Goal: Task Accomplishment & Management: Manage account settings

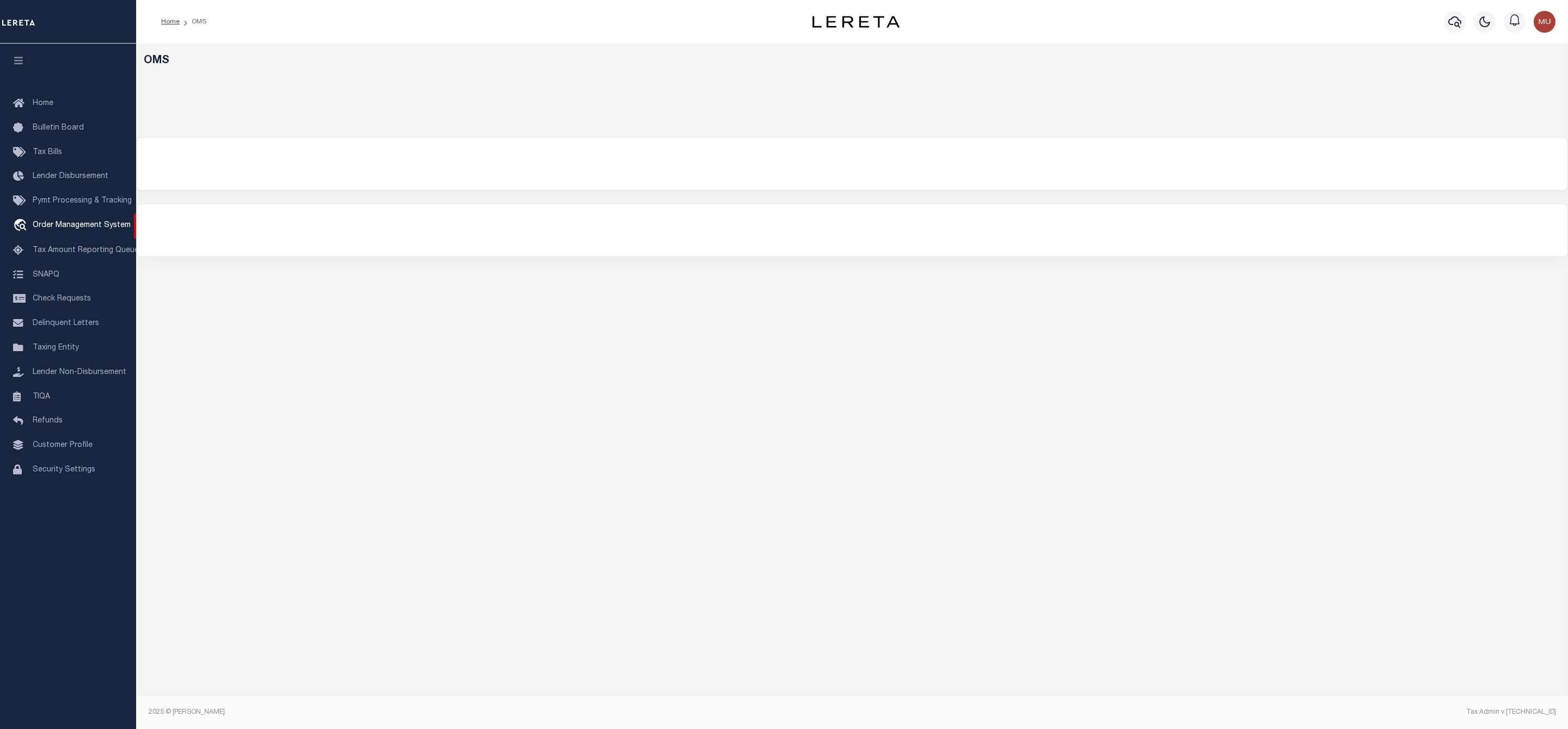
select select "200"
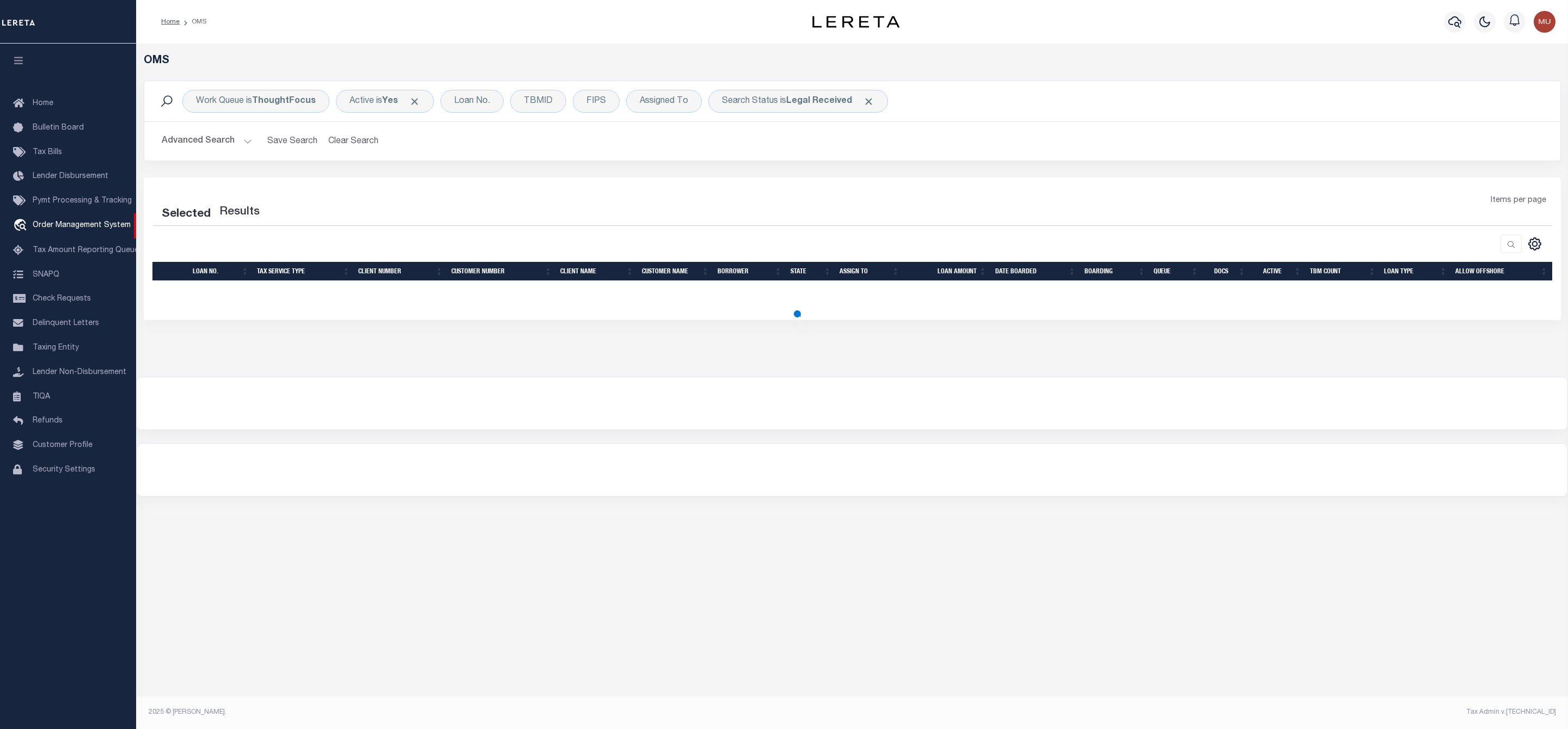
select select "200"
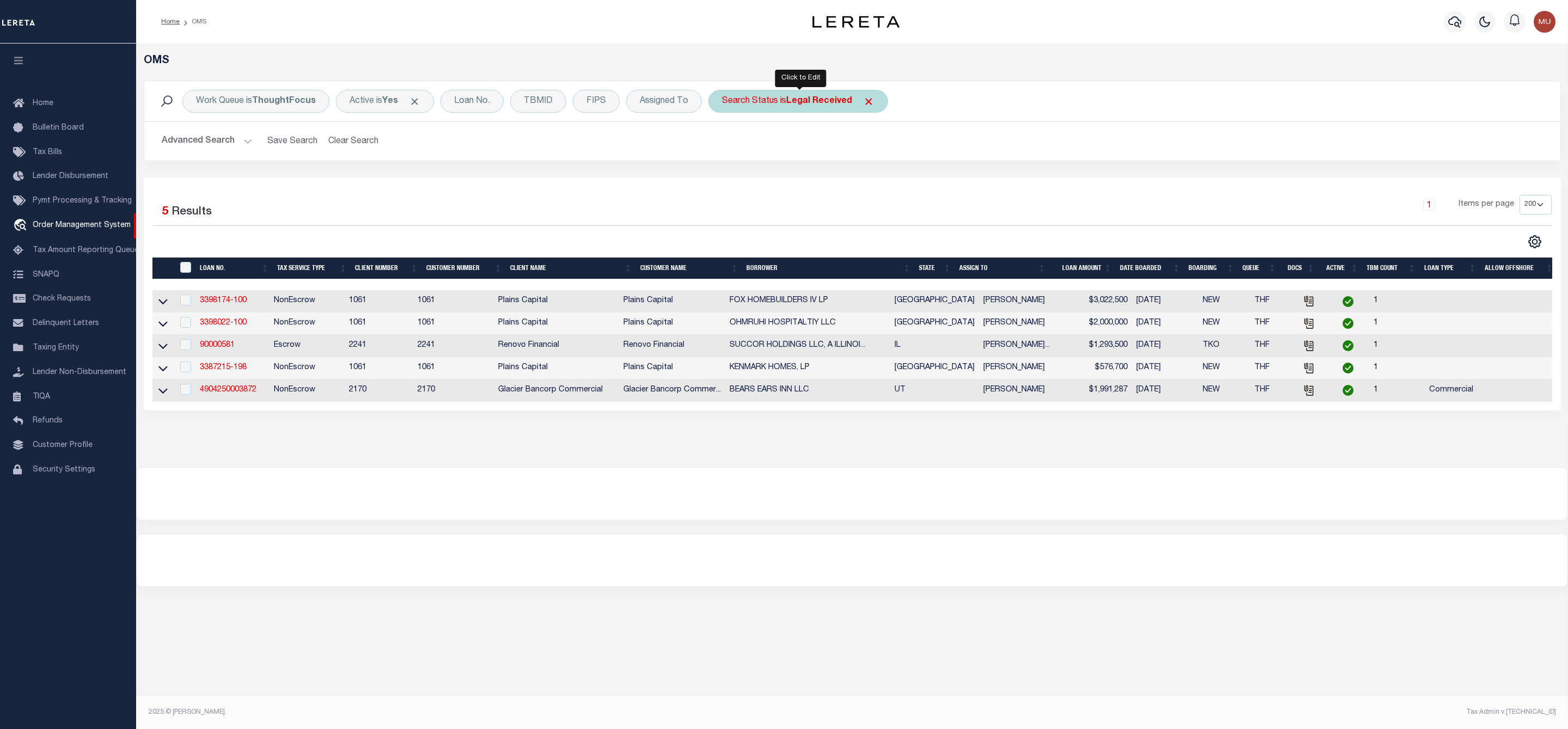
click at [805, 108] on div "Search Status is Legal Received" at bounding box center [798, 102] width 180 height 23
click at [781, 149] on select "Automated Search Bad Parcel Complete Duplicate Parcel High Dollar Reporting In …" at bounding box center [802, 155] width 160 height 21
select select "IP"
click at [725, 145] on select "Automated Search Bad Parcel Complete Duplicate Parcel High Dollar Reporting In …" at bounding box center [802, 155] width 160 height 21
click at [869, 185] on input "Apply" at bounding box center [866, 178] width 32 height 18
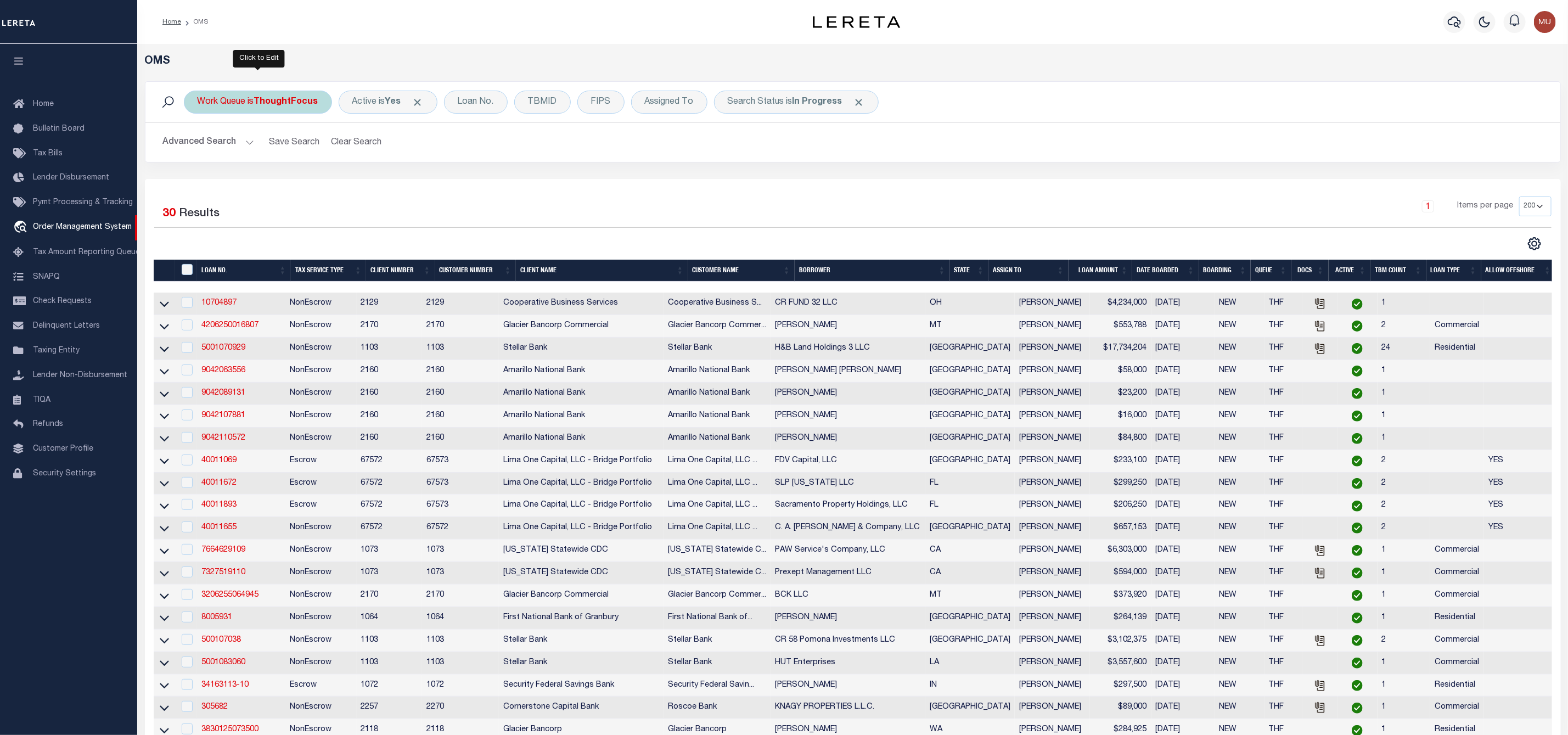
click at [250, 99] on div "Work Queue is ThoughtFocus" at bounding box center [258, 102] width 149 height 23
click at [238, 153] on select "--ALL-- General ThoughtFocus" at bounding box center [279, 156] width 161 height 21
select select "GEN"
click at [198, 147] on select "--ALL-- General ThoughtFocus" at bounding box center [279, 156] width 161 height 21
click at [345, 174] on input "Apply" at bounding box center [343, 180] width 33 height 18
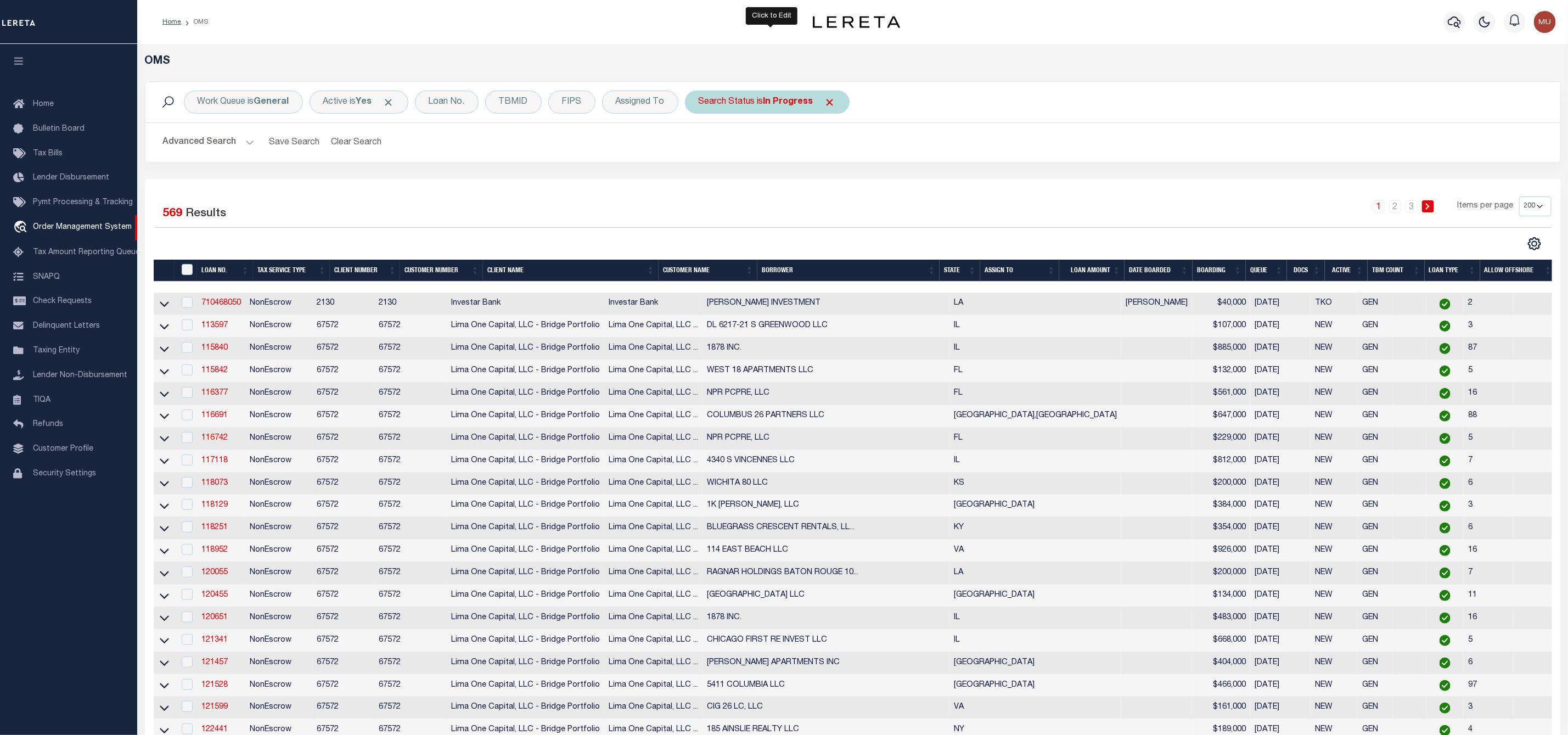
click at [798, 101] on b "In Progress" at bounding box center [788, 102] width 50 height 9
select select "IP"
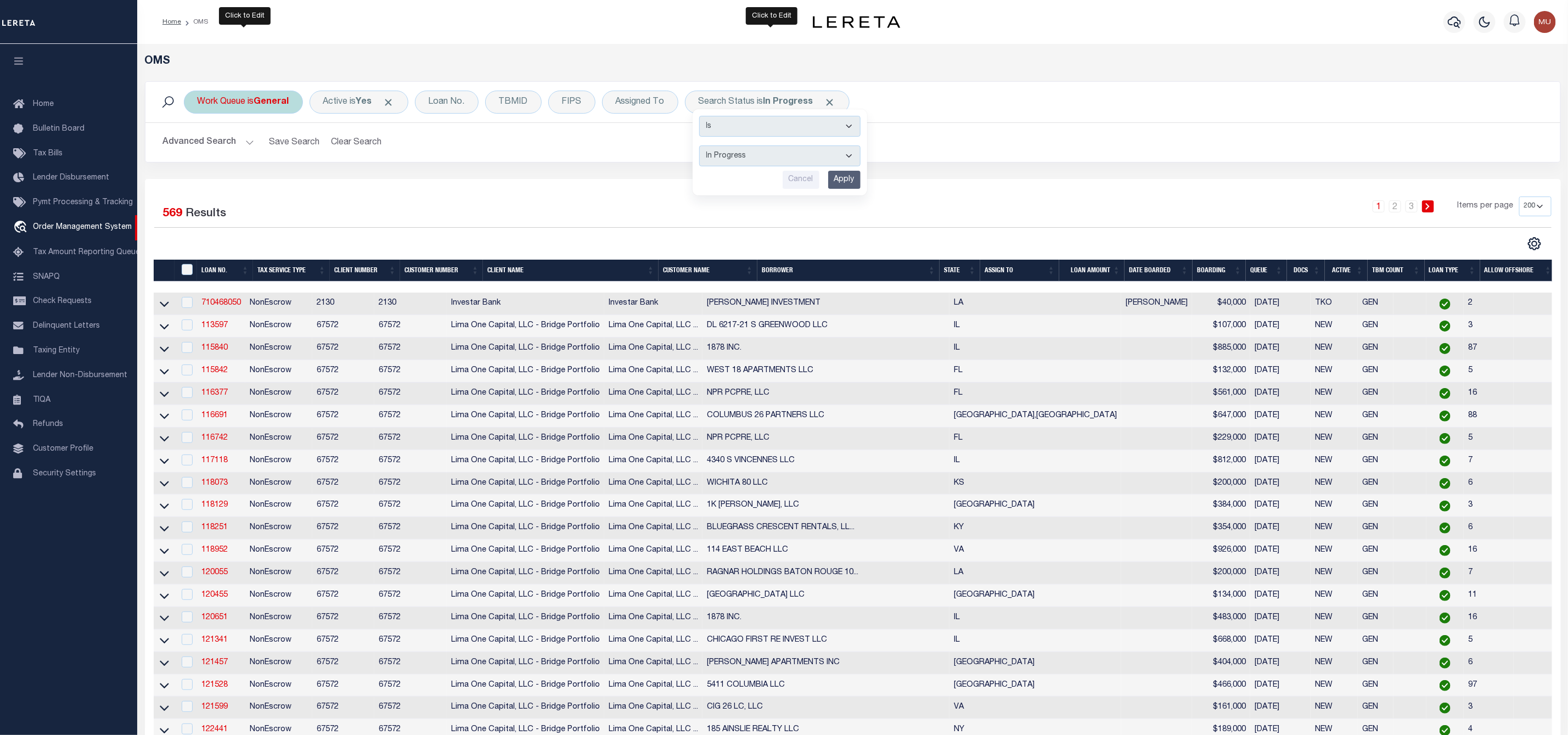
click at [218, 109] on div "Work Queue is General" at bounding box center [244, 102] width 119 height 23
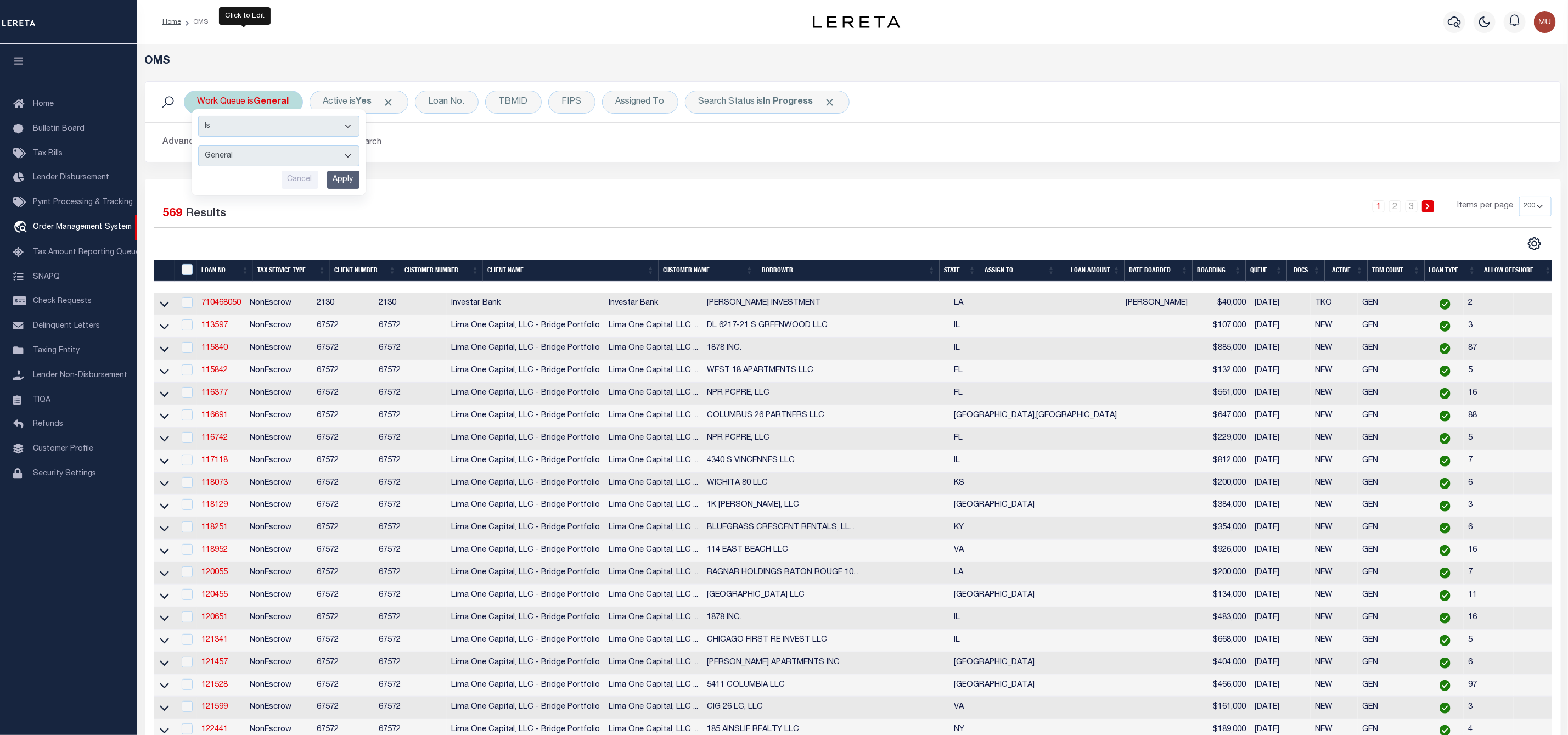
click at [239, 155] on select "--ALL-- General ThoughtFocus" at bounding box center [279, 156] width 161 height 21
select select "THF"
click at [198, 147] on select "--ALL-- General ThoughtFocus" at bounding box center [279, 156] width 161 height 21
click at [342, 178] on input "Apply" at bounding box center [343, 180] width 33 height 18
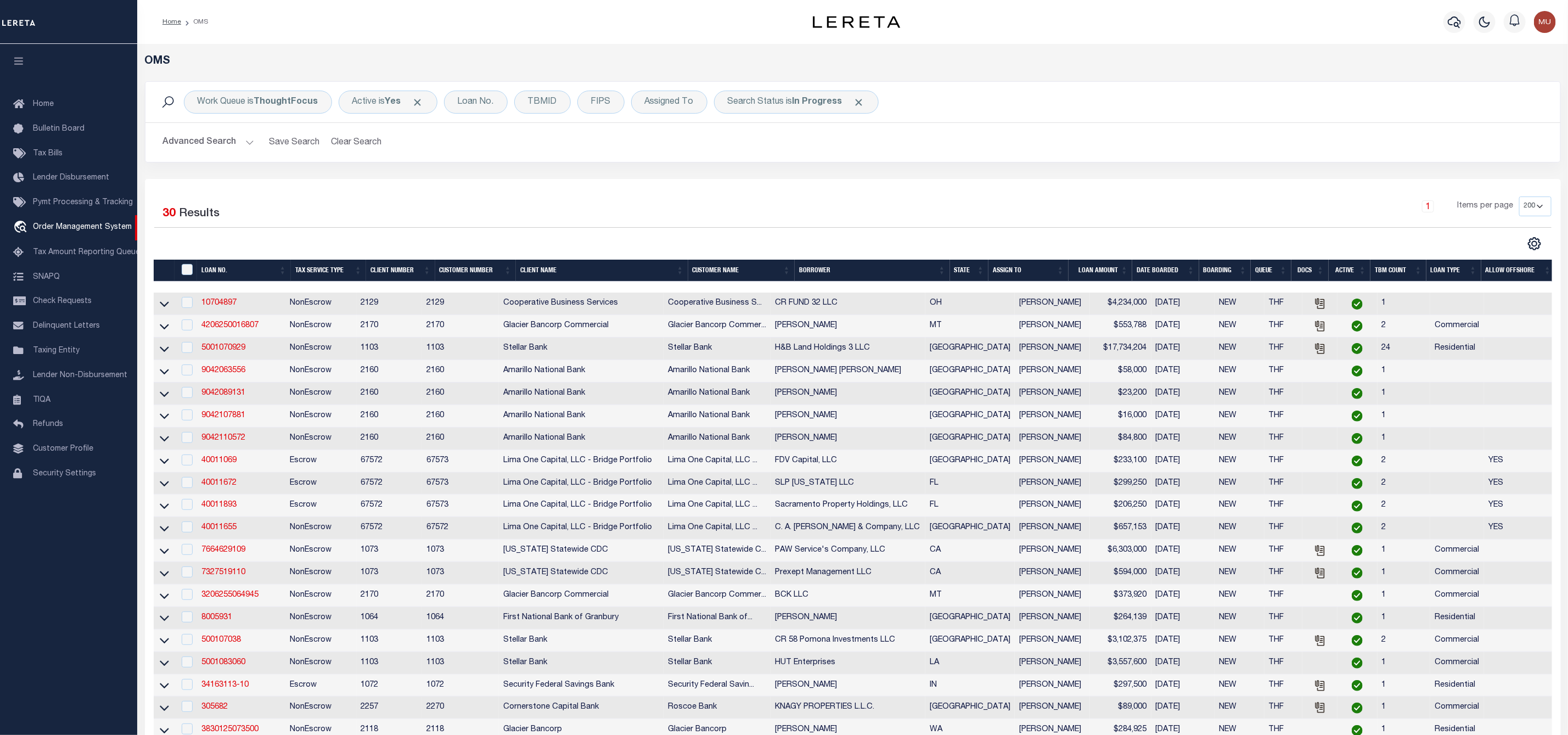
click at [1068, 267] on th "LOAN AMOUNT" at bounding box center [1100, 271] width 64 height 23
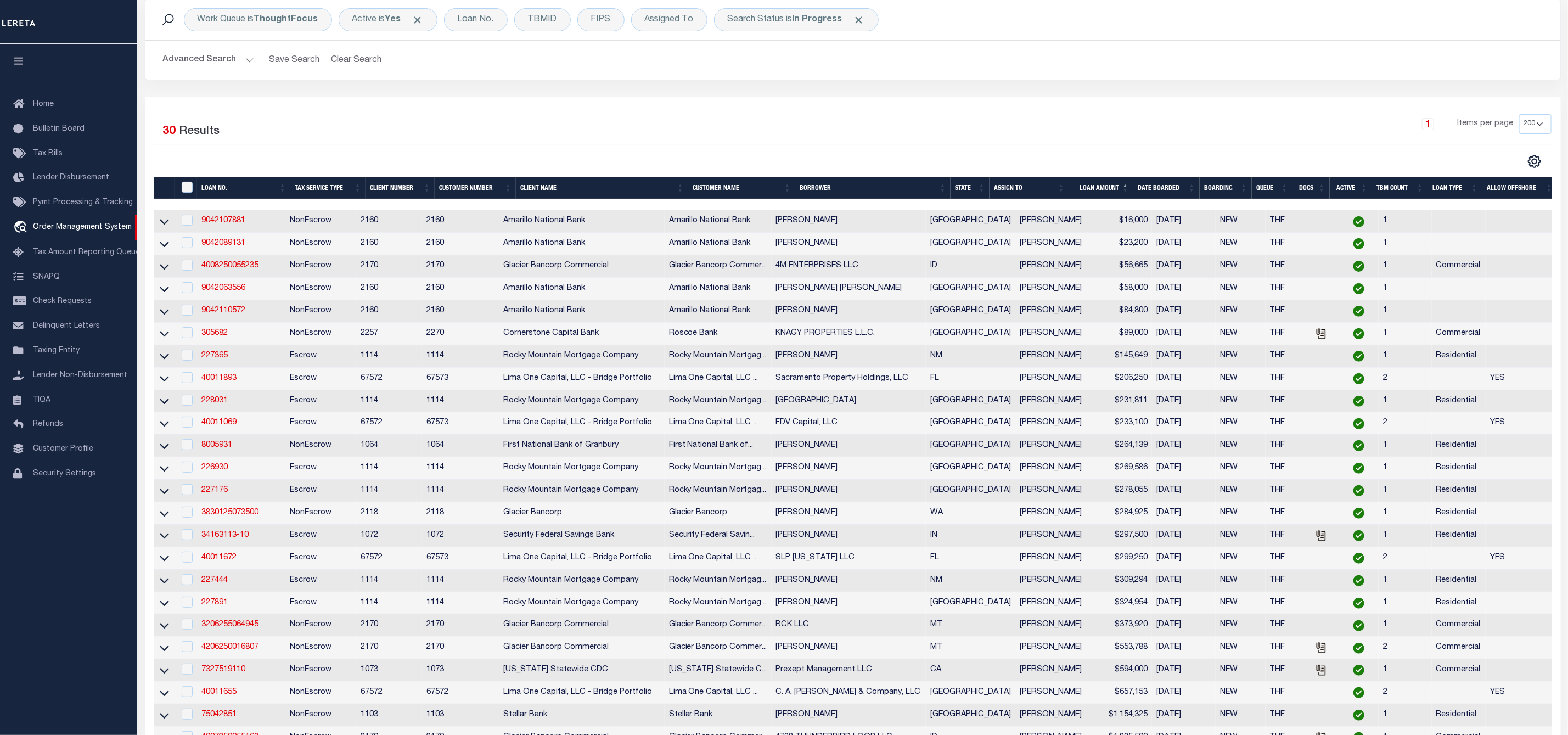
scroll to position [164, 0]
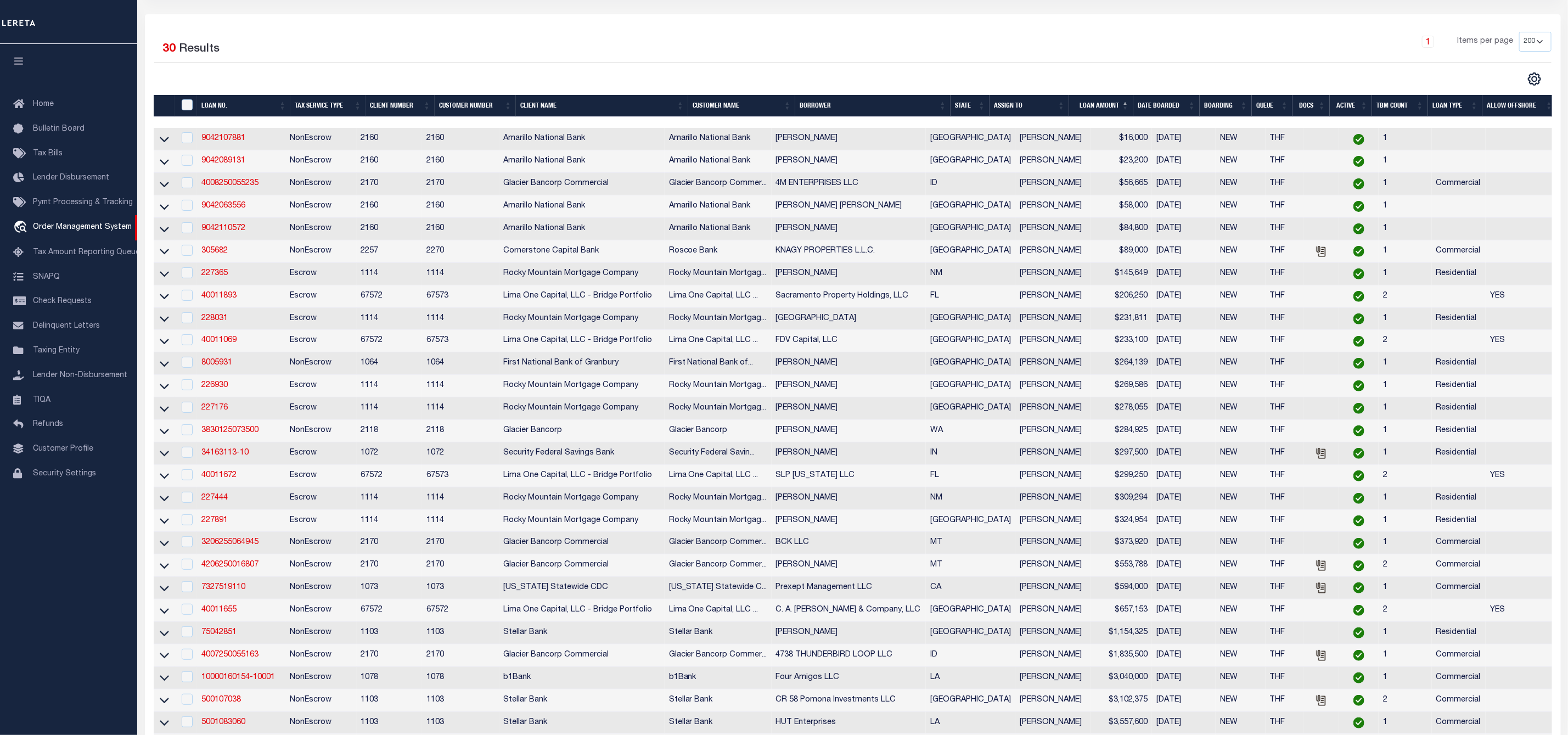
click at [1059, 106] on th "ASSIGN TO" at bounding box center [1030, 106] width 80 height 23
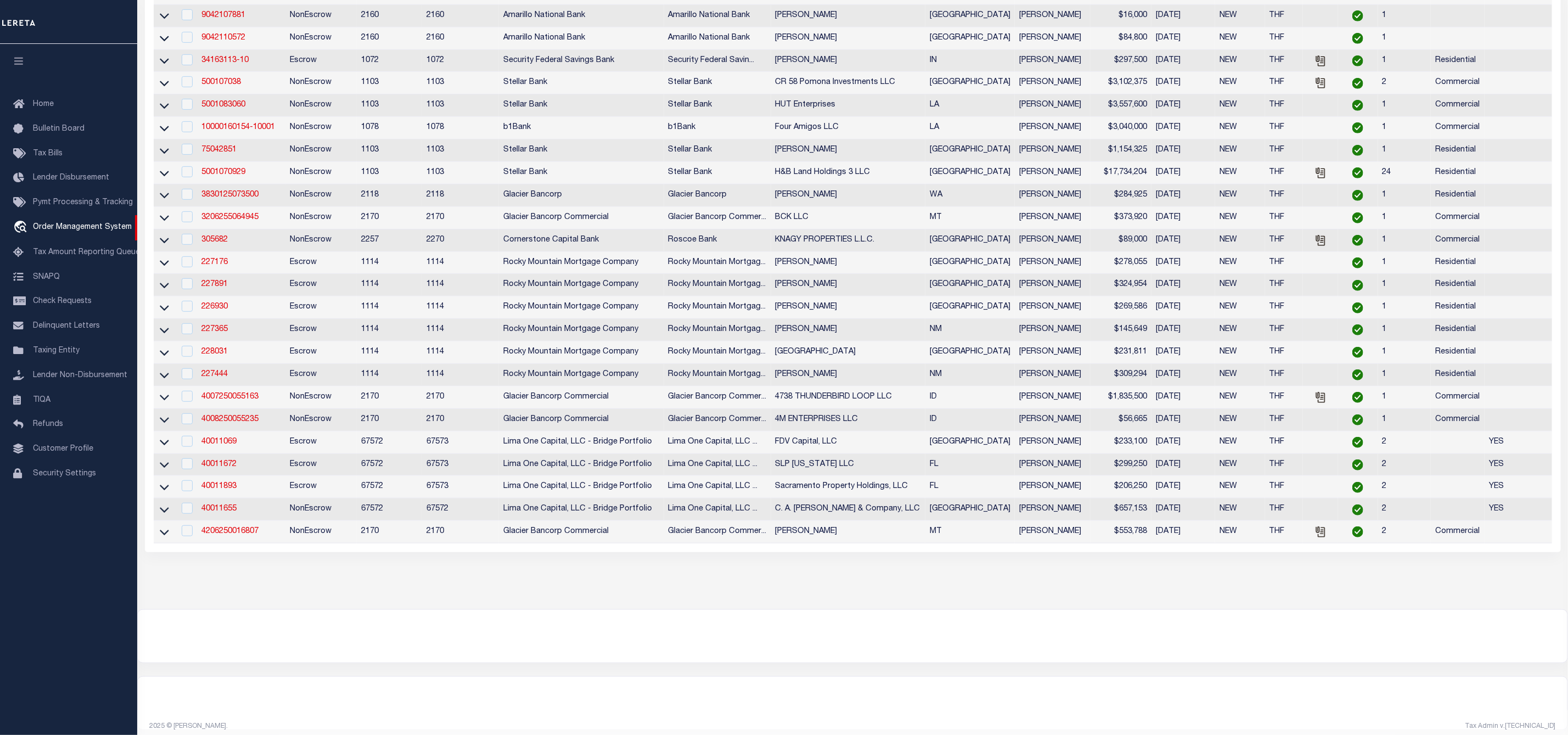
scroll to position [0, 0]
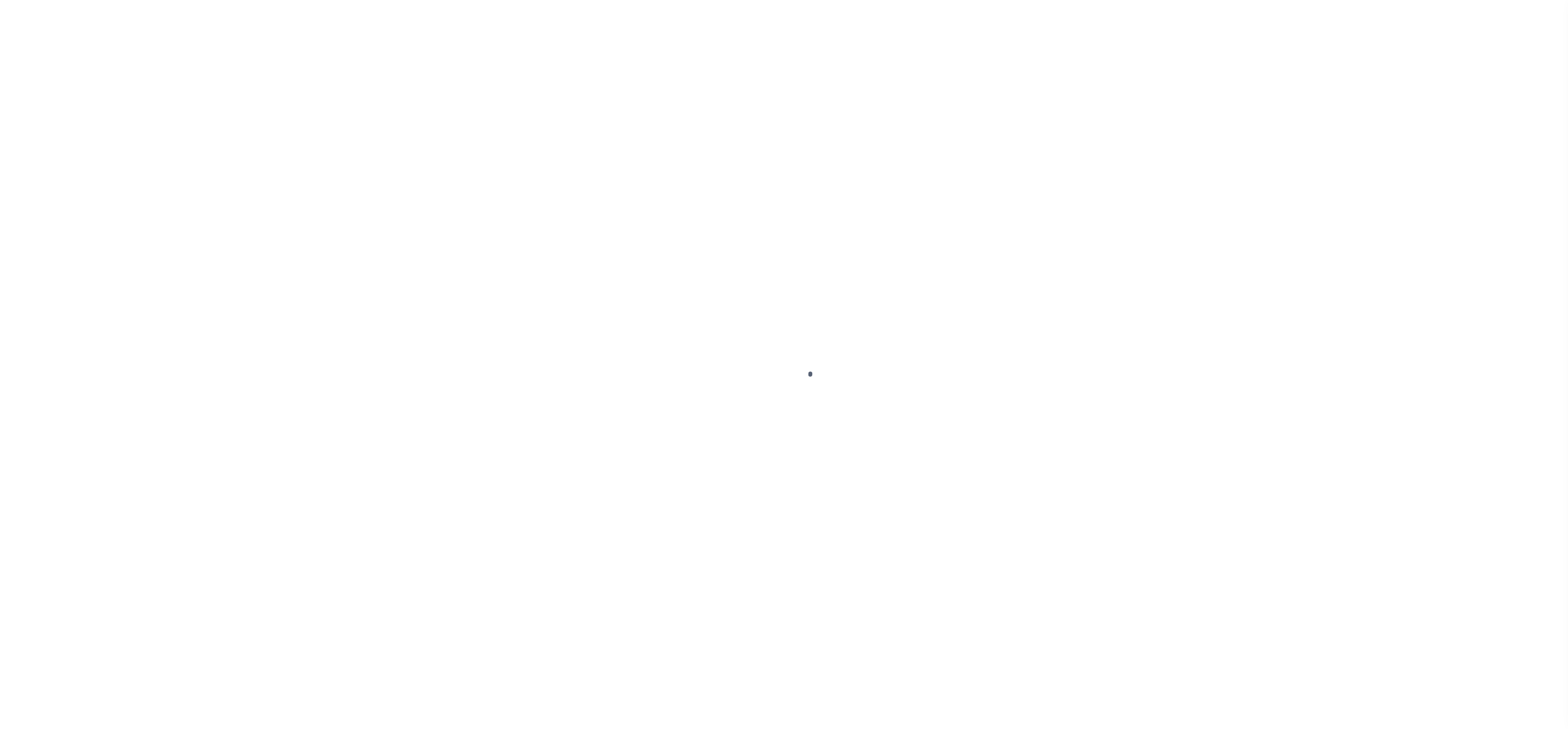
select select "200"
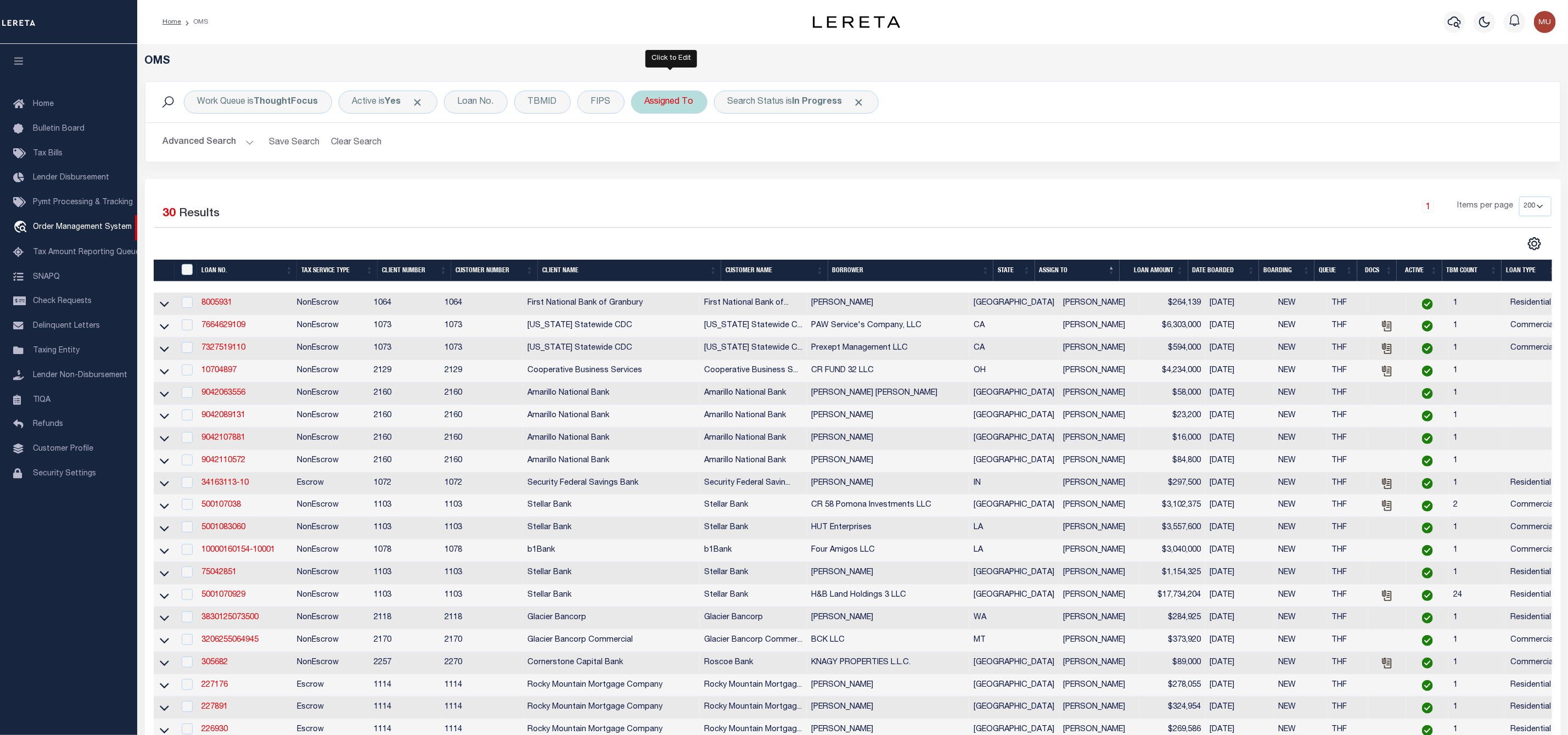
click at [672, 101] on div "Assigned To" at bounding box center [670, 102] width 76 height 23
click at [668, 165] on select "--Unassigned-- Abdul Muzain Agustin Fernandez Ahmad Darwish Alberto Estrada All…" at bounding box center [726, 156] width 161 height 21
select select "[PERSON_NAME]"
click at [647, 147] on select "--Unassigned-- Abdul Muzain Agustin Fernandez Ahmad Darwish Alberto Estrada All…" at bounding box center [726, 156] width 161 height 21
click at [799, 187] on input "Apply" at bounding box center [790, 180] width 33 height 18
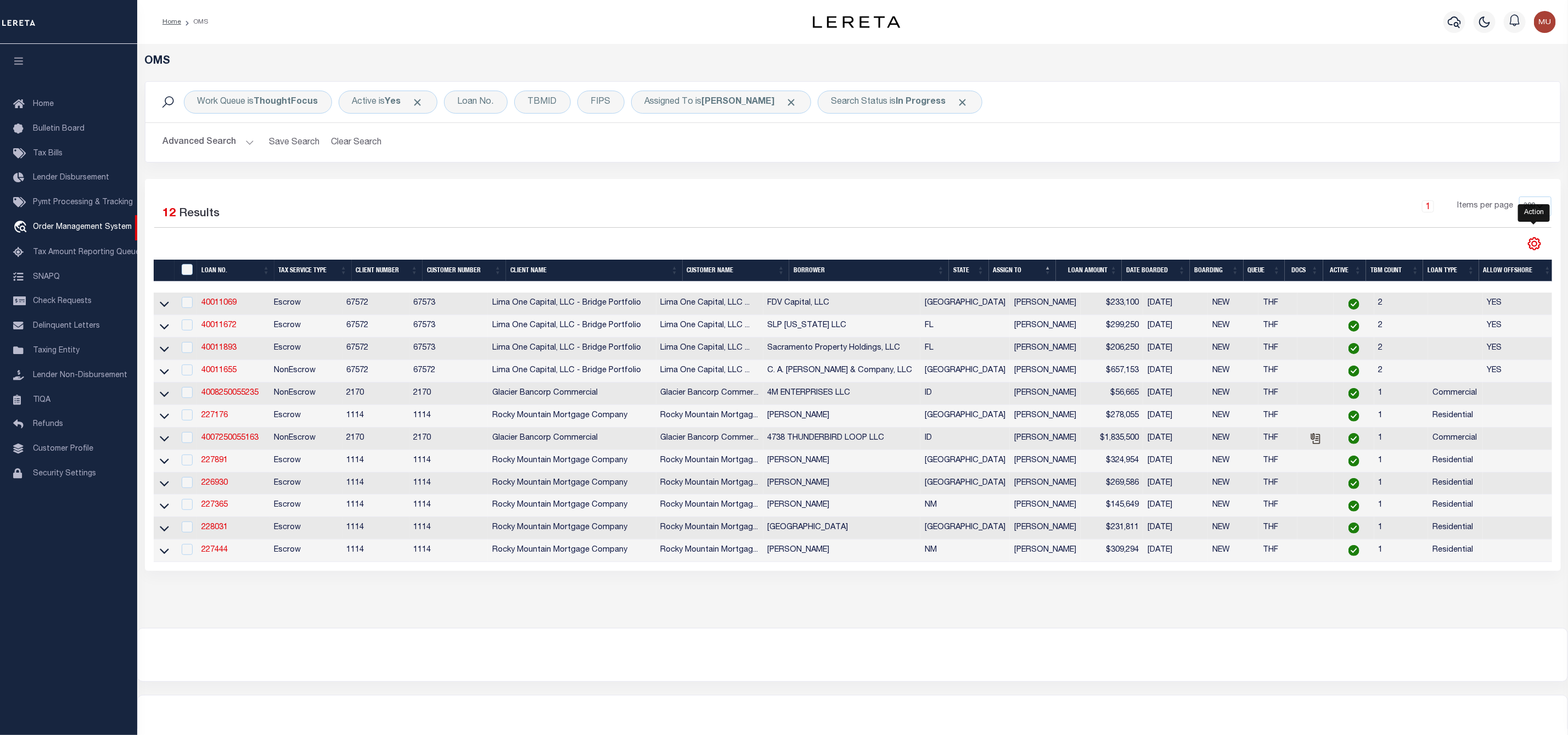
click at [1528, 245] on icon "" at bounding box center [1534, 244] width 14 height 14
click at [1493, 261] on link "CSV" at bounding box center [1489, 262] width 107 height 21
click at [183, 303] on input "checkbox" at bounding box center [187, 302] width 11 height 11
checkbox input "true"
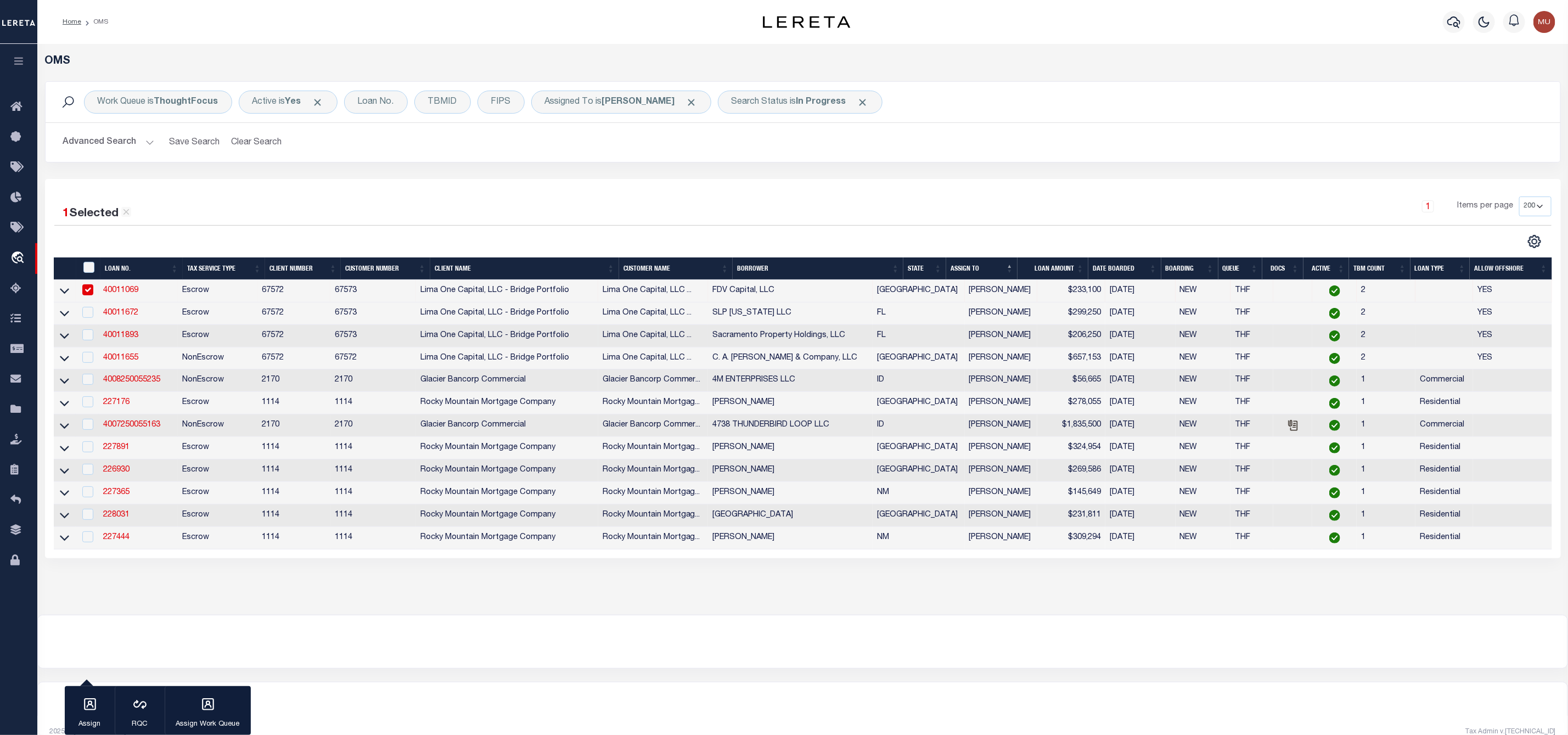
click at [185, 329] on td "Escrow" at bounding box center [218, 336] width 80 height 23
checkbox input "true"
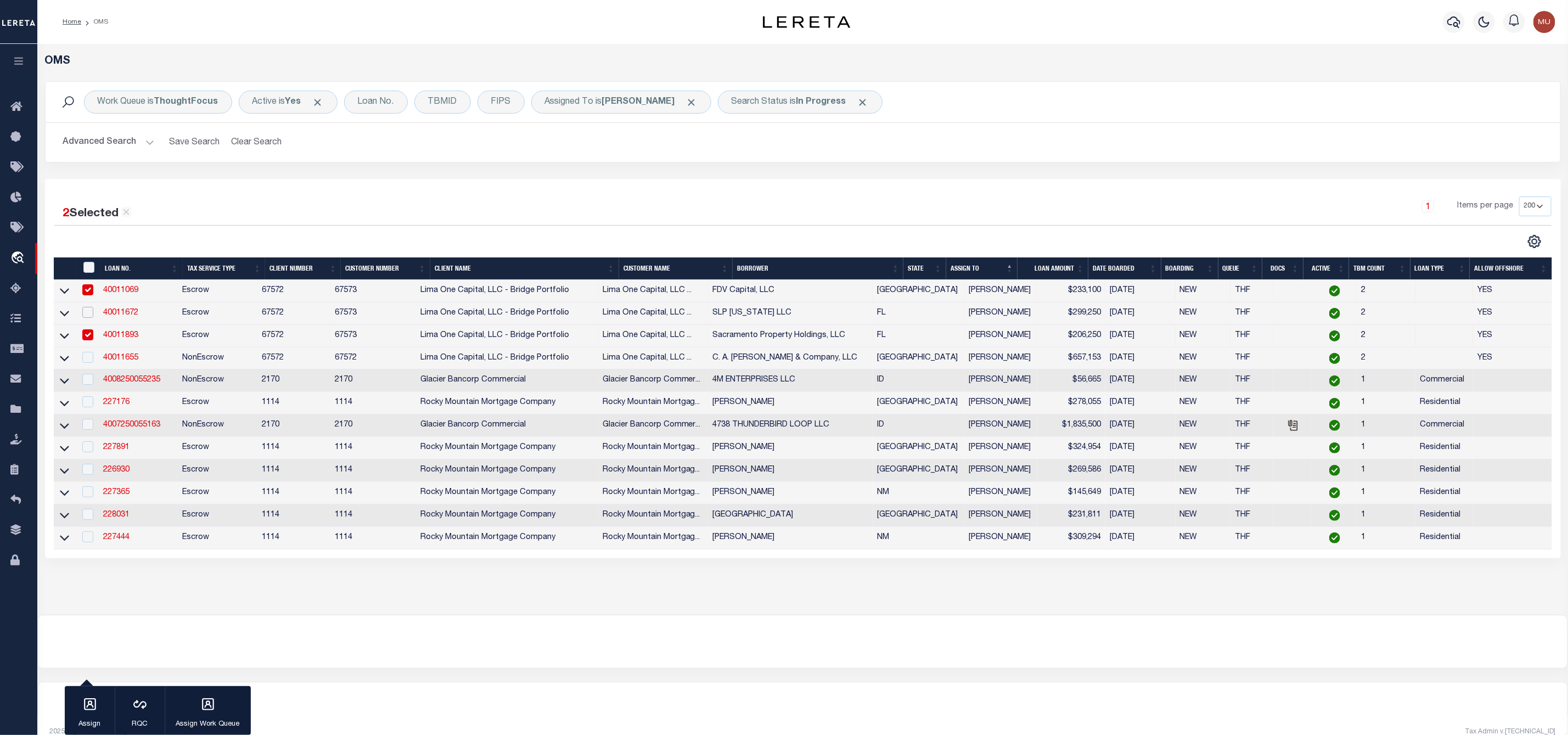
click at [93, 312] on input "checkbox" at bounding box center [88, 312] width 11 height 11
checkbox input "true"
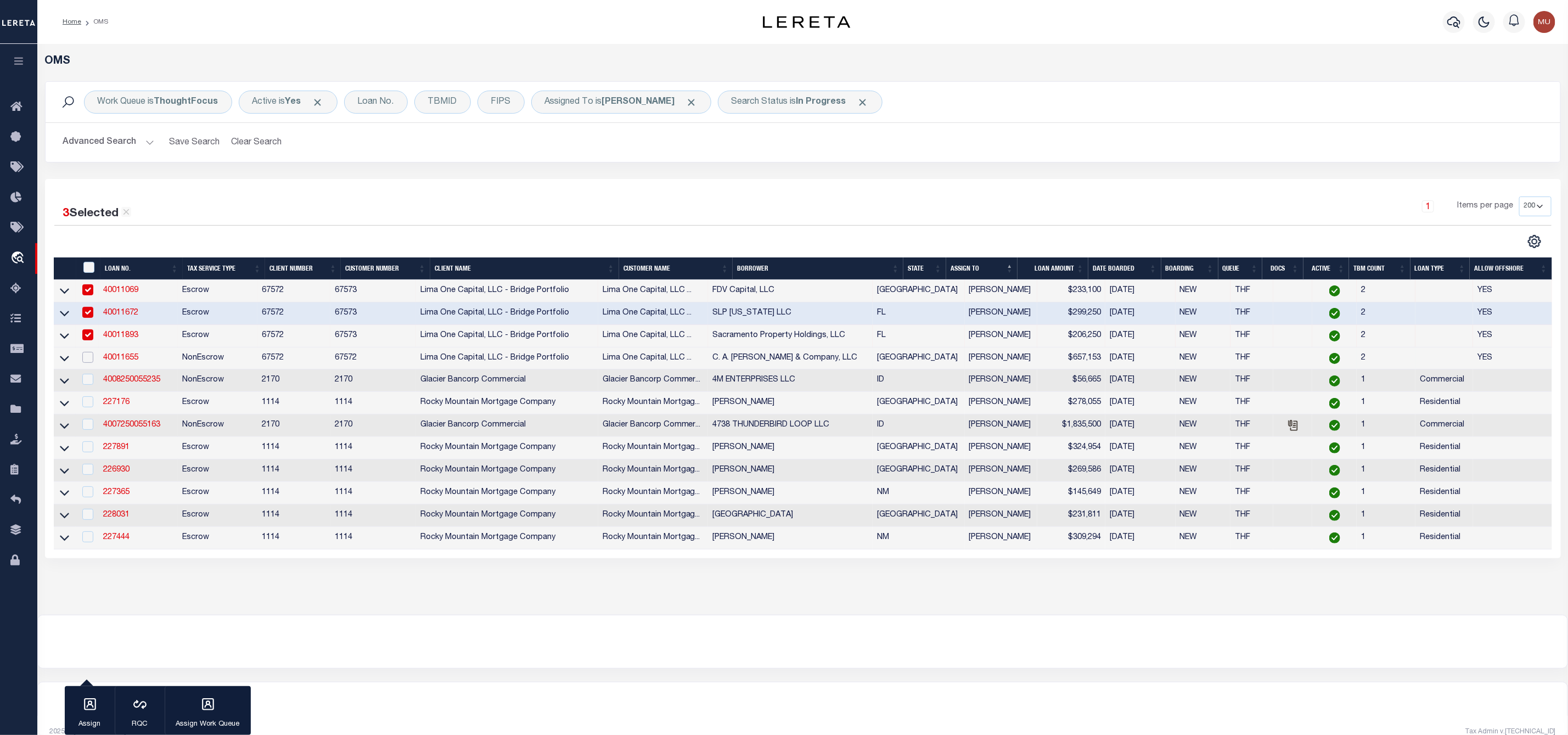
click at [88, 355] on input "checkbox" at bounding box center [88, 357] width 11 height 11
checkbox input "true"
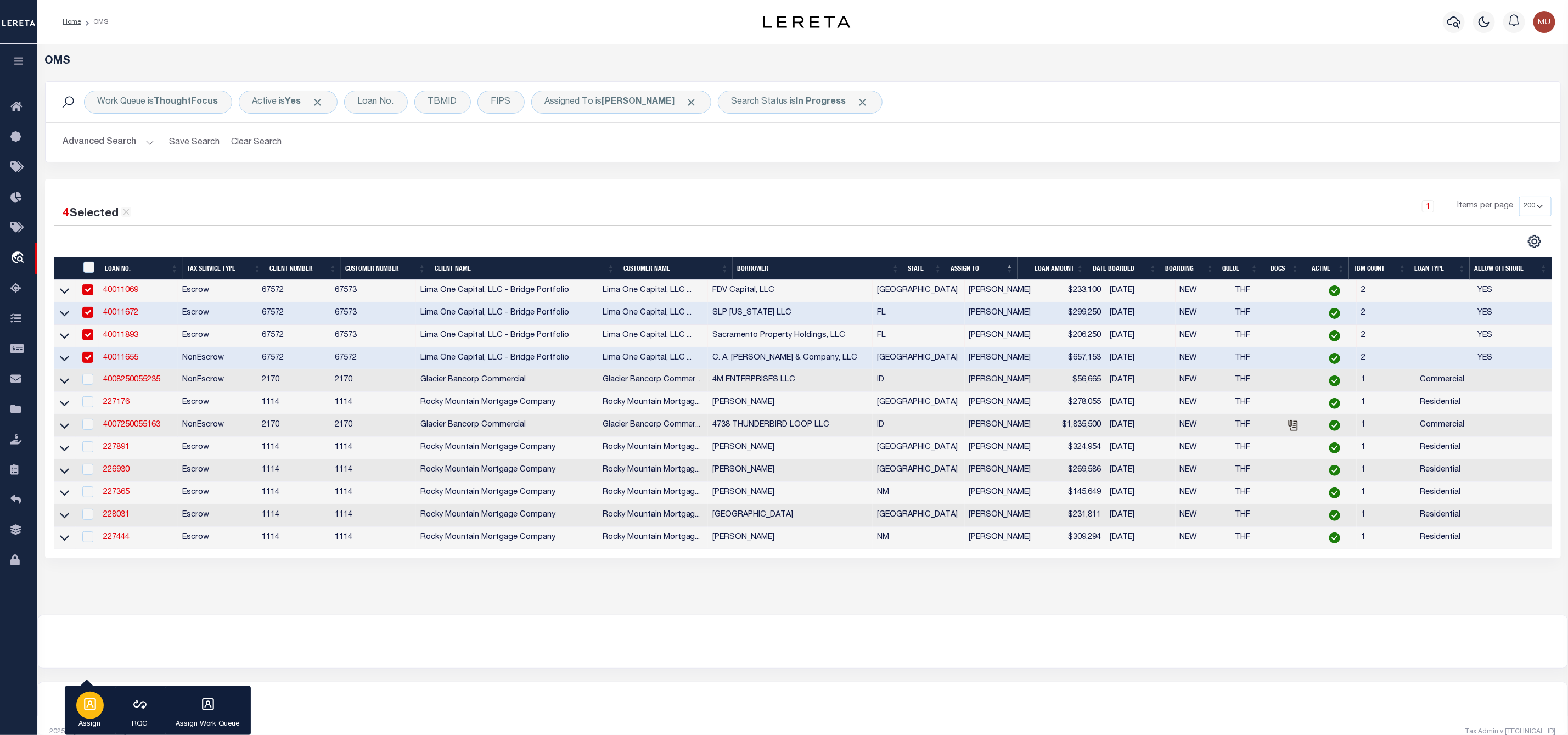
click at [94, 707] on icon "button" at bounding box center [90, 704] width 14 height 14
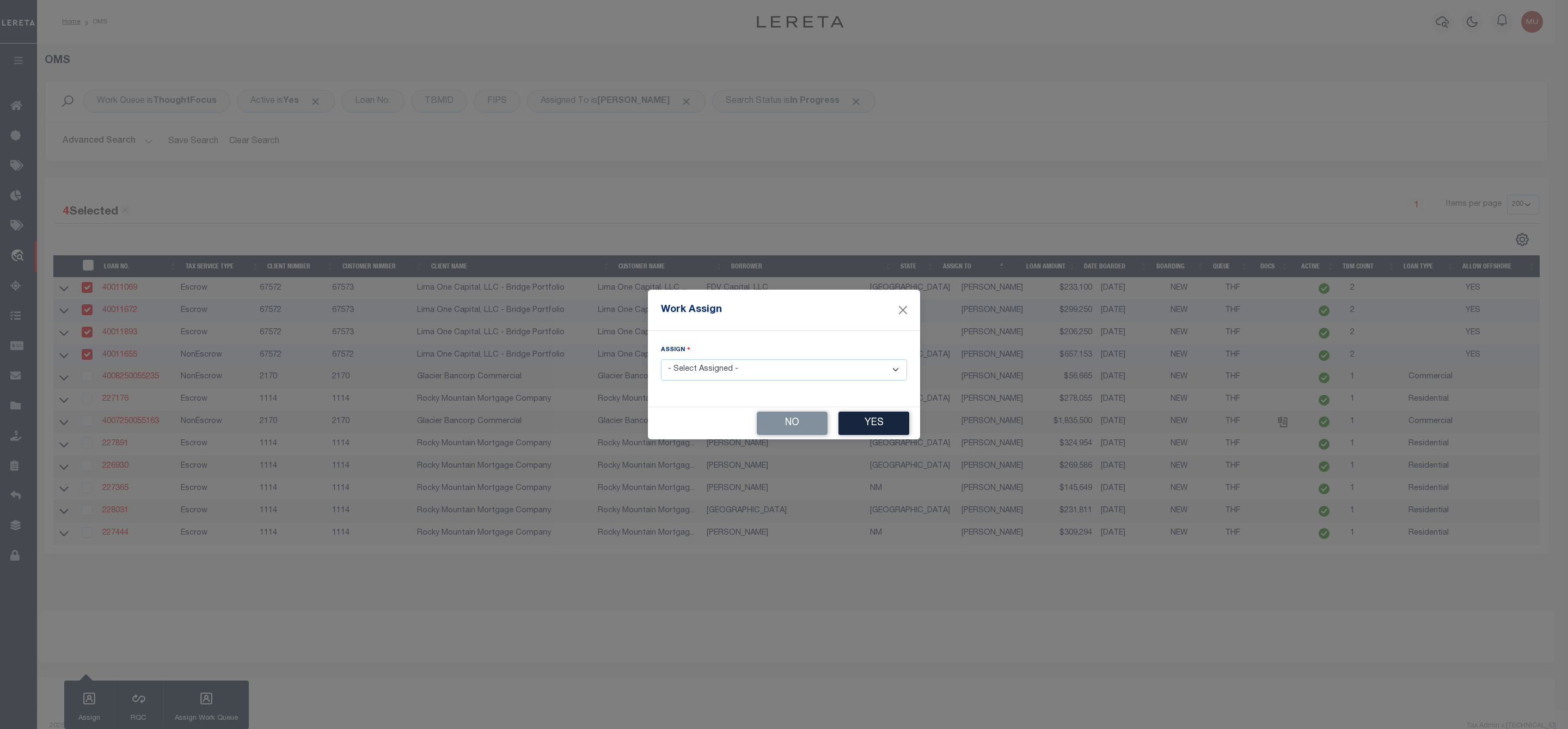
click at [709, 374] on select "- Select Assigned - --Unassigned-- Abdul Muzain Agustin Fernandez Ahmad Darwish…" at bounding box center [784, 369] width 246 height 21
select select "[PERSON_NAME]"
click at [661, 359] on select "- Select Assigned - --Unassigned-- Abdul Muzain Agustin Fernandez Ahmad Darwish…" at bounding box center [784, 369] width 246 height 21
click at [864, 430] on button "Yes" at bounding box center [873, 423] width 71 height 23
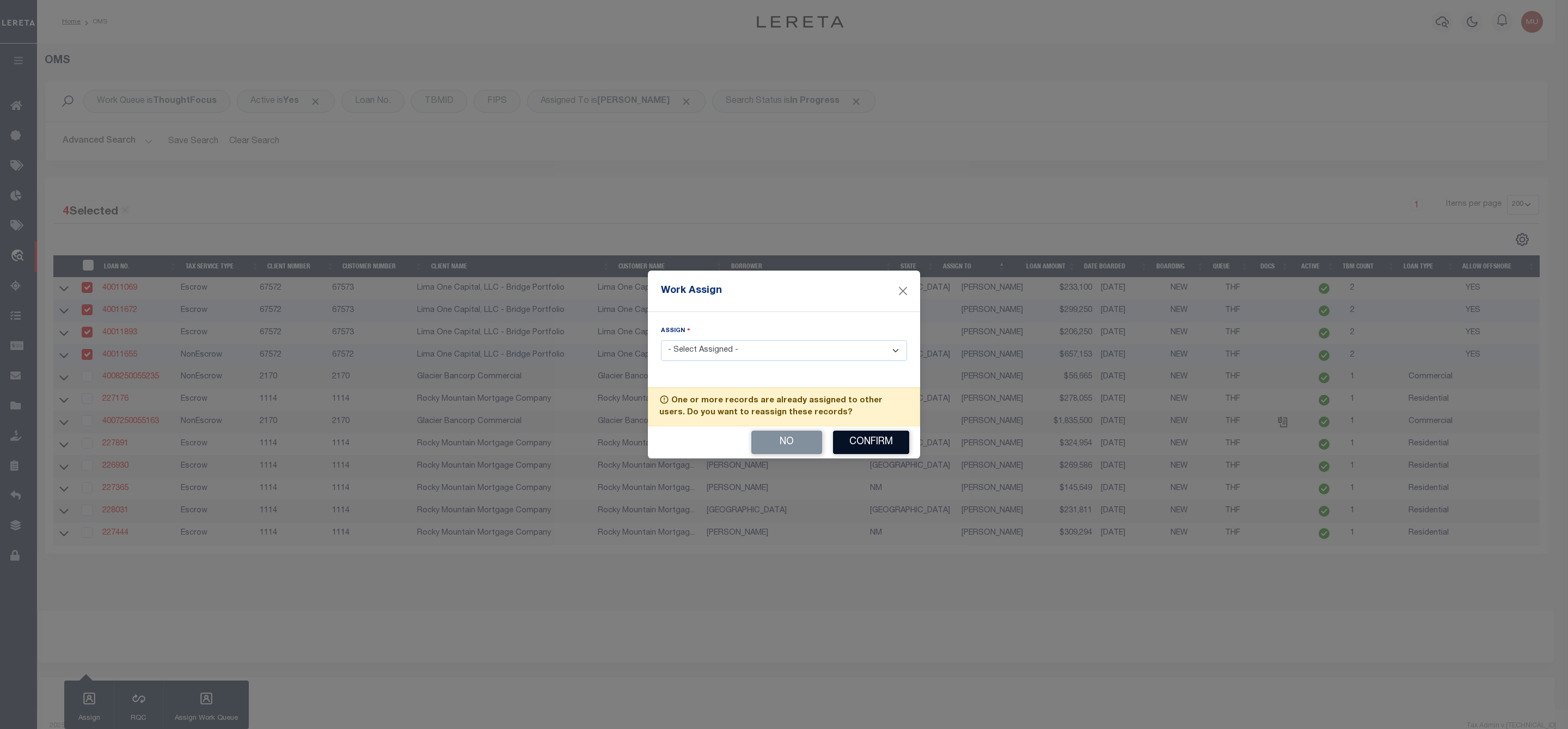
click at [866, 441] on button "Confirm" at bounding box center [870, 442] width 76 height 23
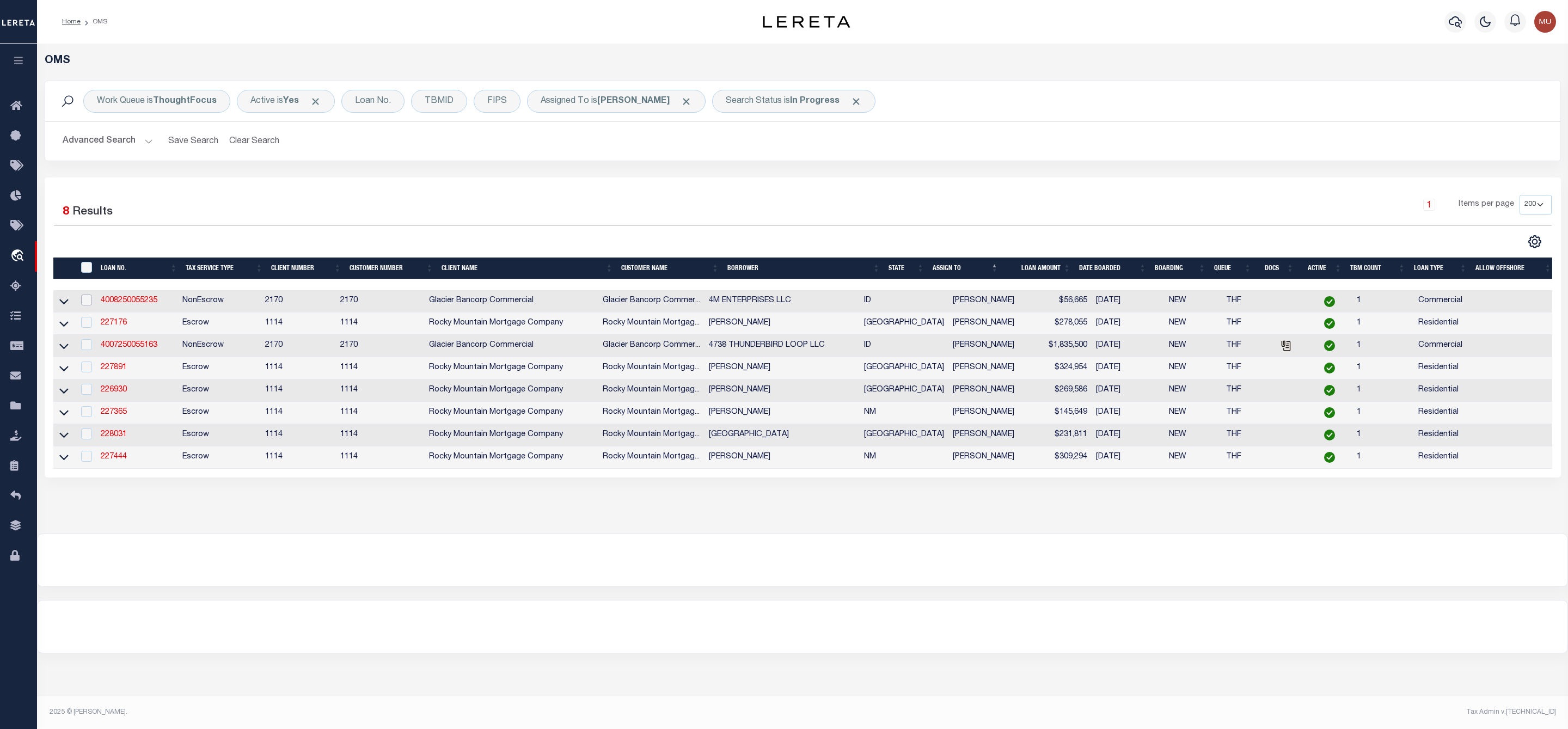
click at [89, 304] on input "checkbox" at bounding box center [86, 300] width 11 height 11
checkbox input "true"
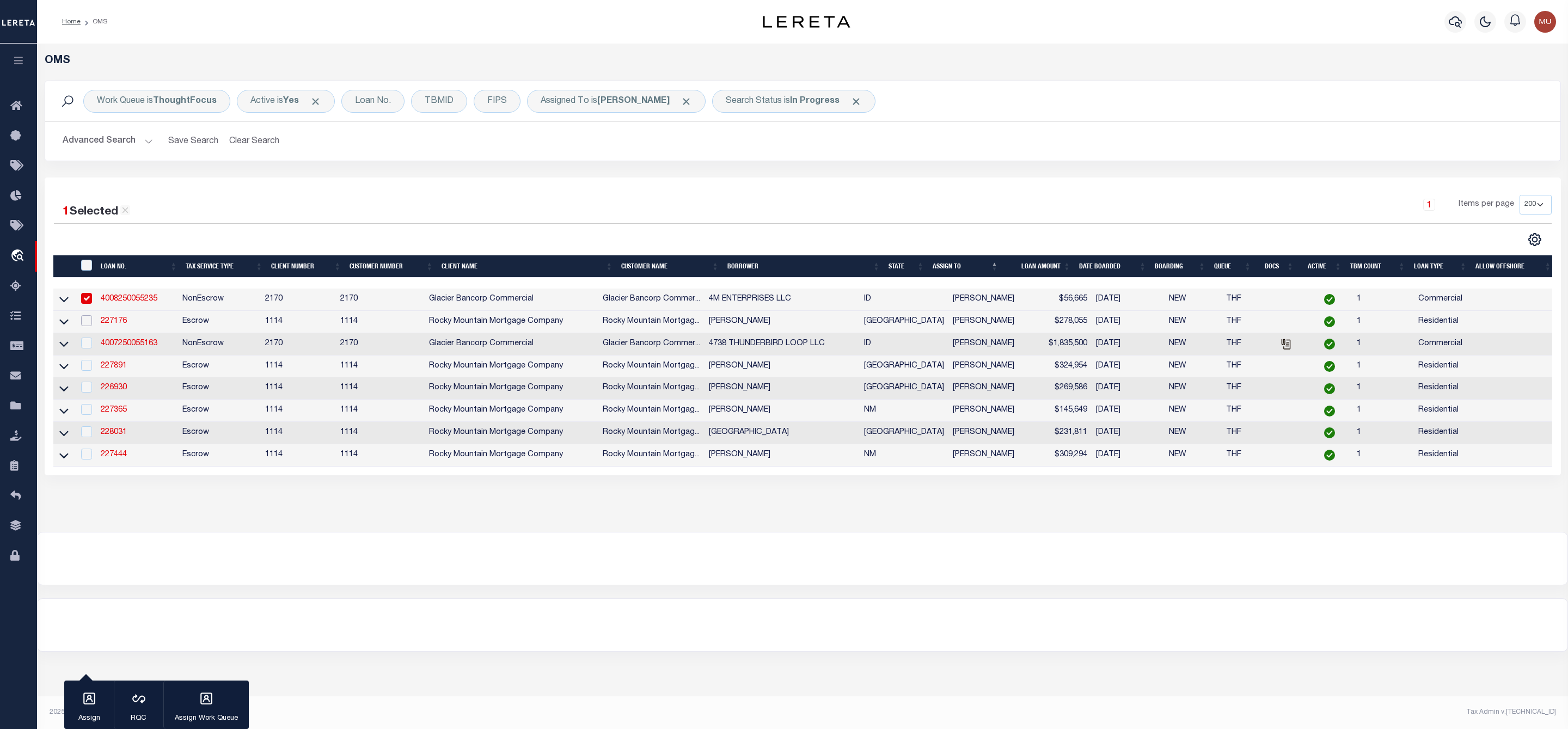
click at [89, 323] on input "checkbox" at bounding box center [86, 321] width 11 height 11
checkbox input "true"
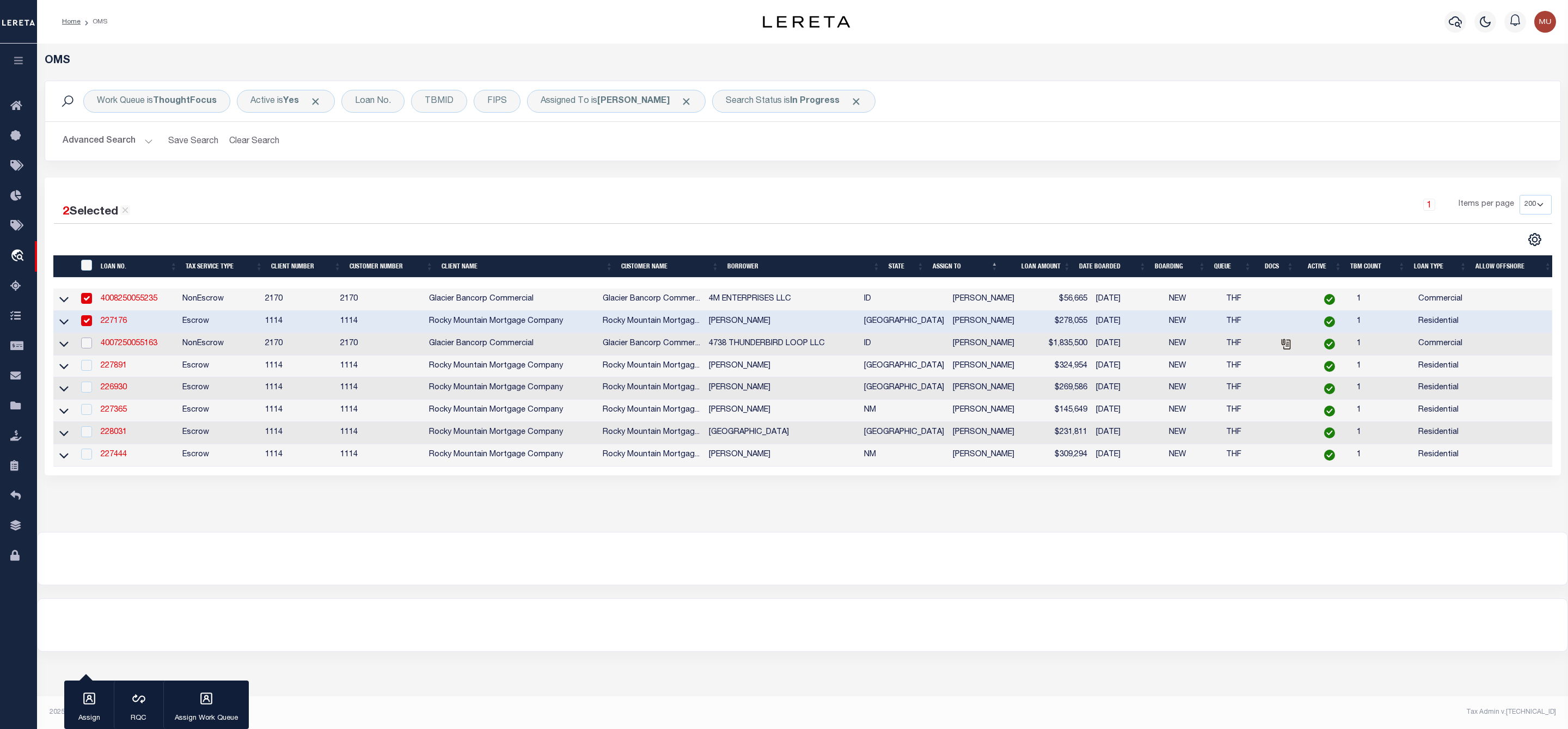
click at [90, 343] on input "checkbox" at bounding box center [86, 343] width 11 height 11
checkbox input "true"
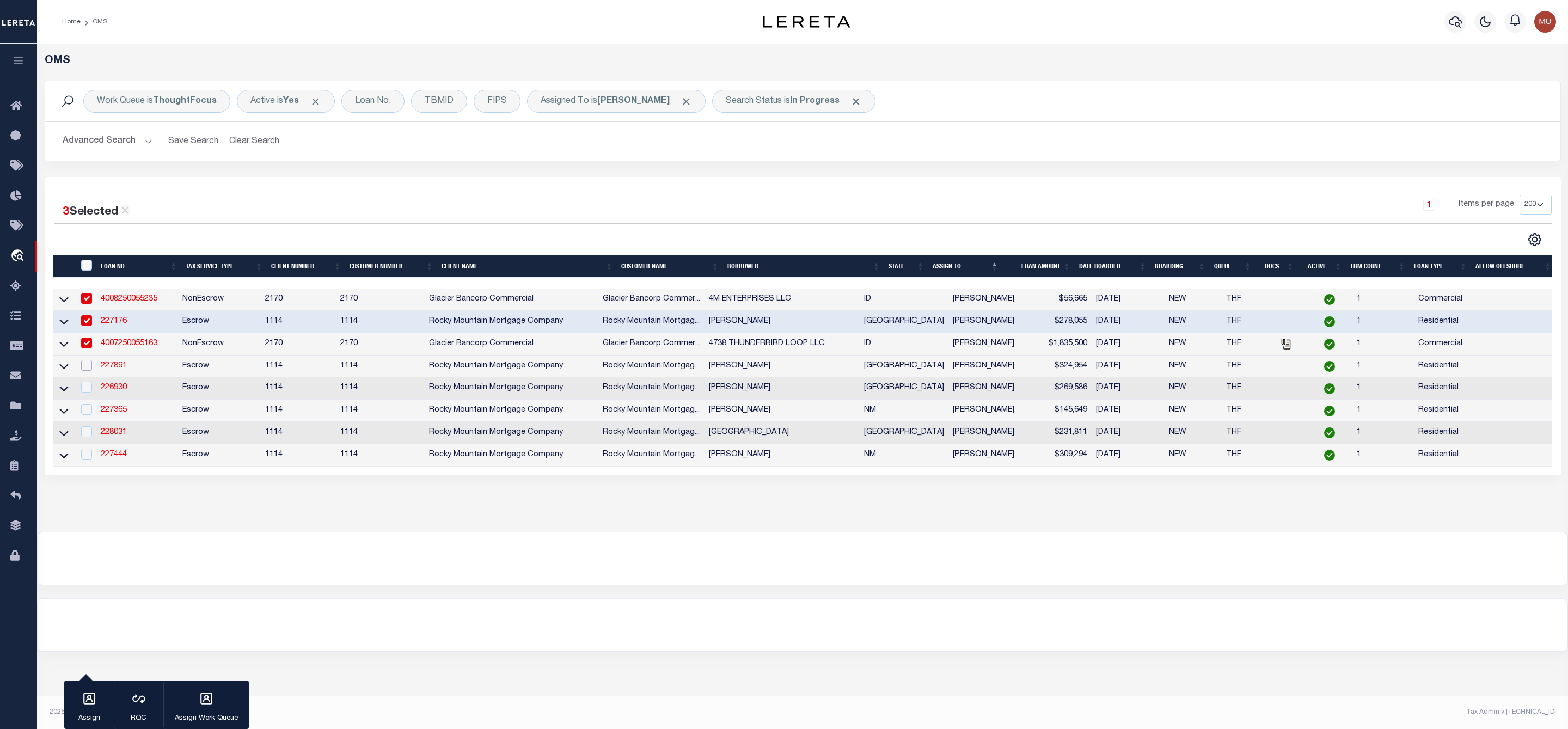
click at [86, 371] on input "checkbox" at bounding box center [86, 365] width 11 height 11
checkbox input "true"
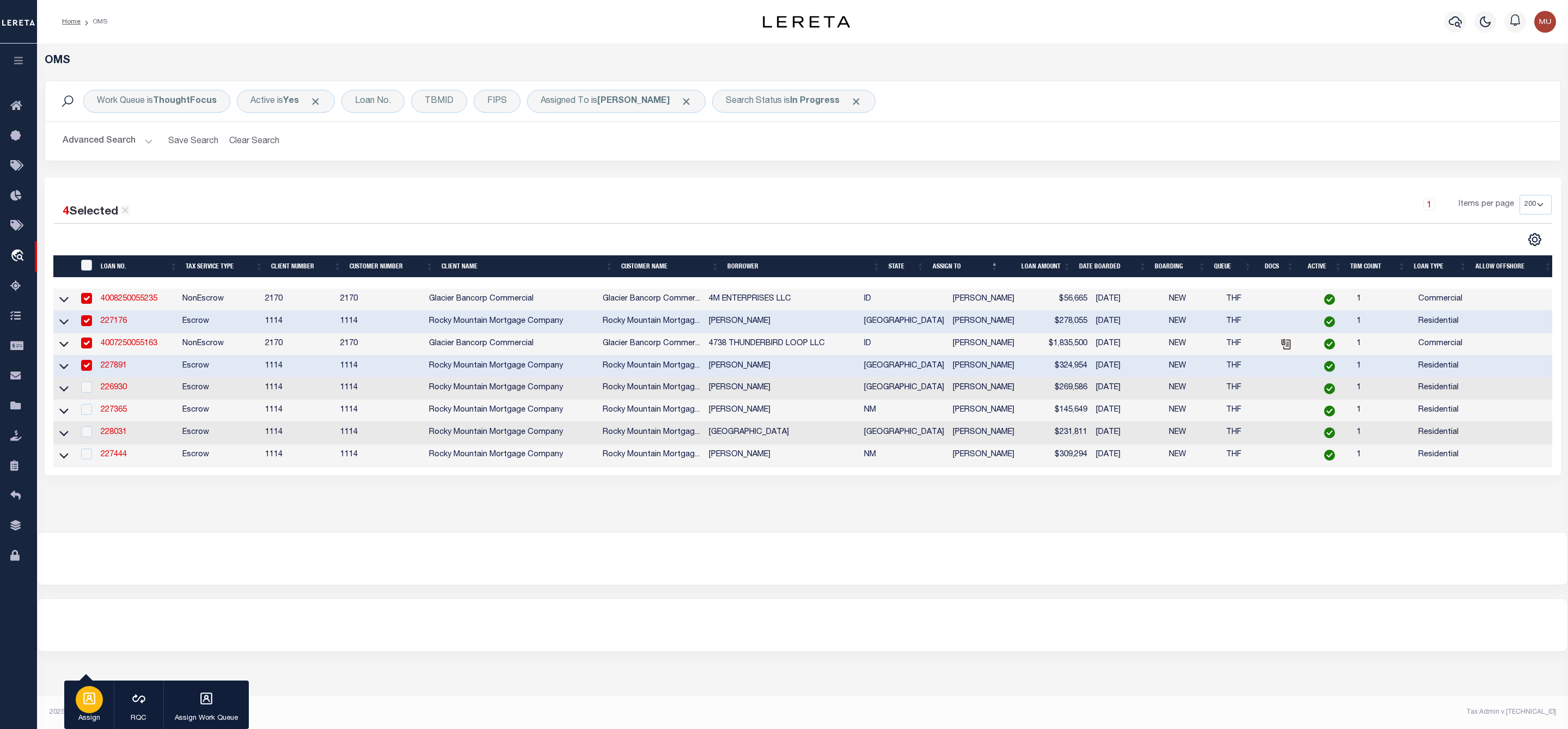
click at [89, 696] on icon "button" at bounding box center [89, 699] width 12 height 12
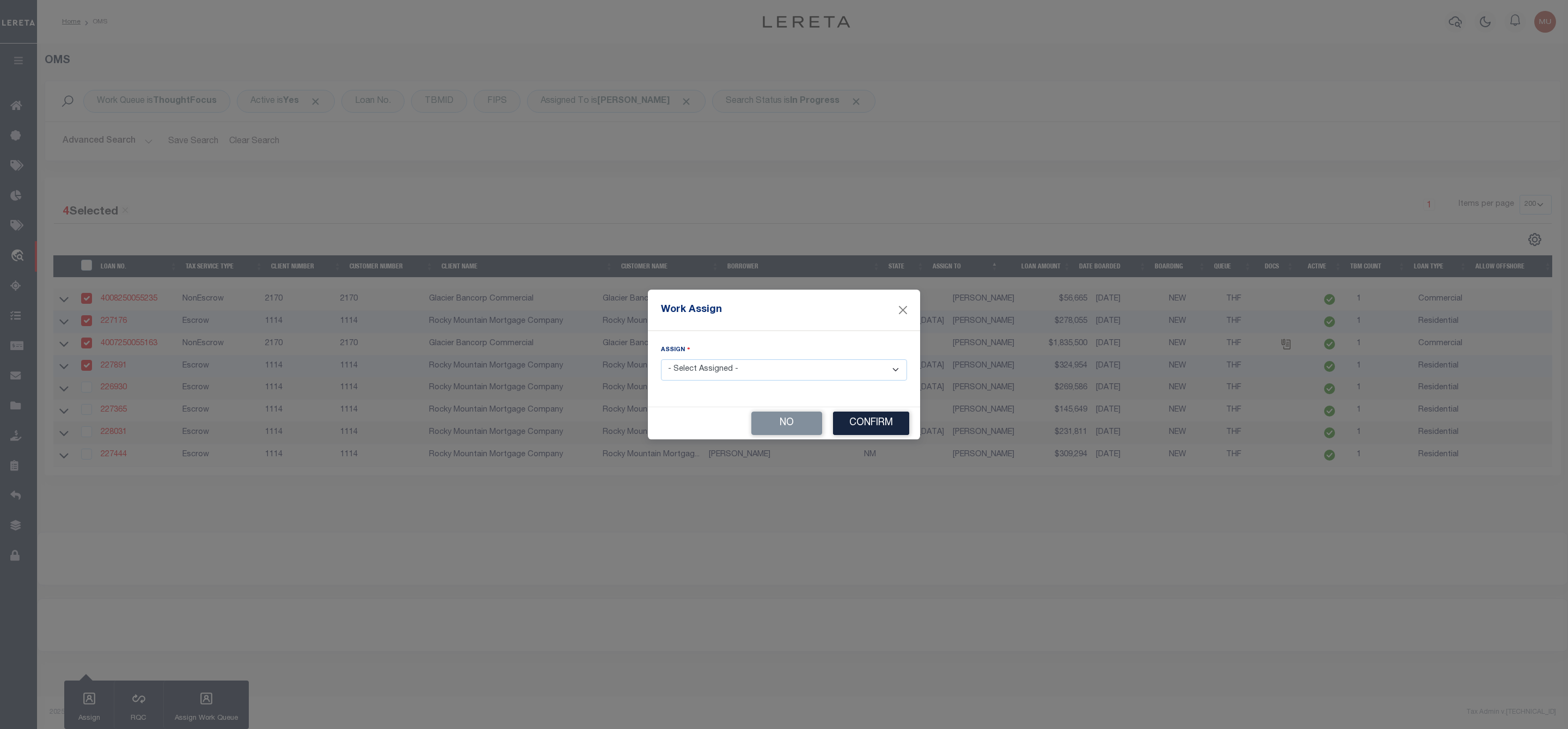
click at [714, 372] on select "- Select Assigned - --Unassigned-- Abdul Muzain Agustin Fernandez Ahmad Darwish…" at bounding box center [784, 369] width 246 height 21
select select "[PERSON_NAME]"
click at [661, 359] on select "- Select Assigned - --Unassigned-- Abdul Muzain Agustin Fernandez Ahmad Darwish…" at bounding box center [784, 369] width 246 height 21
click at [861, 420] on button "Confirm" at bounding box center [870, 423] width 76 height 23
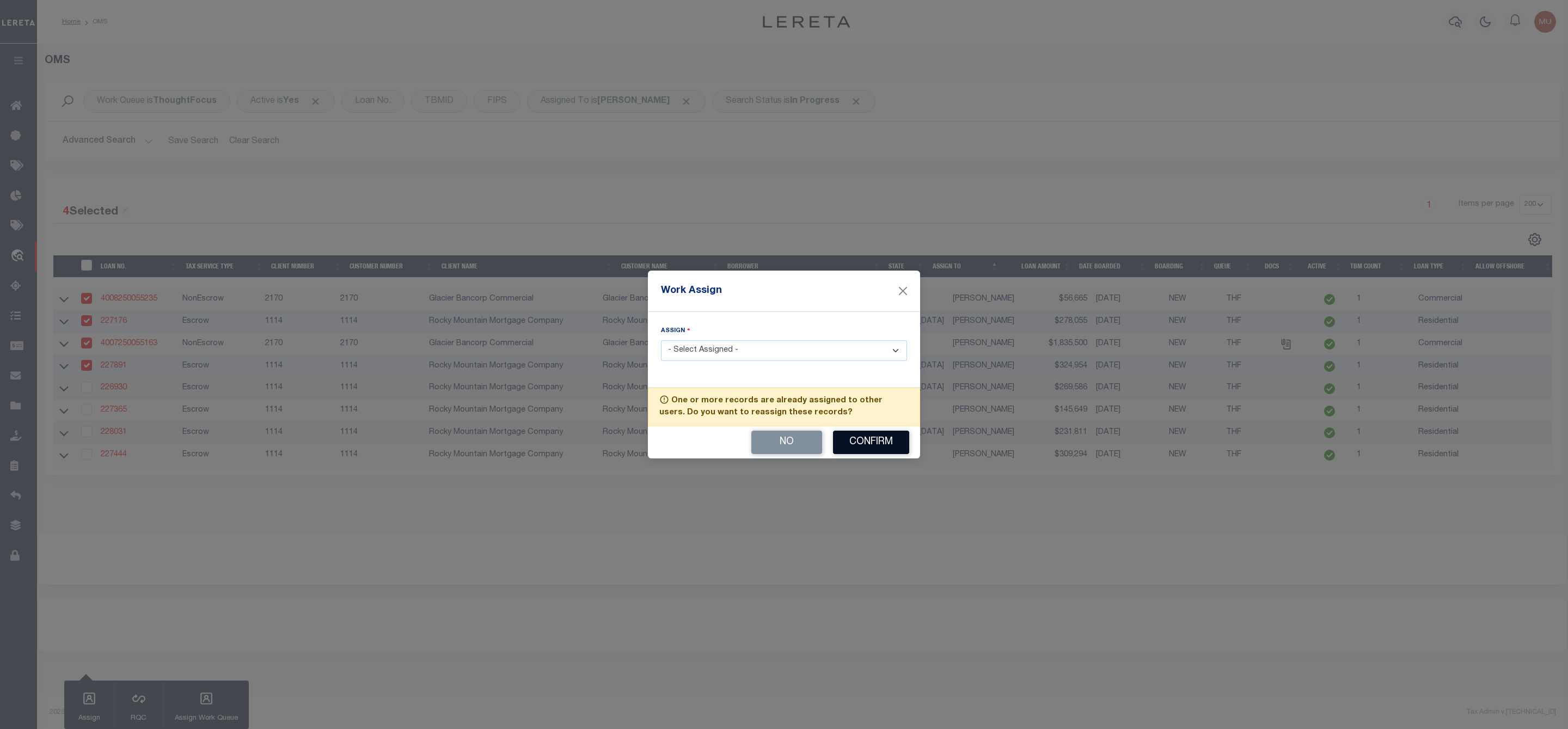
click at [866, 441] on button "Confirm" at bounding box center [870, 442] width 76 height 23
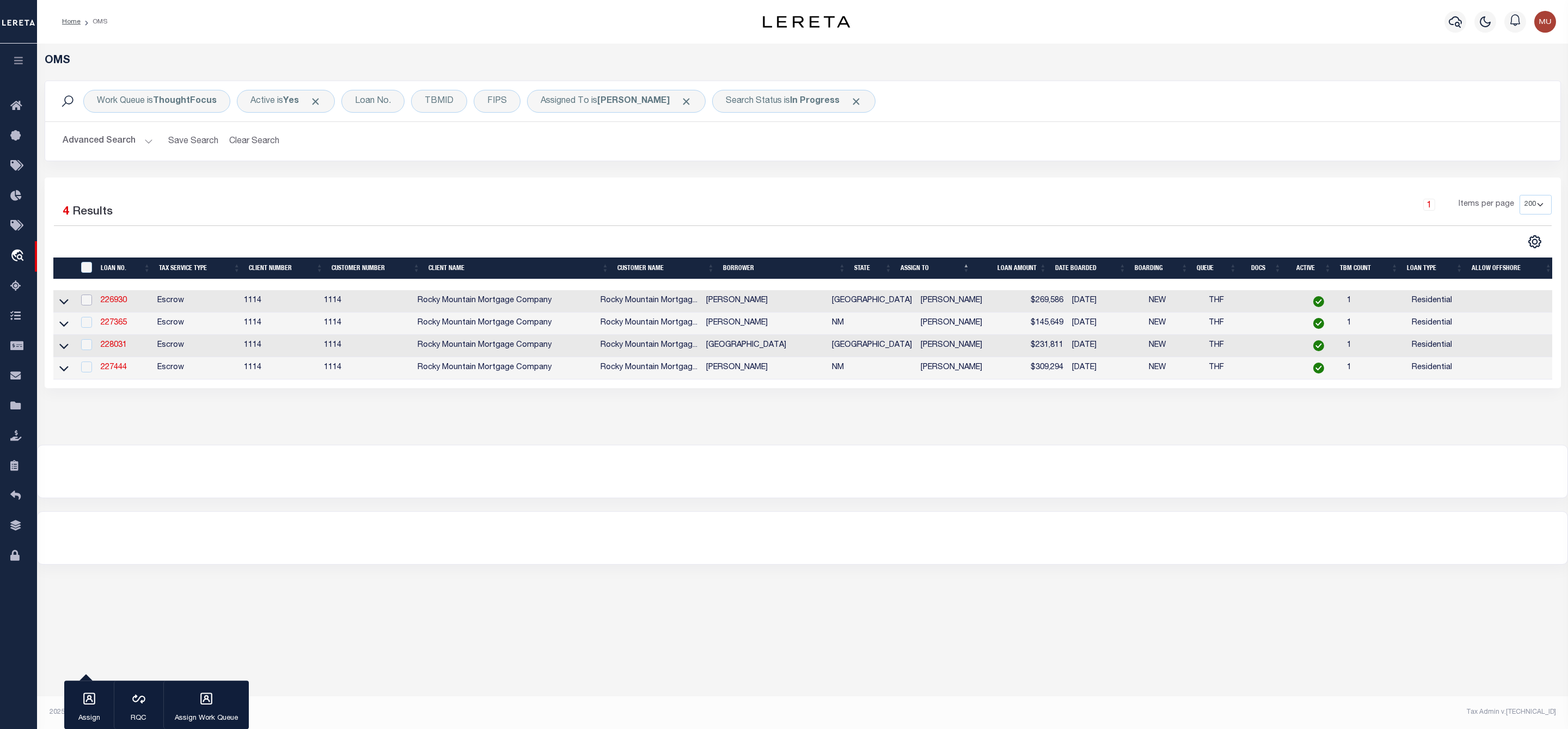
click at [89, 305] on input "checkbox" at bounding box center [86, 300] width 11 height 11
checkbox input "true"
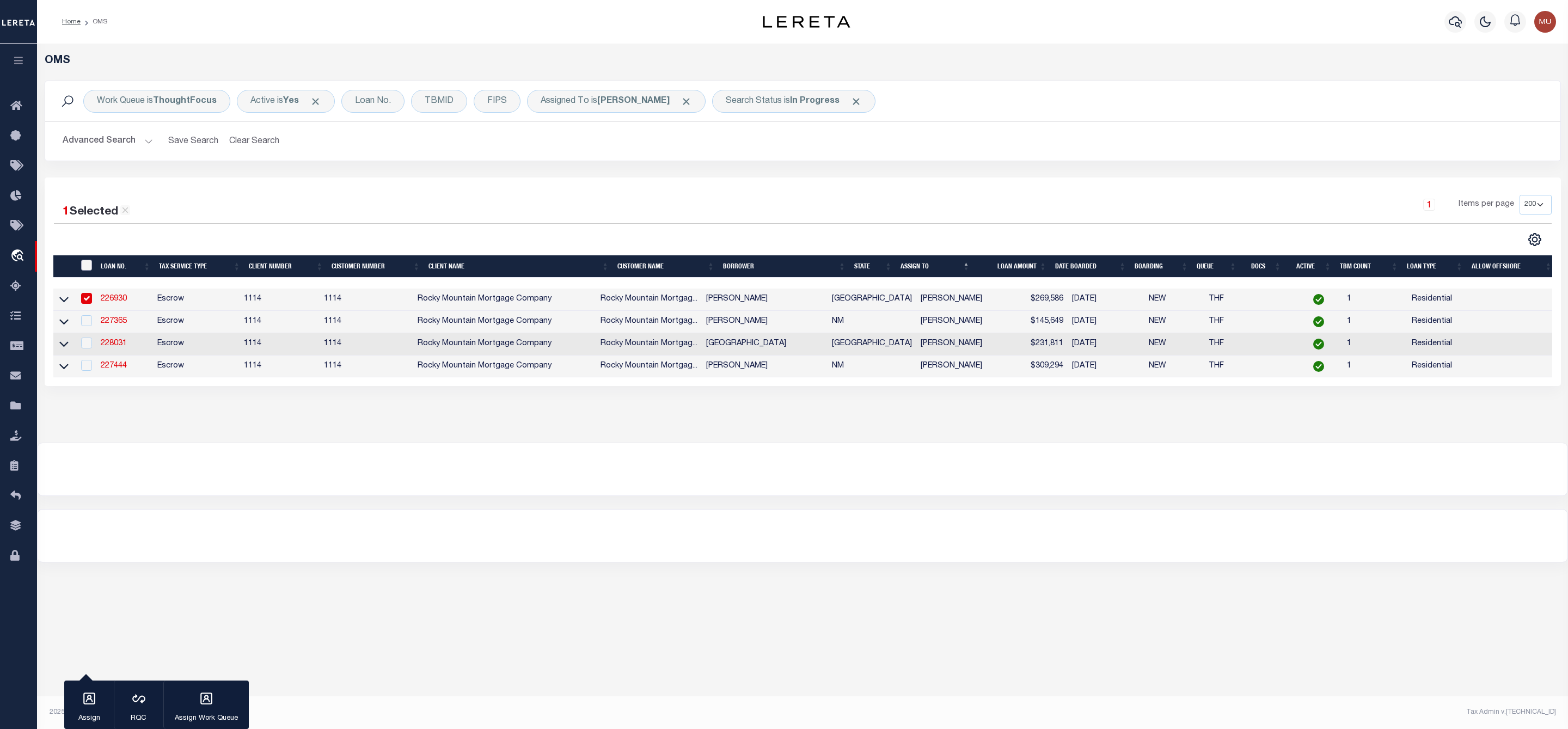
click at [86, 265] on input "" at bounding box center [86, 265] width 11 height 11
checkbox input "true"
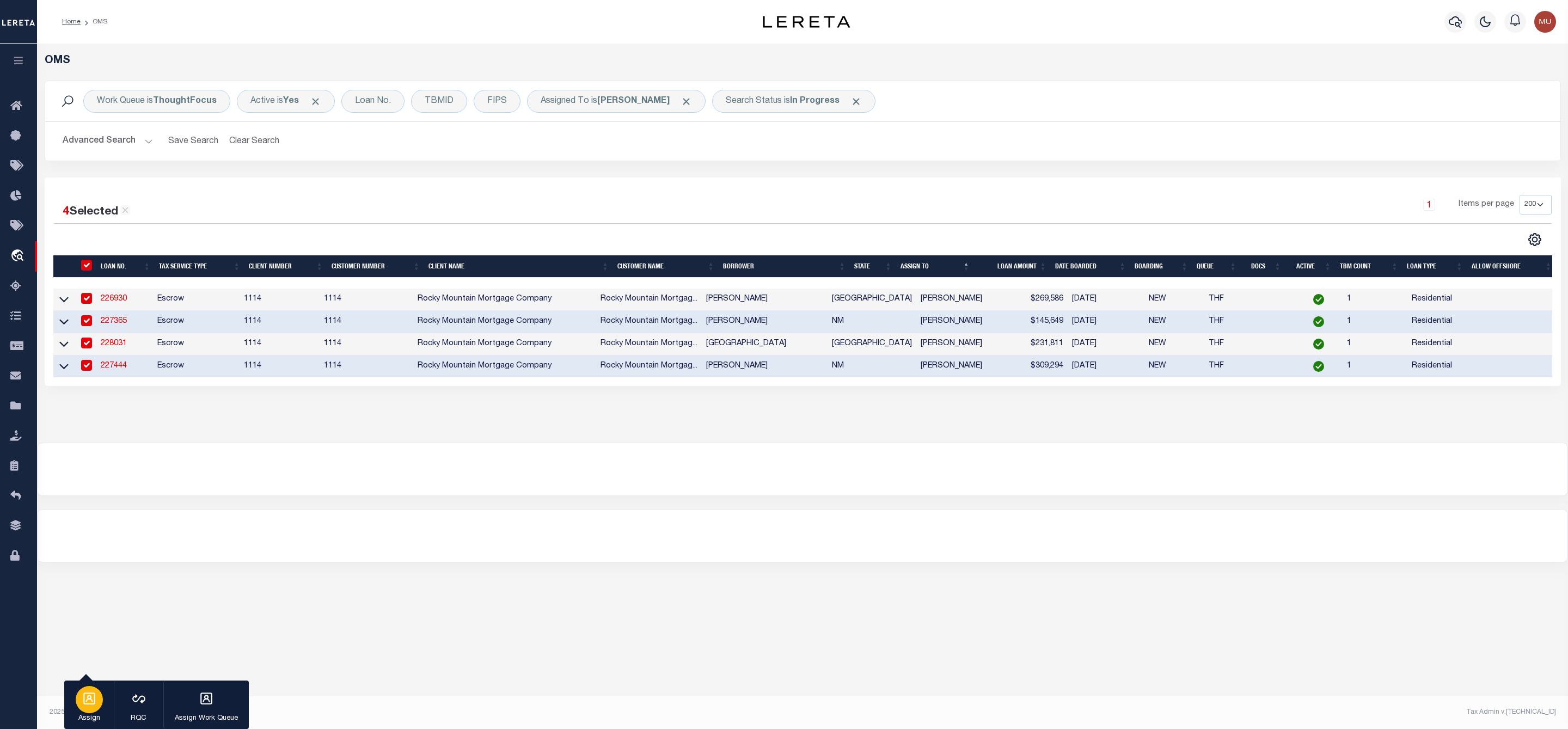
click at [80, 705] on div "button" at bounding box center [89, 699] width 27 height 27
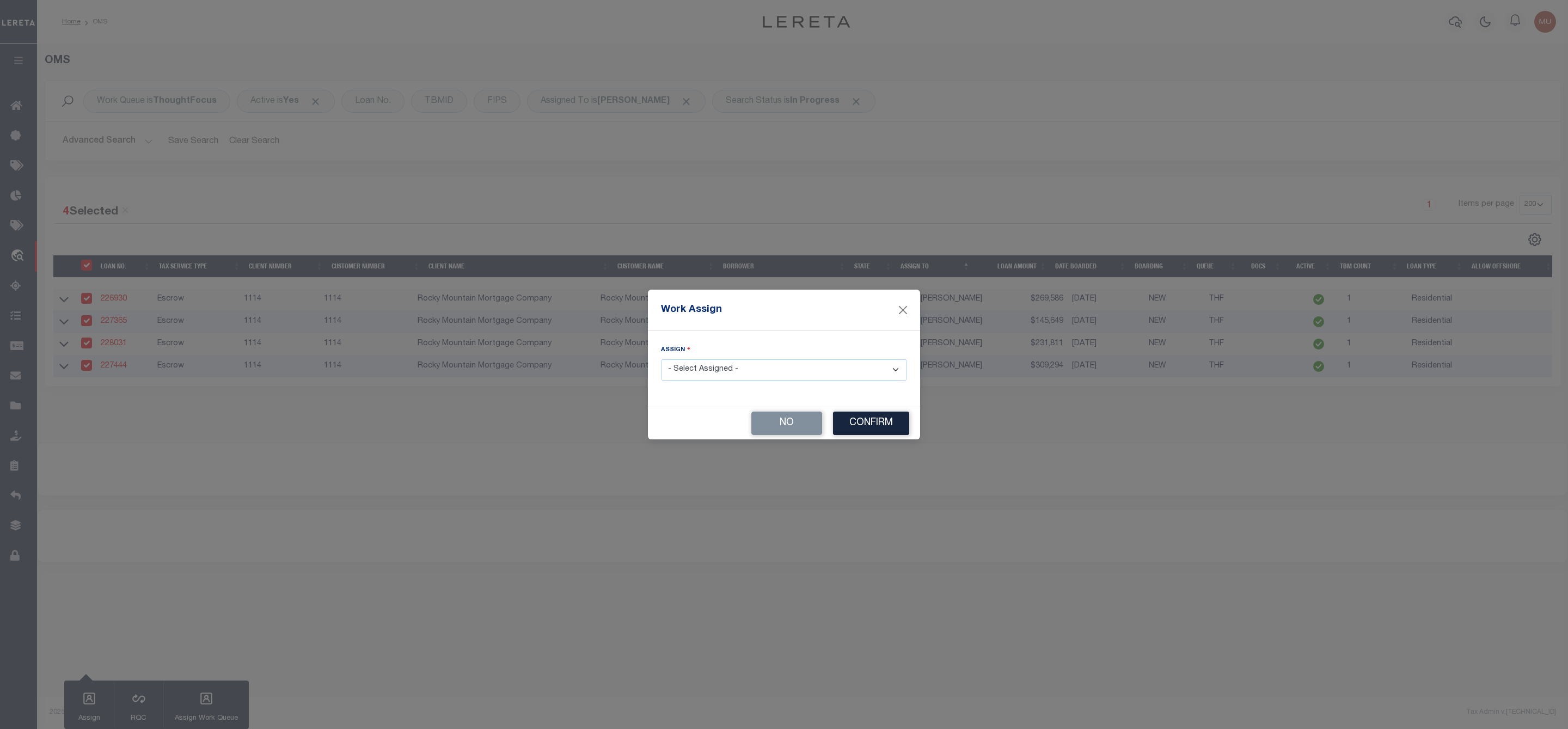
click at [768, 374] on select "- Select Assigned - --Unassigned-- Abdul Muzain Agustin Fernandez Ahmad Darwish…" at bounding box center [784, 369] width 246 height 21
select select "[PERSON_NAME]"
click at [661, 359] on select "- Select Assigned - --Unassigned-- Abdul Muzain Agustin Fernandez Ahmad Darwish…" at bounding box center [784, 369] width 246 height 21
click at [880, 428] on button "Confirm" at bounding box center [870, 423] width 76 height 23
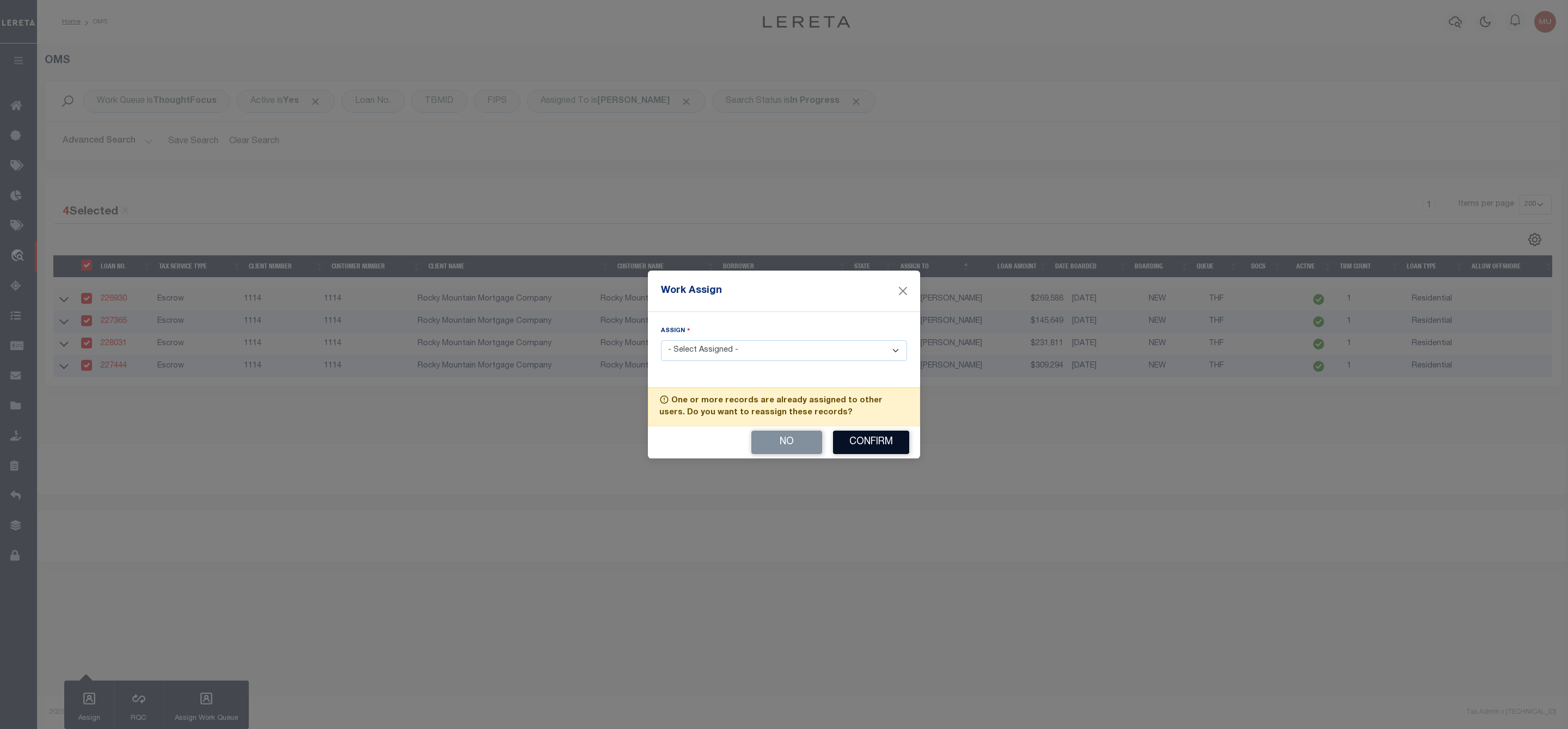
click at [877, 441] on button "Confirm" at bounding box center [870, 442] width 76 height 23
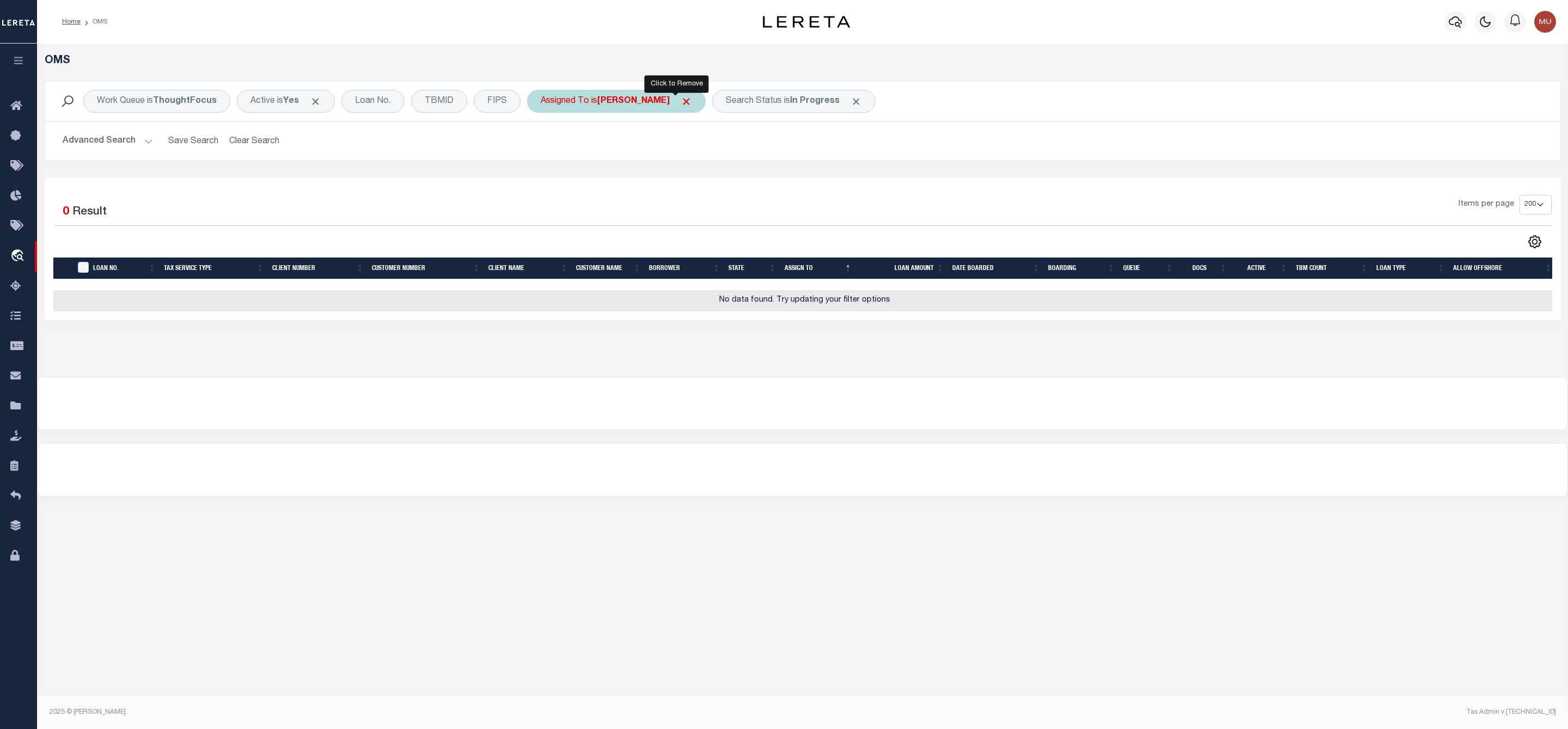
click at [681, 99] on span "Click to Remove" at bounding box center [686, 101] width 12 height 12
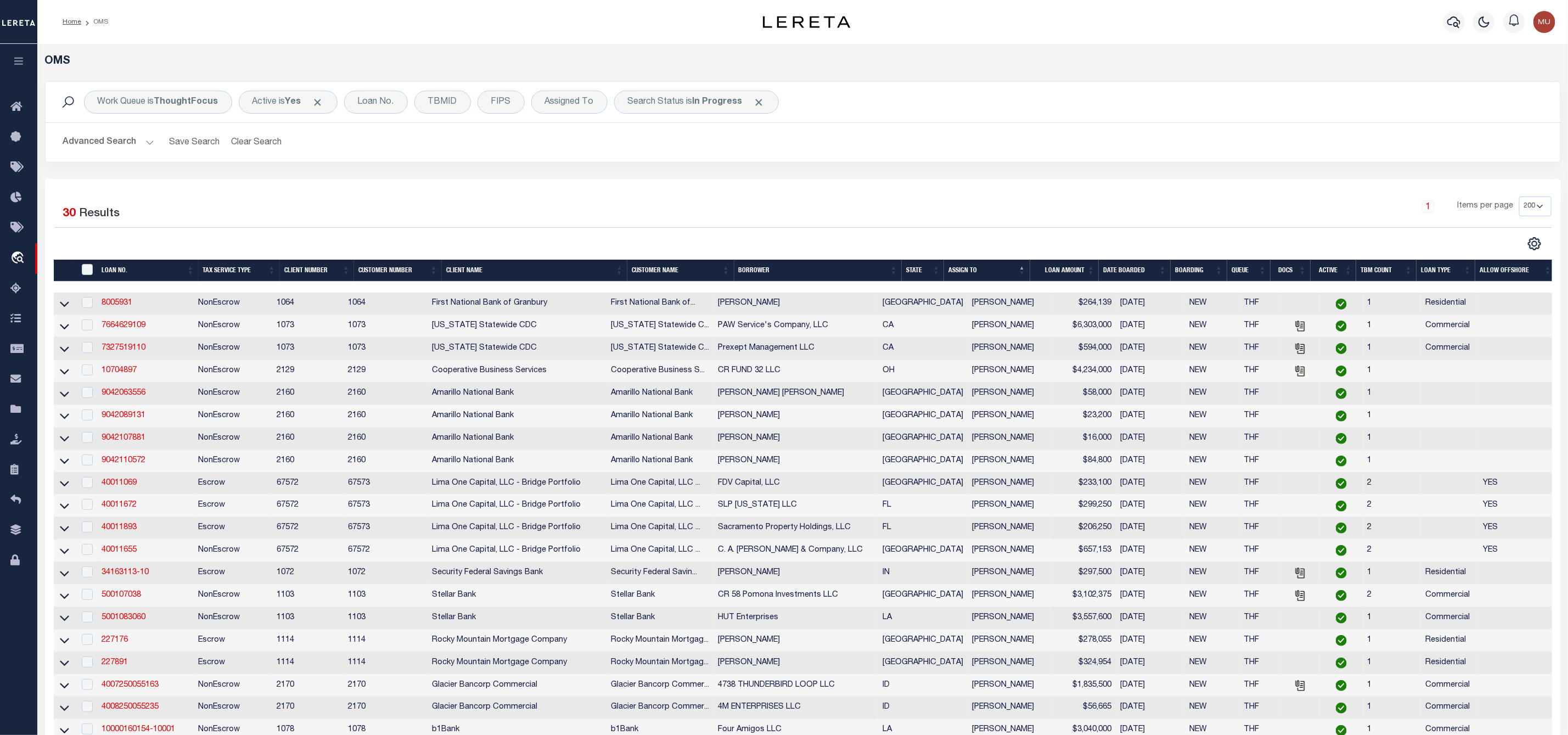
drag, startPoint x: 533, startPoint y: 198, endPoint x: 528, endPoint y: 198, distance: 5.0
click at [528, 198] on div "1 Items per page 10 25 50 100 200" at bounding box center [992, 210] width 1119 height 29
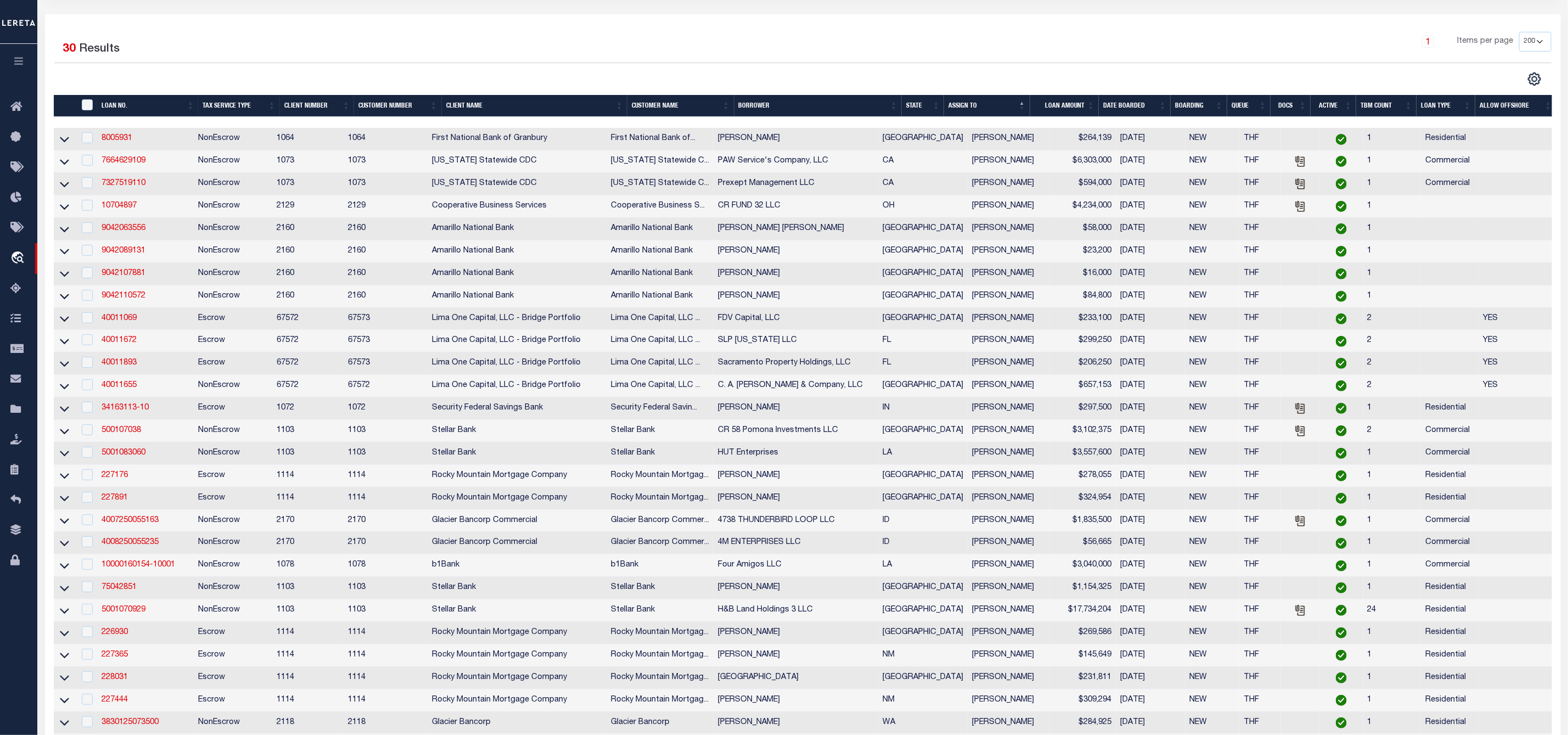
scroll to position [412, 0]
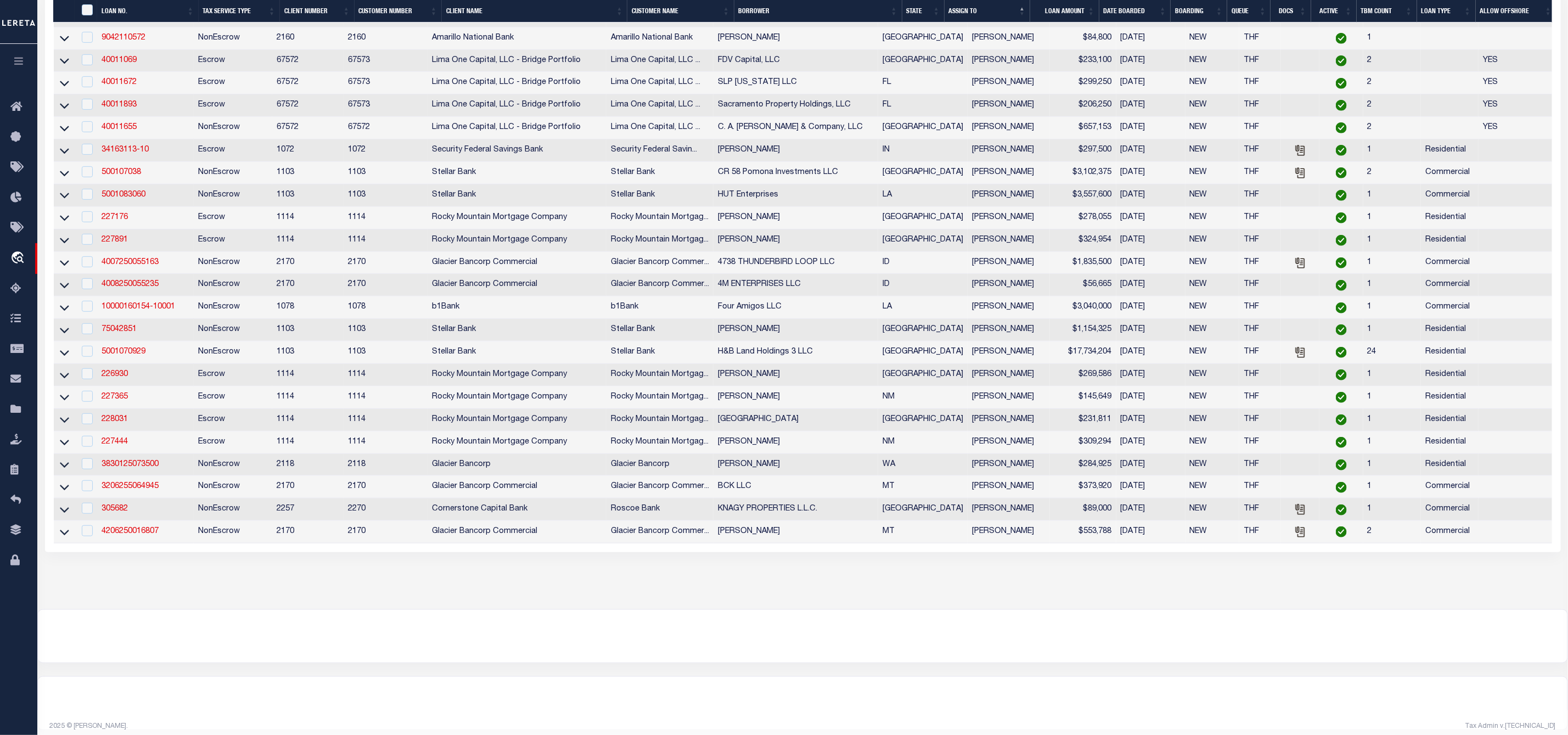
click at [1288, 663] on div at bounding box center [803, 636] width 1530 height 53
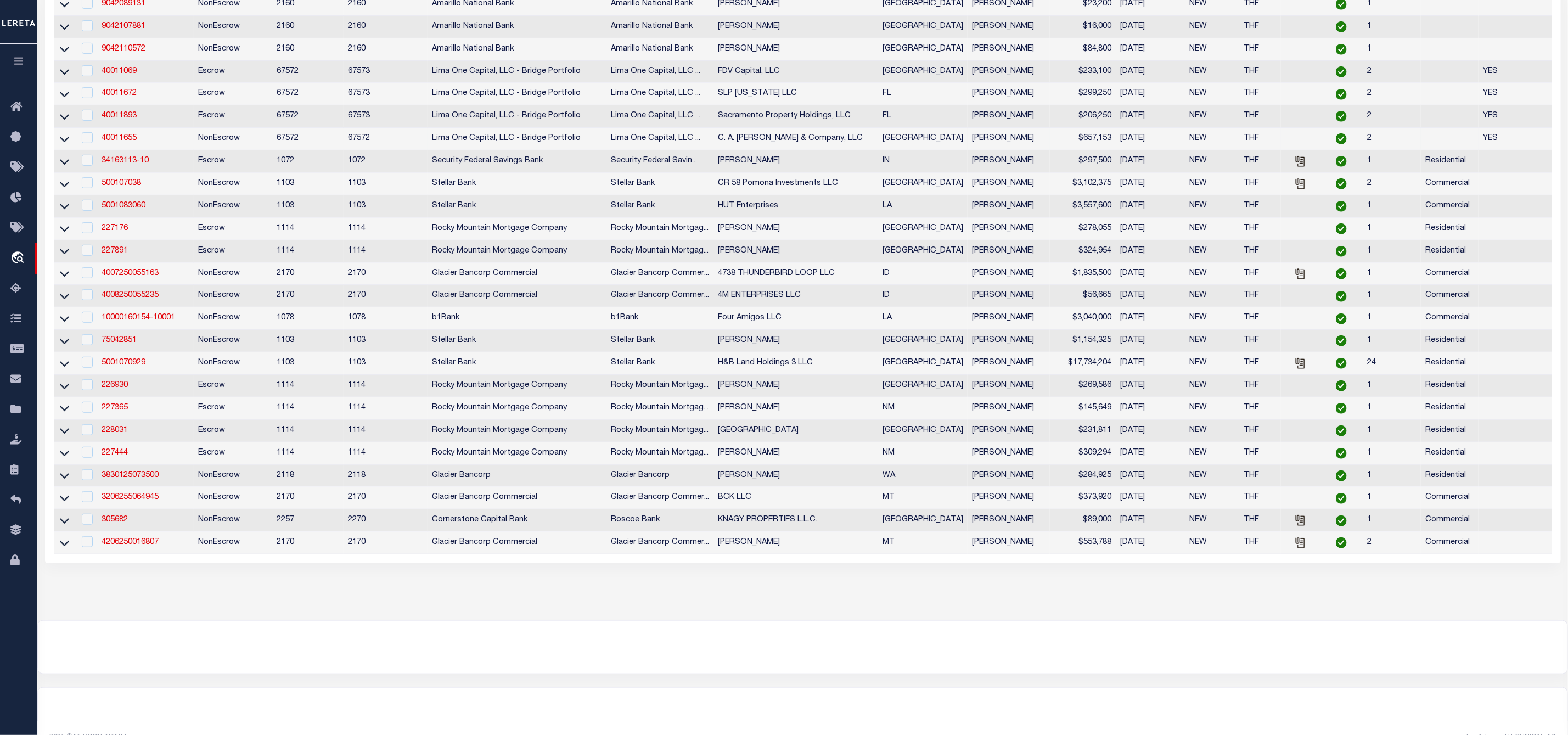
scroll to position [0, 0]
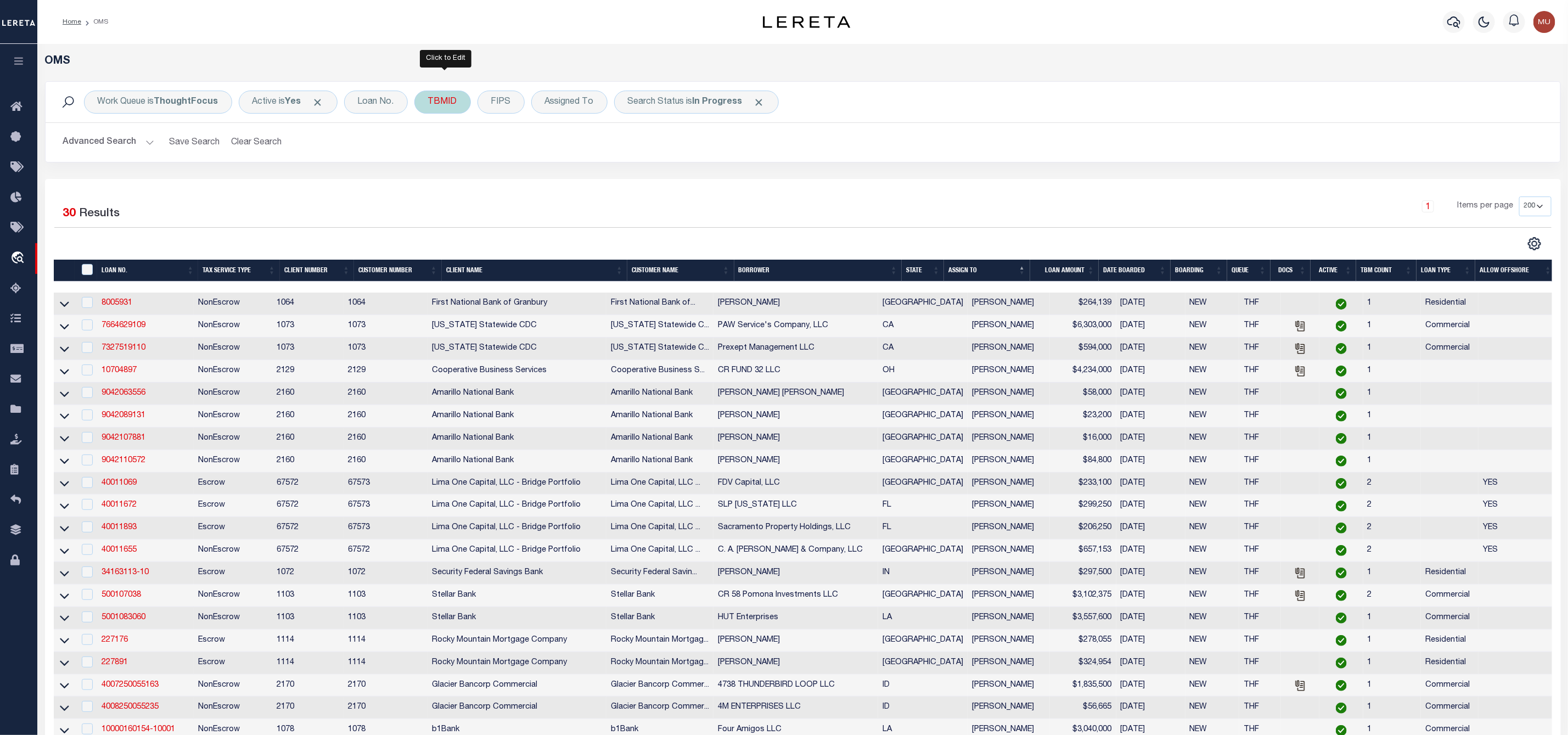
click at [455, 112] on div "TBMID" at bounding box center [442, 102] width 56 height 23
click at [465, 152] on input "number" at bounding box center [509, 152] width 161 height 21
type input "3500783"
click at [590, 180] on input "Apply" at bounding box center [574, 175] width 33 height 18
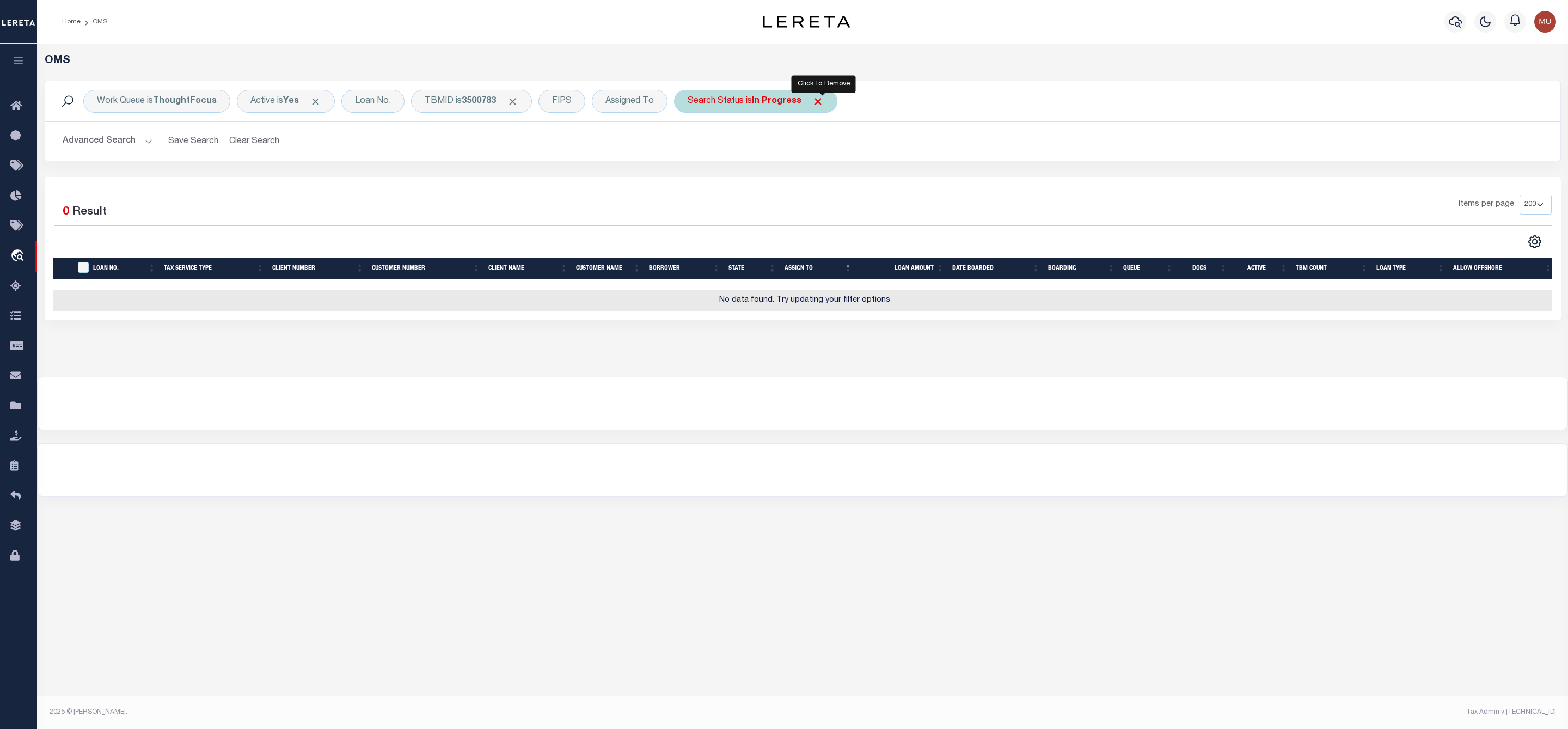
click at [822, 99] on span "Click to Remove" at bounding box center [818, 101] width 12 height 12
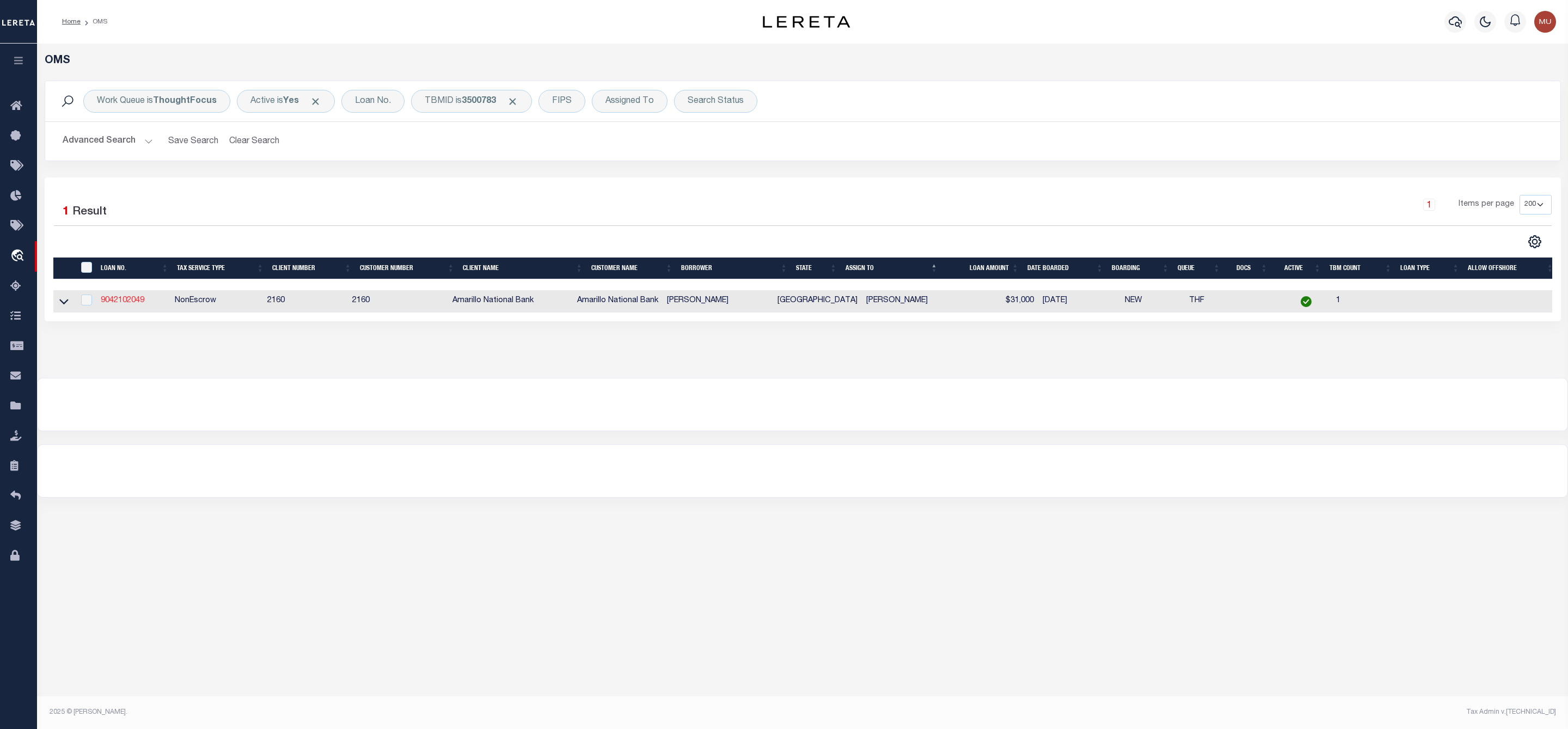
click at [129, 304] on link "9042102049" at bounding box center [122, 300] width 44 height 8
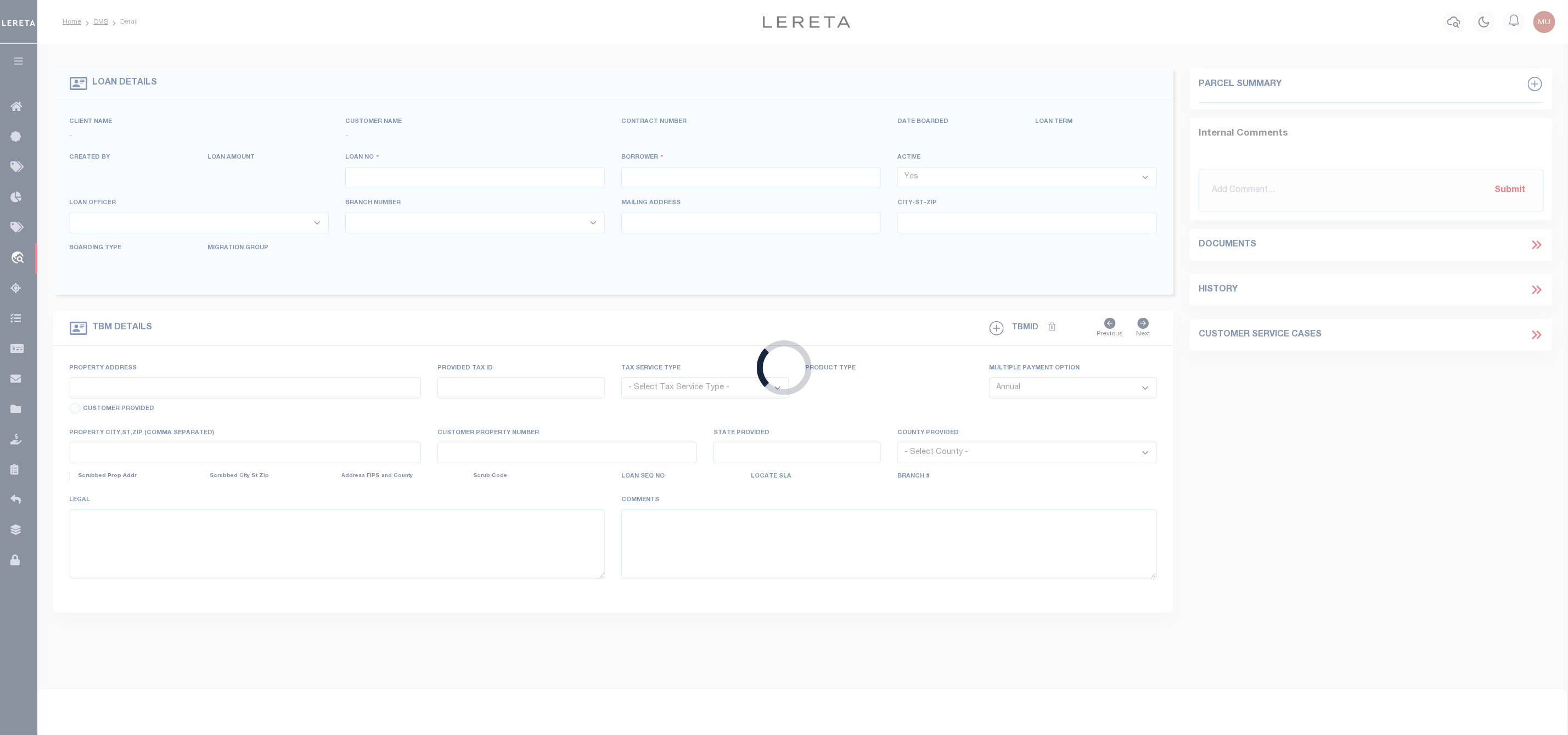
type input "9042102049"
type input "WALTER SNELSON"
select select
select select "100"
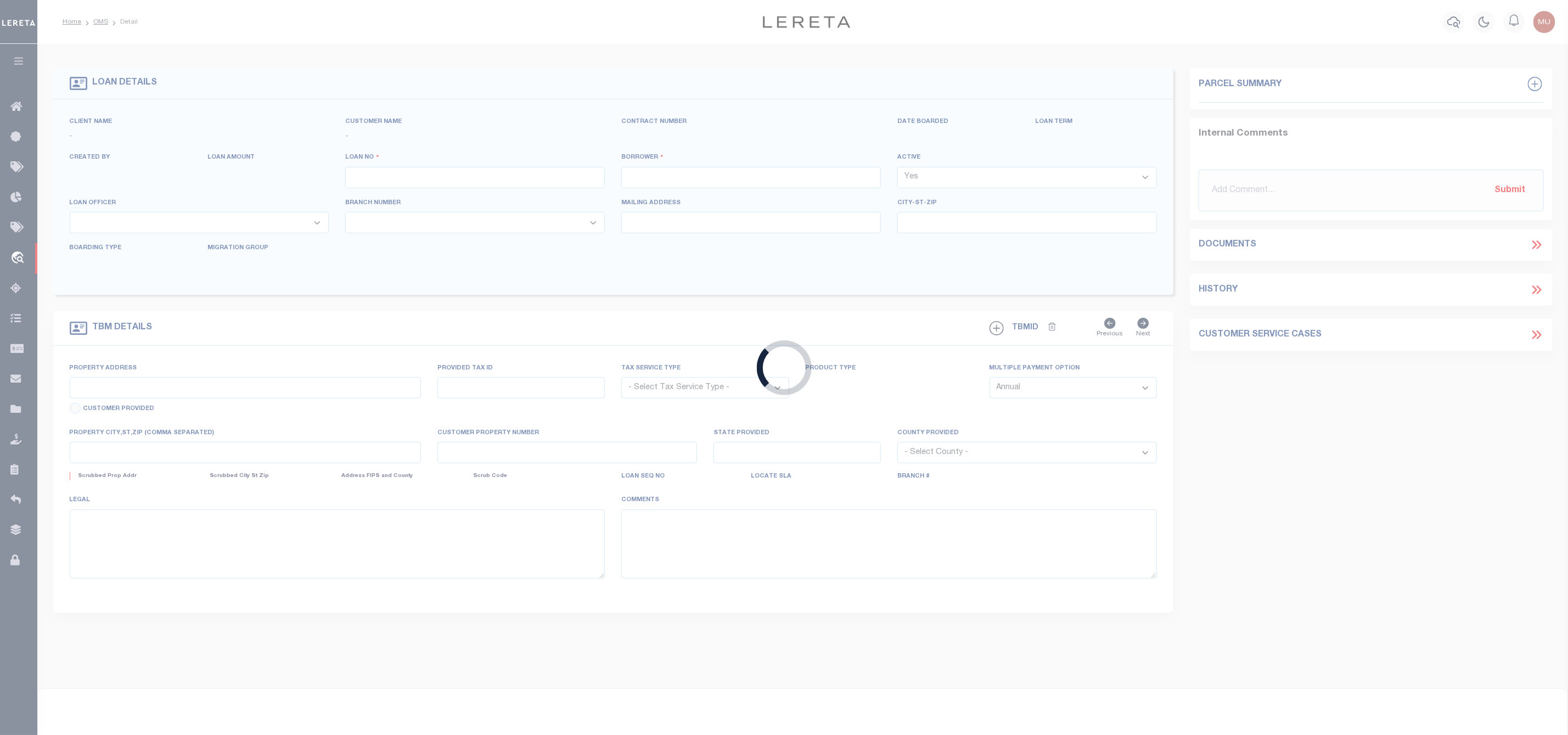
select select "NonEscrow"
type input "8321 CLIFFSIDE RD"
select select
type input "AMARILLO TX 79124-4813"
type input "[GEOGRAPHIC_DATA]"
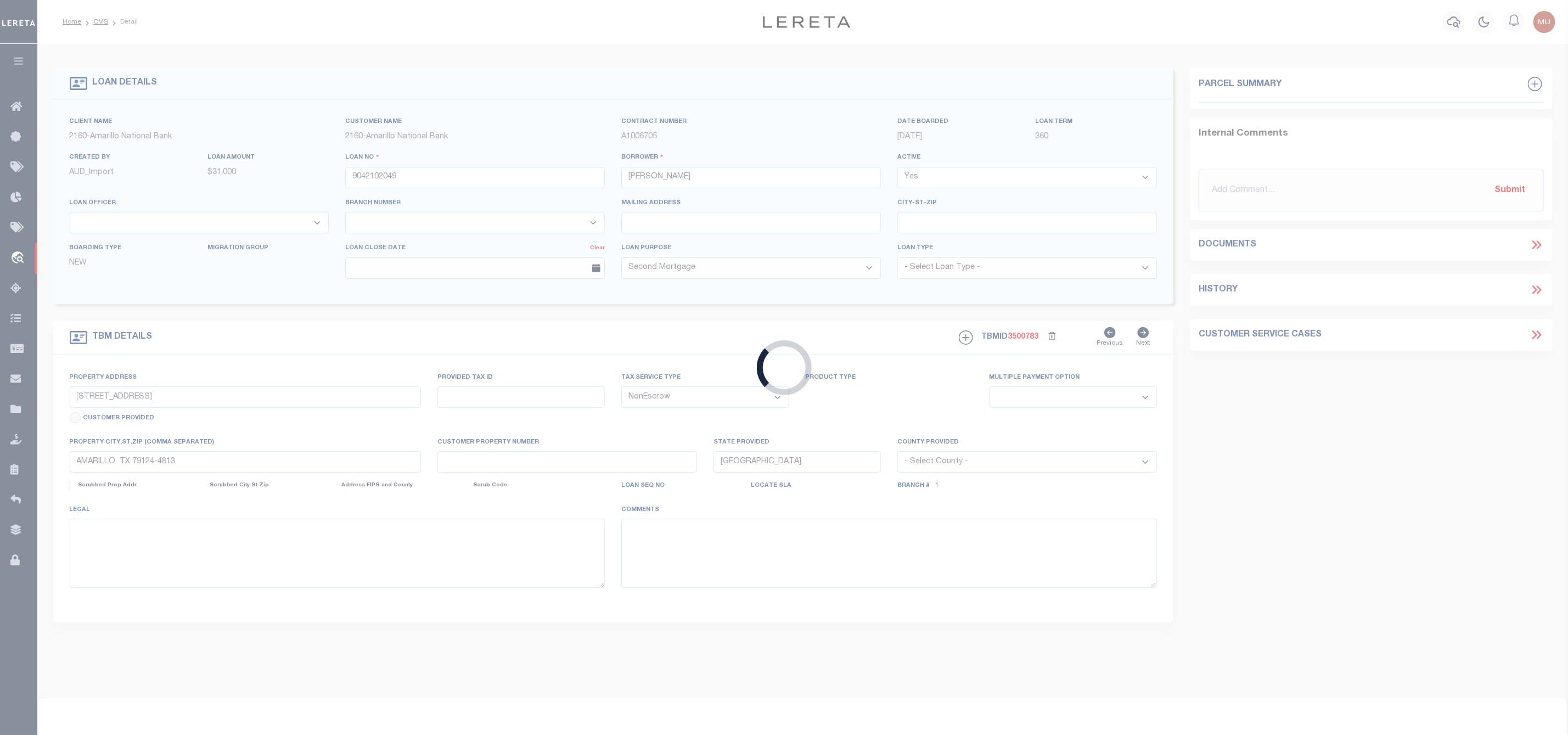
select select
select select "10826"
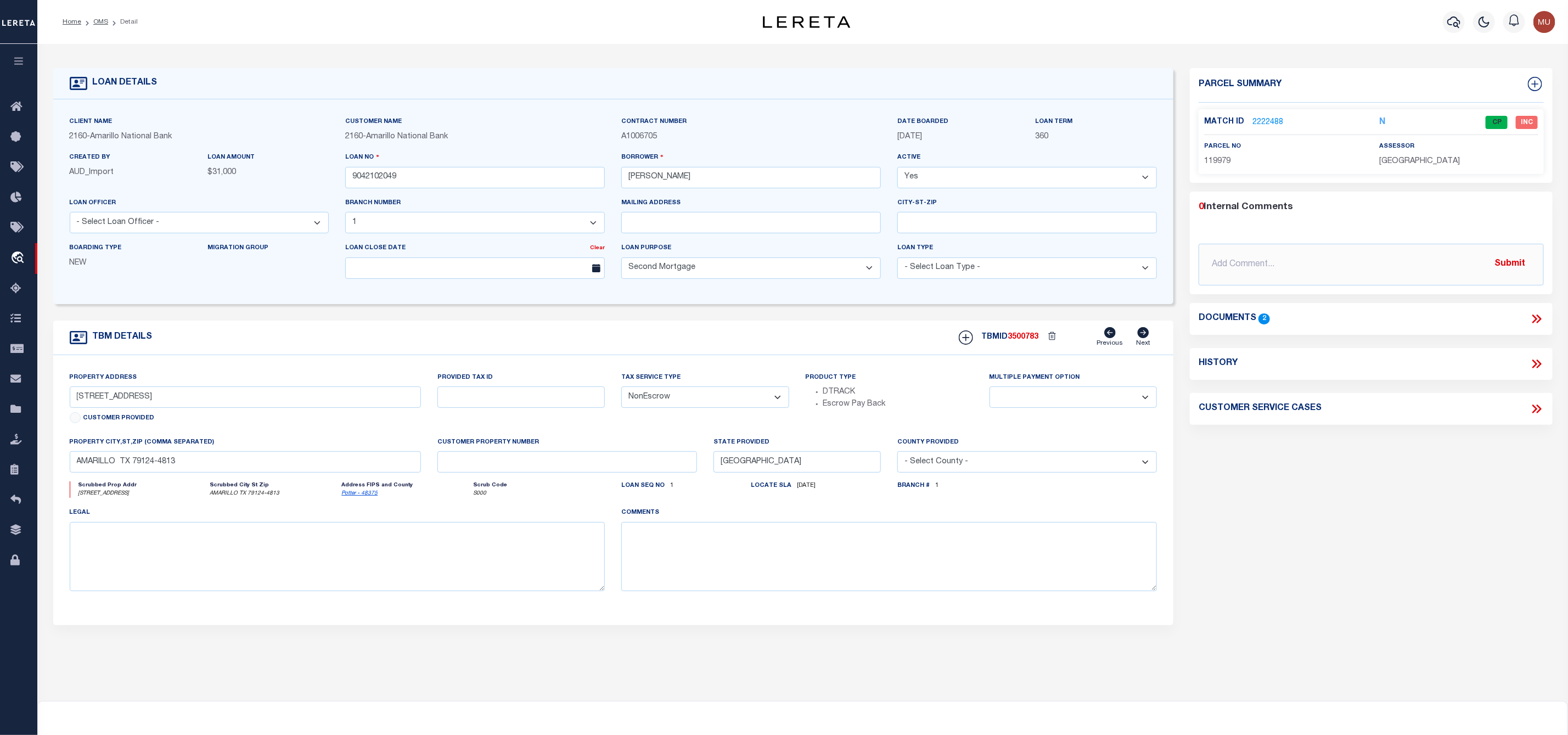
click at [1266, 117] on link "2222488" at bounding box center [1268, 123] width 31 height 12
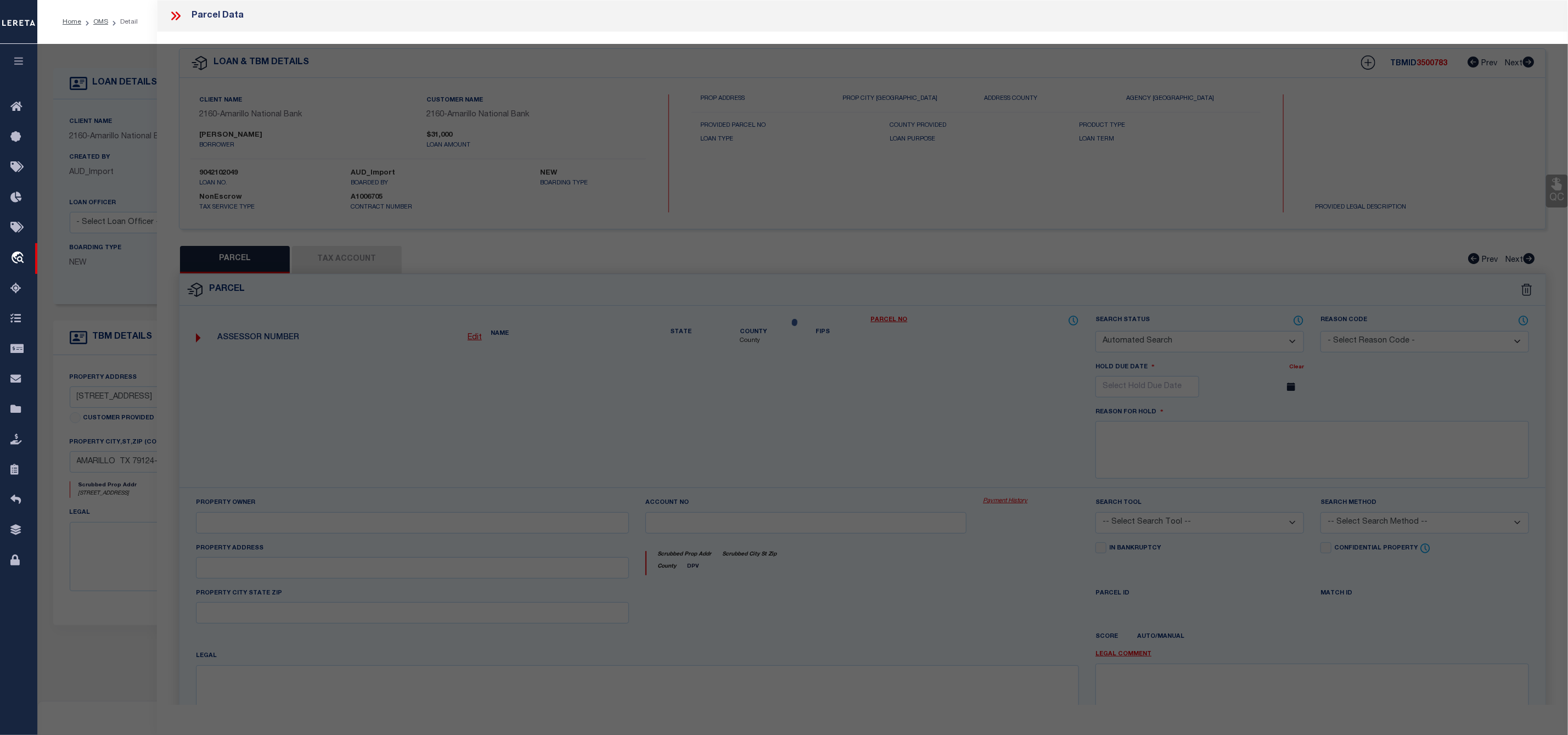
checkbox input "false"
select select "CP"
type input "SNELSON WALTER"
select select "AGW"
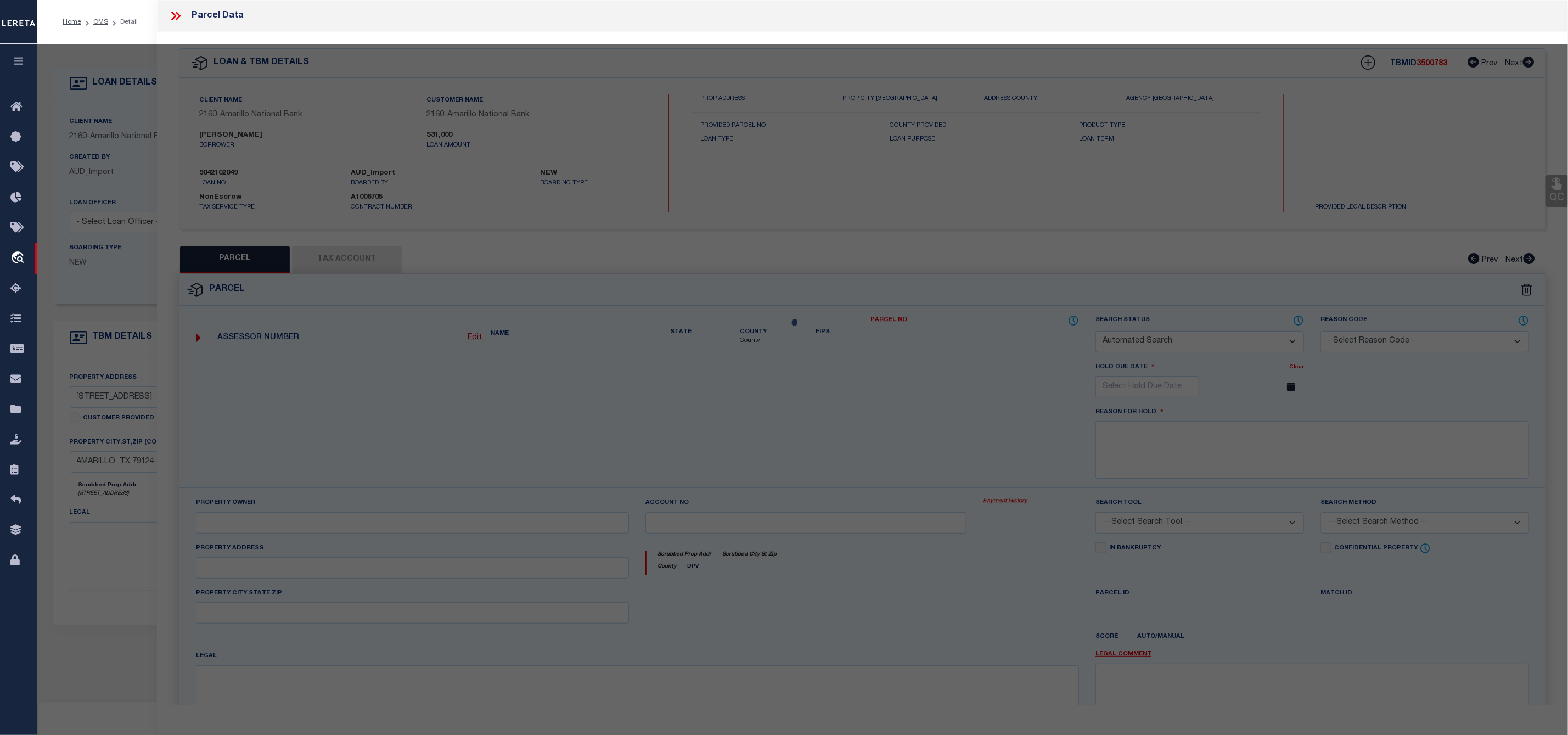
select select
type input "8321 CLIFFSIDE RD"
checkbox input "false"
type input "TX 79124"
type textarea "M N TWADDELL'S, W 2 ACS OF TR 1, 2.0000 ACRES"
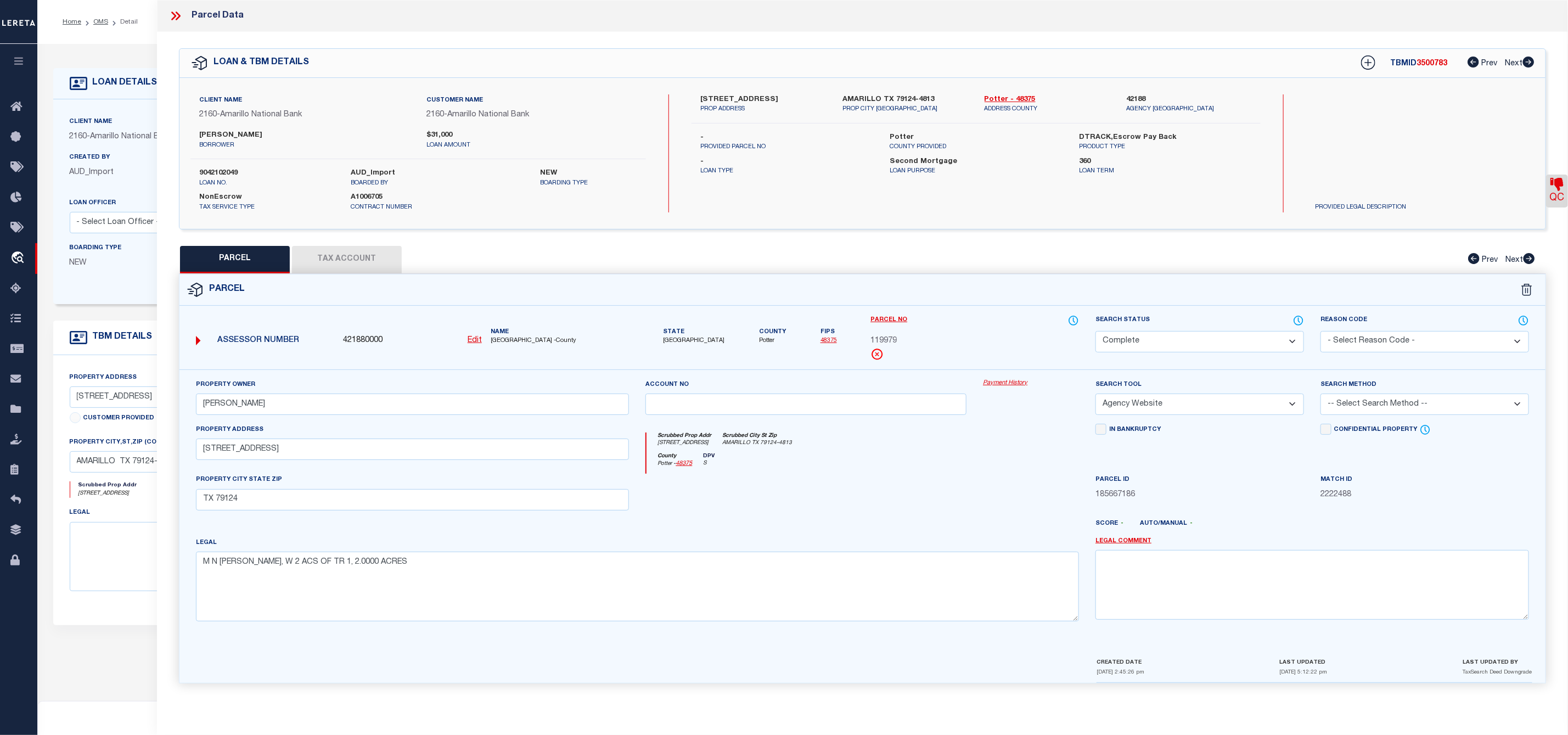
click at [887, 336] on span "119979" at bounding box center [884, 342] width 26 height 12
copy span "119979"
drag, startPoint x: 1302, startPoint y: 2, endPoint x: 1298, endPoint y: 7, distance: 6.4
click at [1302, 2] on div "Parcel Data" at bounding box center [863, 16] width 1412 height 32
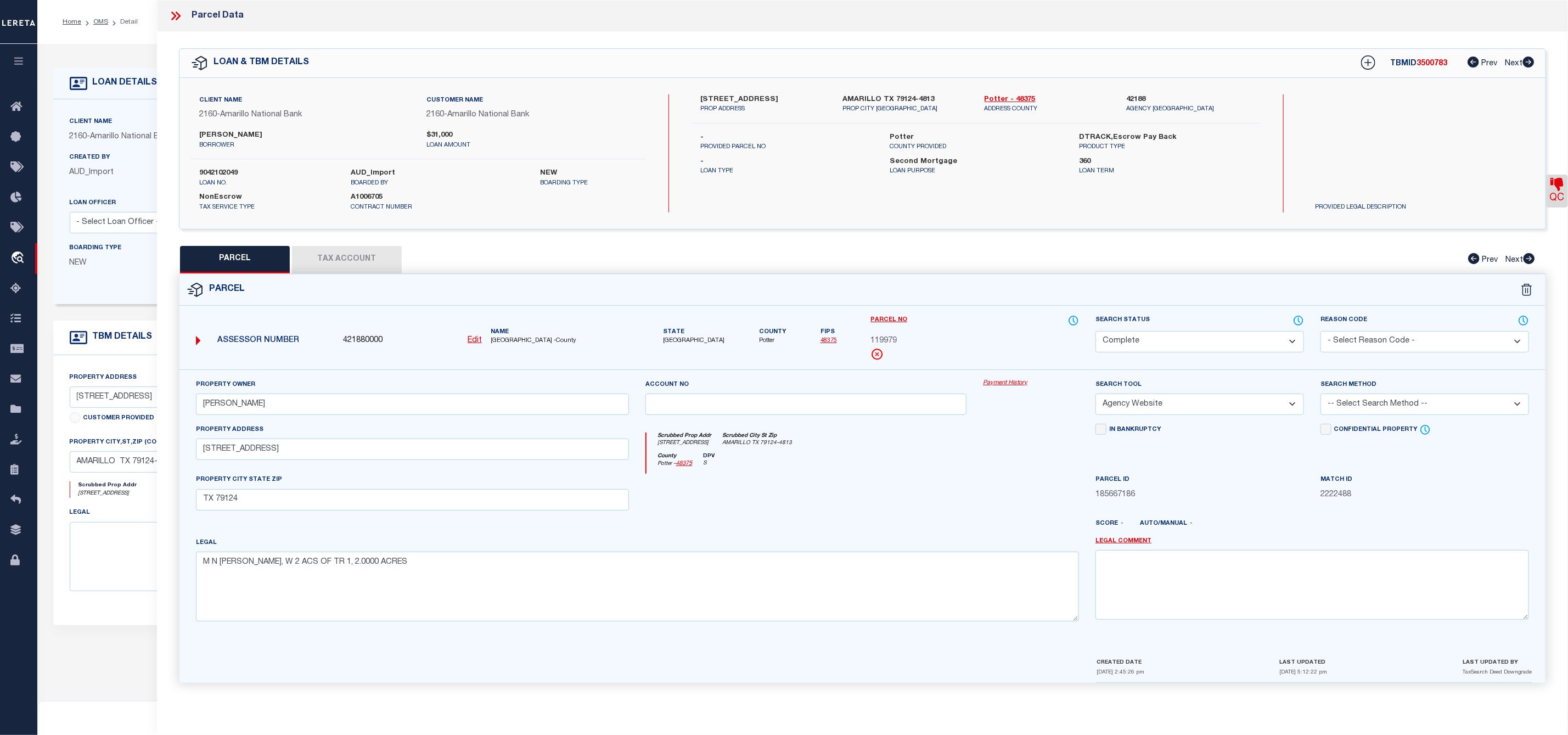
click at [881, 340] on span "119979" at bounding box center [884, 342] width 26 height 12
copy span "119979"
click at [1323, 241] on div "QC QC QC" at bounding box center [863, 364] width 1412 height 664
click at [1554, 191] on icon at bounding box center [1557, 184] width 13 height 13
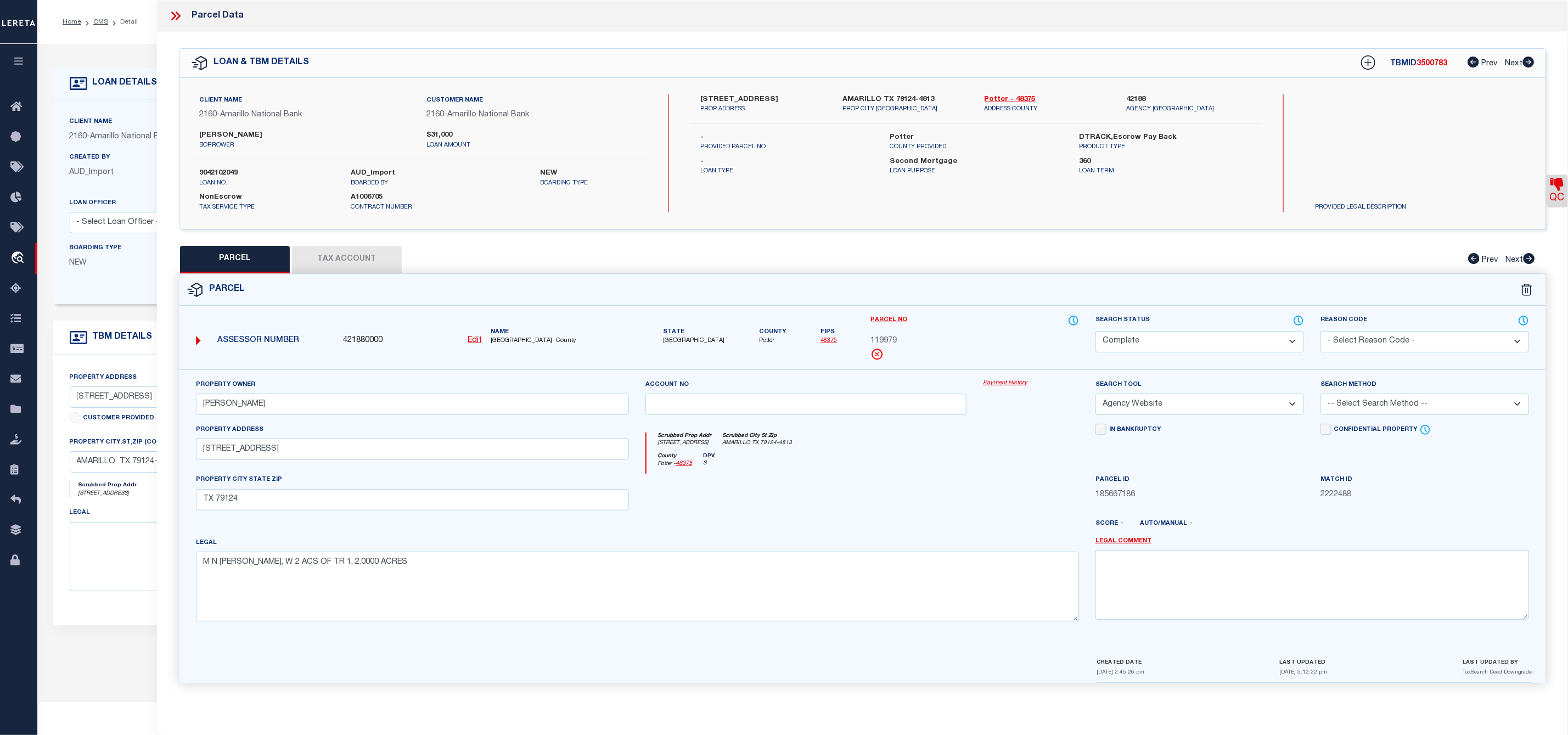
select select "INC"
select select "JUR"
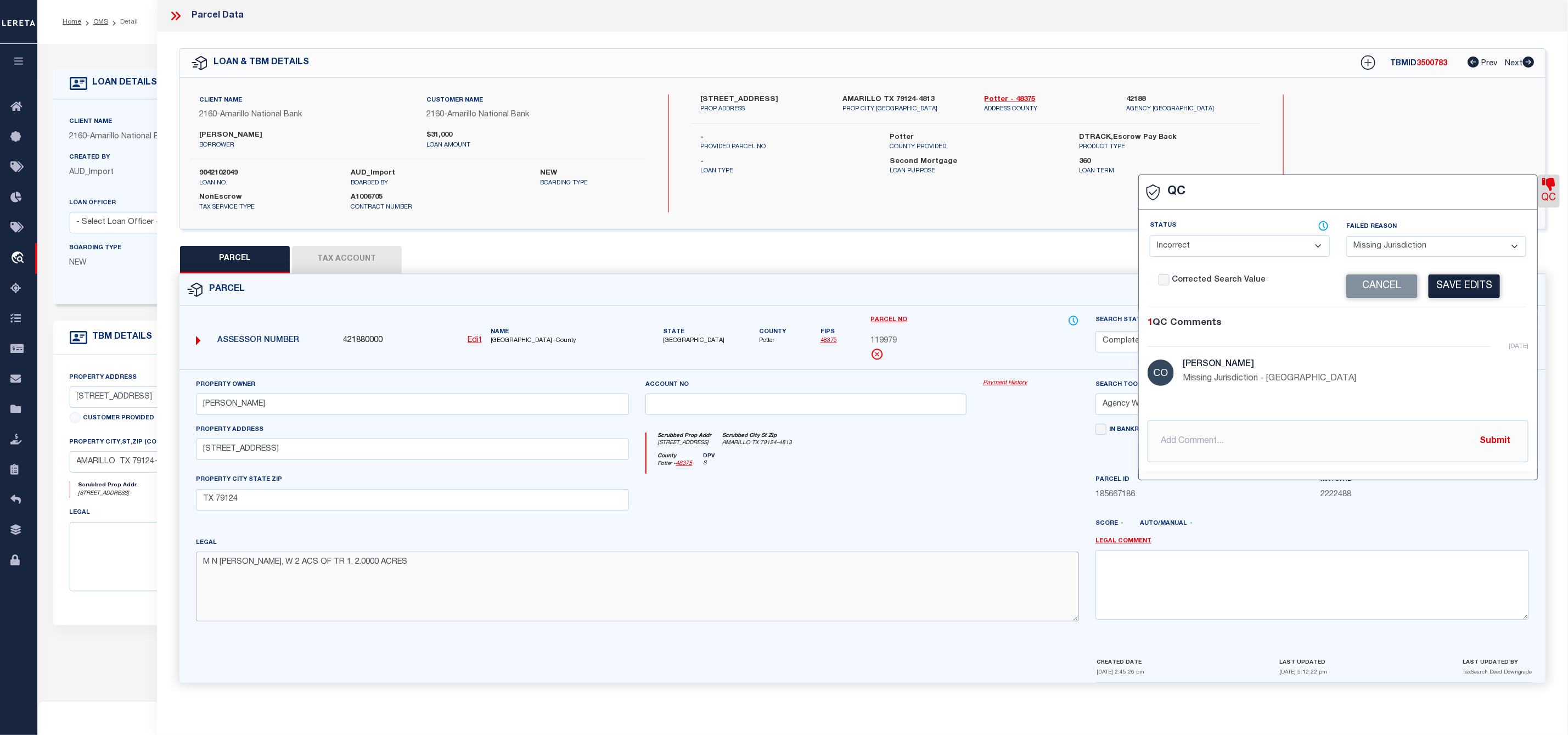
click at [812, 581] on textarea "M N TWADDELL'S, W 2 ACS OF TR 1, 2.0000 ACRES" at bounding box center [638, 586] width 884 height 69
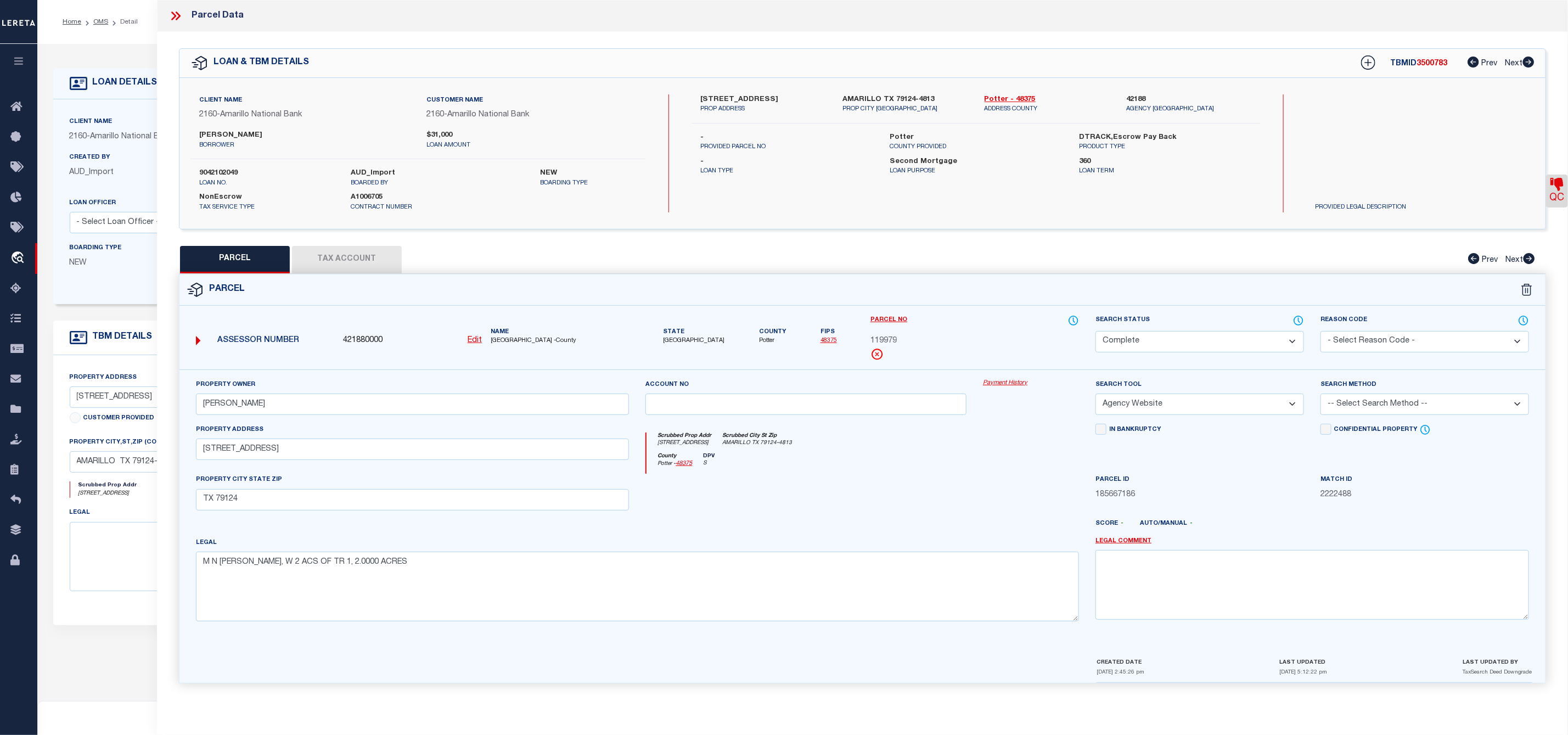
click at [385, 244] on div "QC QC QC" at bounding box center [863, 364] width 1412 height 664
click at [371, 260] on button "Tax Account" at bounding box center [347, 260] width 110 height 28
select select "100"
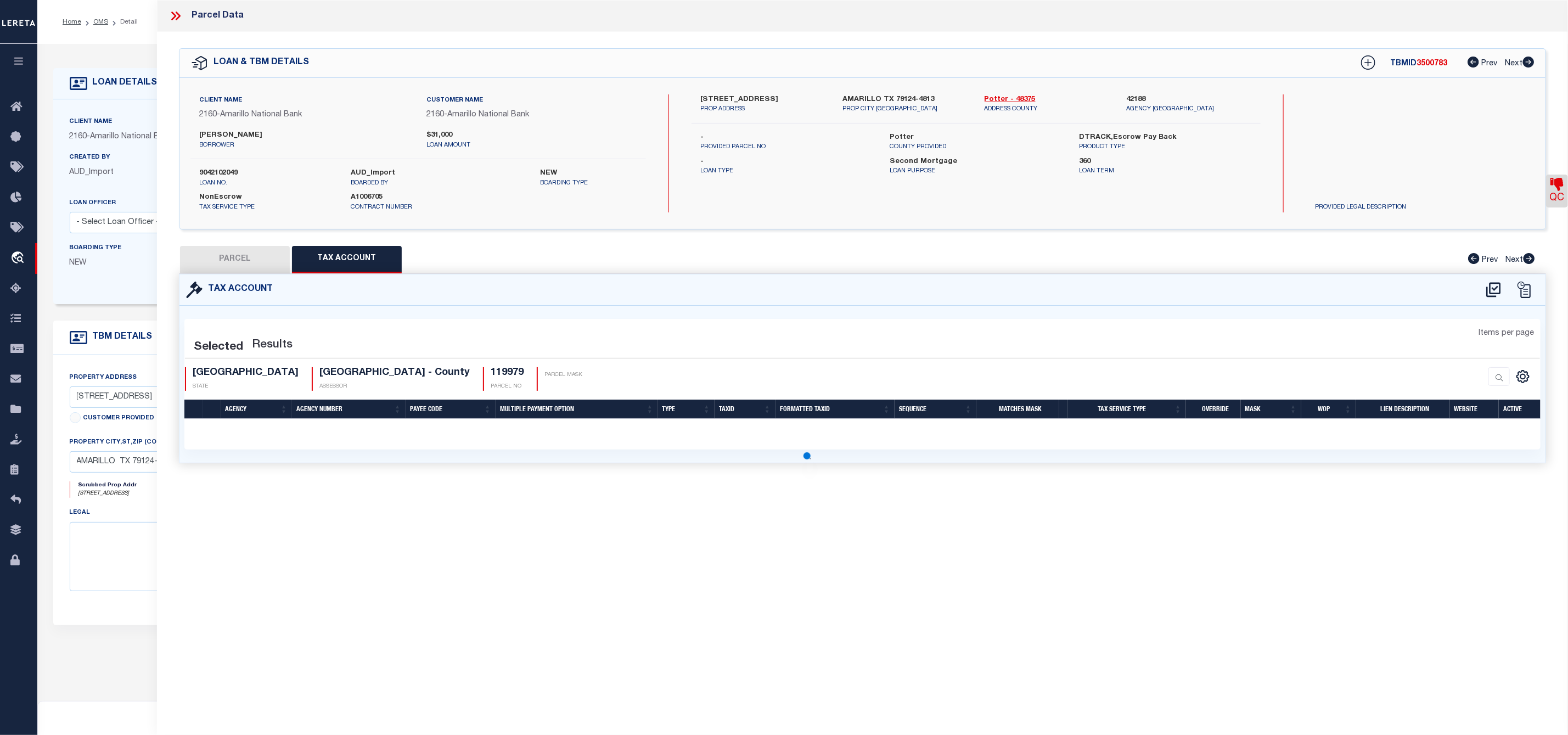
select select "100"
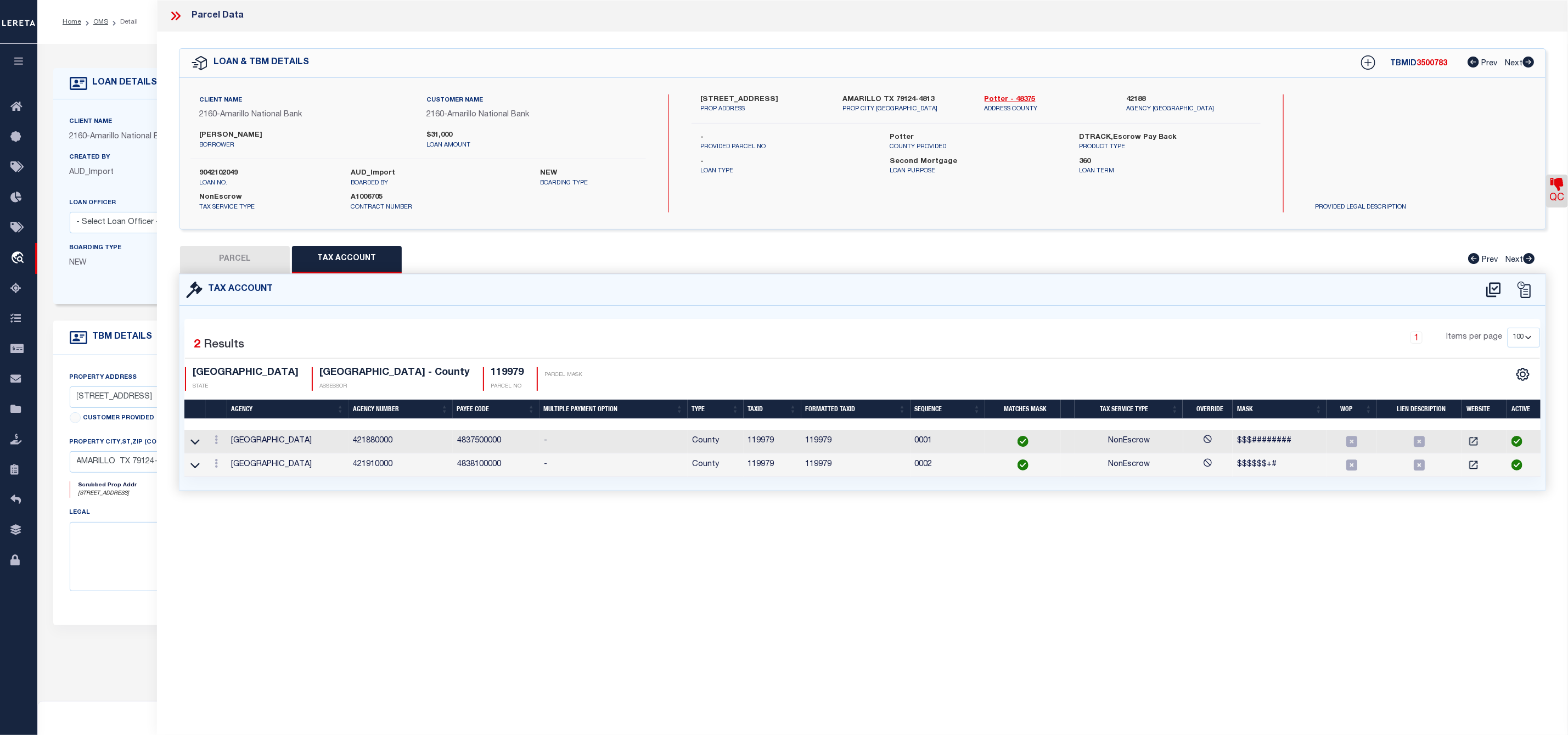
click at [175, 13] on icon at bounding box center [176, 15] width 14 height 14
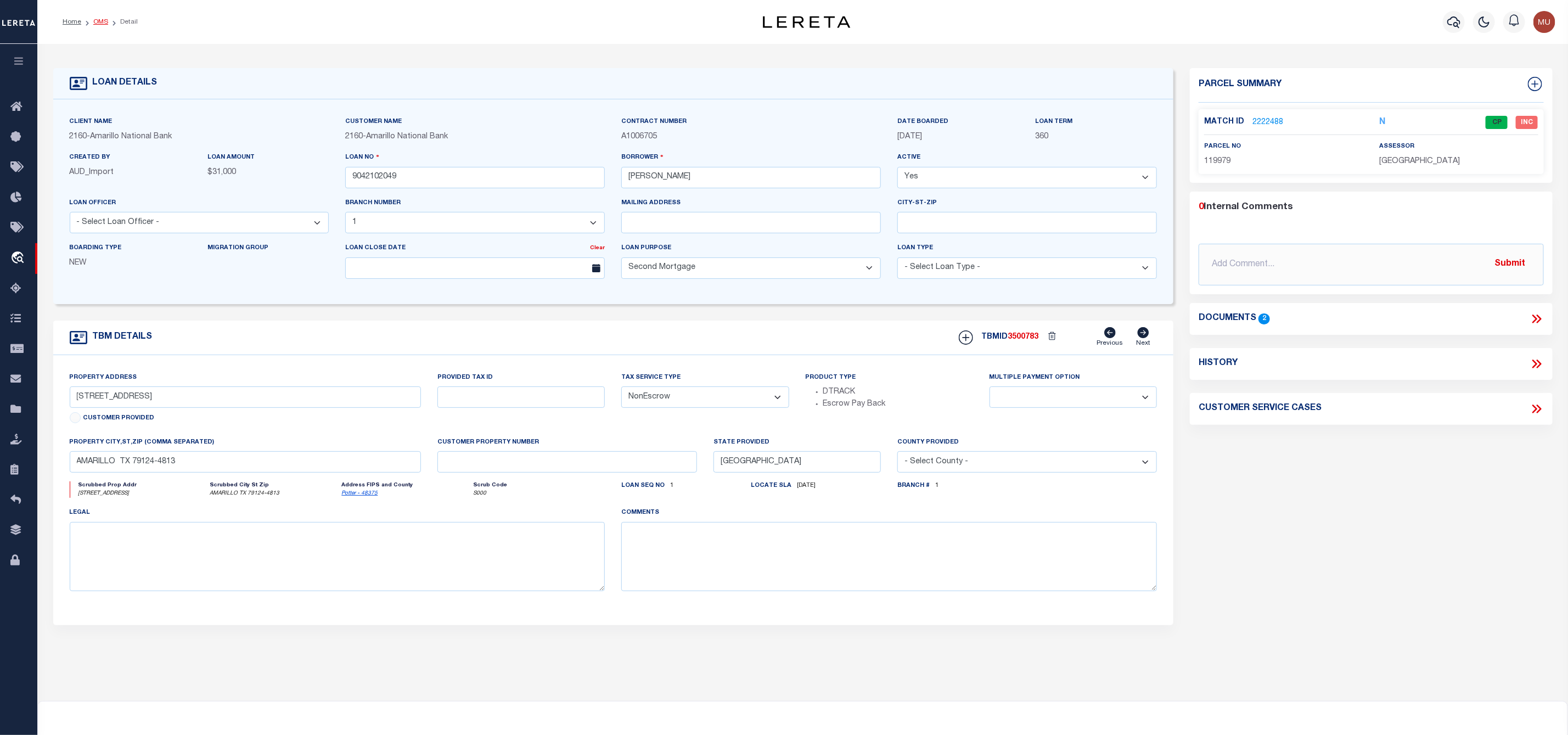
click at [104, 18] on link "OMS" at bounding box center [101, 21] width 15 height 7
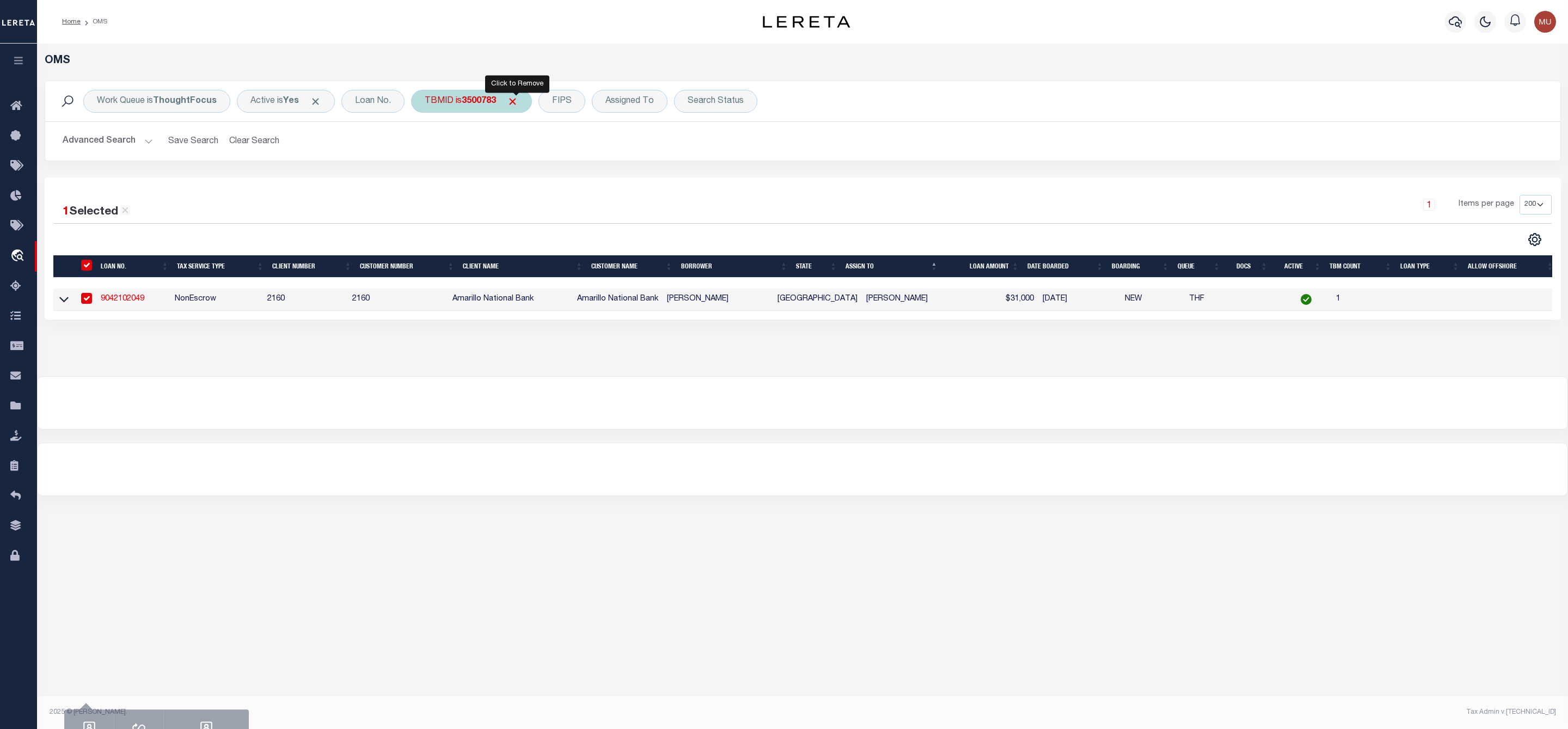
click at [519, 103] on span "Click to Remove" at bounding box center [513, 101] width 12 height 12
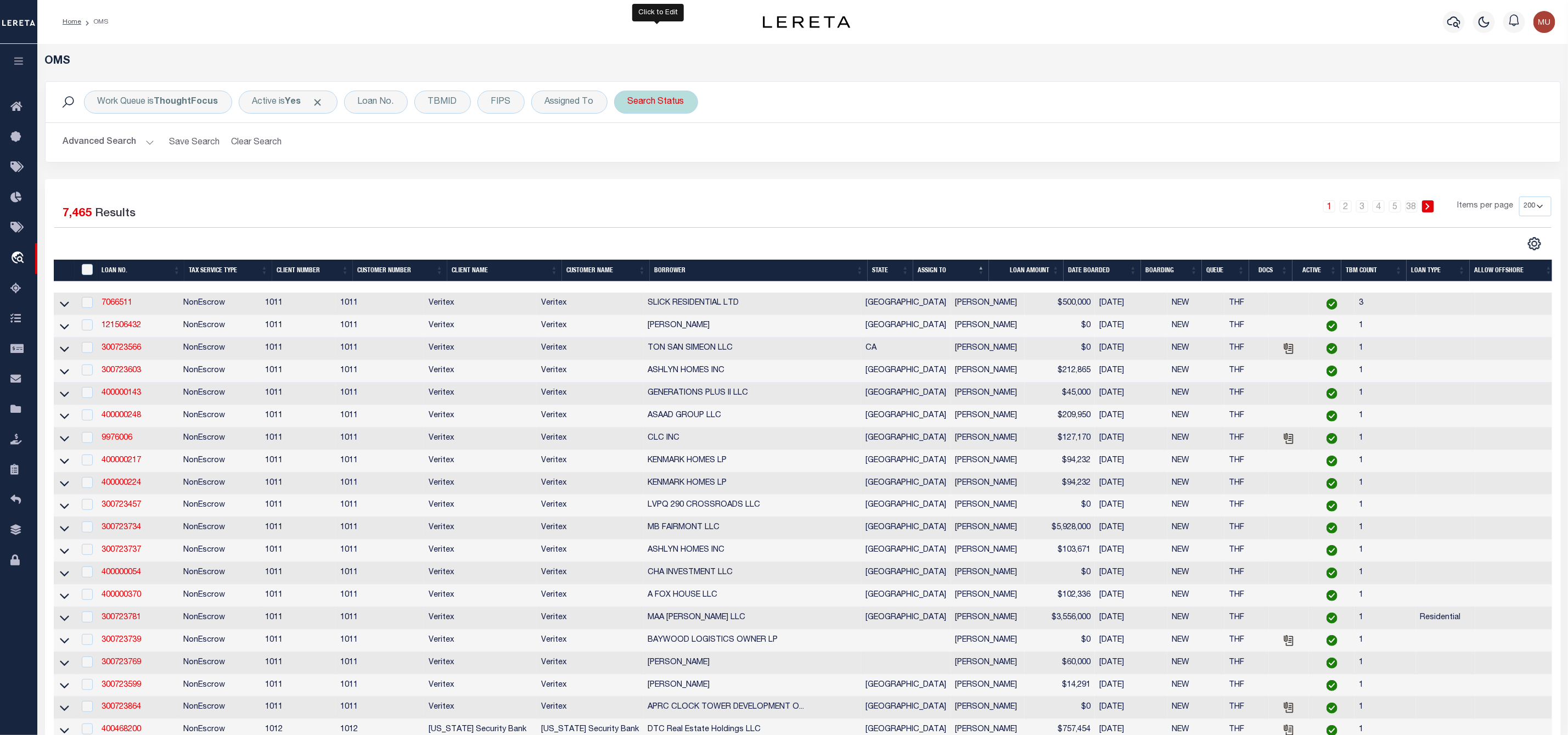
click at [641, 109] on div "Search Status" at bounding box center [656, 102] width 84 height 23
click at [654, 161] on select "Automated Search Bad Parcel Complete Duplicate Parcel High Dollar Reporting In …" at bounding box center [709, 156] width 161 height 21
select select "IP"
click at [631, 147] on select "Automated Search Bad Parcel Complete Duplicate Parcel High Dollar Reporting In …" at bounding box center [709, 156] width 161 height 21
click at [782, 188] on input "Apply" at bounding box center [773, 180] width 33 height 18
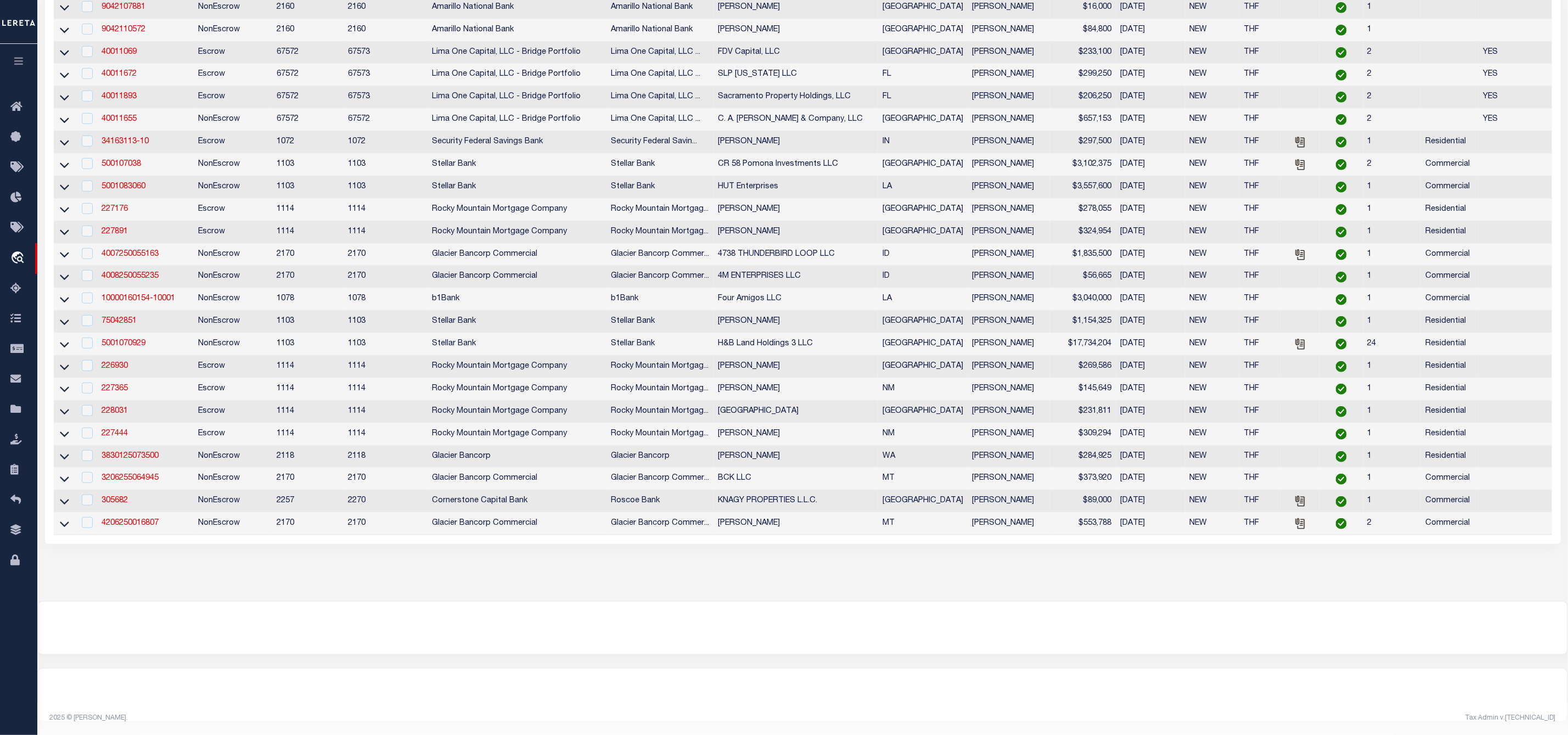
scroll to position [27, 0]
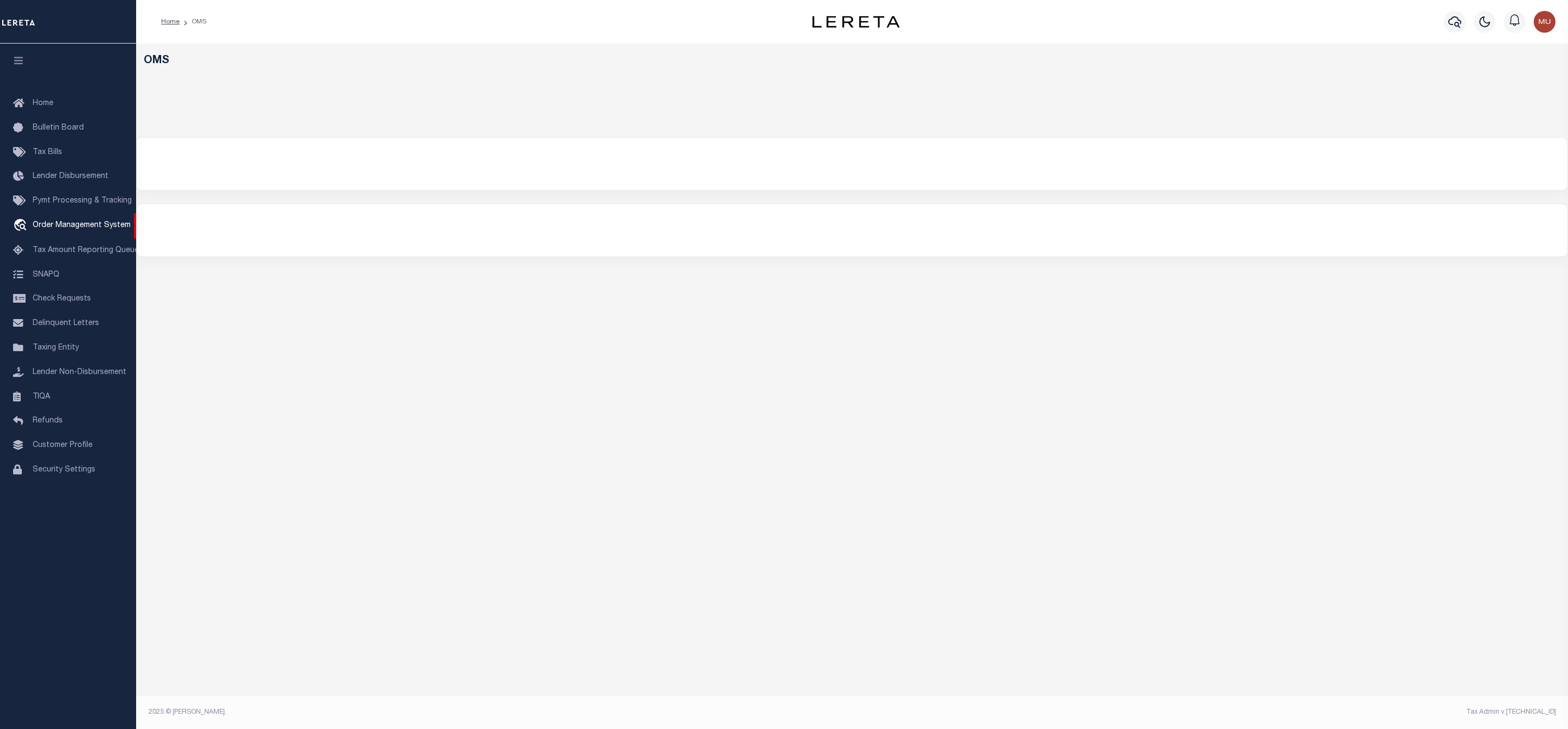
select select "200"
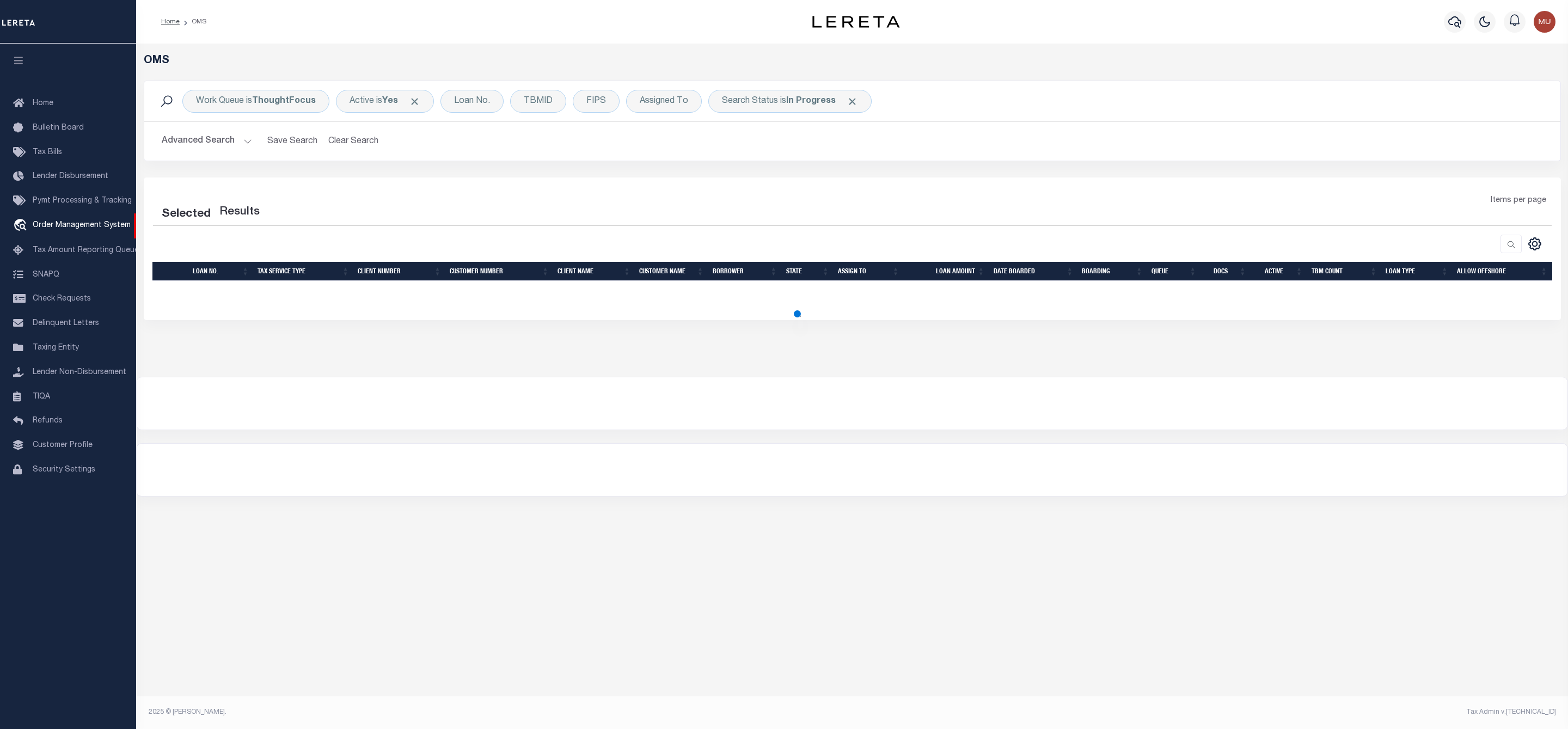
select select "200"
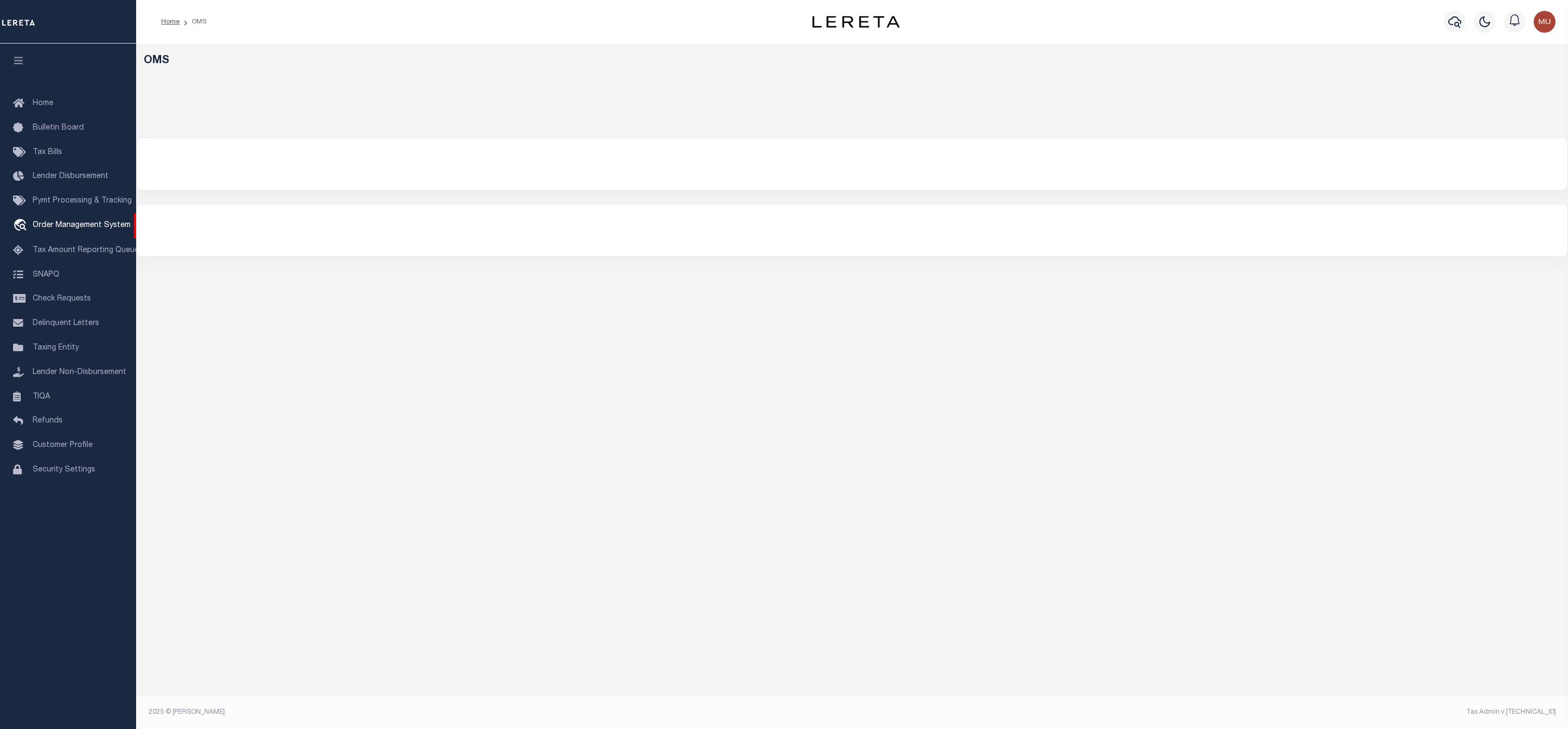
select select "200"
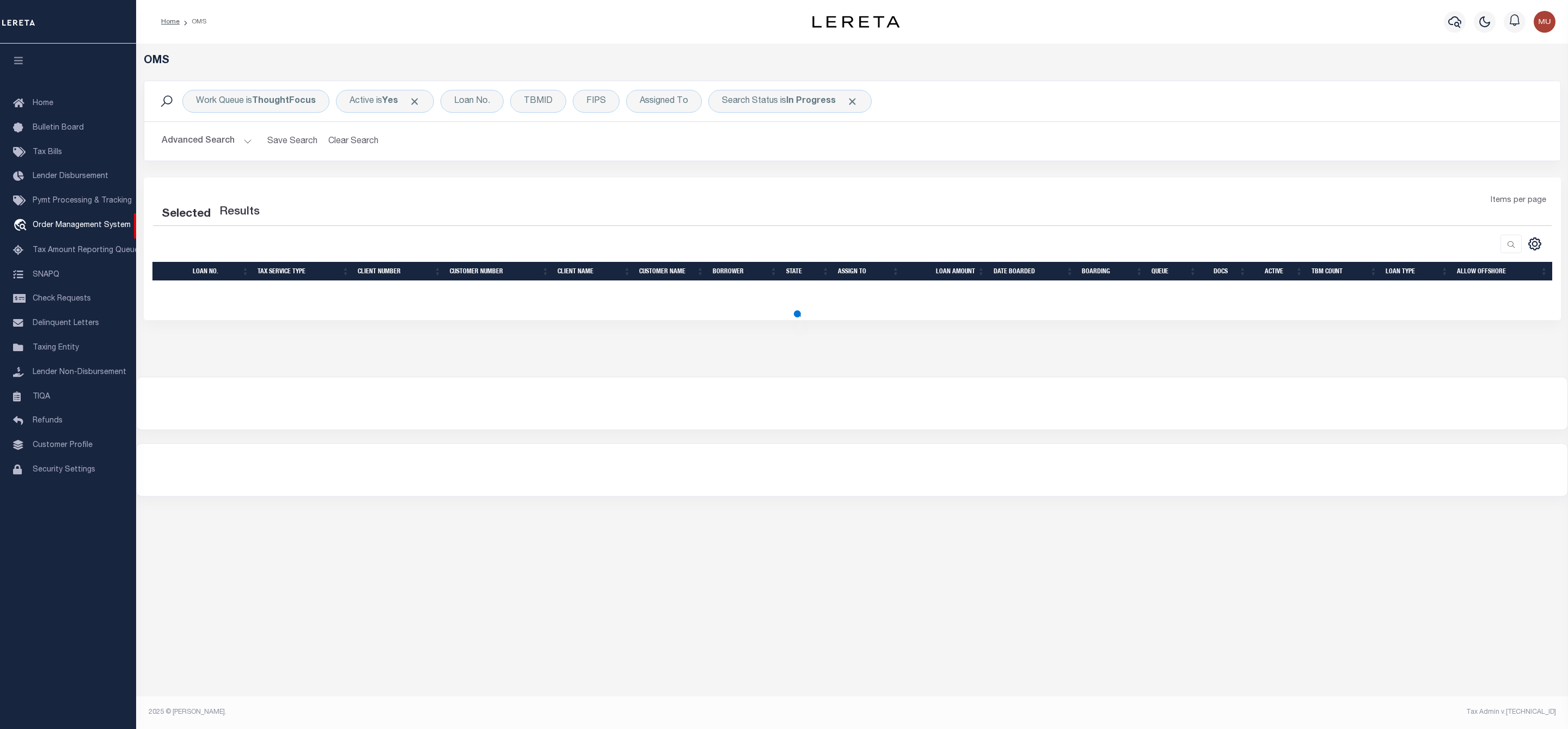
select select "200"
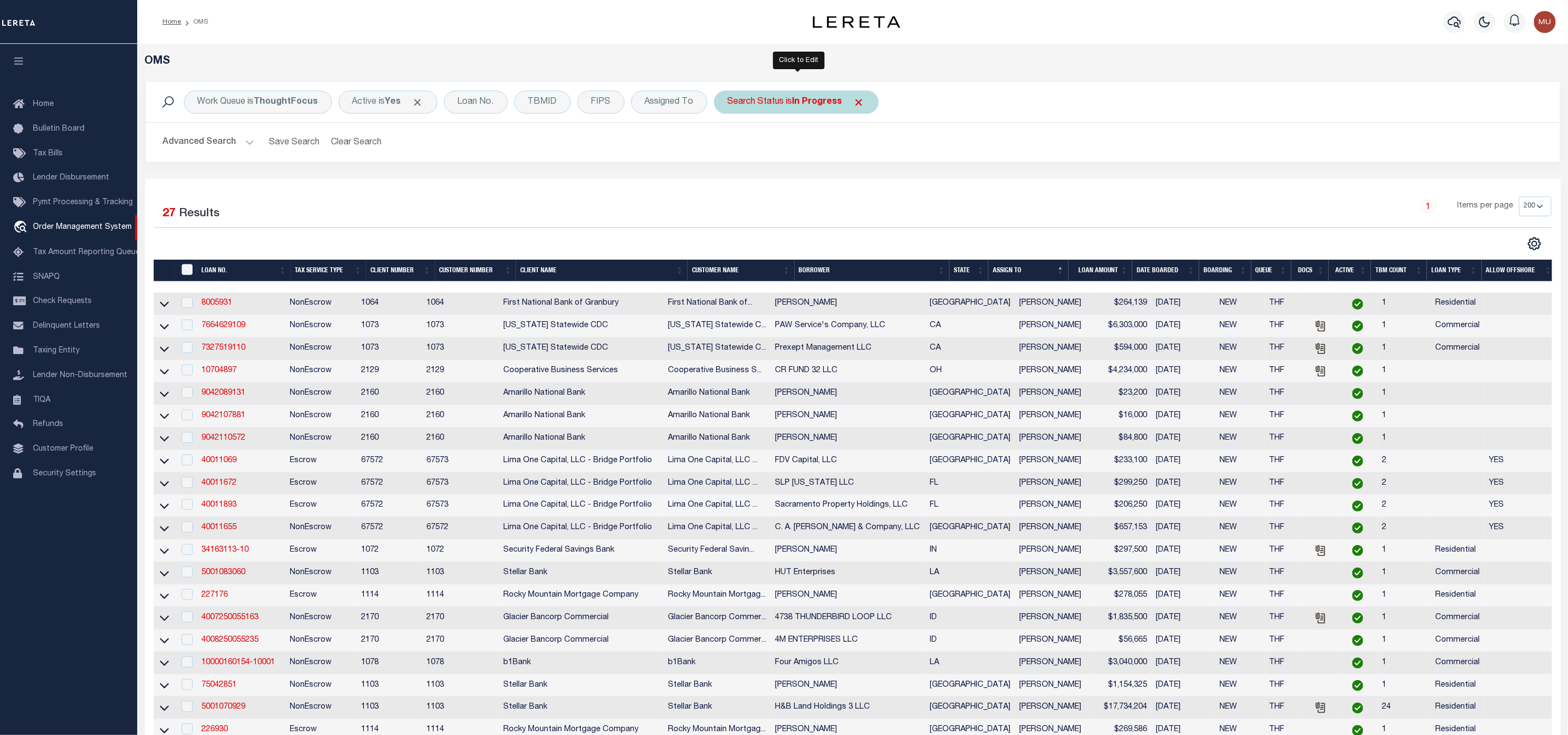
click at [807, 99] on b "In Progress" at bounding box center [817, 102] width 50 height 9
click at [786, 156] on select "Automated Search Bad Parcel Complete Duplicate Parcel High Dollar Reporting In …" at bounding box center [809, 156] width 161 height 21
select select "RD"
click at [731, 147] on select "Automated Search Bad Parcel Complete Duplicate Parcel High Dollar Reporting In …" at bounding box center [809, 156] width 161 height 21
click at [876, 183] on input "Apply" at bounding box center [873, 180] width 33 height 18
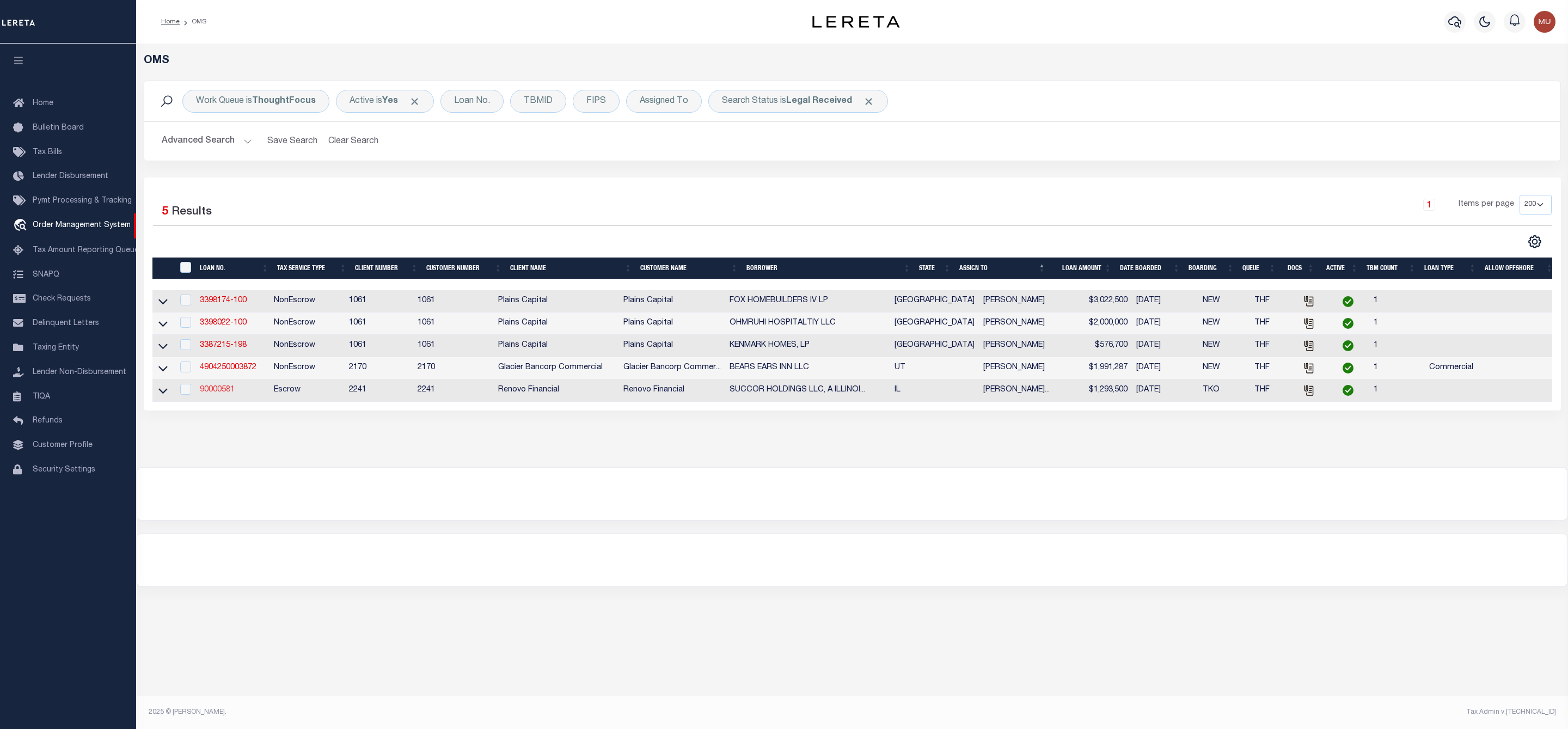
click at [225, 389] on link "90000581" at bounding box center [217, 389] width 35 height 8
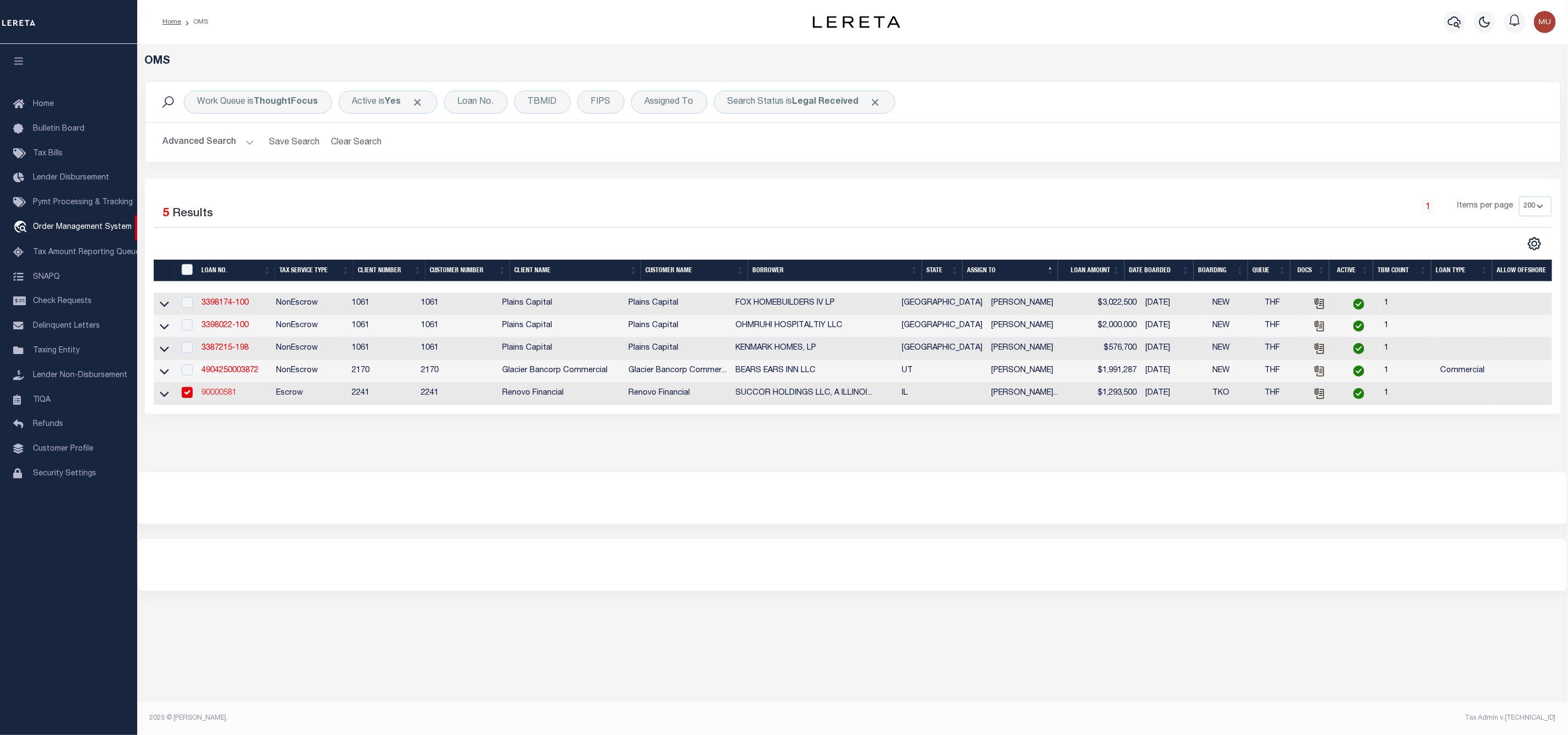
type input "90000581"
type input "SUCCOR HOLDINGS LLC, A ILLINOIS LIMITED LIABILITY COMPANY"
select select
select select "400"
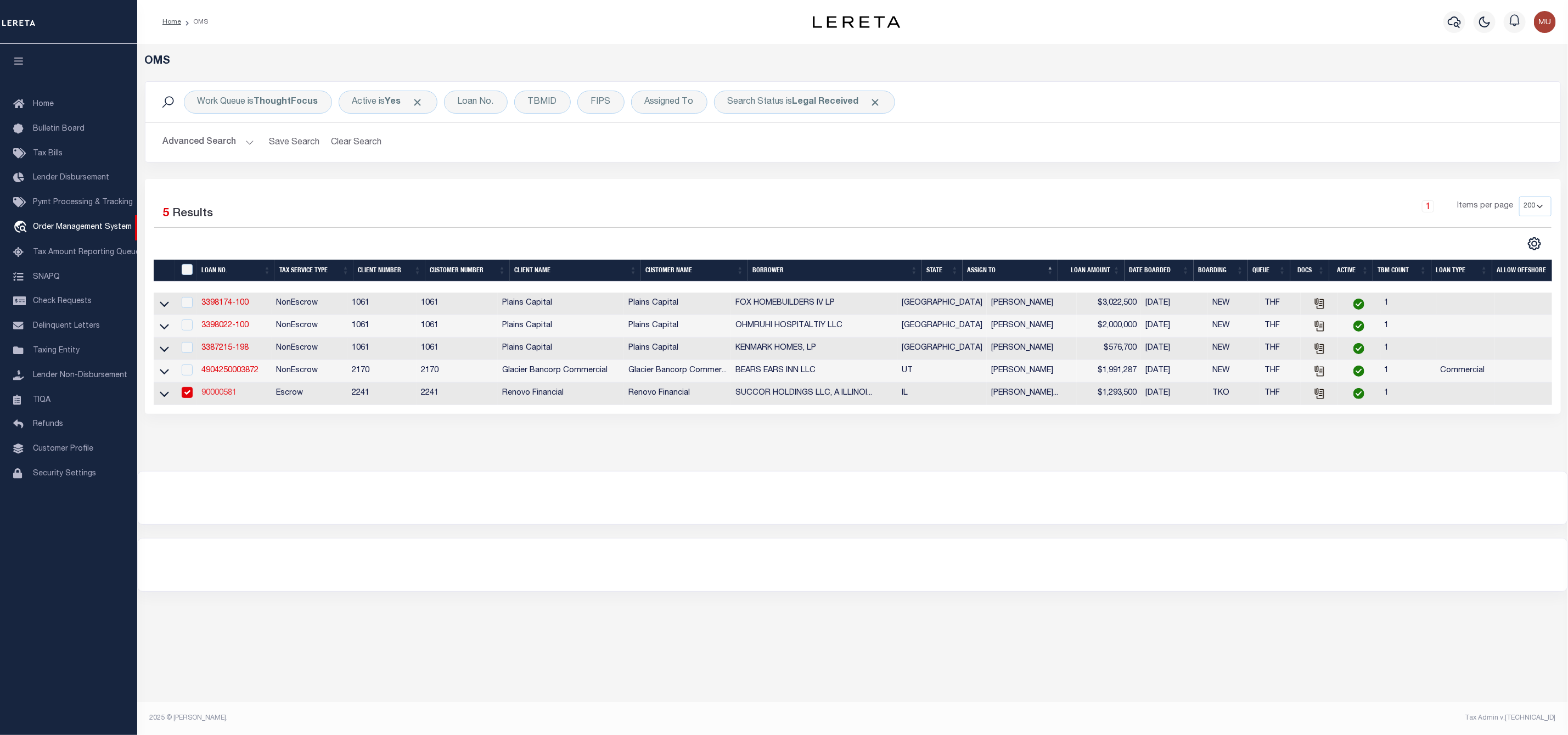
select select "Escrow"
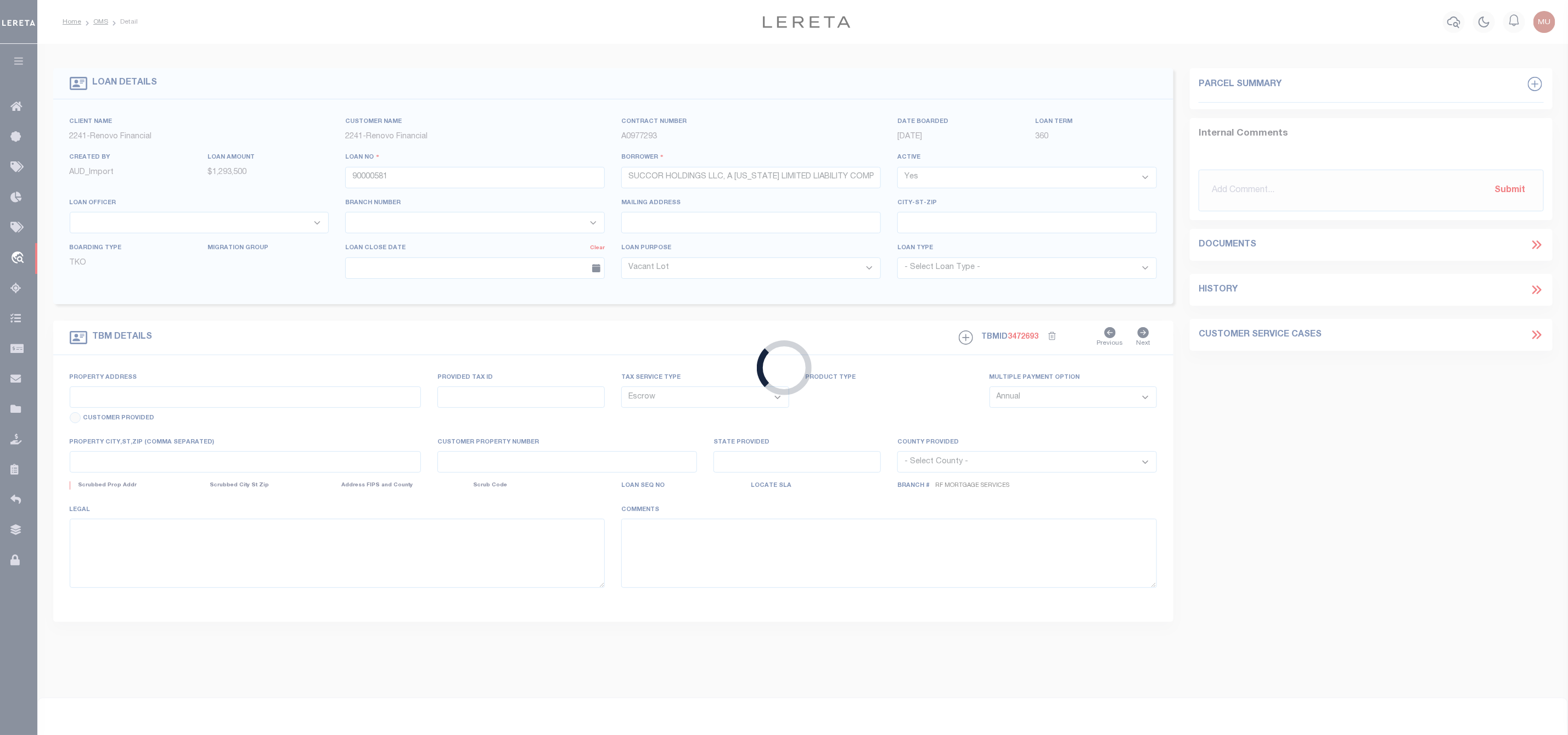
type input "14004 Central Park Avenue"
select select
type input "Robbins, IL 60472"
type input "a0kUS00000CK0WP"
type input "IL"
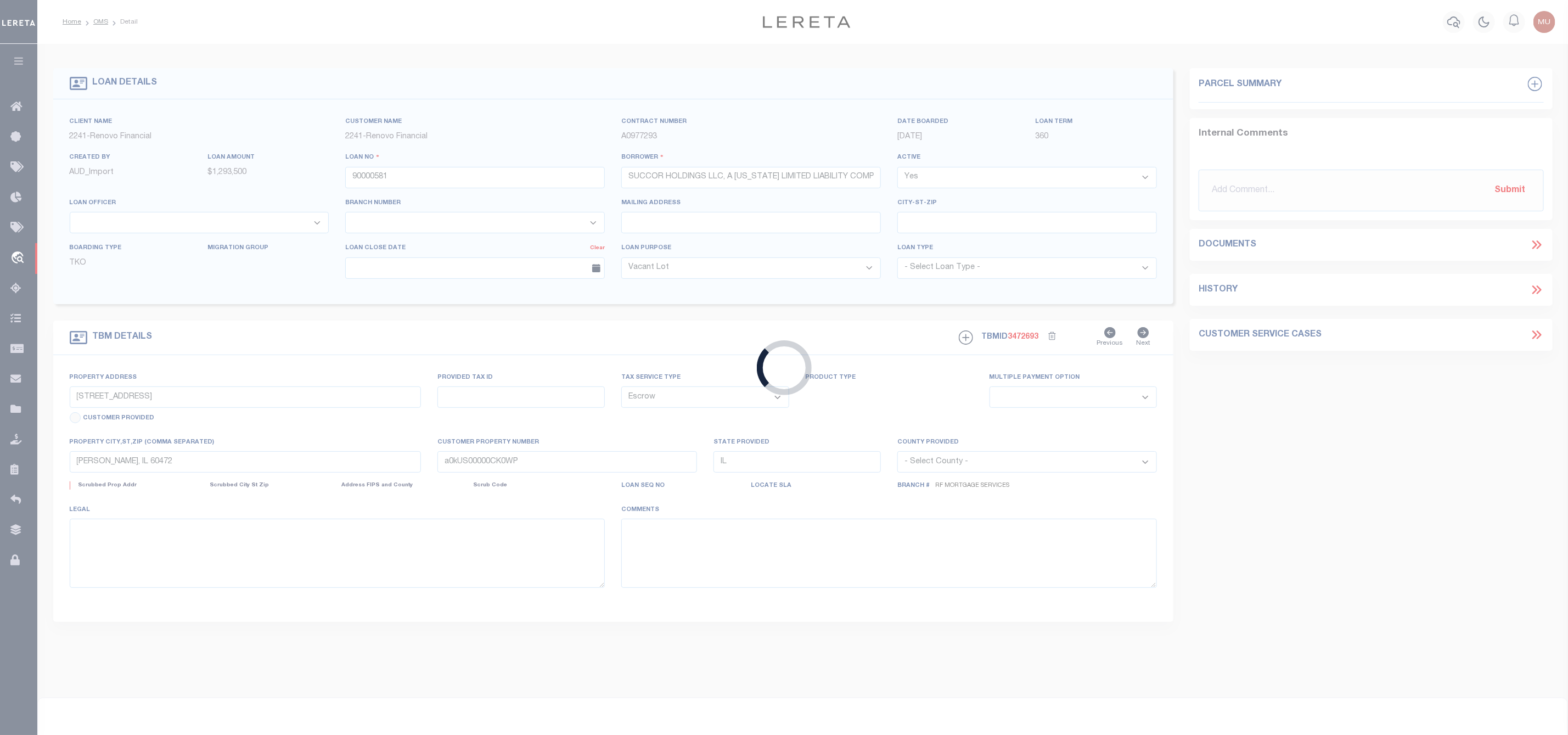
select select
select select "14701"
select select "25067"
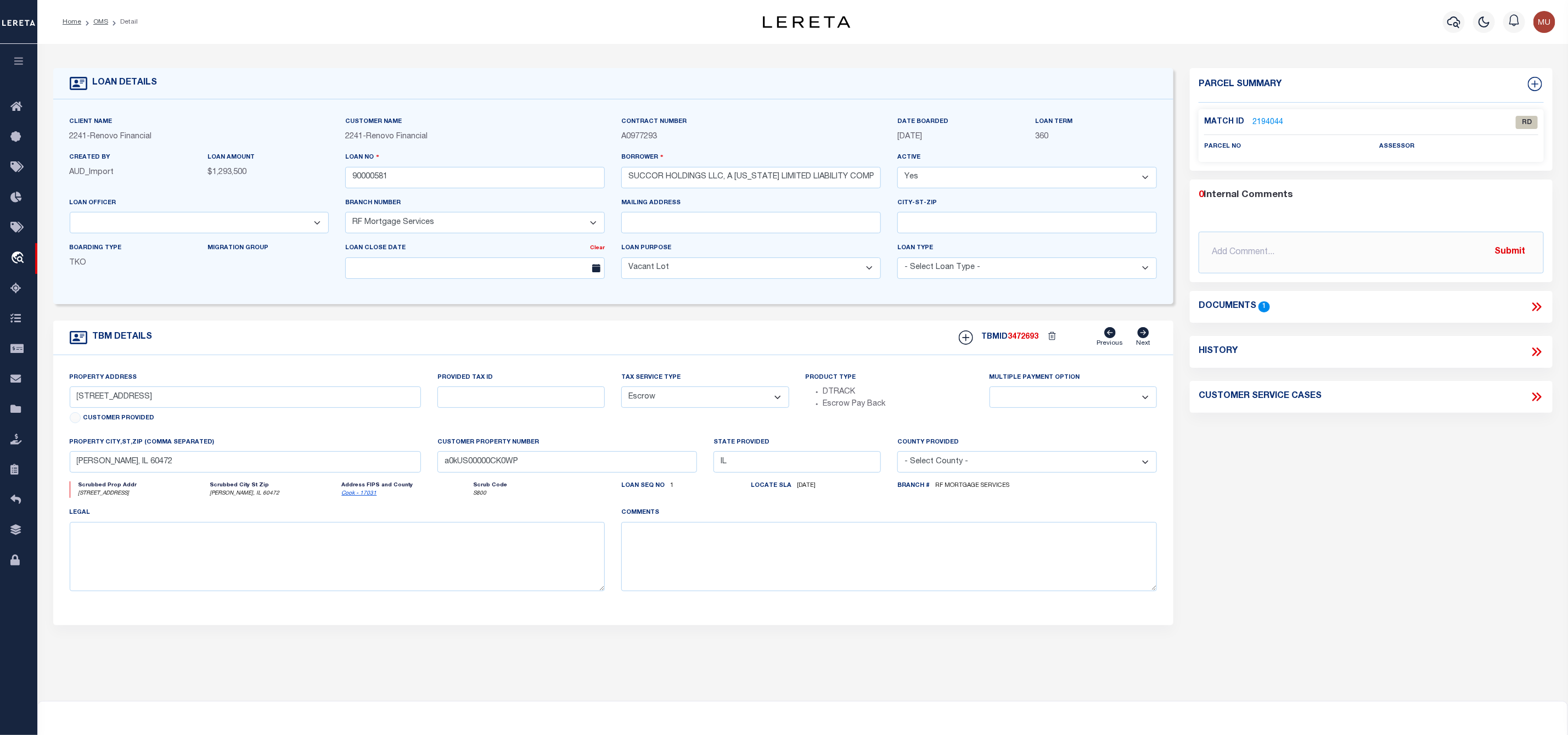
click at [1542, 307] on icon at bounding box center [1539, 307] width 5 height 9
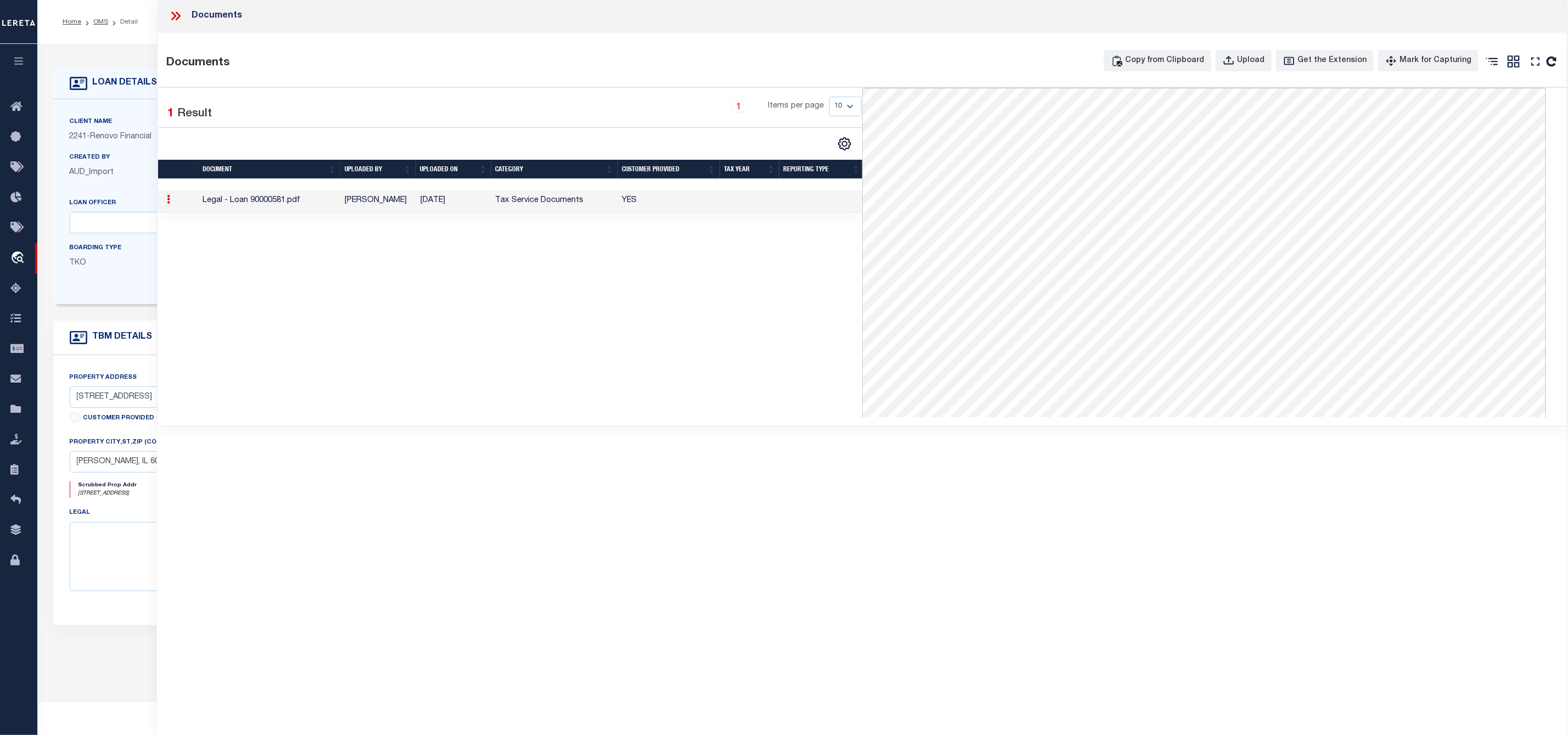
click at [174, 15] on icon at bounding box center [174, 16] width 5 height 9
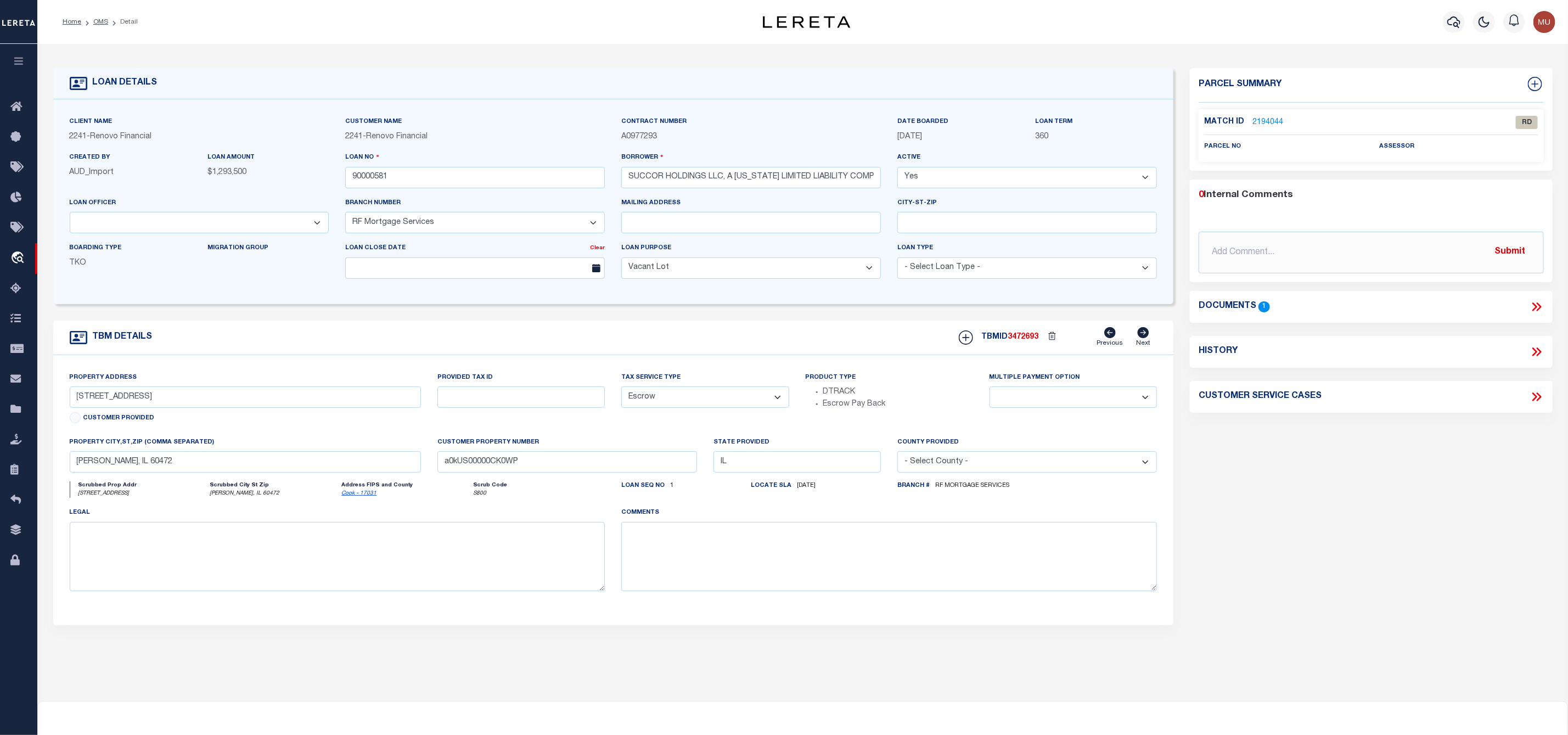
click at [1270, 124] on link "2194044" at bounding box center [1268, 123] width 31 height 12
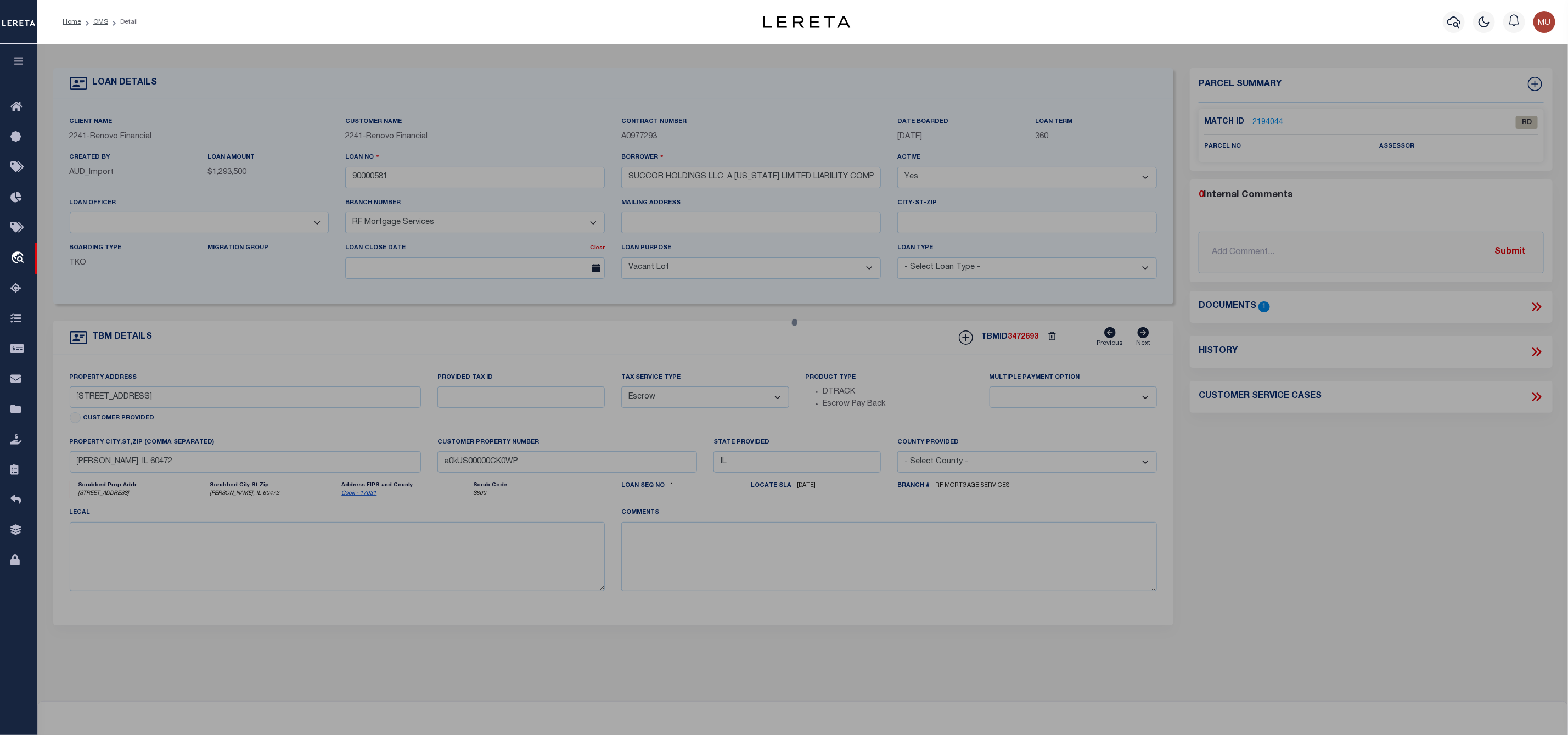
checkbox input "false"
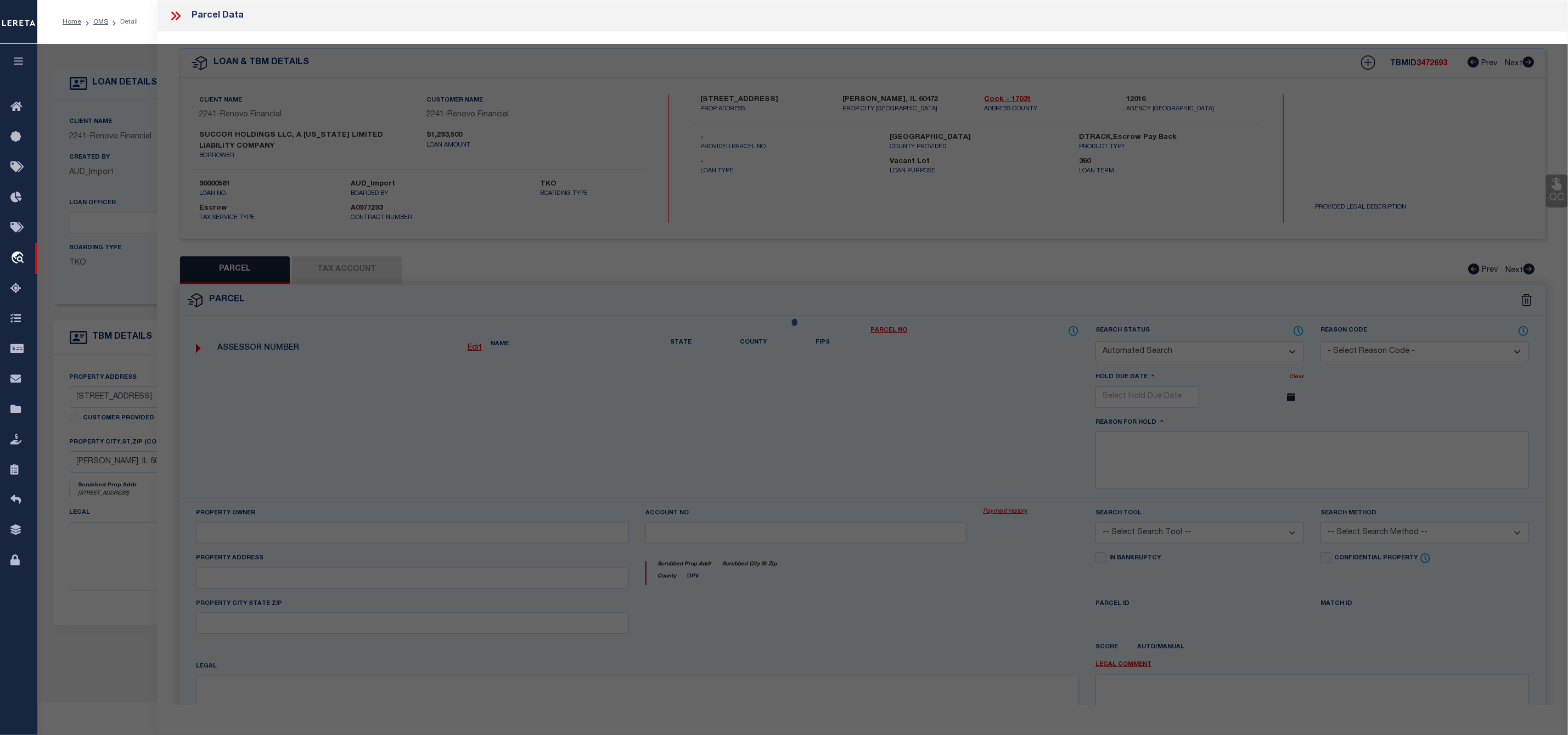
select select "RD"
checkbox input "false"
type textarea "Document uploaded that satisfies a legal requirement, changing from ND to RD"
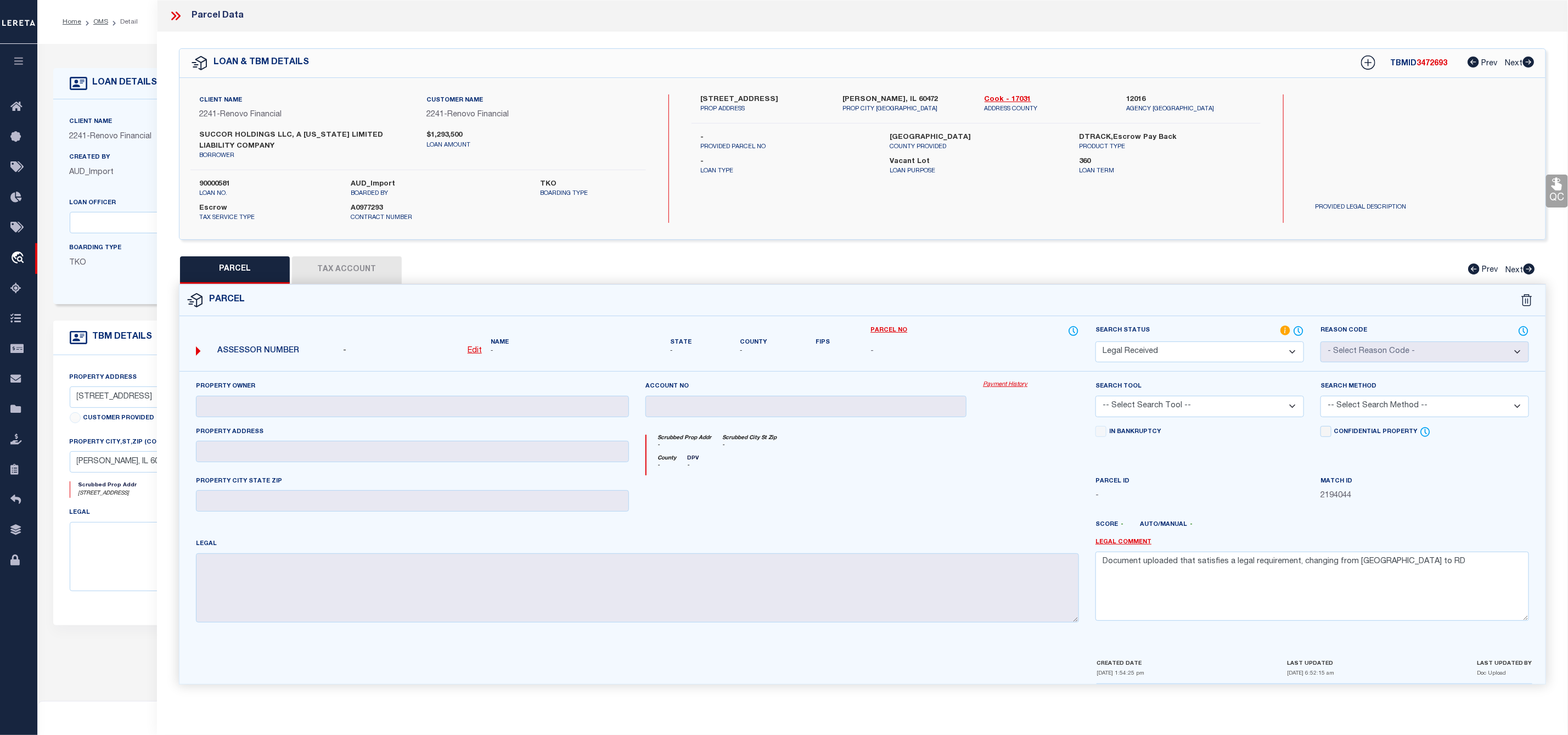
click at [174, 15] on icon at bounding box center [174, 16] width 5 height 9
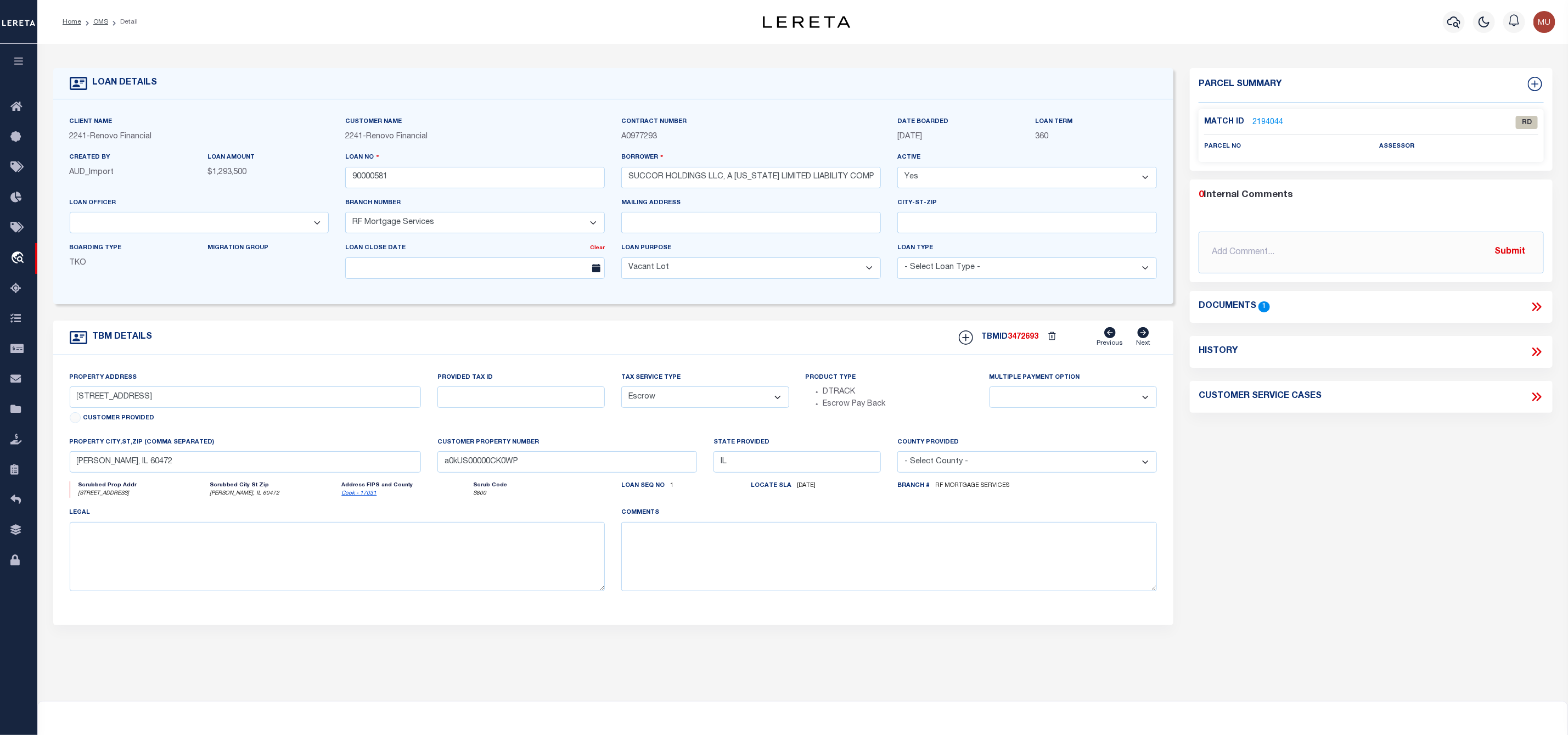
click at [106, 15] on ol "Home OMS Detail" at bounding box center [100, 22] width 93 height 23
click at [99, 23] on link "OMS" at bounding box center [101, 21] width 15 height 7
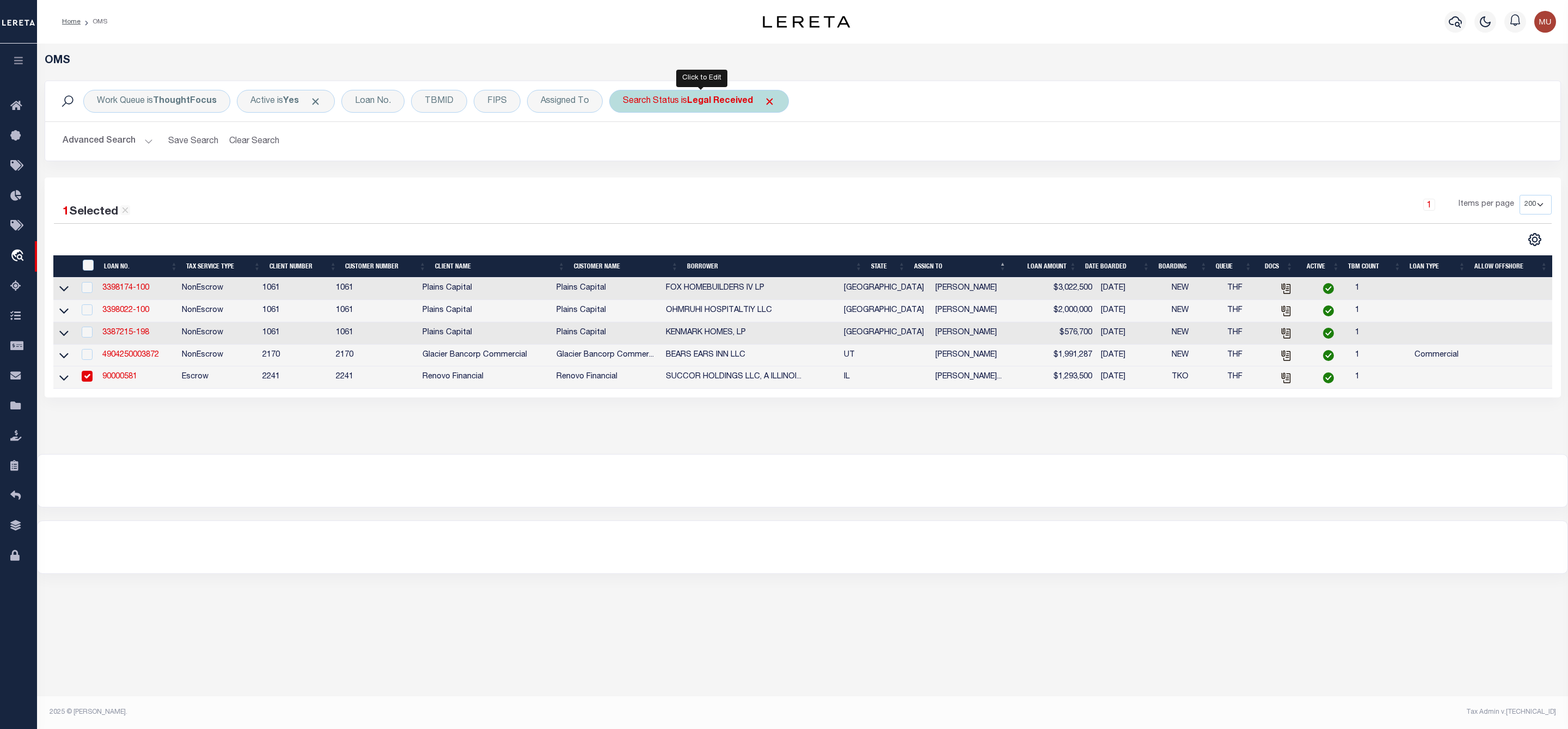
click at [694, 103] on b "Legal Received" at bounding box center [720, 101] width 66 height 9
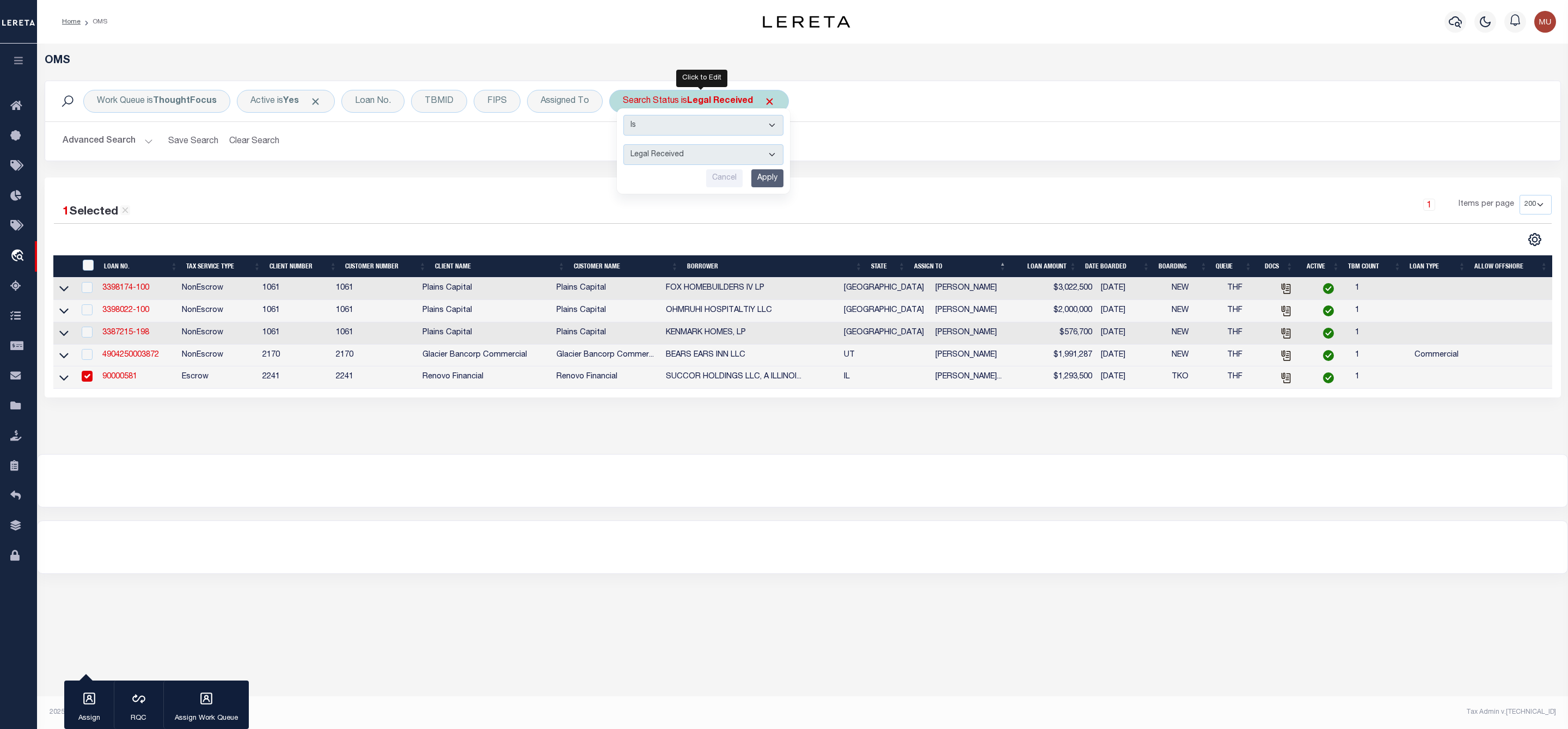
click at [673, 155] on select "Automated Search Bad Parcel Complete Duplicate Parcel High Dollar Reporting In …" at bounding box center [703, 155] width 160 height 21
select select "IP"
click at [626, 145] on select "Automated Search Bad Parcel Complete Duplicate Parcel High Dollar Reporting In …" at bounding box center [703, 155] width 160 height 21
click at [771, 180] on input "Apply" at bounding box center [767, 178] width 32 height 18
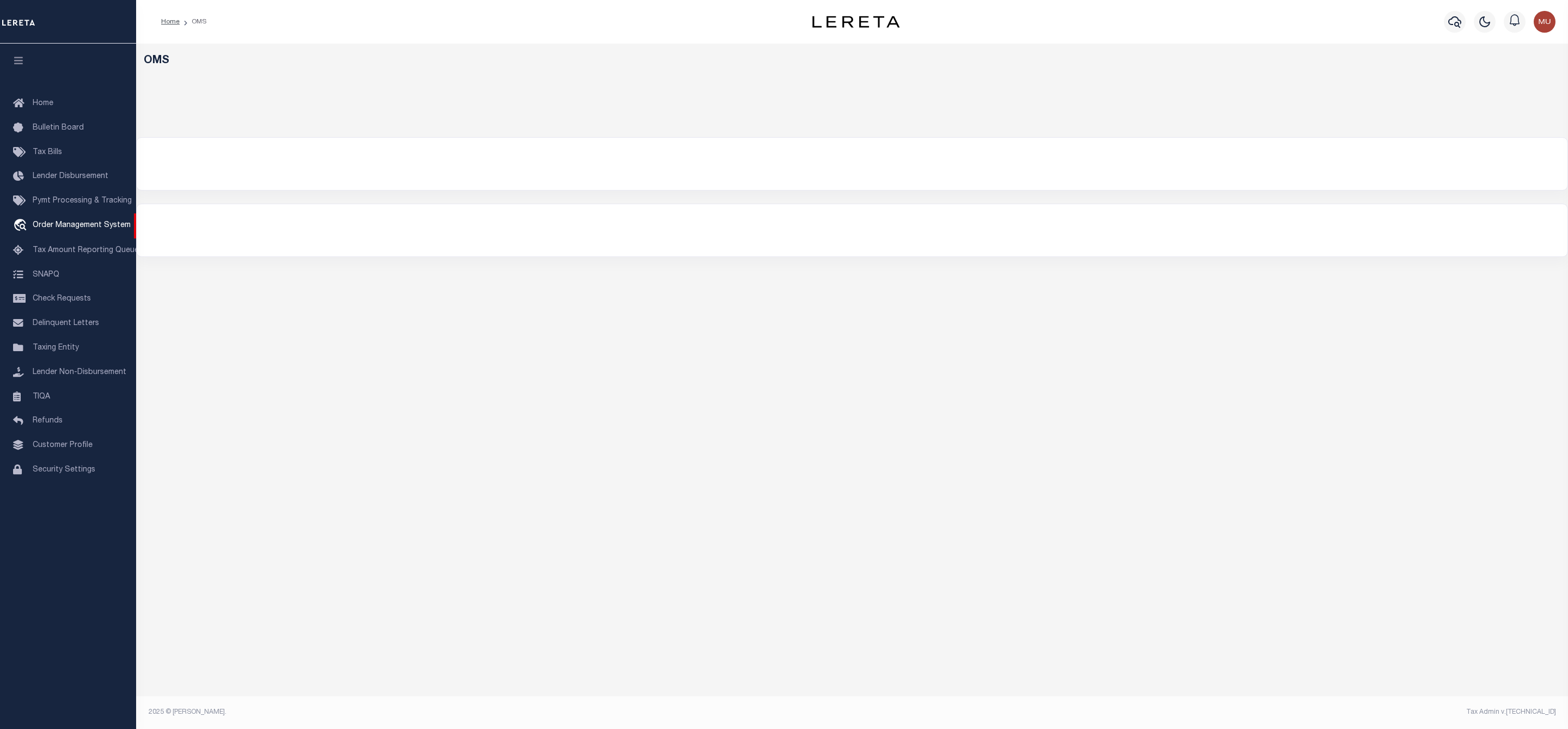
select select "200"
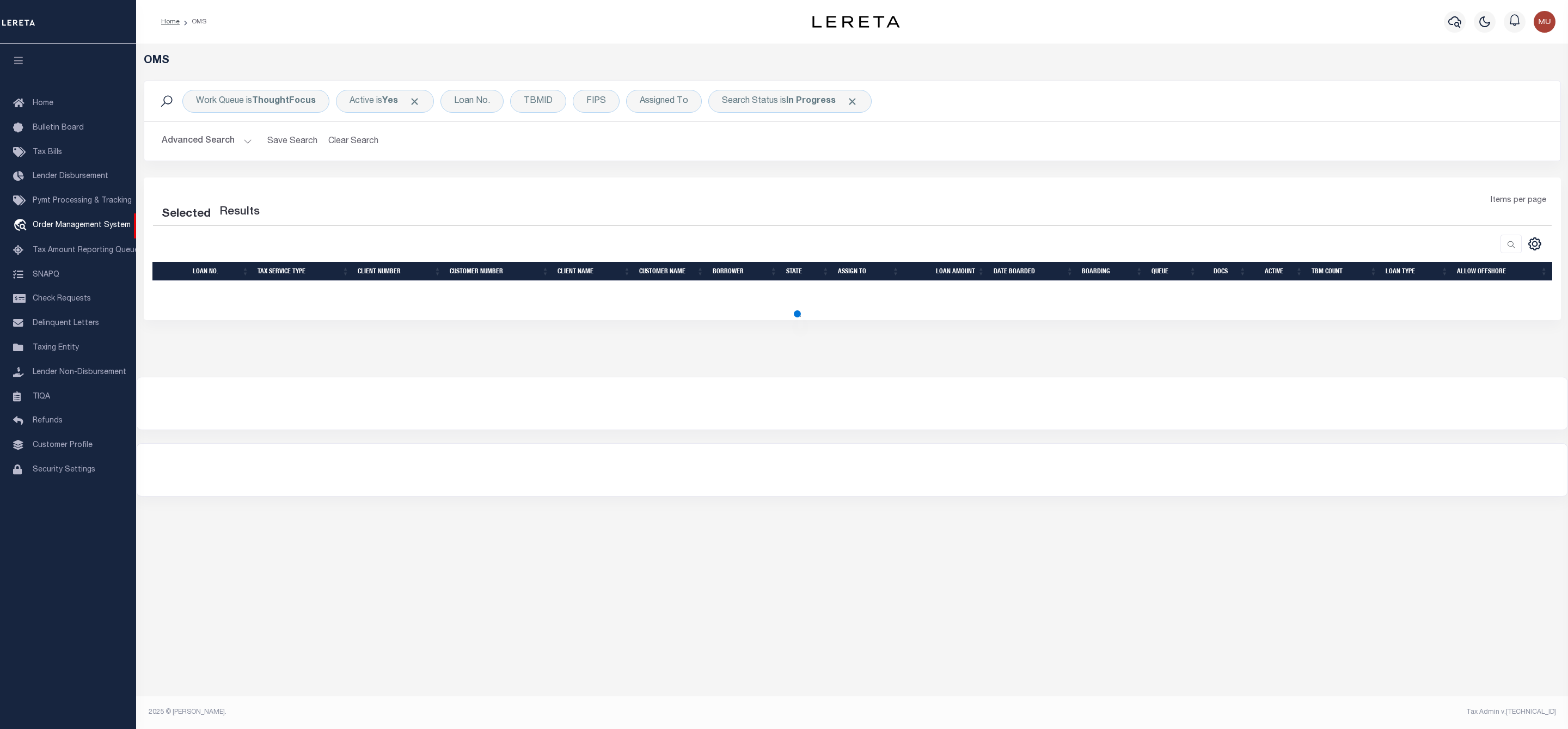
select select "200"
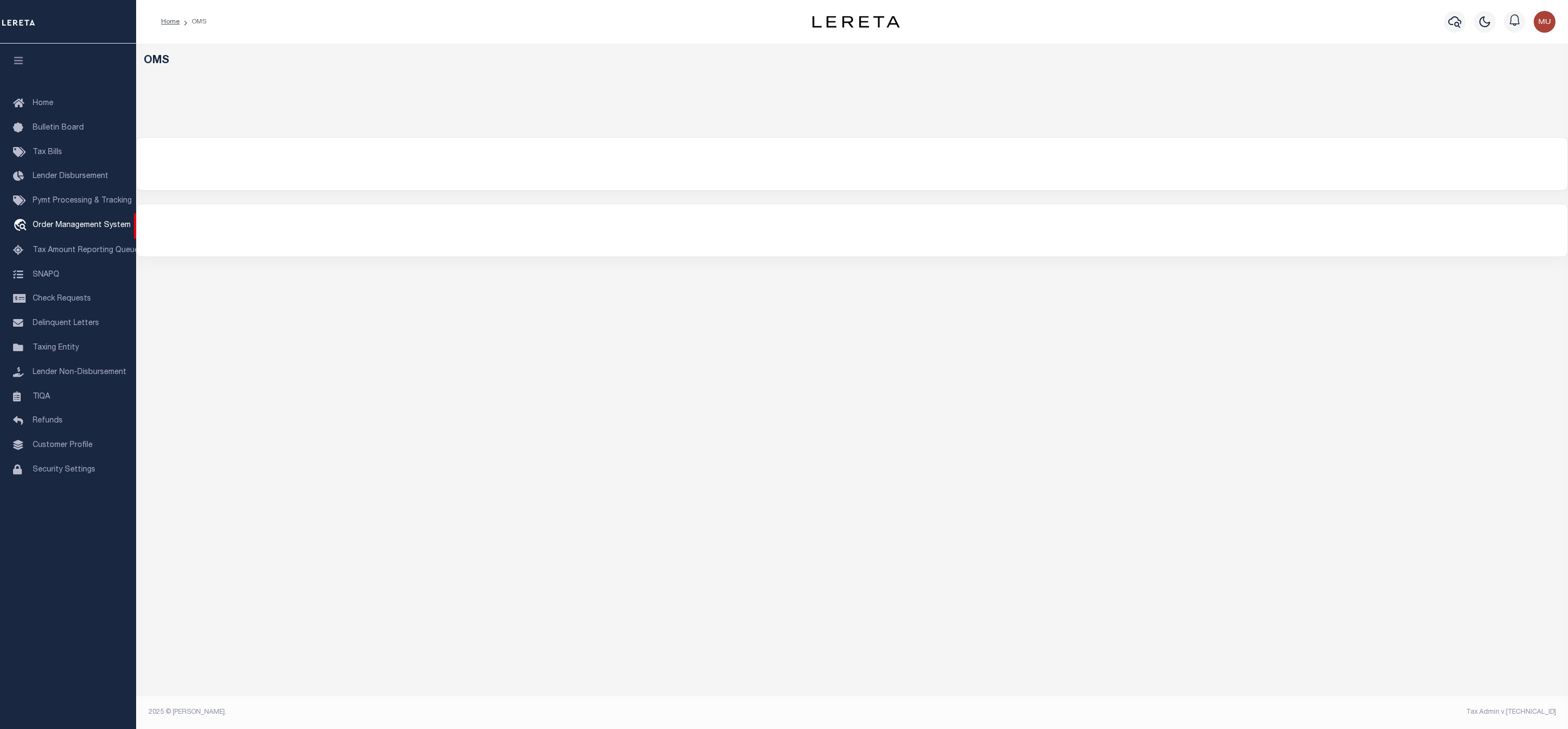
select select "200"
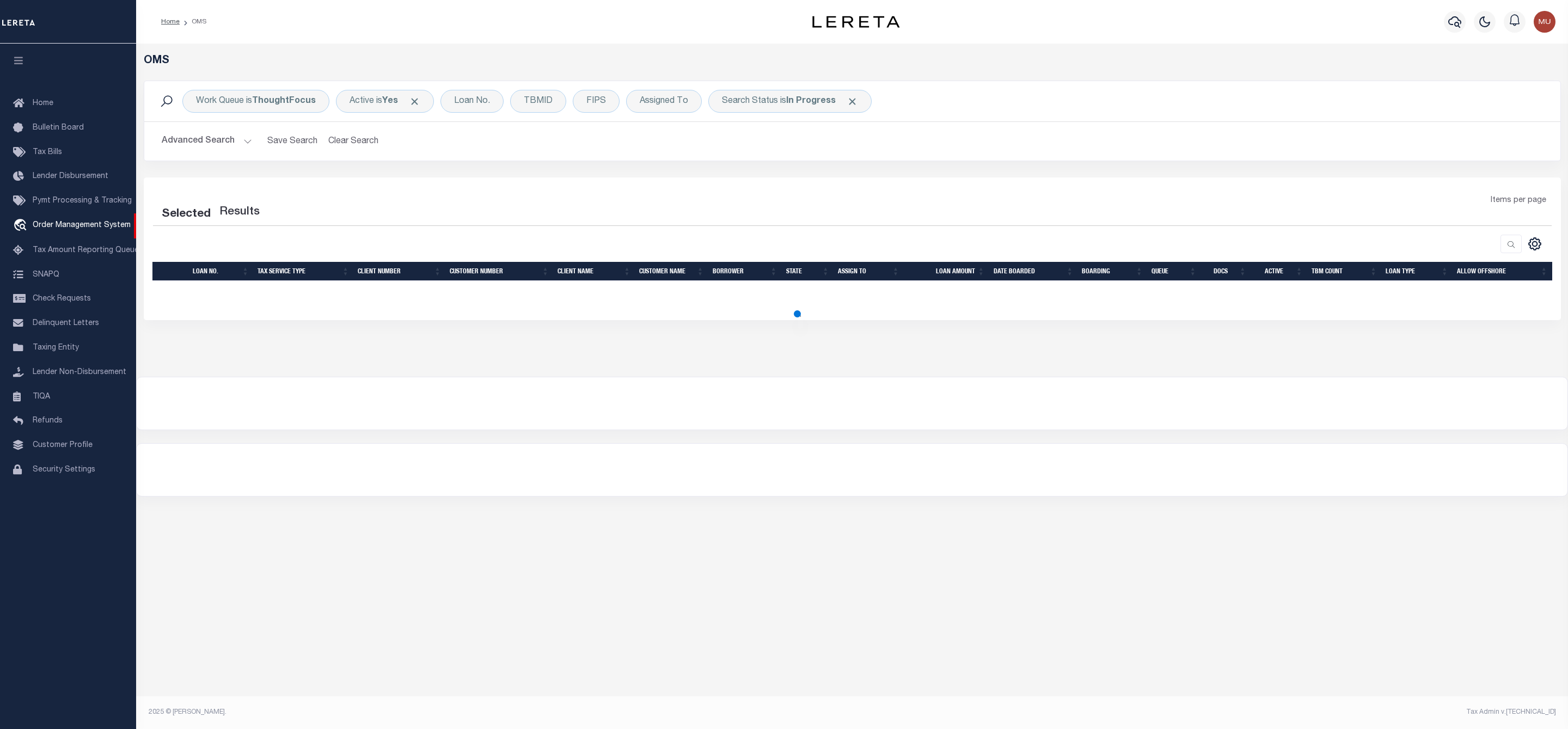
select select "200"
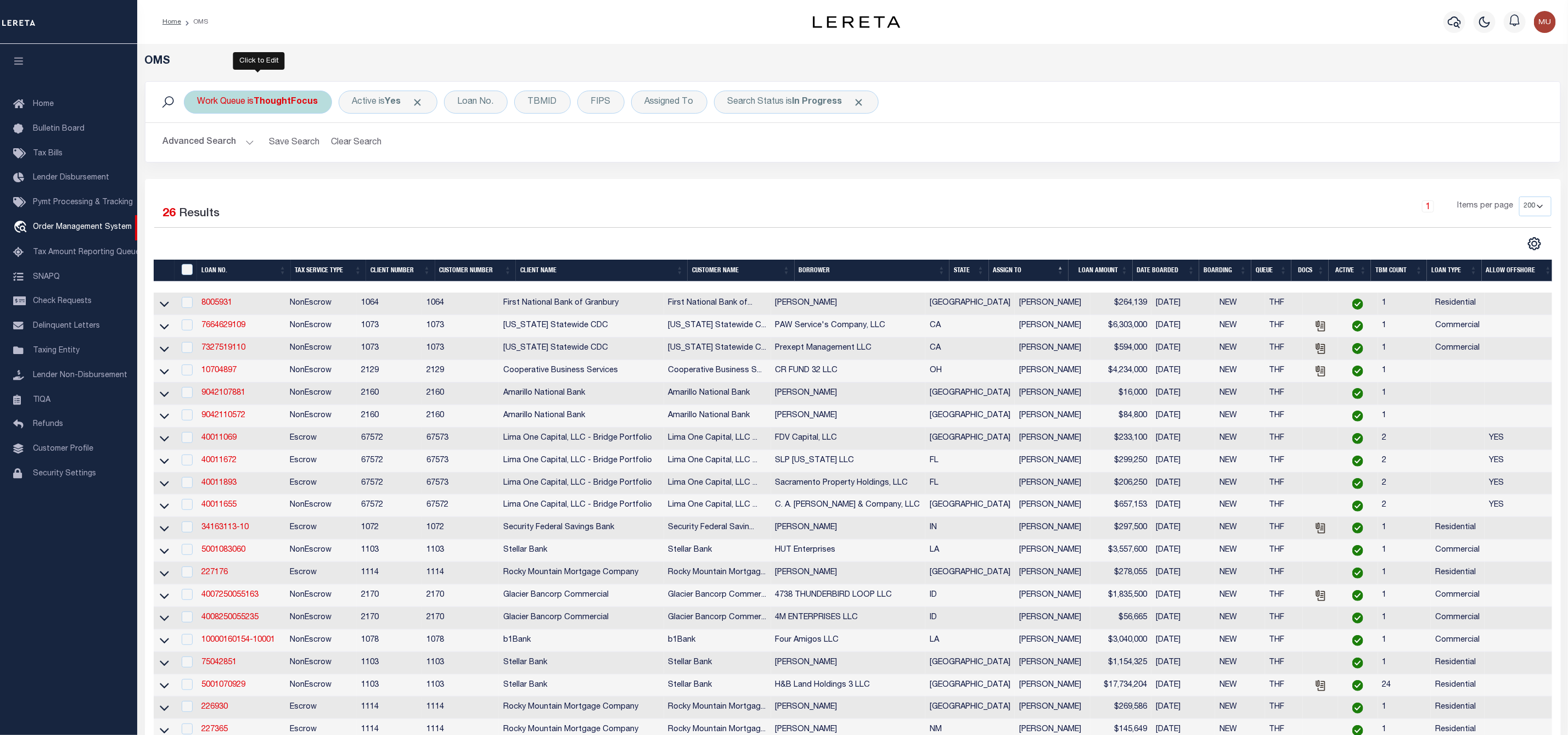
click at [273, 107] on div "Work Queue is ThoughtFocus" at bounding box center [258, 102] width 149 height 23
click at [251, 160] on select "--ALL-- General ThoughtFocus" at bounding box center [279, 156] width 161 height 21
select select "GEN"
click at [198, 147] on select "--ALL-- General ThoughtFocus" at bounding box center [279, 156] width 161 height 21
click at [348, 185] on input "Apply" at bounding box center [343, 180] width 33 height 18
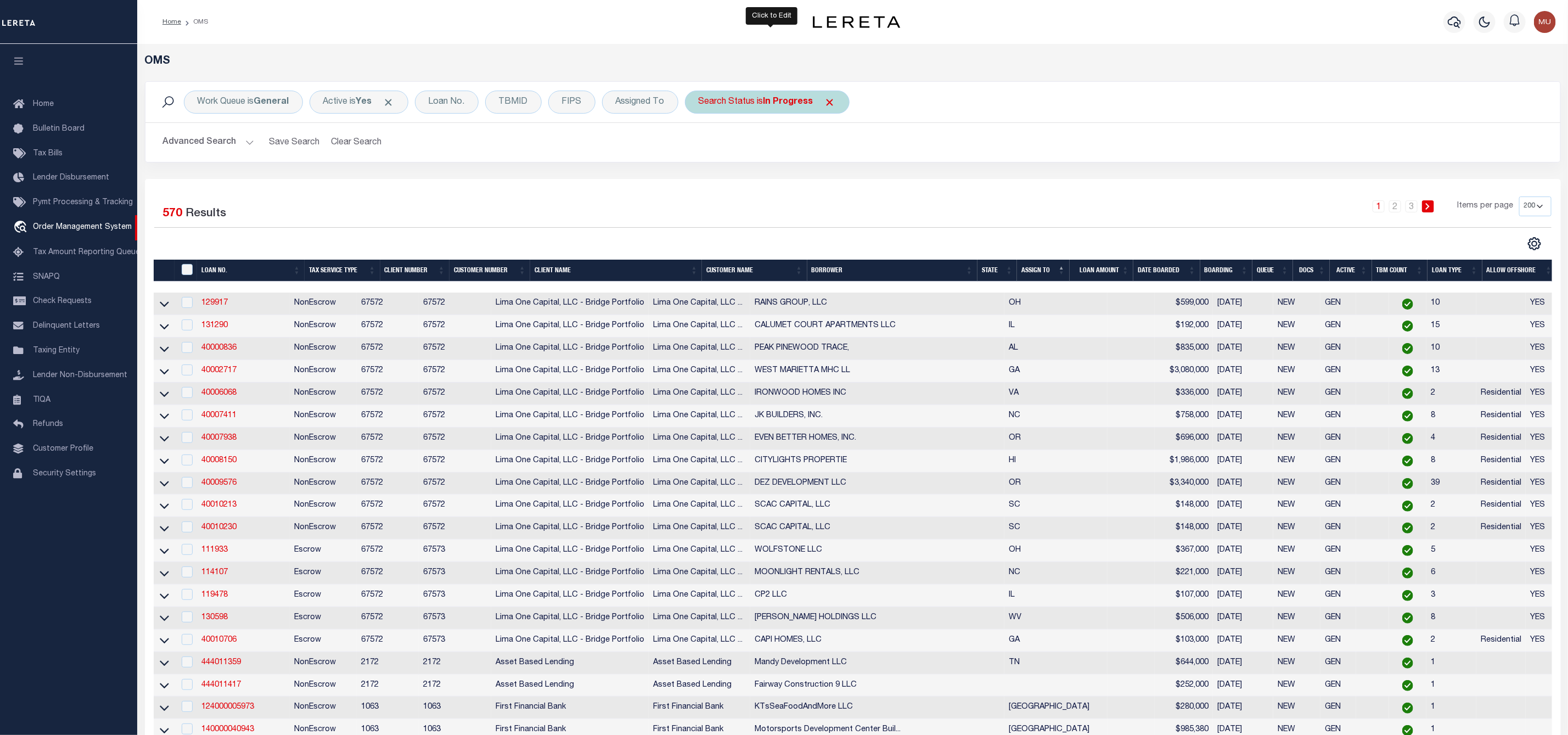
click at [784, 98] on b "In Progress" at bounding box center [788, 102] width 50 height 9
select select "IP"
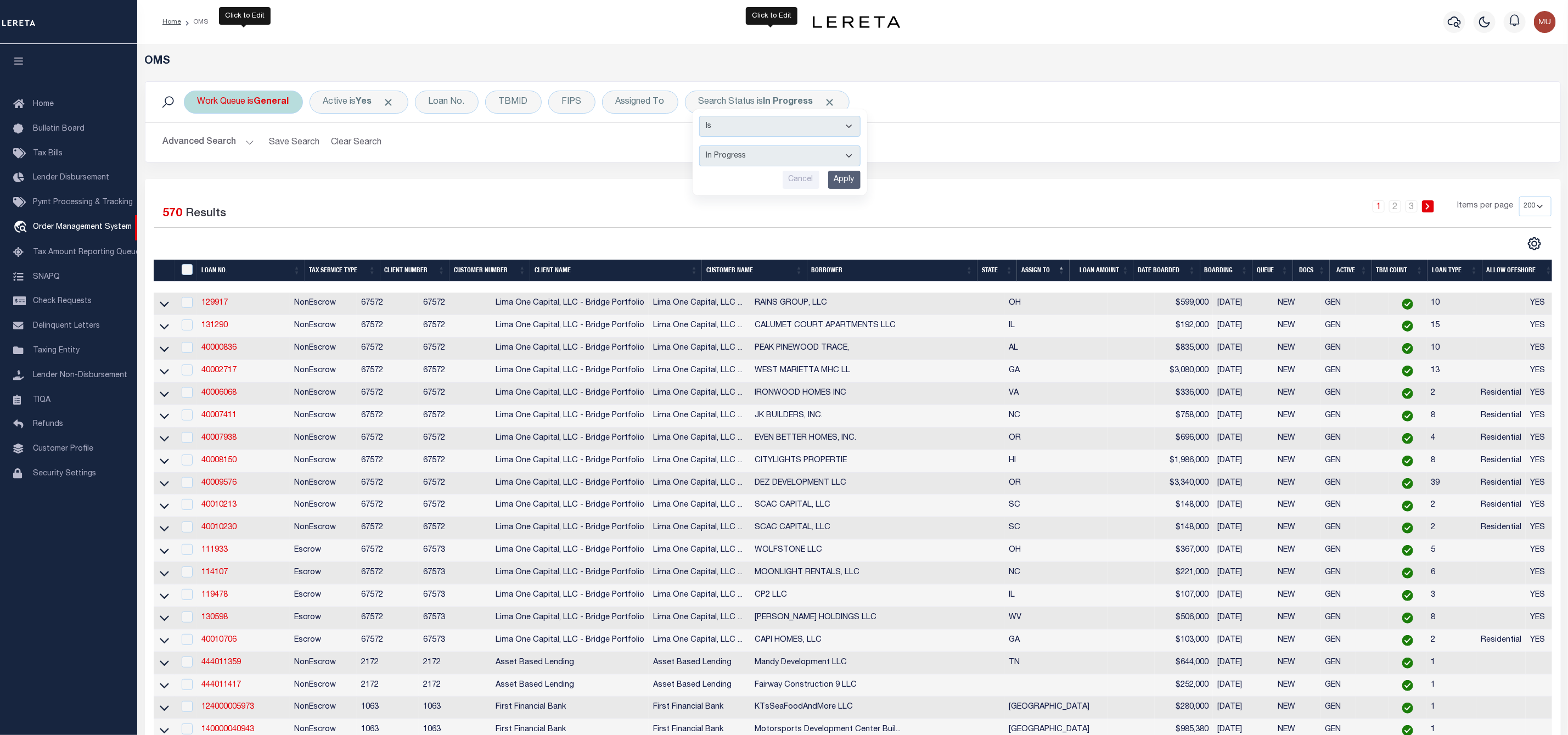
click at [252, 94] on div "Work Queue is General" at bounding box center [244, 102] width 119 height 23
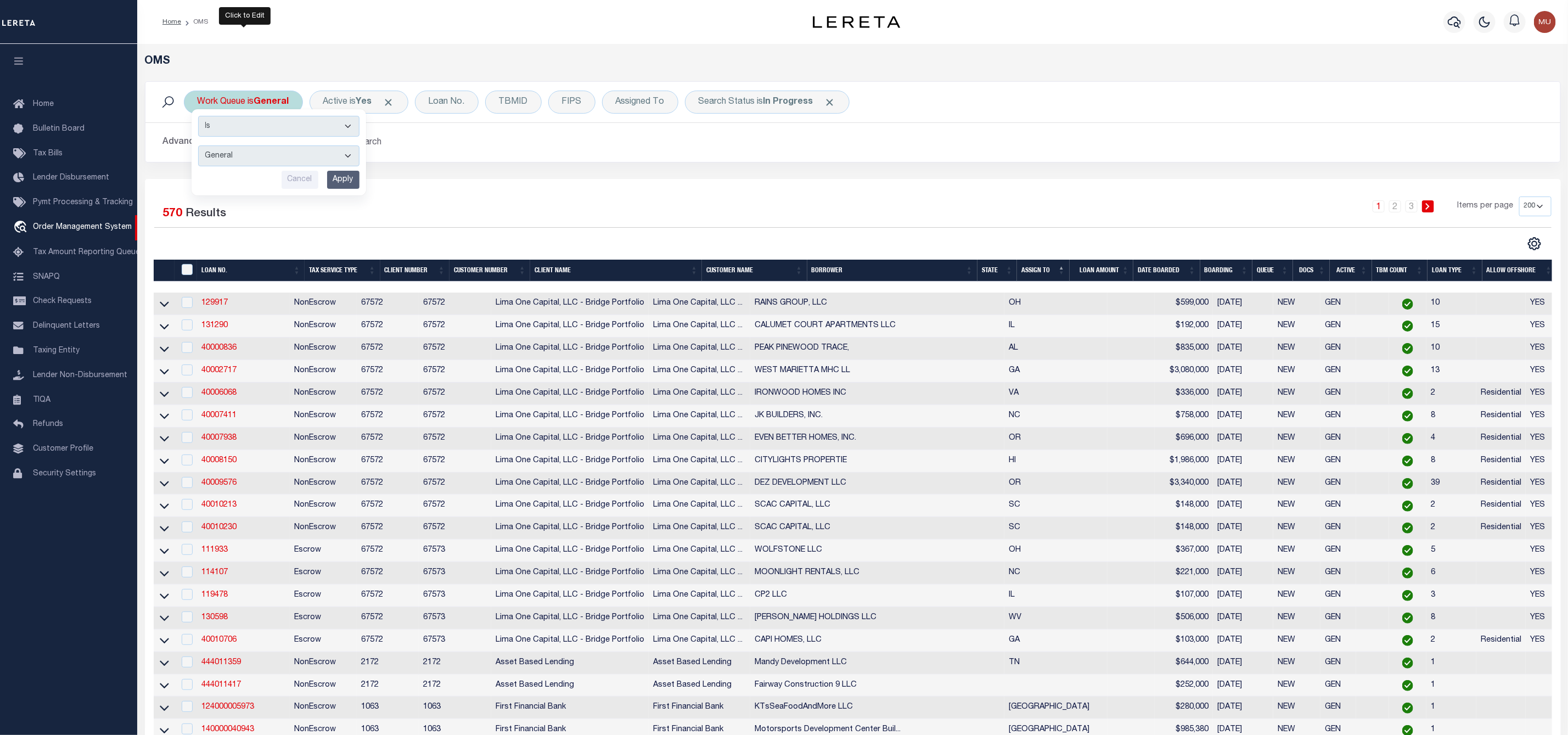
click at [250, 155] on select "--ALL-- General ThoughtFocus" at bounding box center [279, 156] width 161 height 21
select select "THF"
click at [198, 147] on select "--ALL-- General ThoughtFocus" at bounding box center [279, 156] width 161 height 21
click at [346, 177] on input "Apply" at bounding box center [343, 180] width 33 height 18
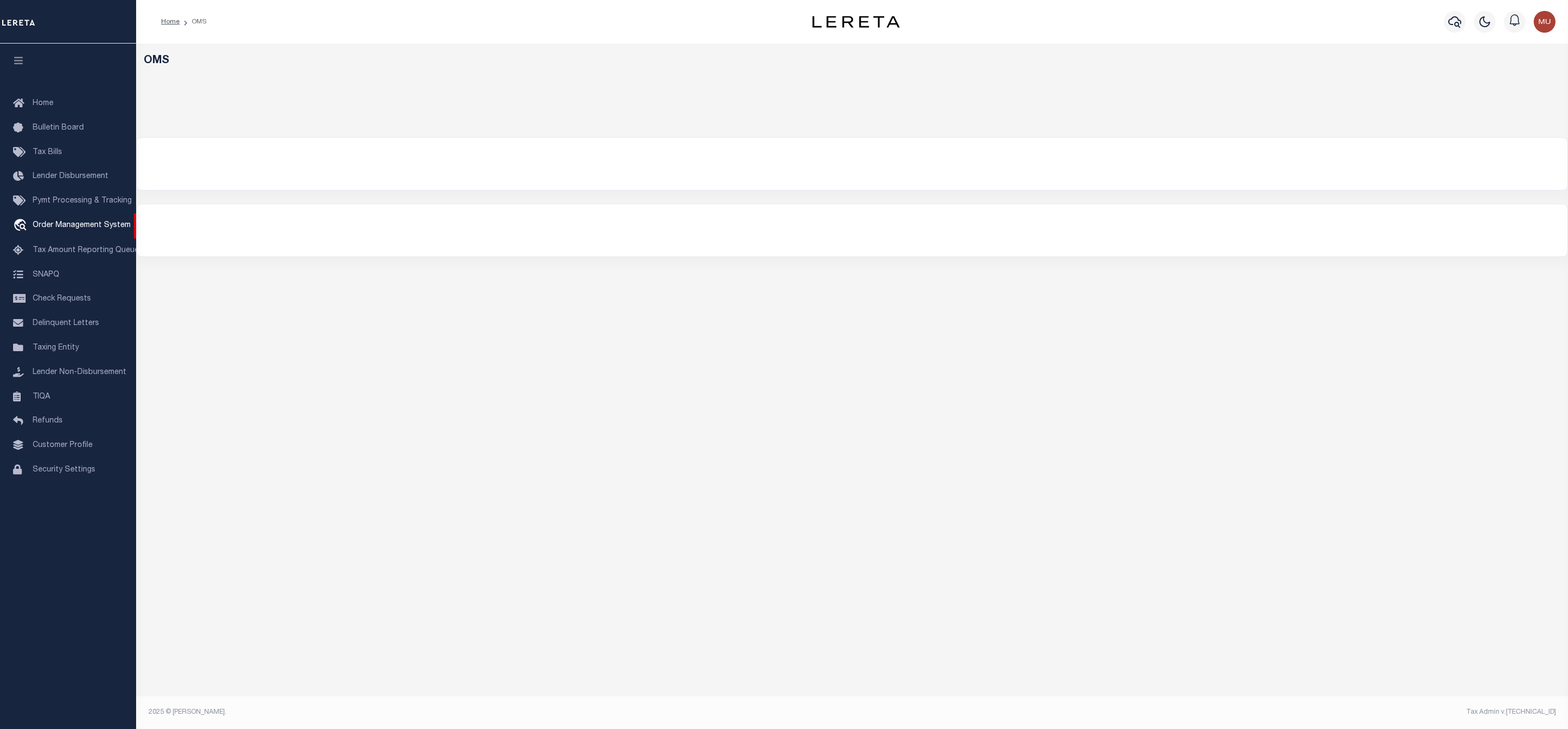
select select "200"
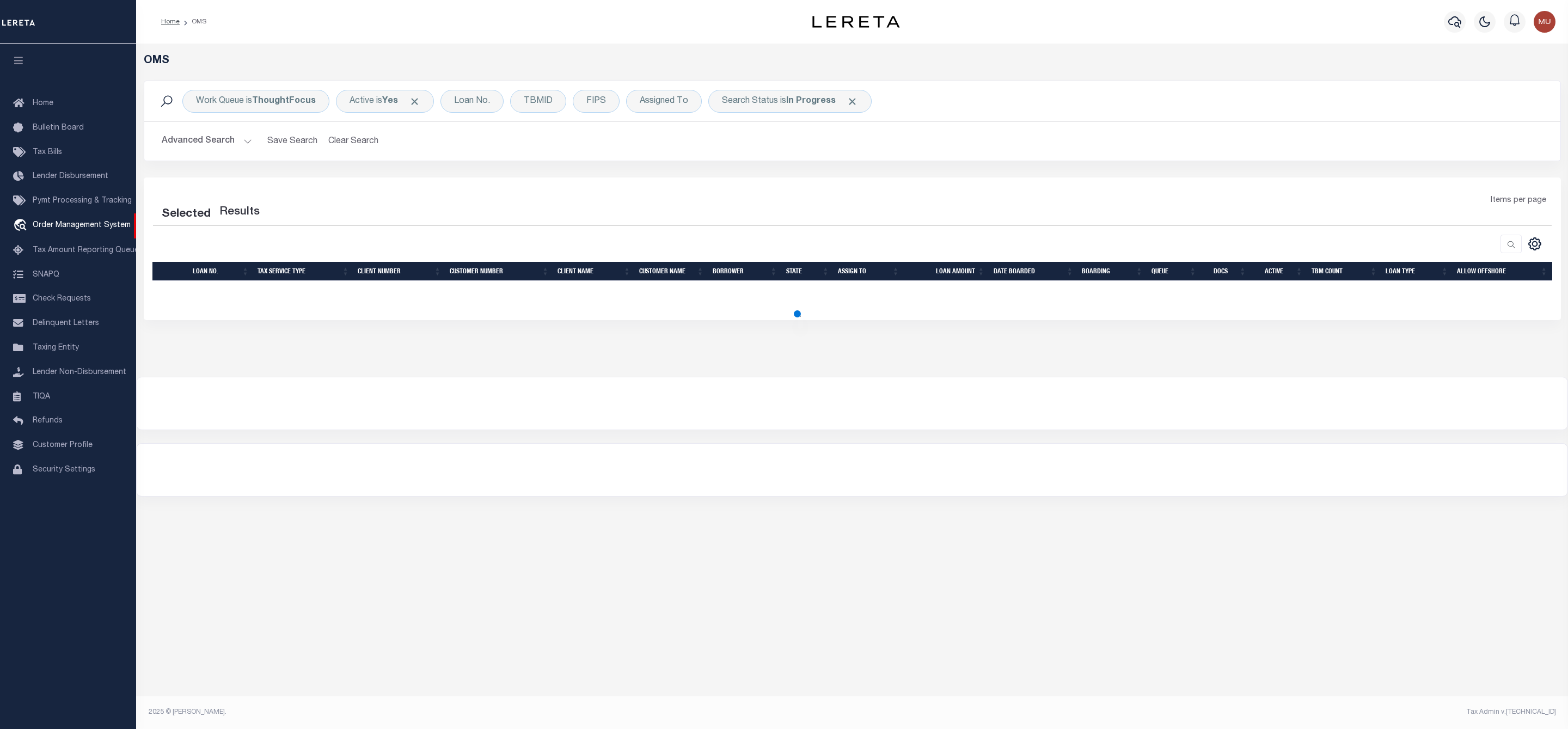
select select "200"
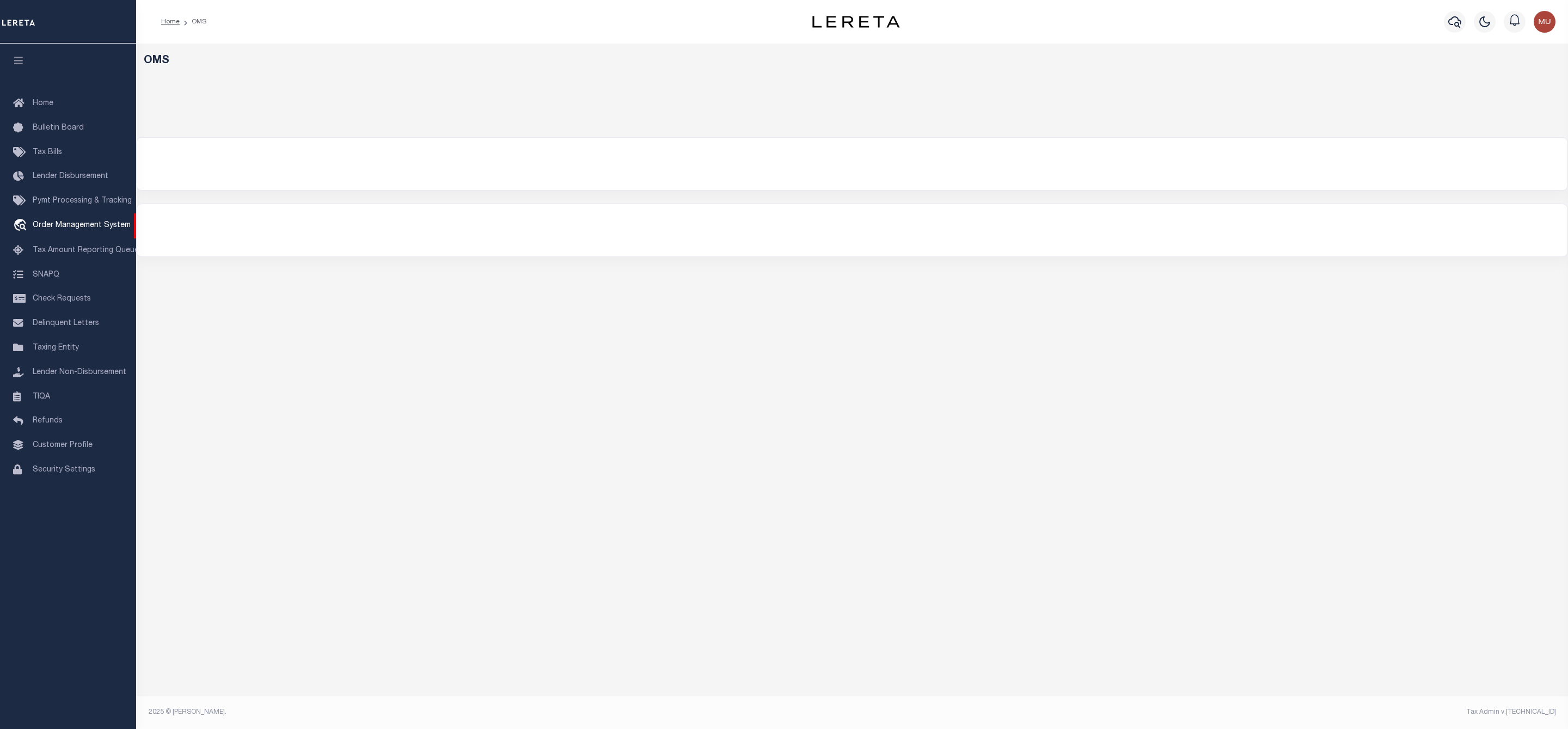
select select "200"
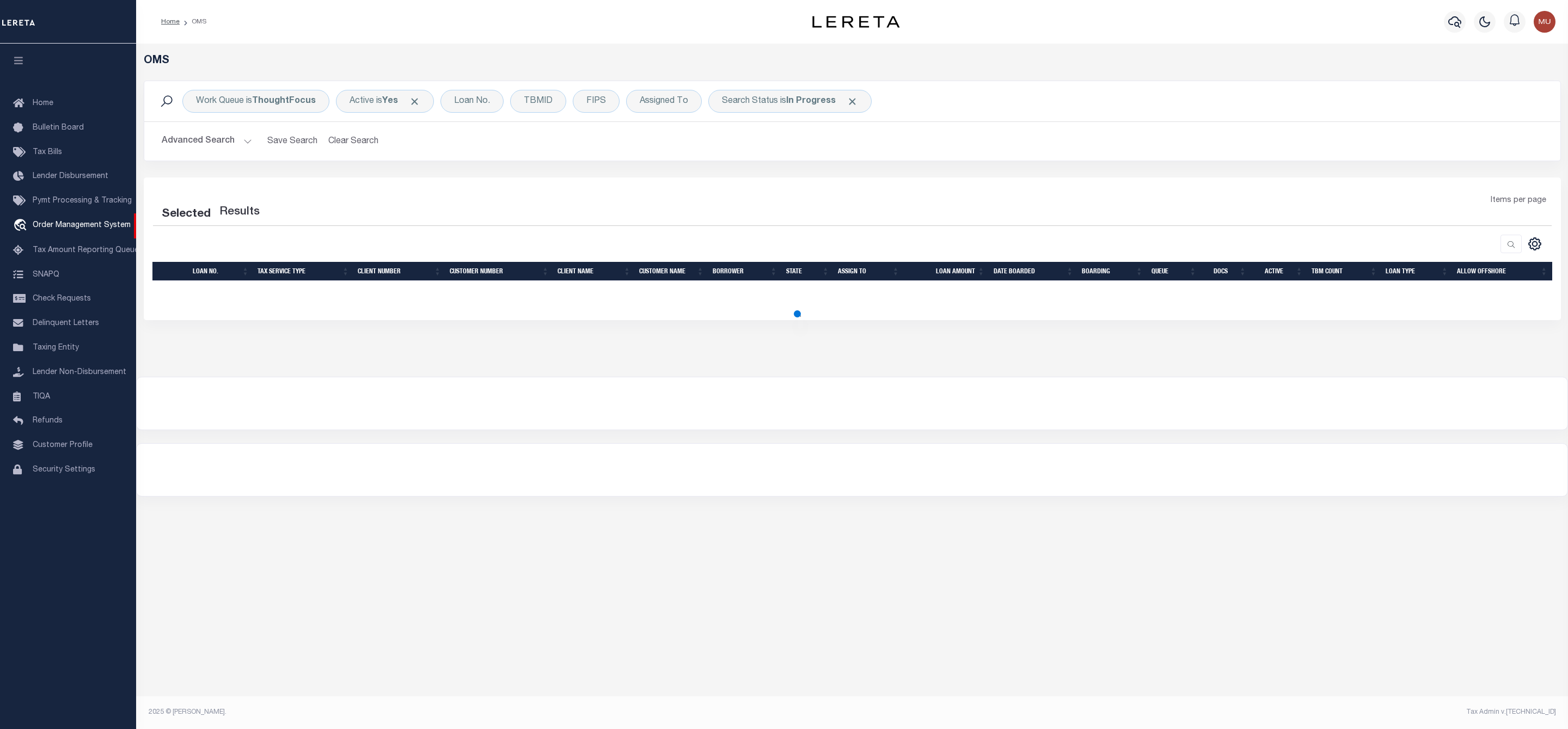
select select "200"
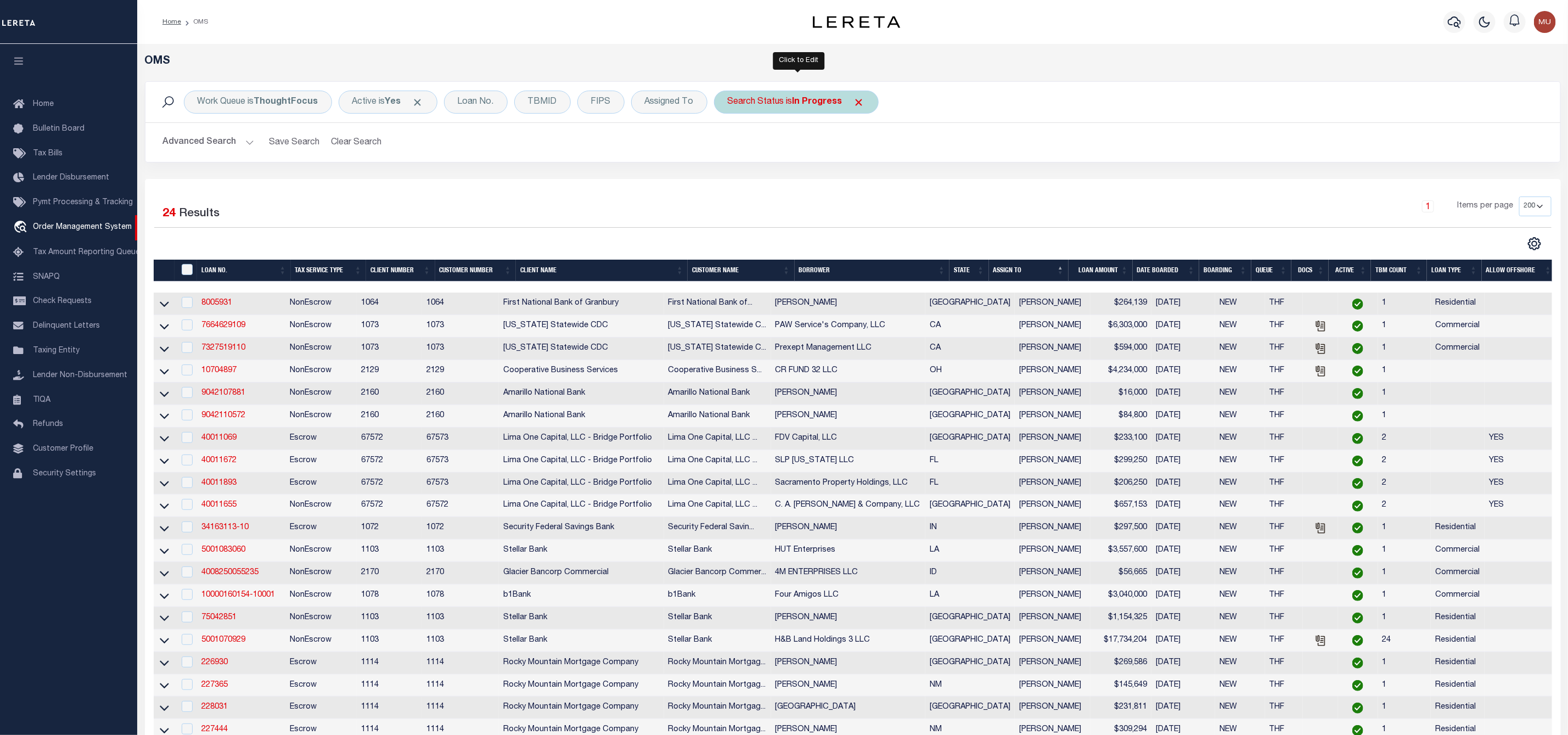
click at [814, 104] on b "In Progress" at bounding box center [817, 102] width 50 height 9
click at [762, 160] on select "Automated Search Bad Parcel Complete Duplicate Parcel High Dollar Reporting In …" at bounding box center [809, 156] width 161 height 21
select select "RD"
click at [731, 147] on select "Automated Search Bad Parcel Complete Duplicate Parcel High Dollar Reporting In …" at bounding box center [809, 156] width 161 height 21
click at [883, 182] on input "Apply" at bounding box center [873, 180] width 33 height 18
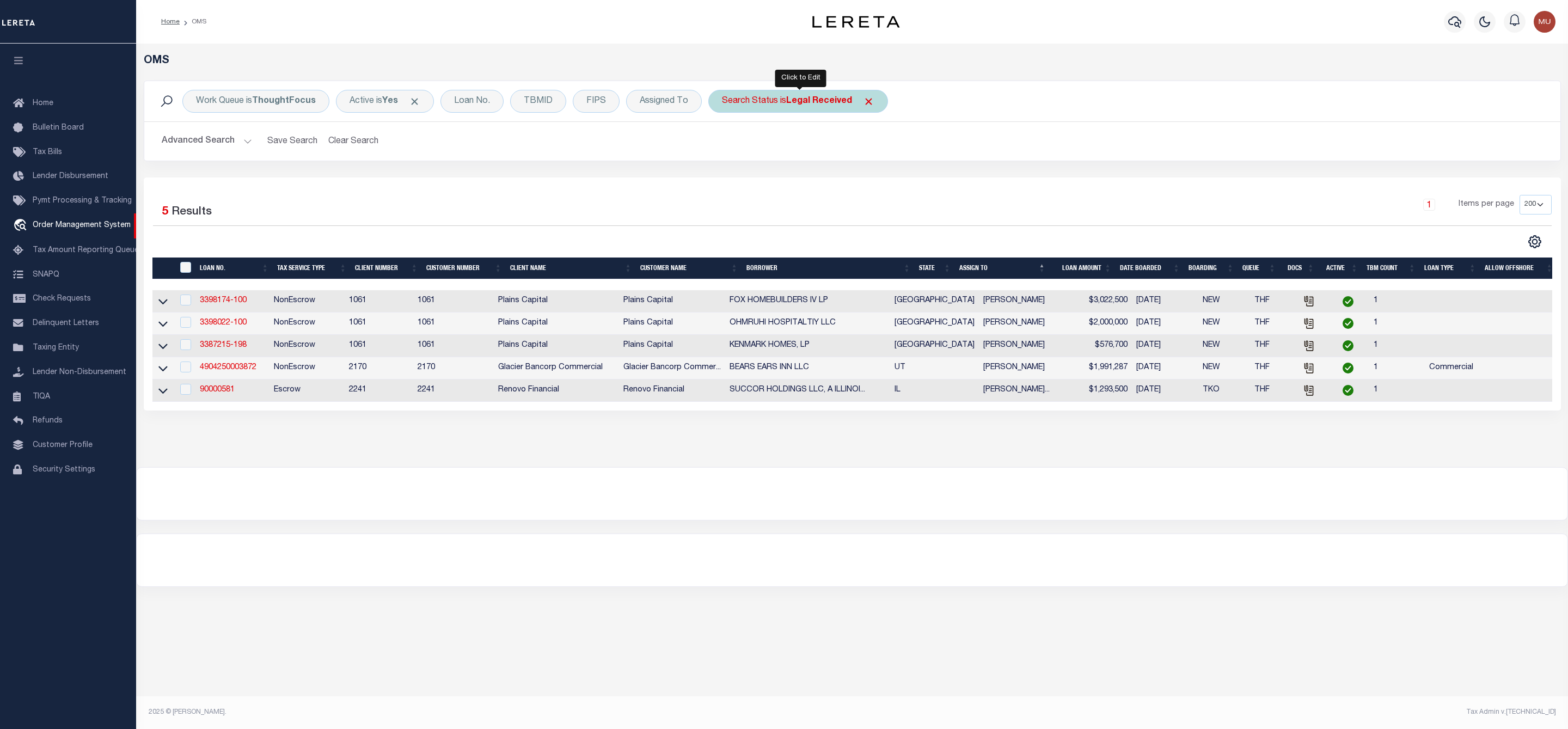
click at [784, 106] on div "Search Status is Legal Received" at bounding box center [798, 102] width 180 height 23
click at [755, 163] on select "Automated Search Bad Parcel Complete Duplicate Parcel High Dollar Reporting In …" at bounding box center [802, 155] width 160 height 21
select select "IP"
click at [725, 145] on select "Automated Search Bad Parcel Complete Duplicate Parcel High Dollar Reporting In …" at bounding box center [802, 155] width 160 height 21
click at [864, 173] on input "Apply" at bounding box center [866, 178] width 32 height 18
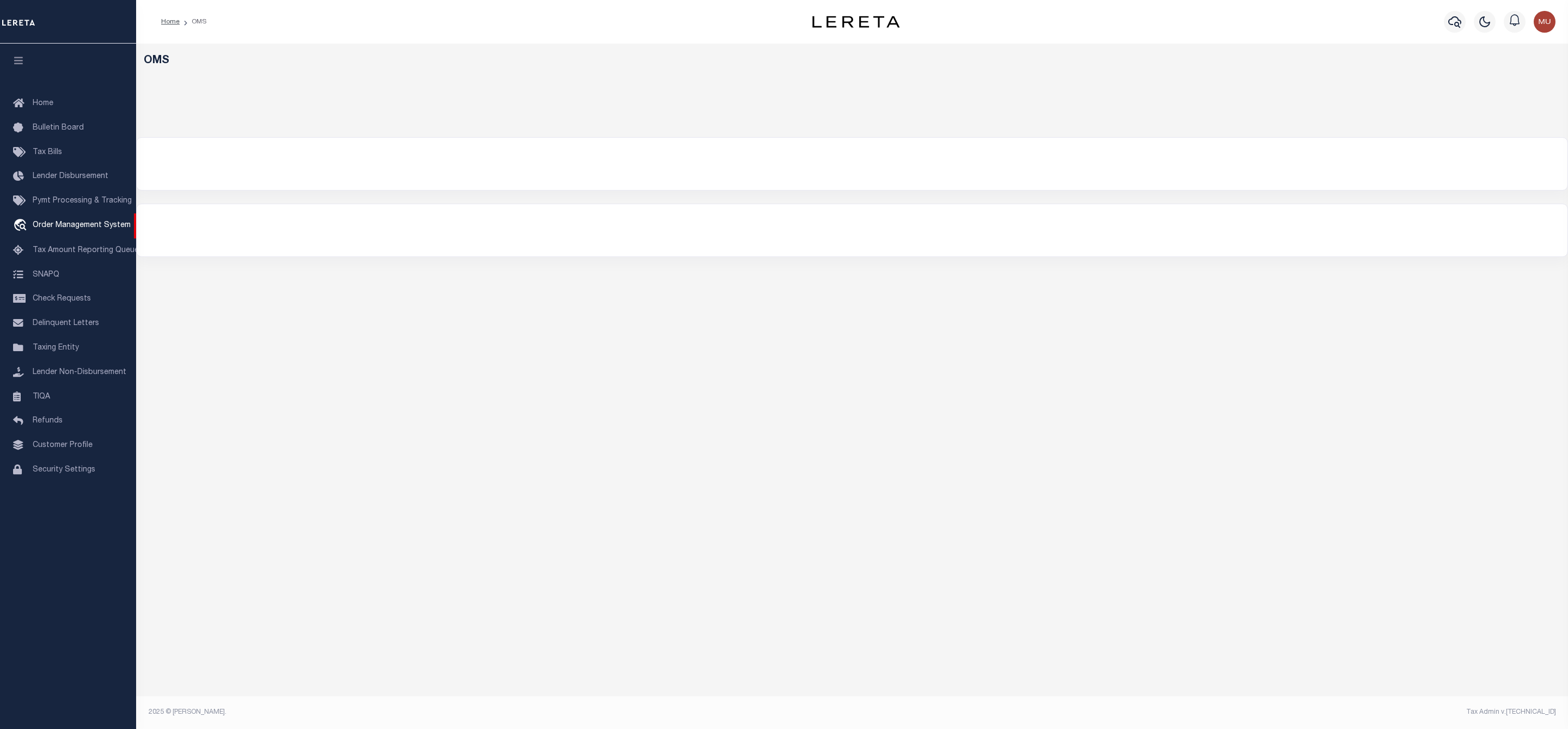
select select "200"
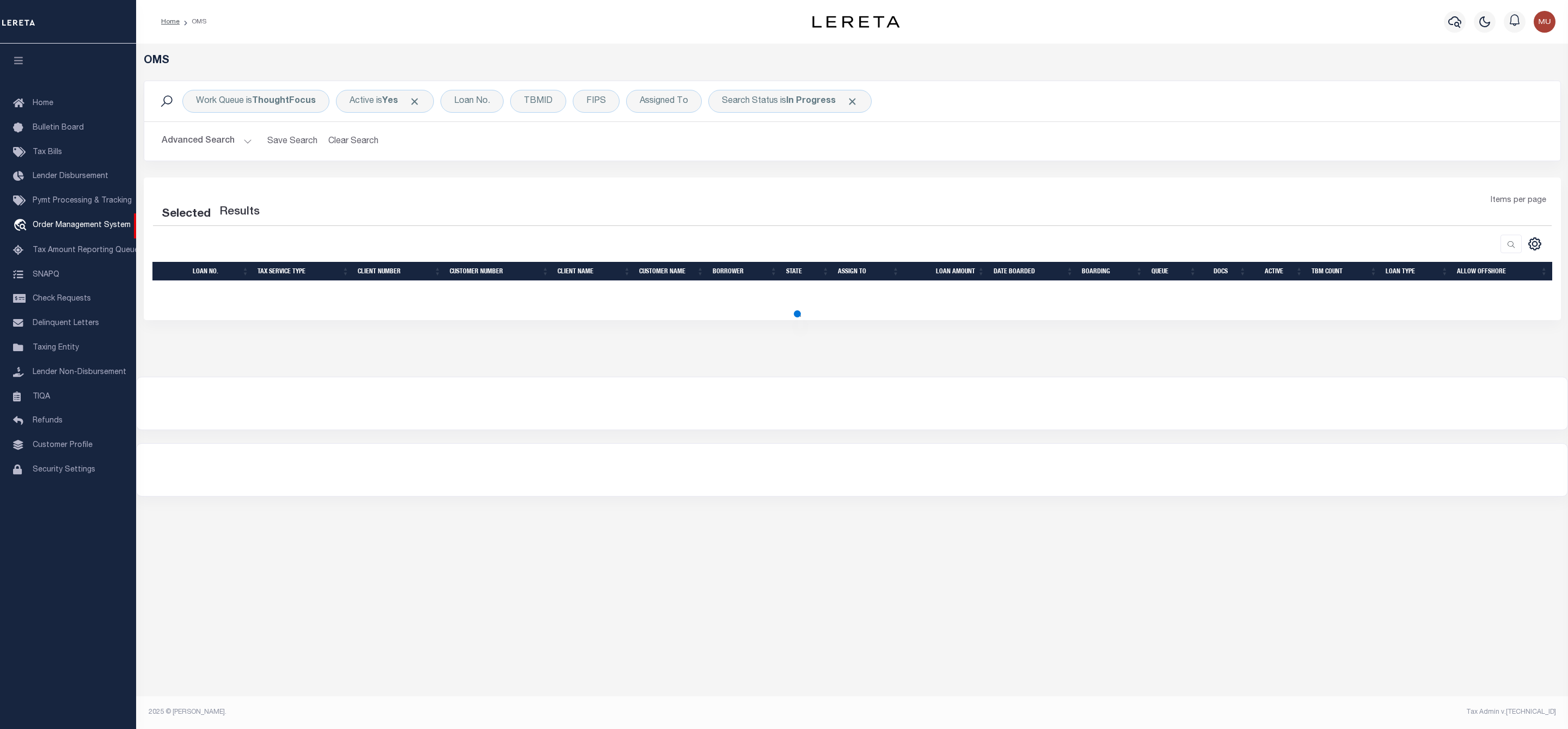
select select "200"
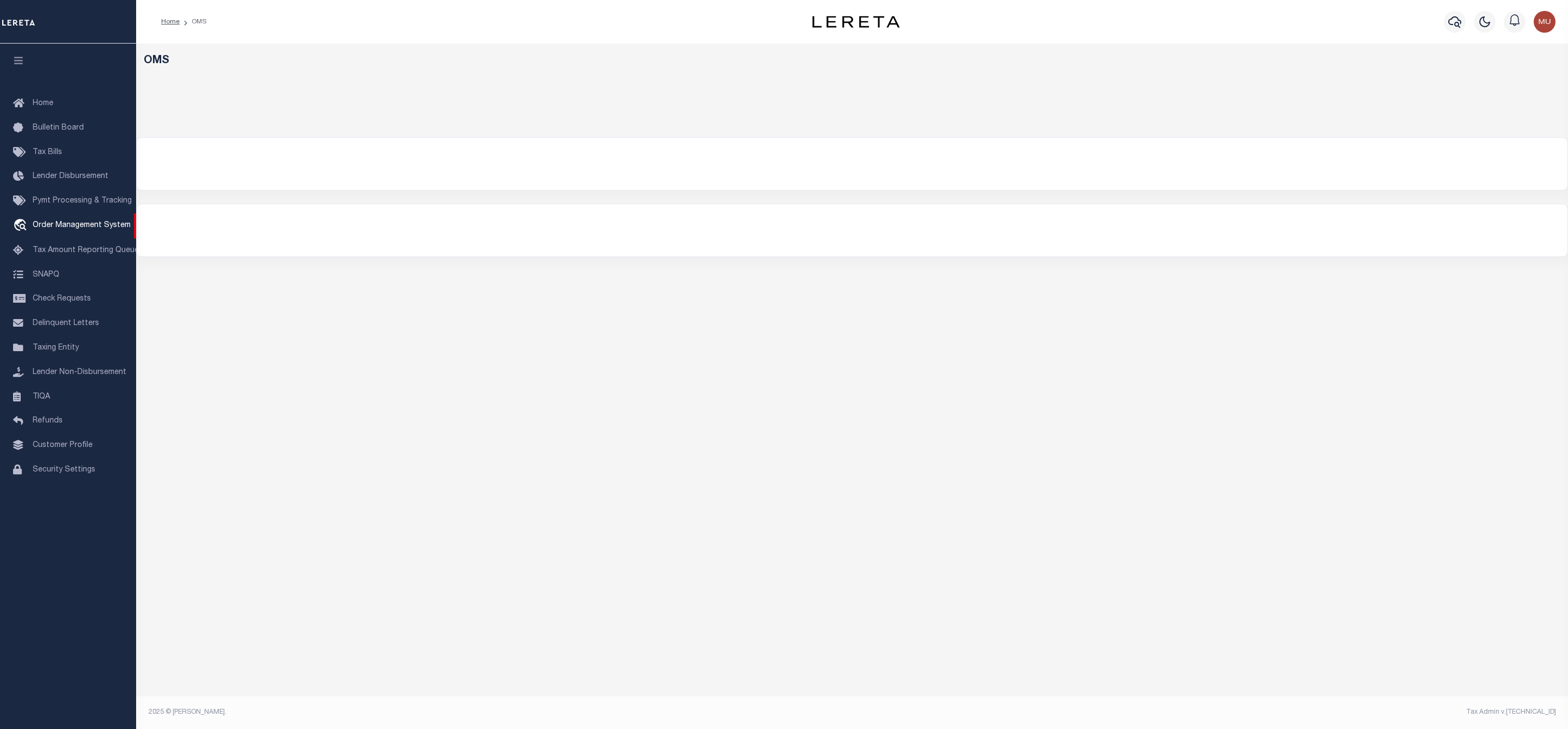
select select "200"
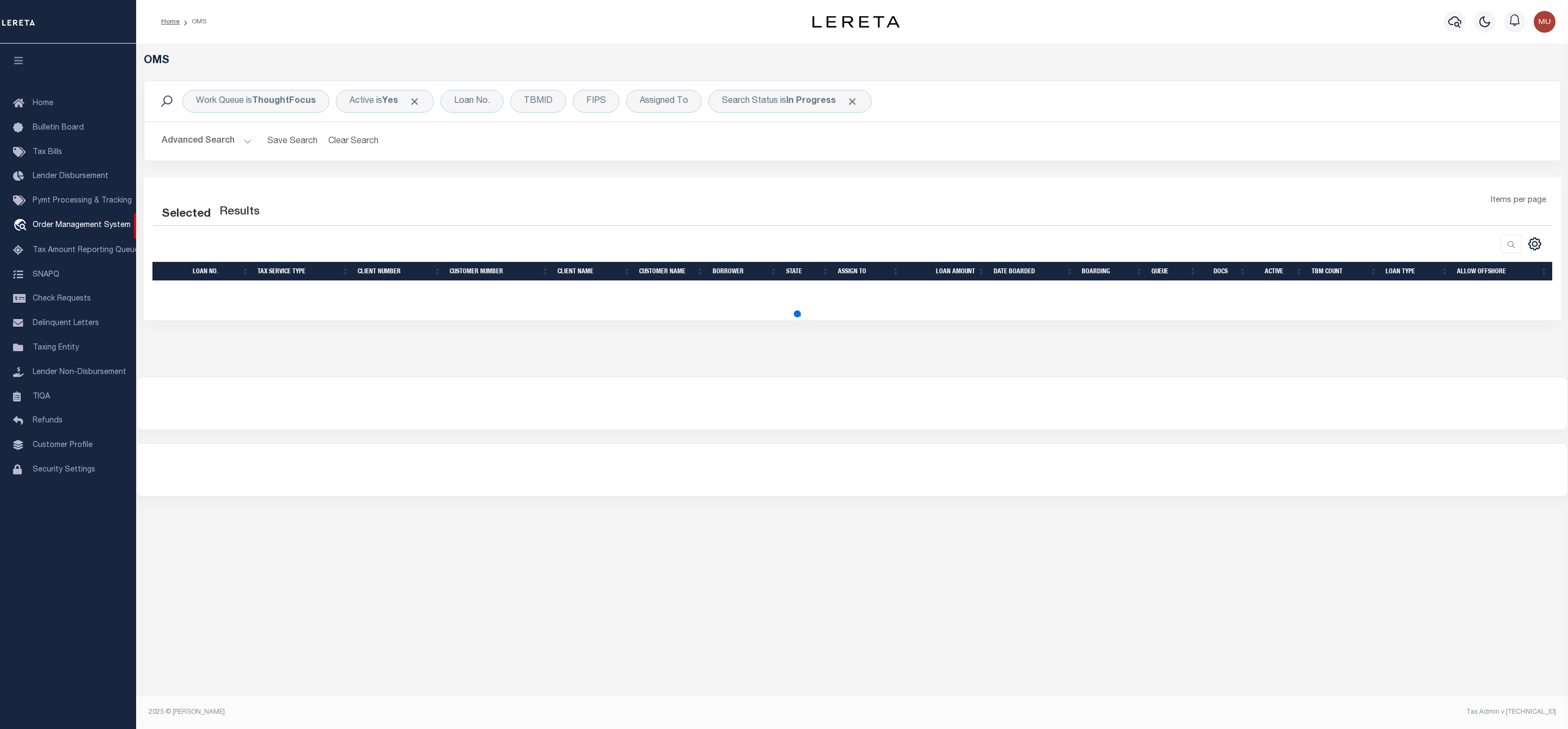
select select "200"
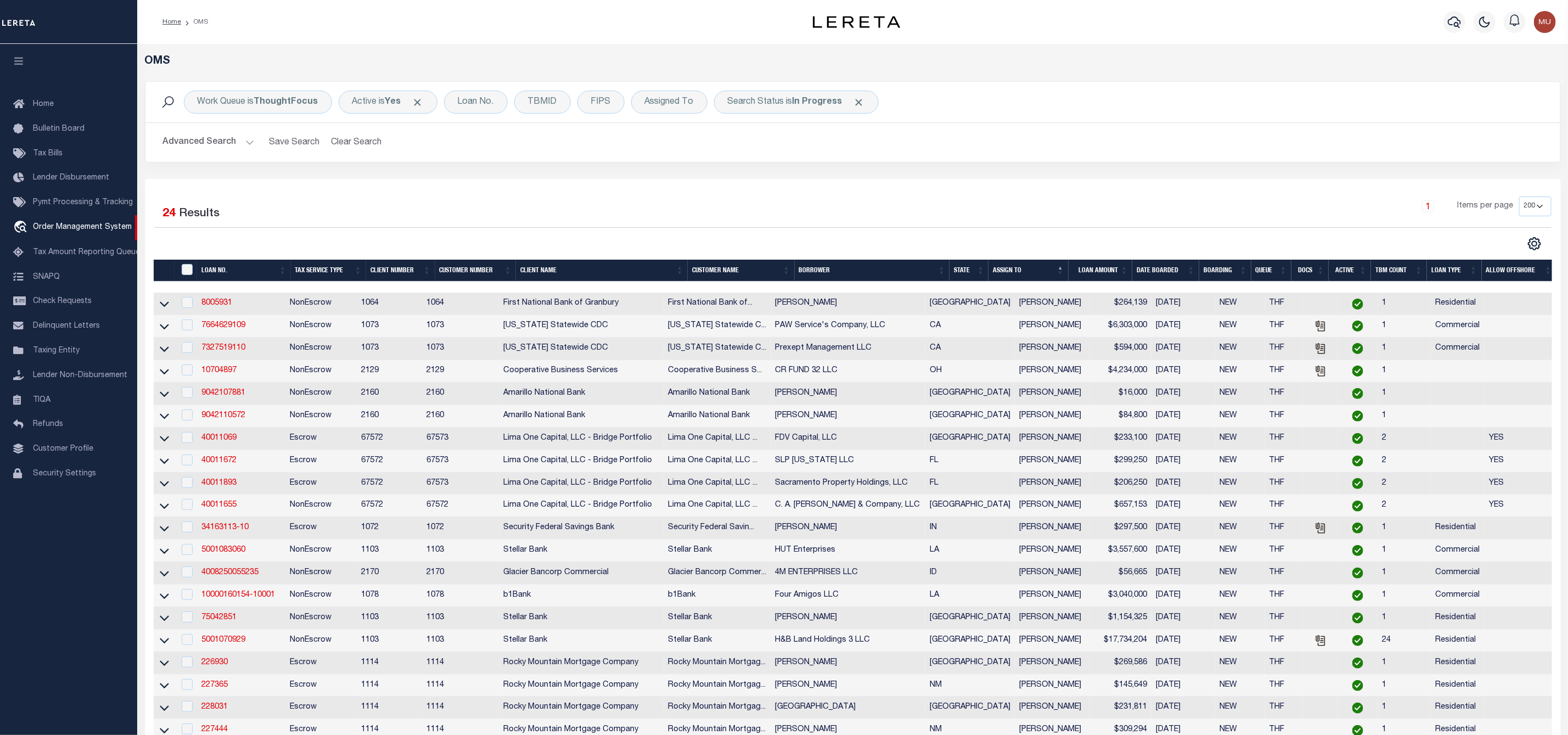
scroll to position [164, 0]
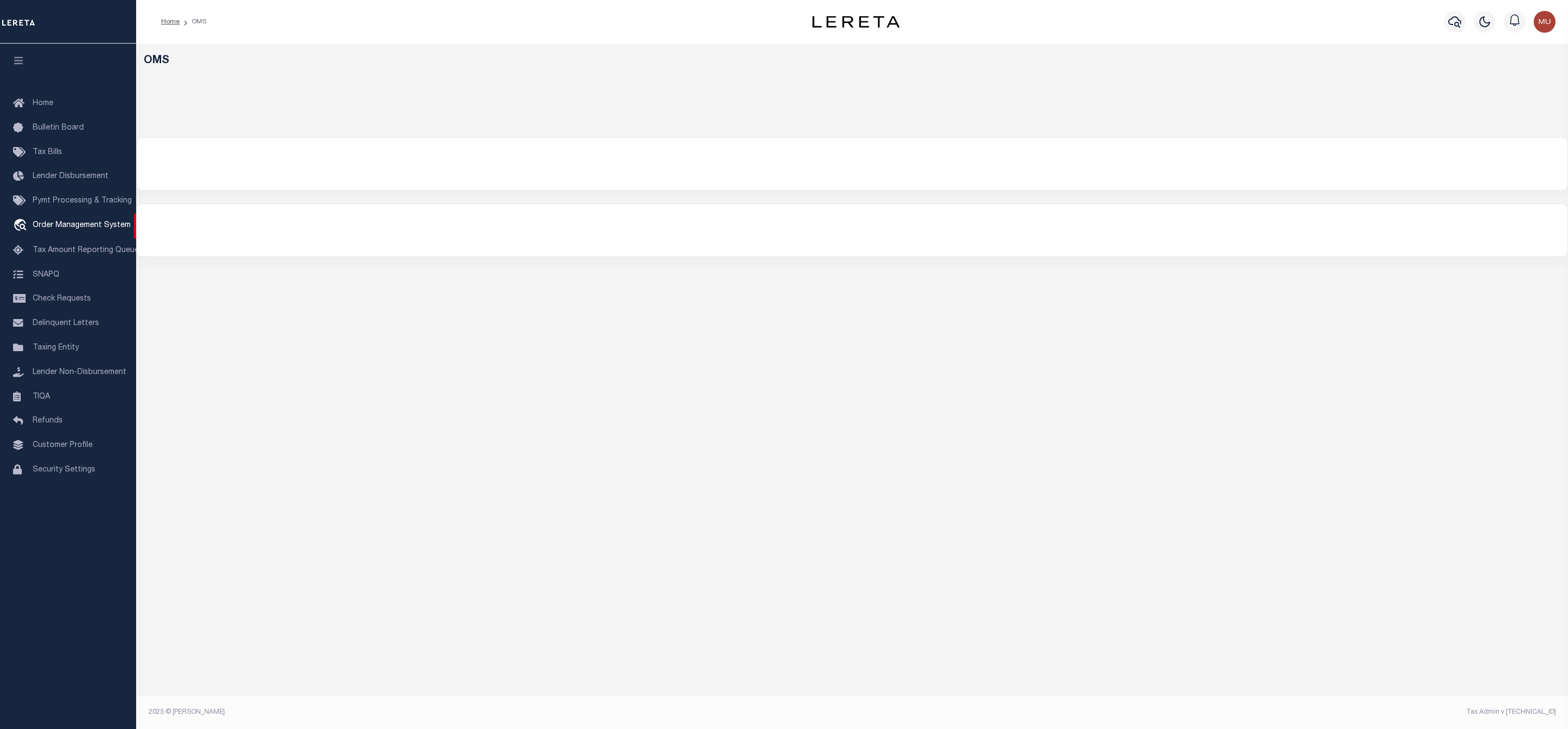
select select "200"
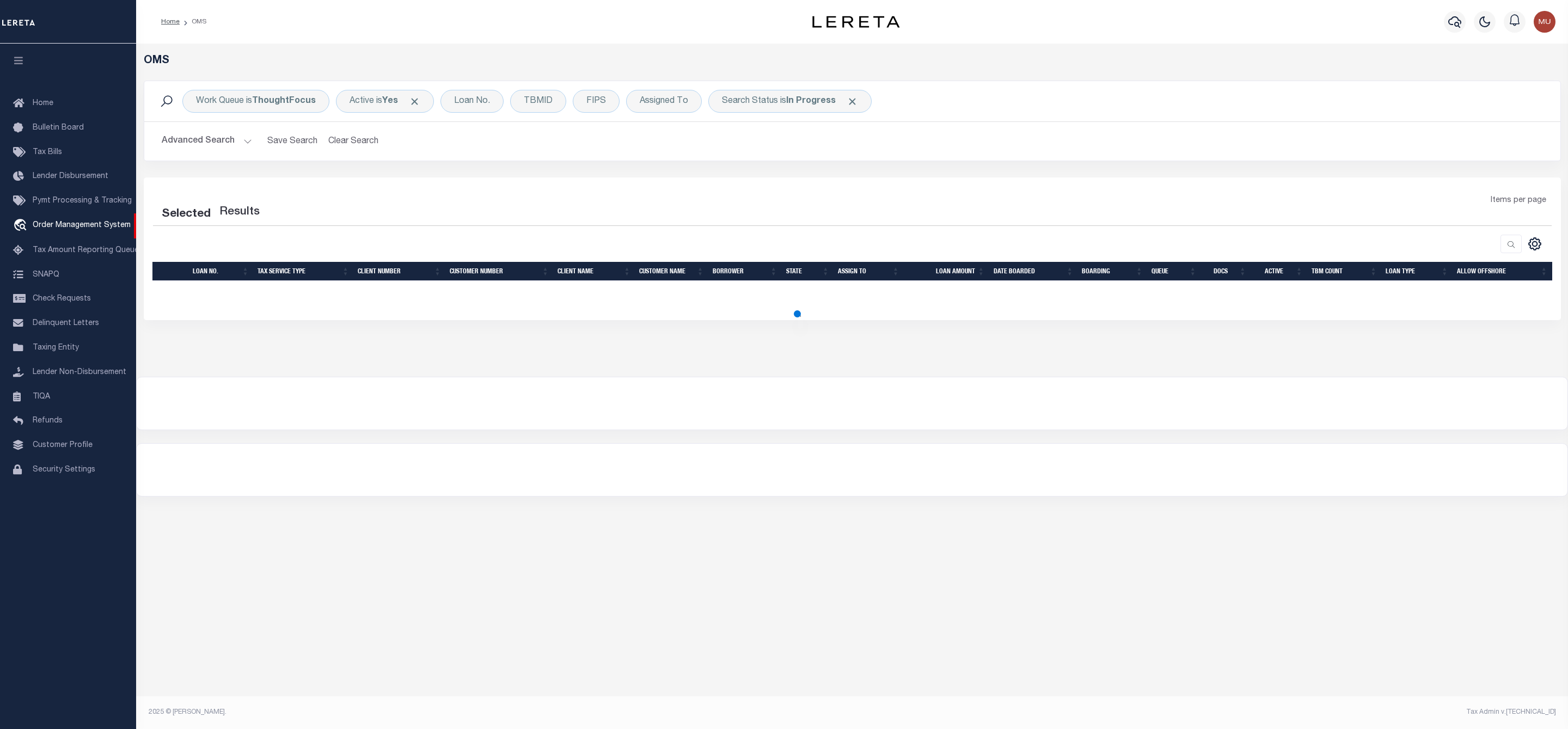
select select "200"
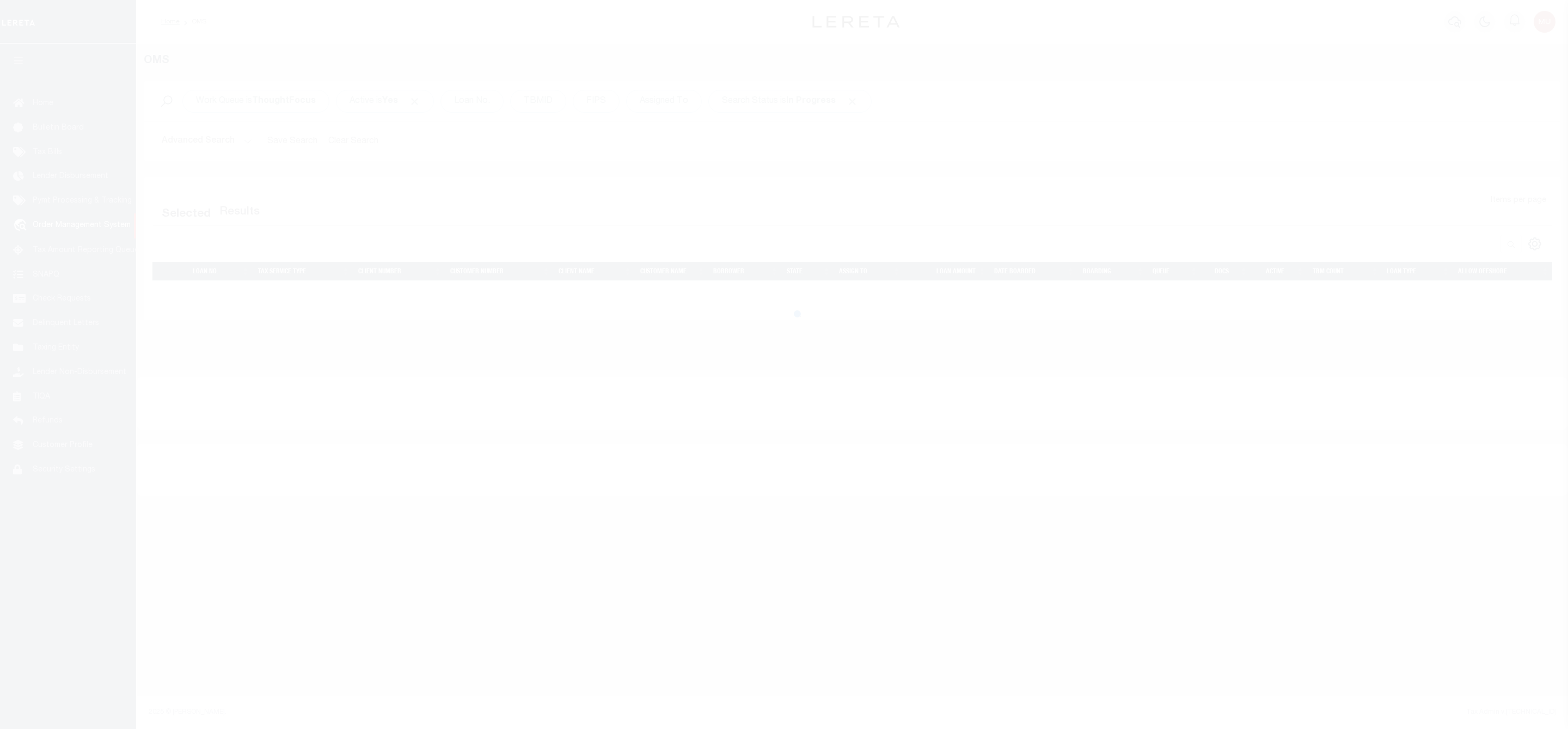
select select "200"
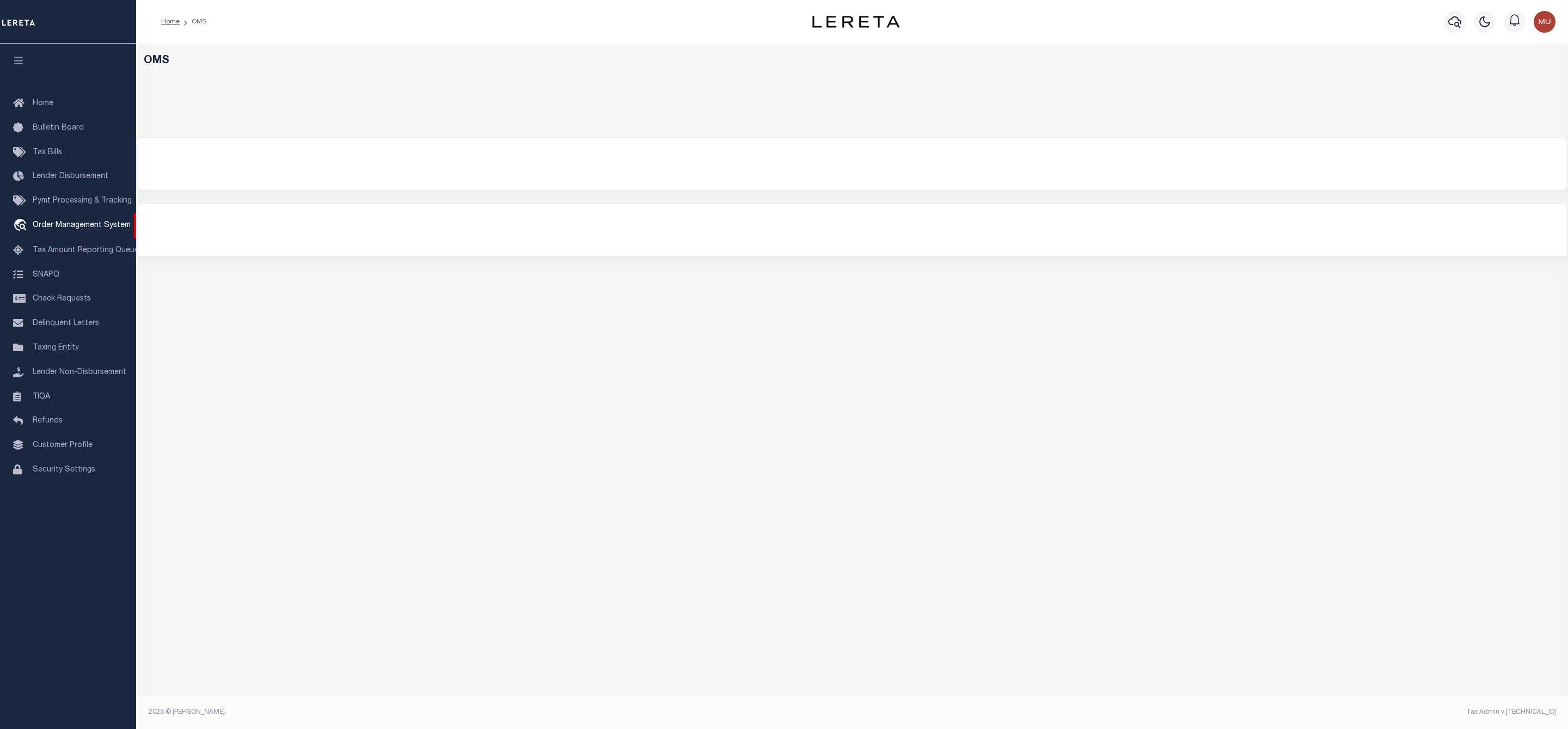
select select "200"
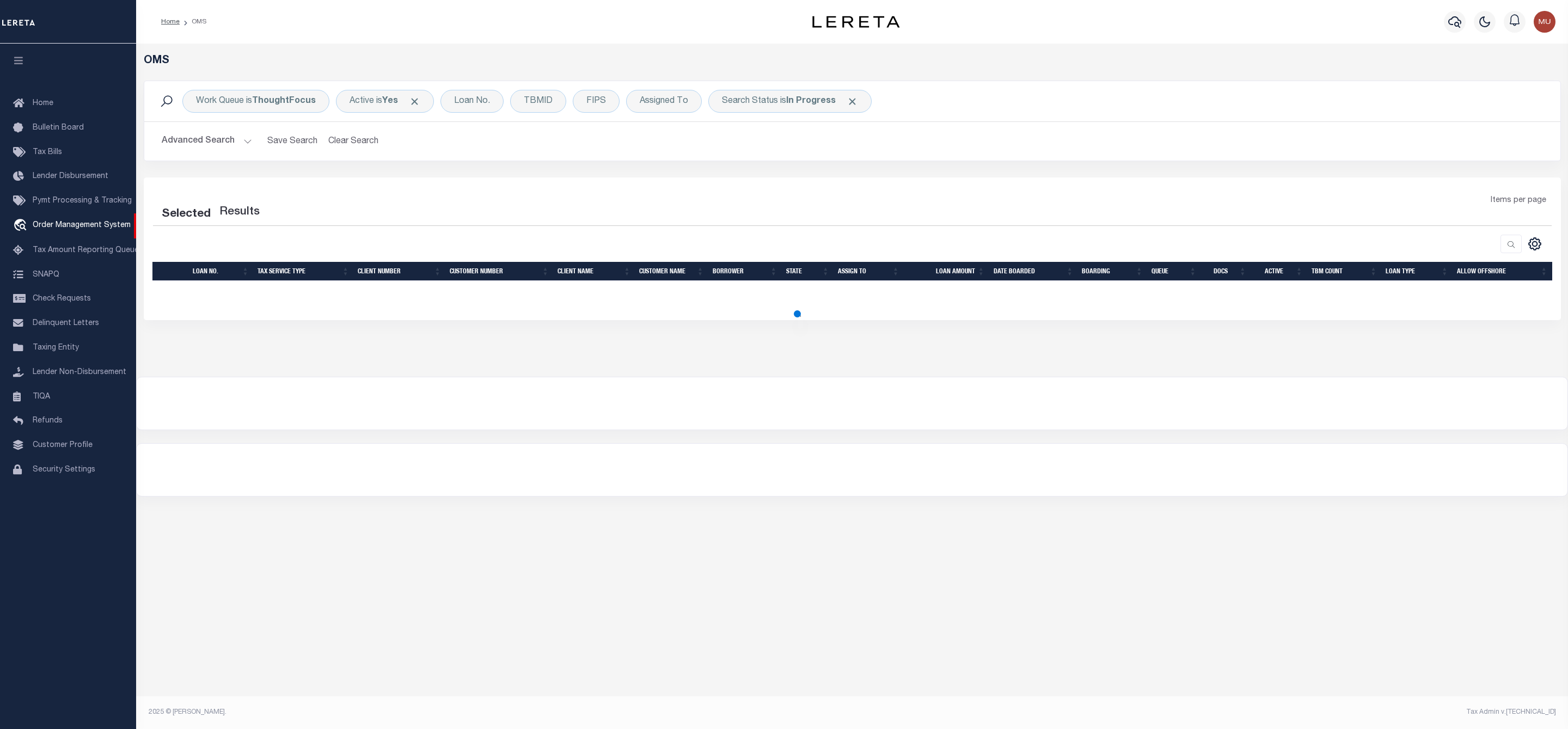
select select "200"
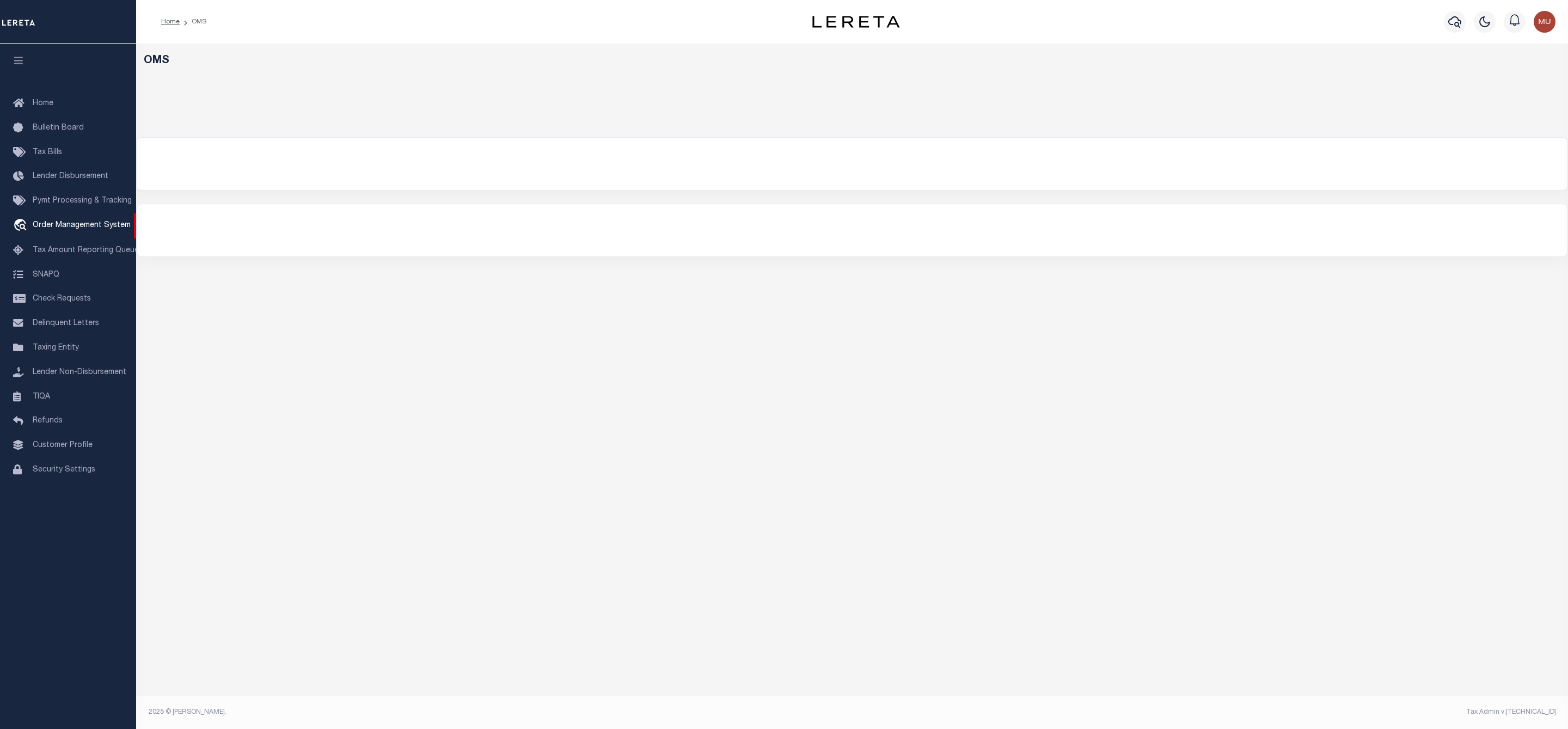
select select "200"
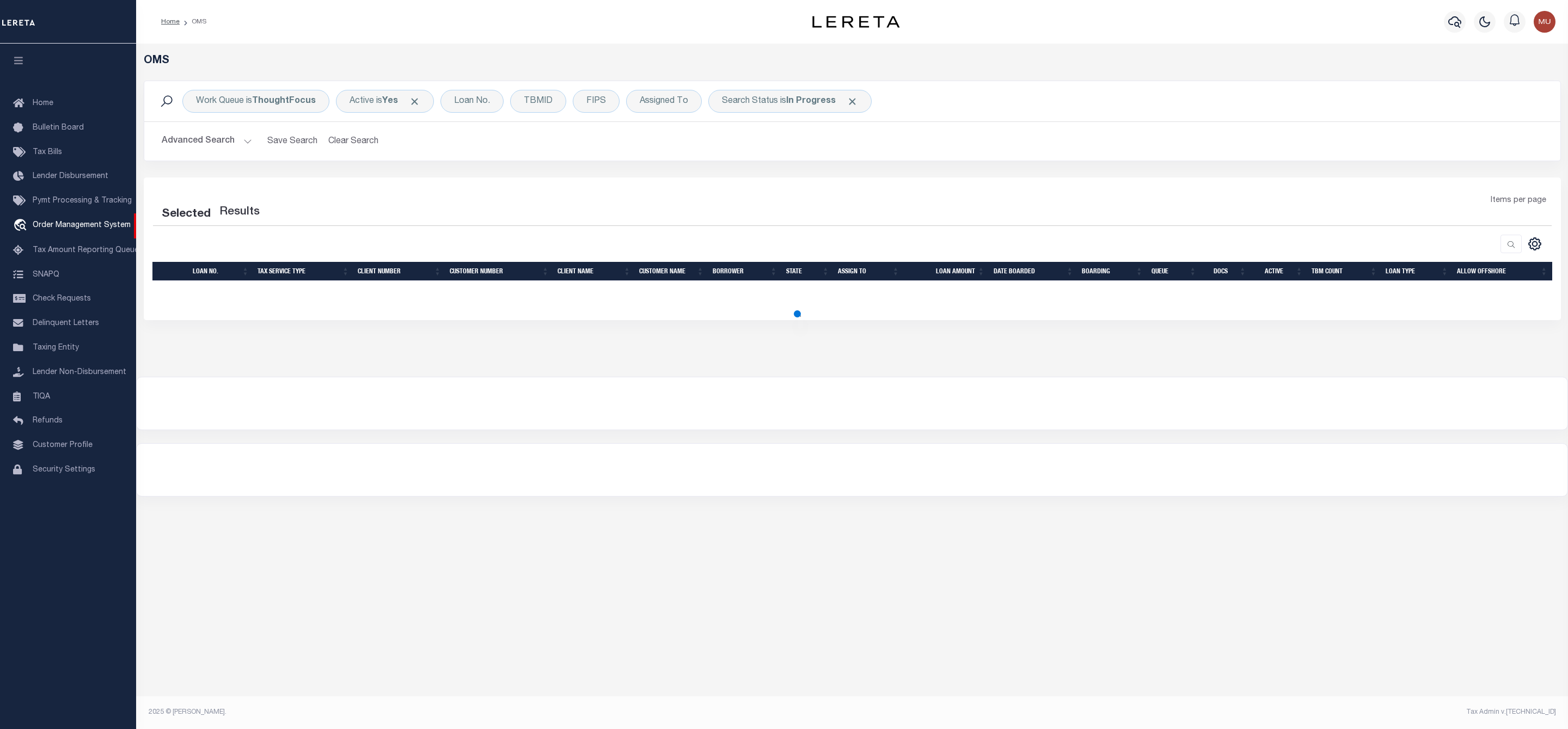
select select "200"
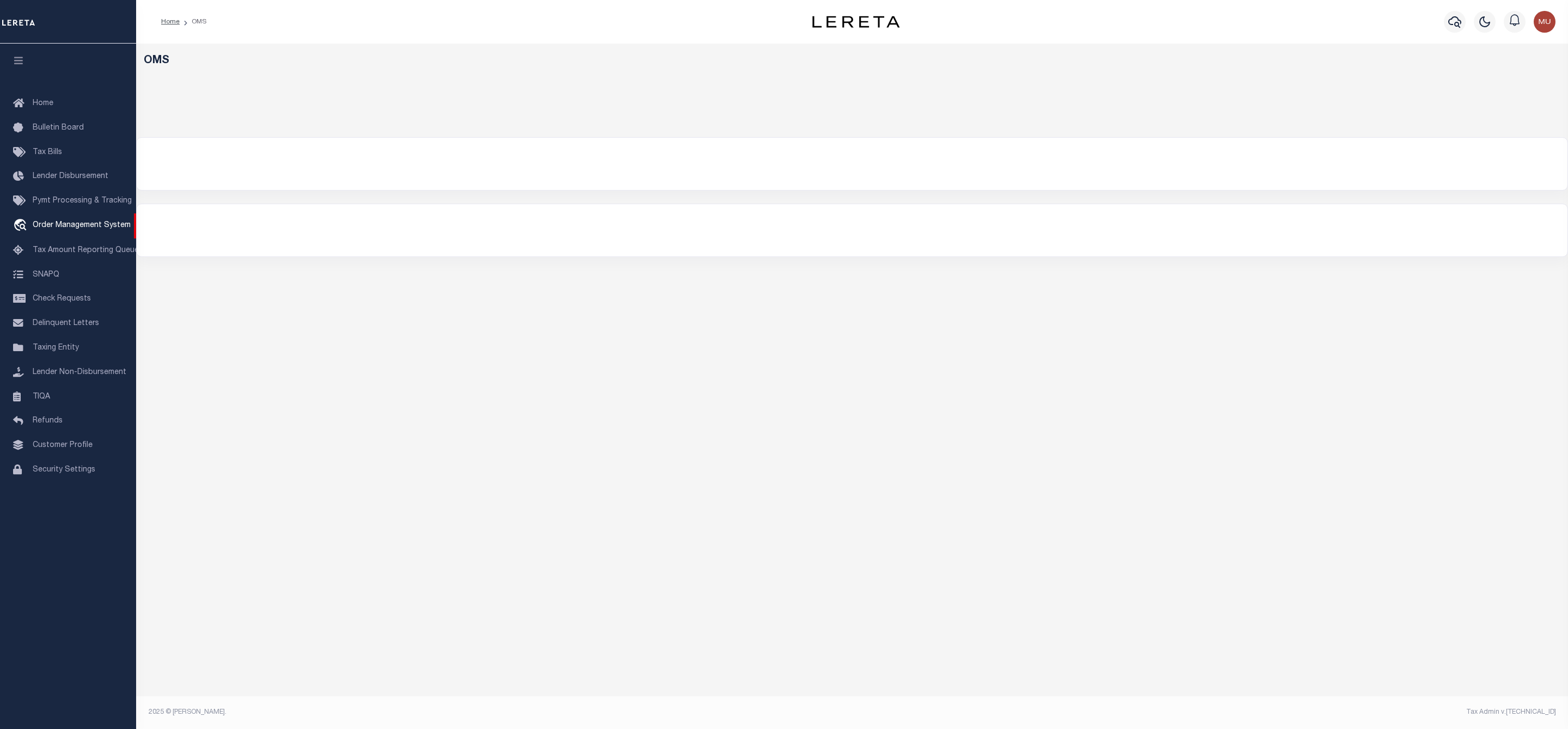
select select "200"
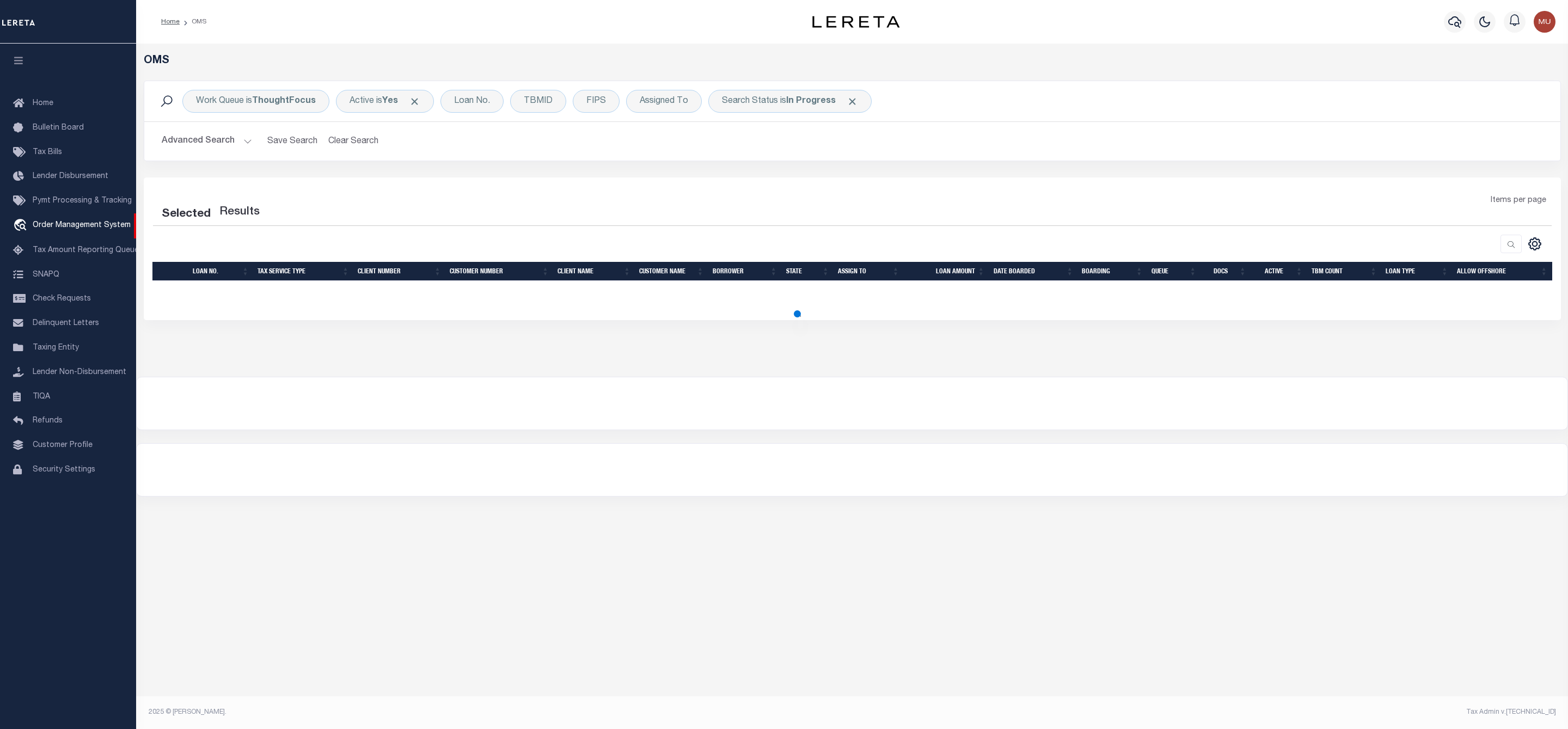
select select "200"
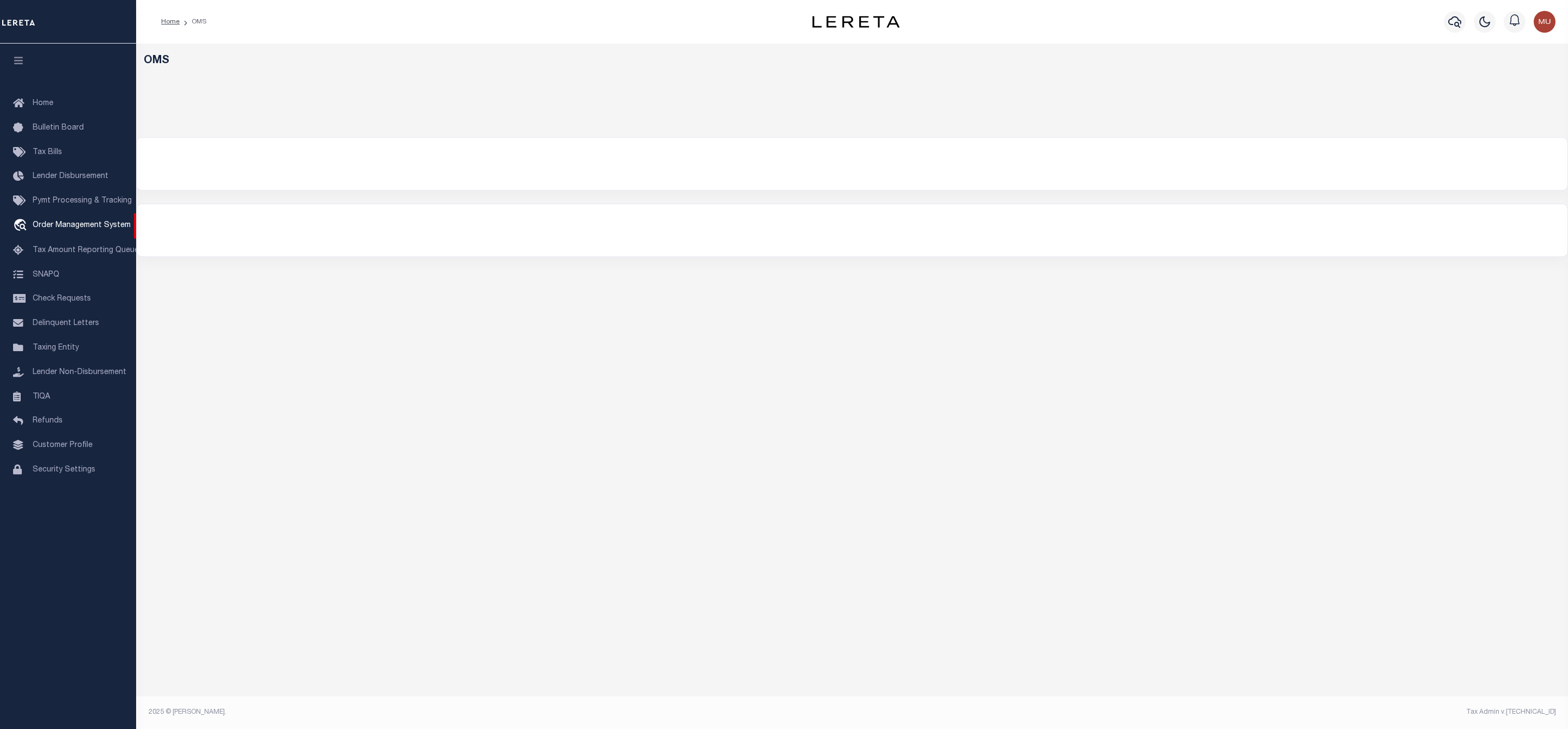
select select "200"
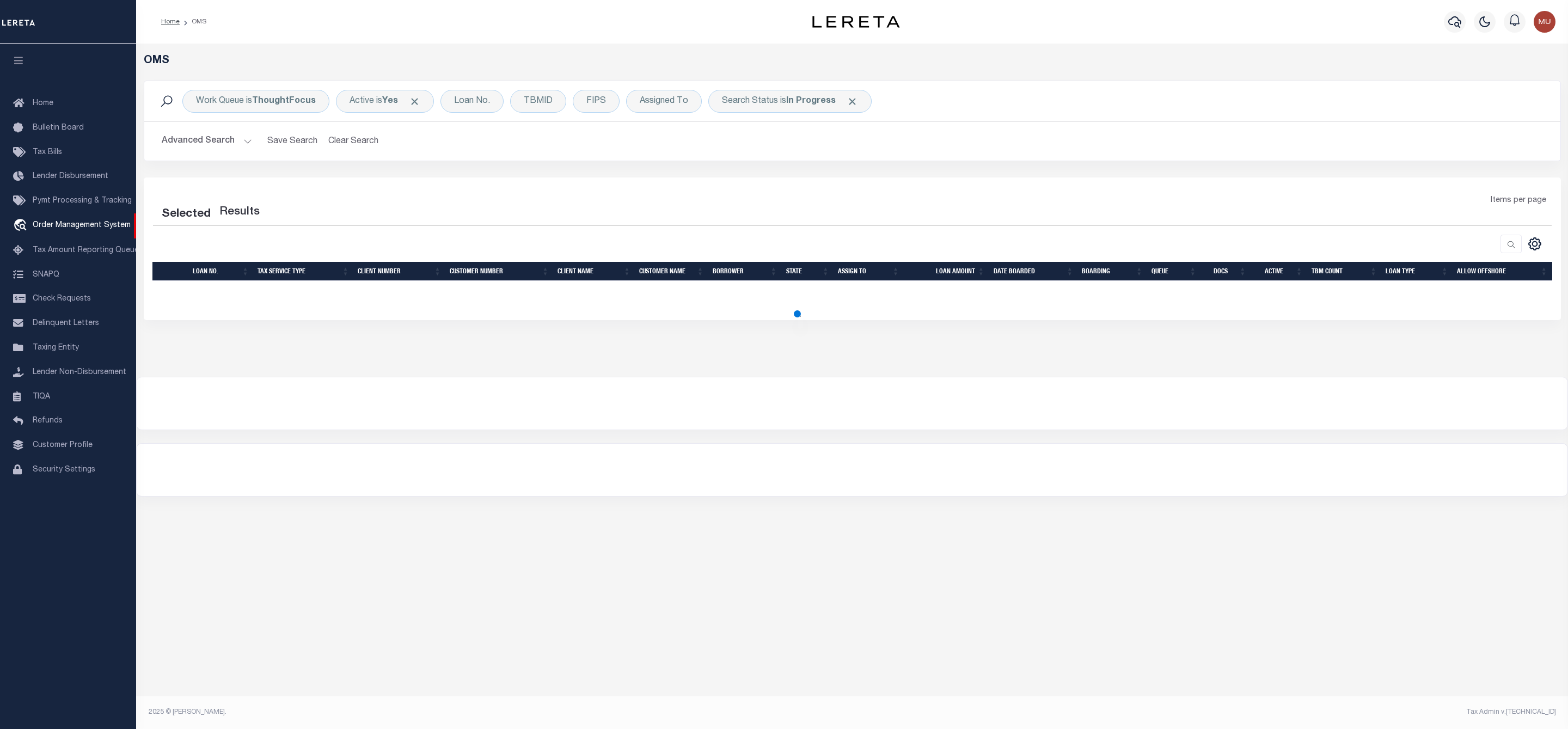
select select "200"
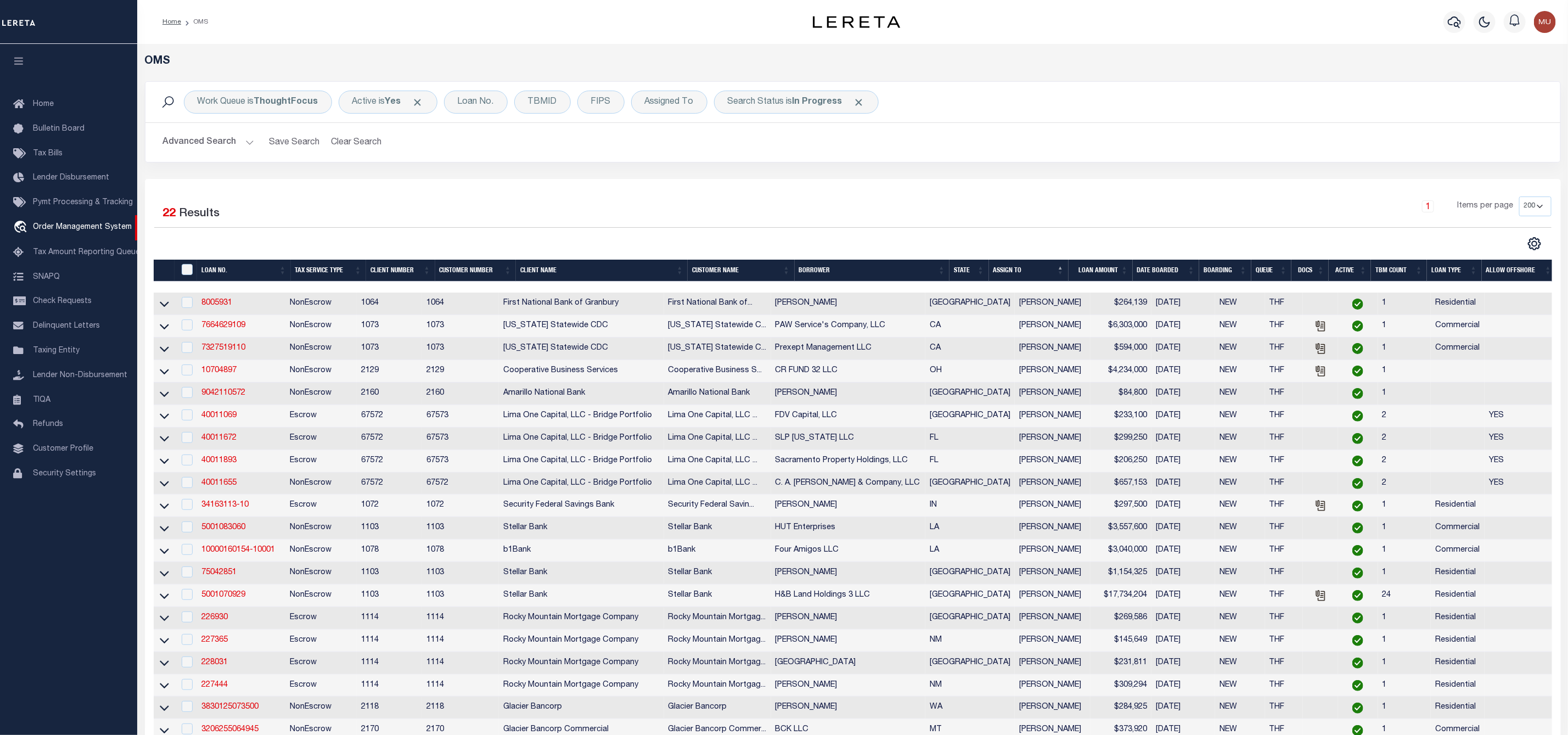
click at [1140, 172] on div "Work Queue is ThoughtFocus Active is Yes Loan No. TBMID FIPS Assigned To Search…" at bounding box center [853, 129] width 1432 height 98
click at [863, 102] on span "Click to Remove" at bounding box center [859, 102] width 12 height 12
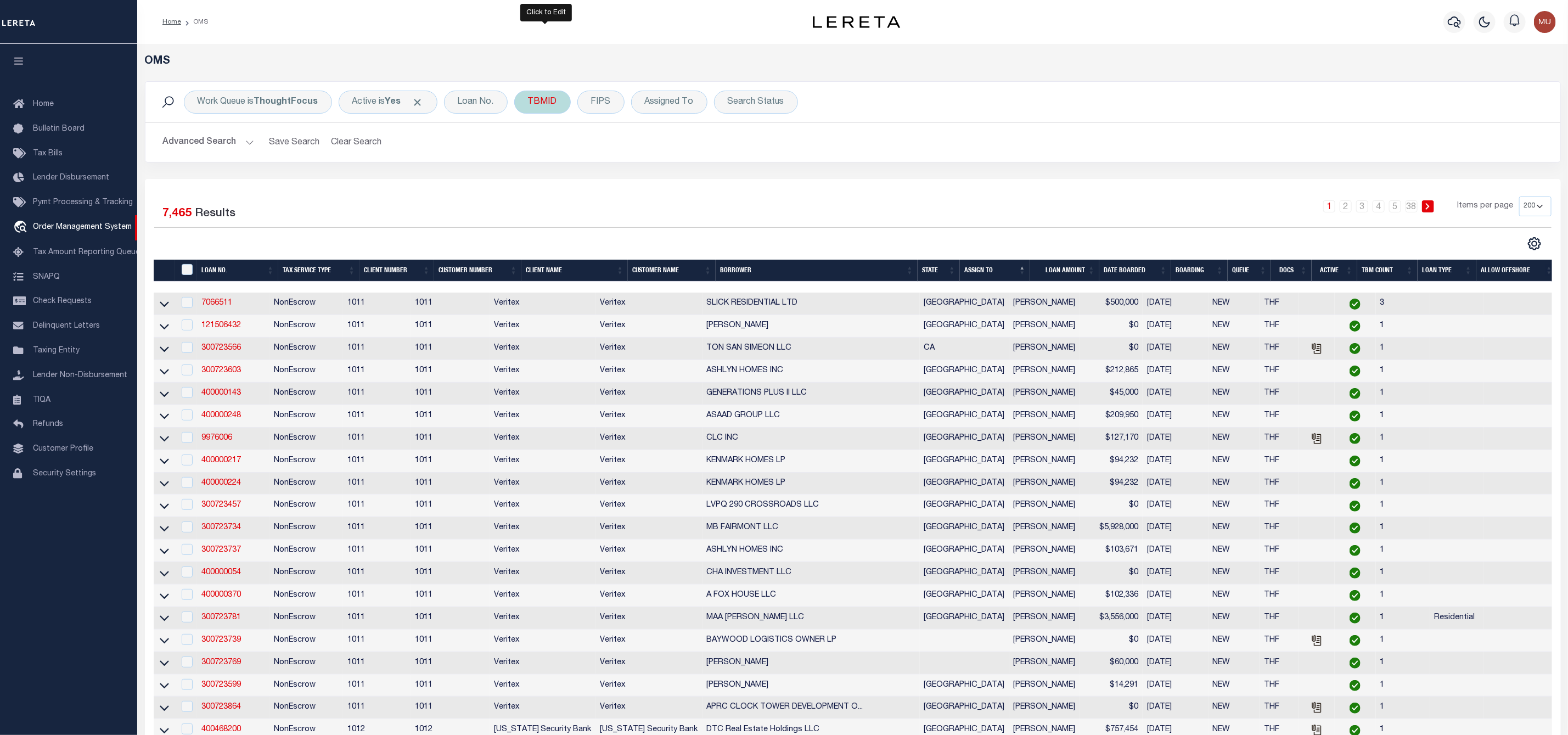
click at [555, 102] on div "TBMID" at bounding box center [543, 102] width 56 height 23
click at [546, 147] on input "number" at bounding box center [609, 152] width 161 height 21
type input "3500783"
click at [678, 179] on input "Apply" at bounding box center [674, 175] width 33 height 18
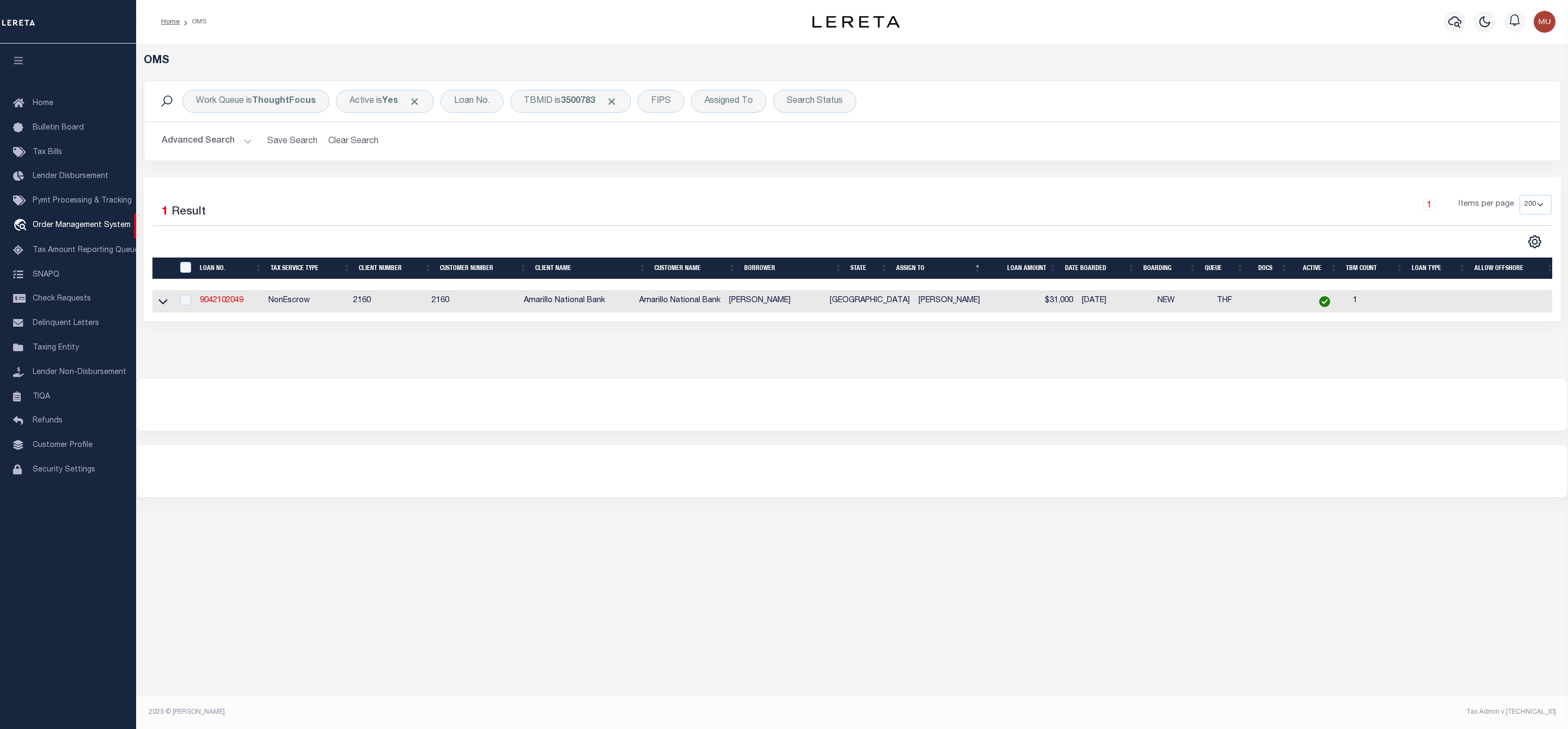
click at [229, 297] on td "9042102049" at bounding box center [229, 301] width 68 height 23
checkbox input "true"
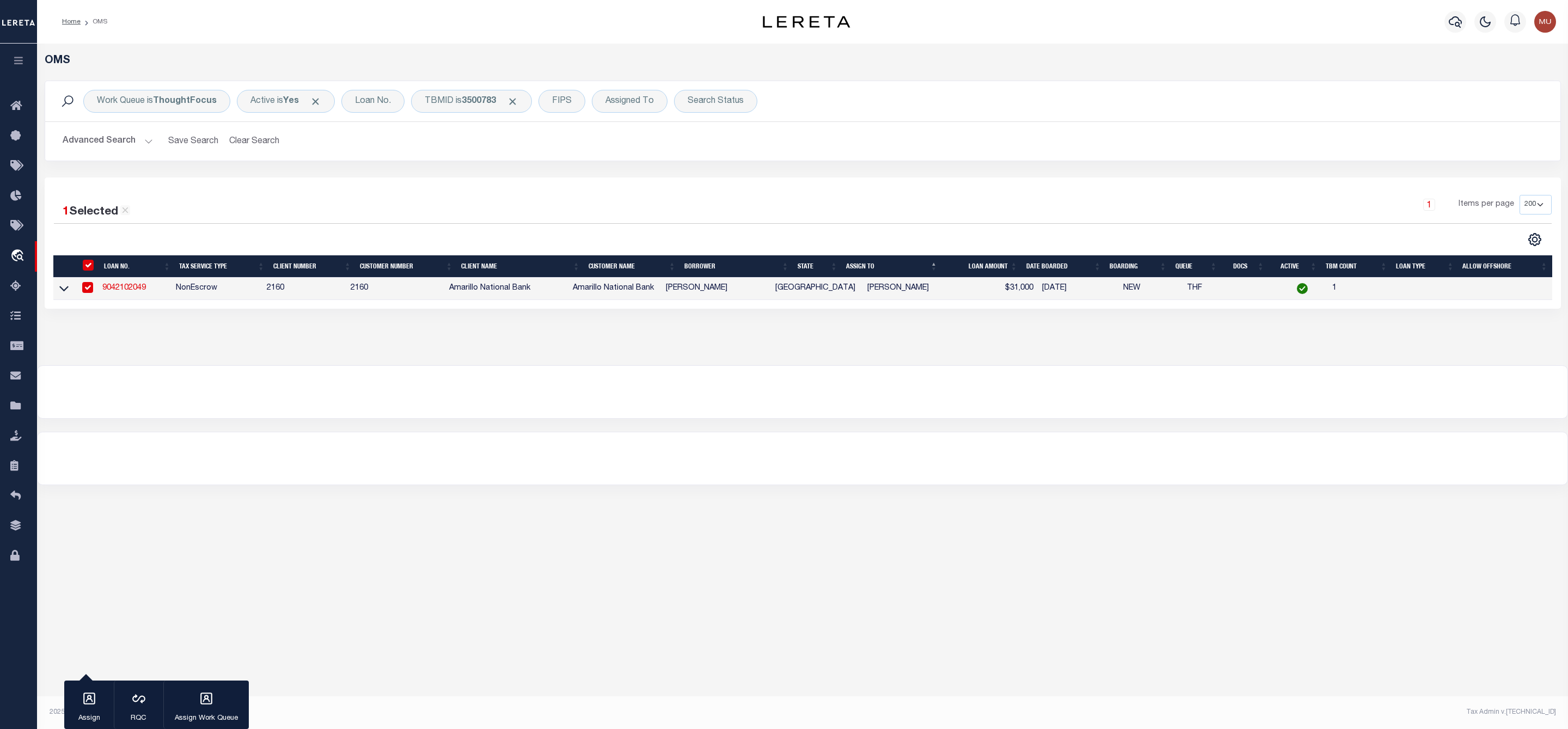
click at [125, 288] on link "9042102049" at bounding box center [124, 288] width 44 height 8
type input "9042102049"
type input "WALTER SNELSON"
select select
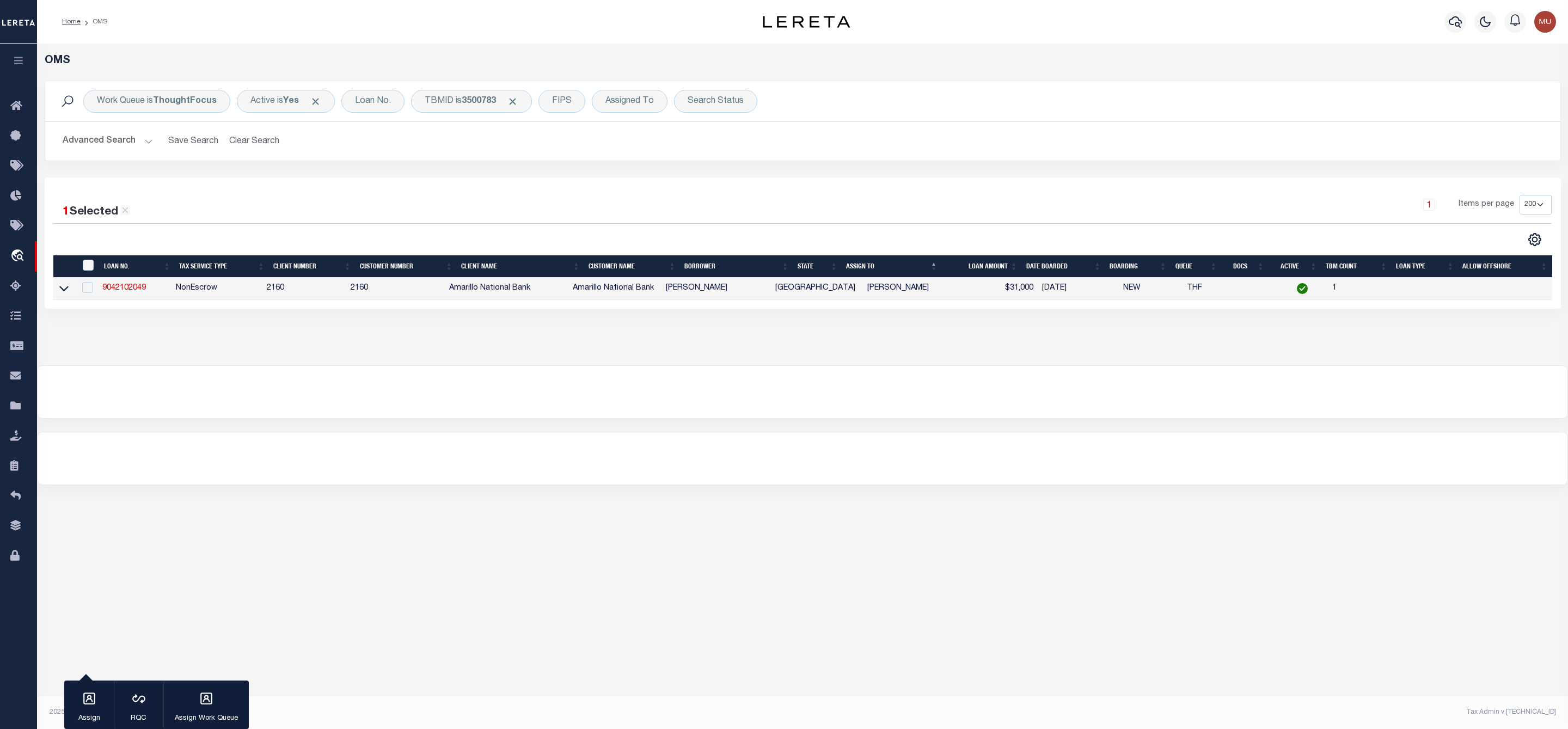
select select "100"
select select "NonEscrow"
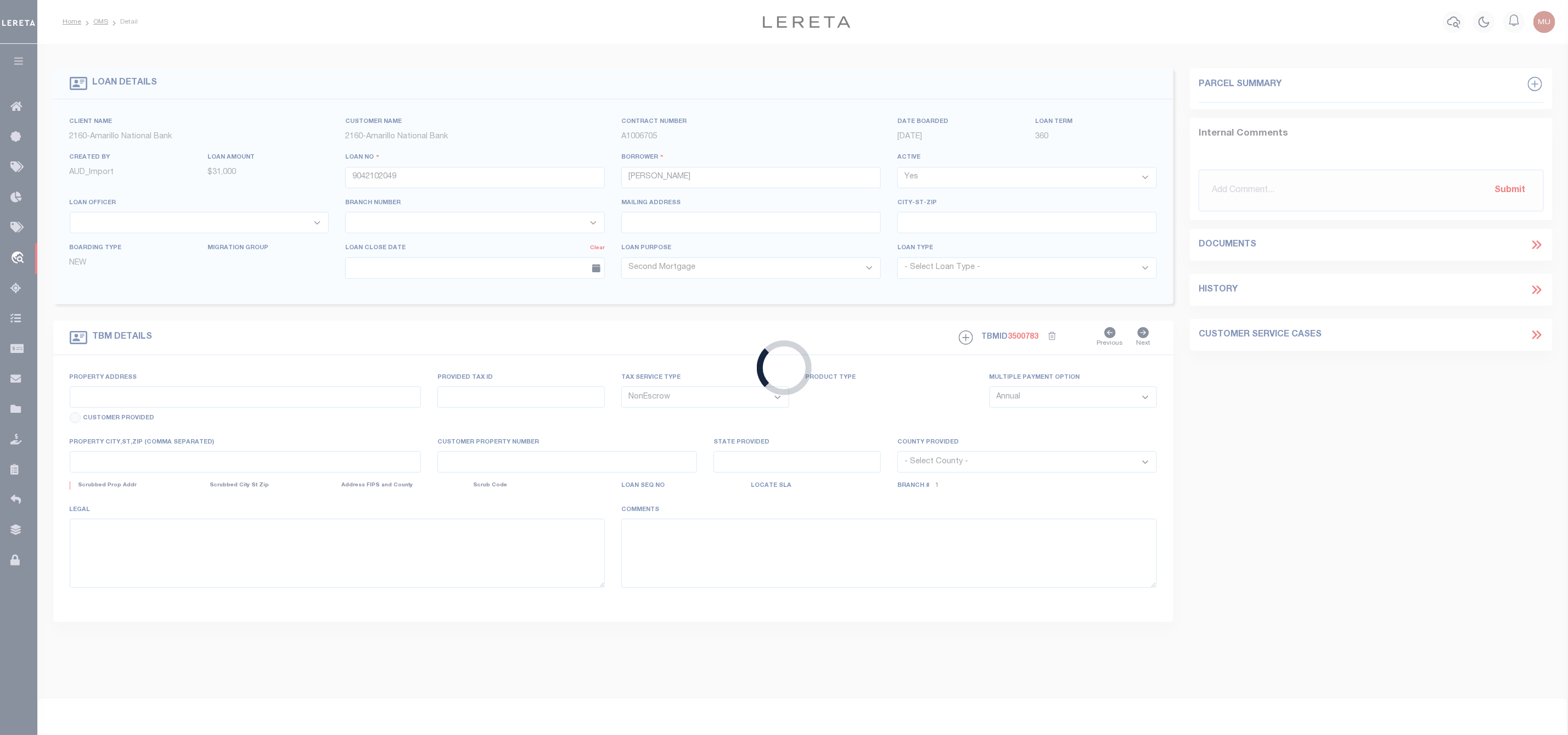
select select "10826"
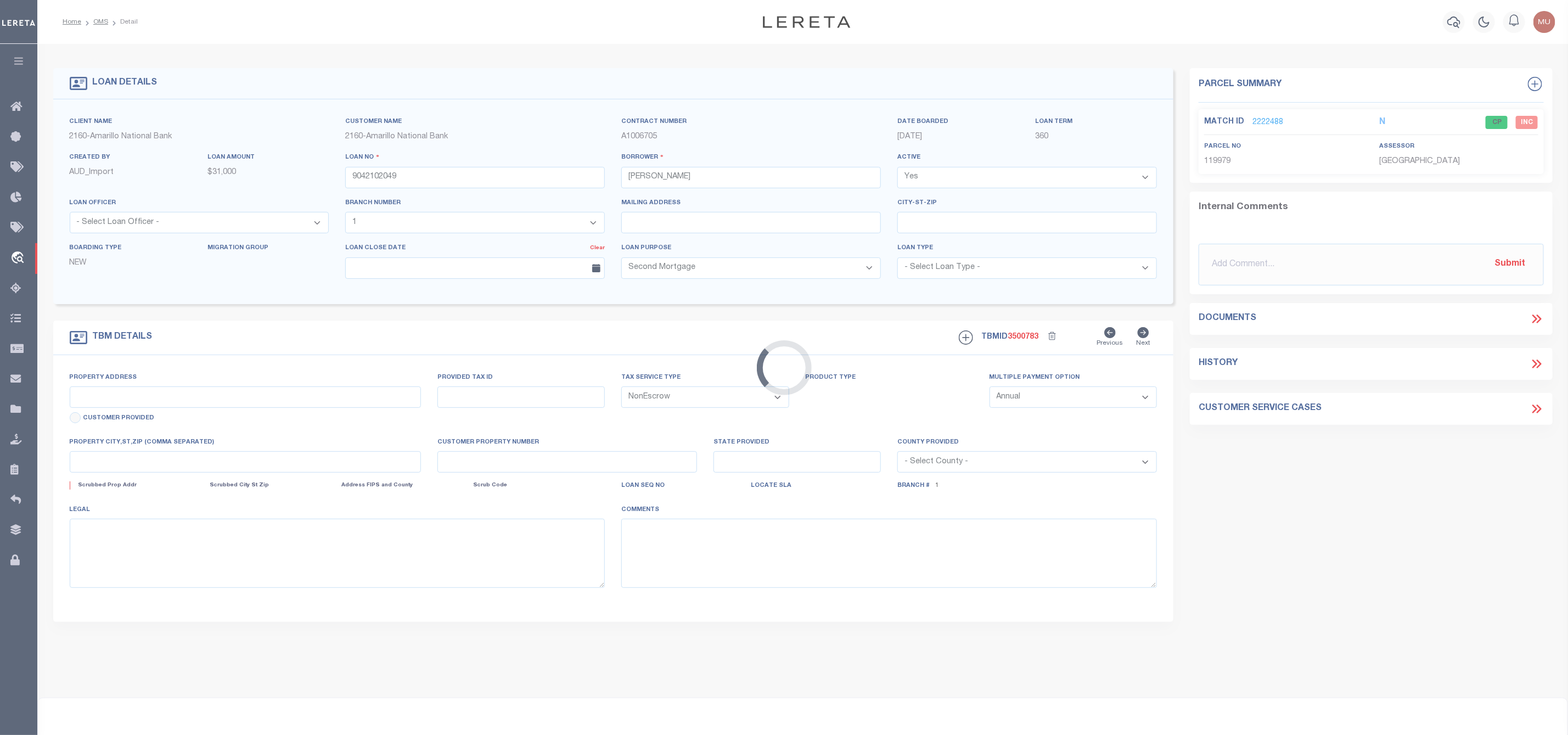
type input "8321 CLIFFSIDE RD"
select select
type input "AMARILLO TX 79124-4813"
type input "[GEOGRAPHIC_DATA]"
select select
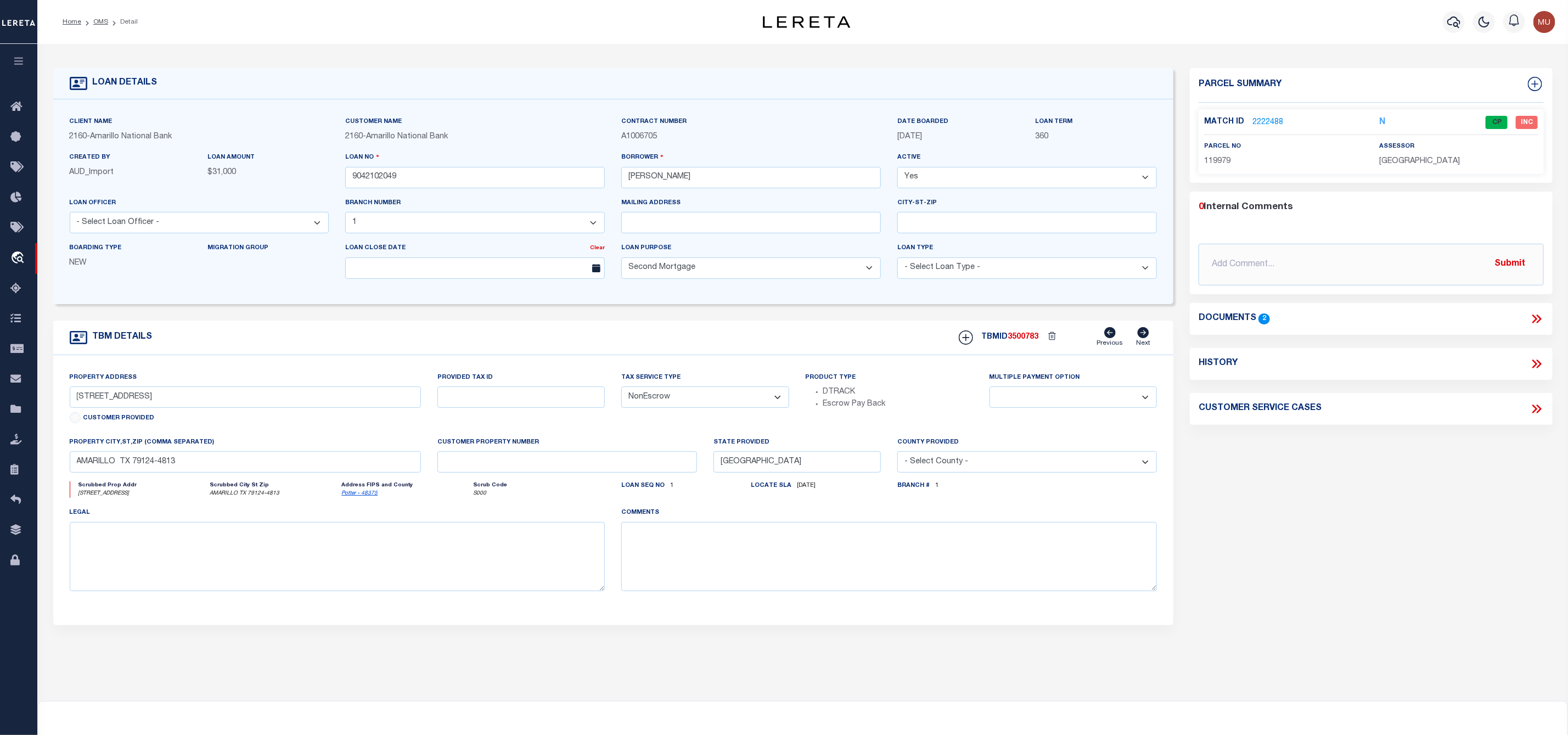
click at [1276, 117] on link "2222488" at bounding box center [1268, 123] width 31 height 12
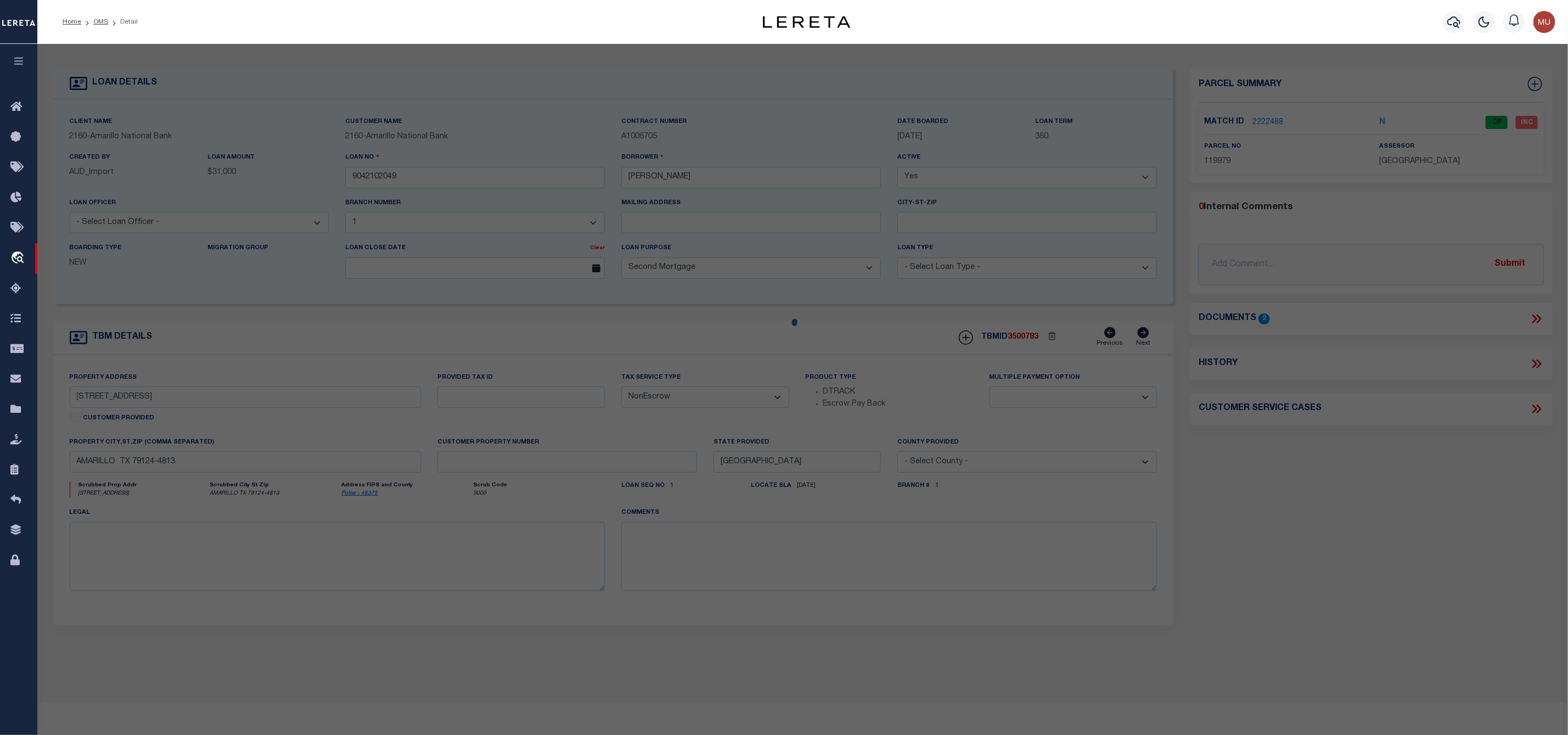
checkbox input "false"
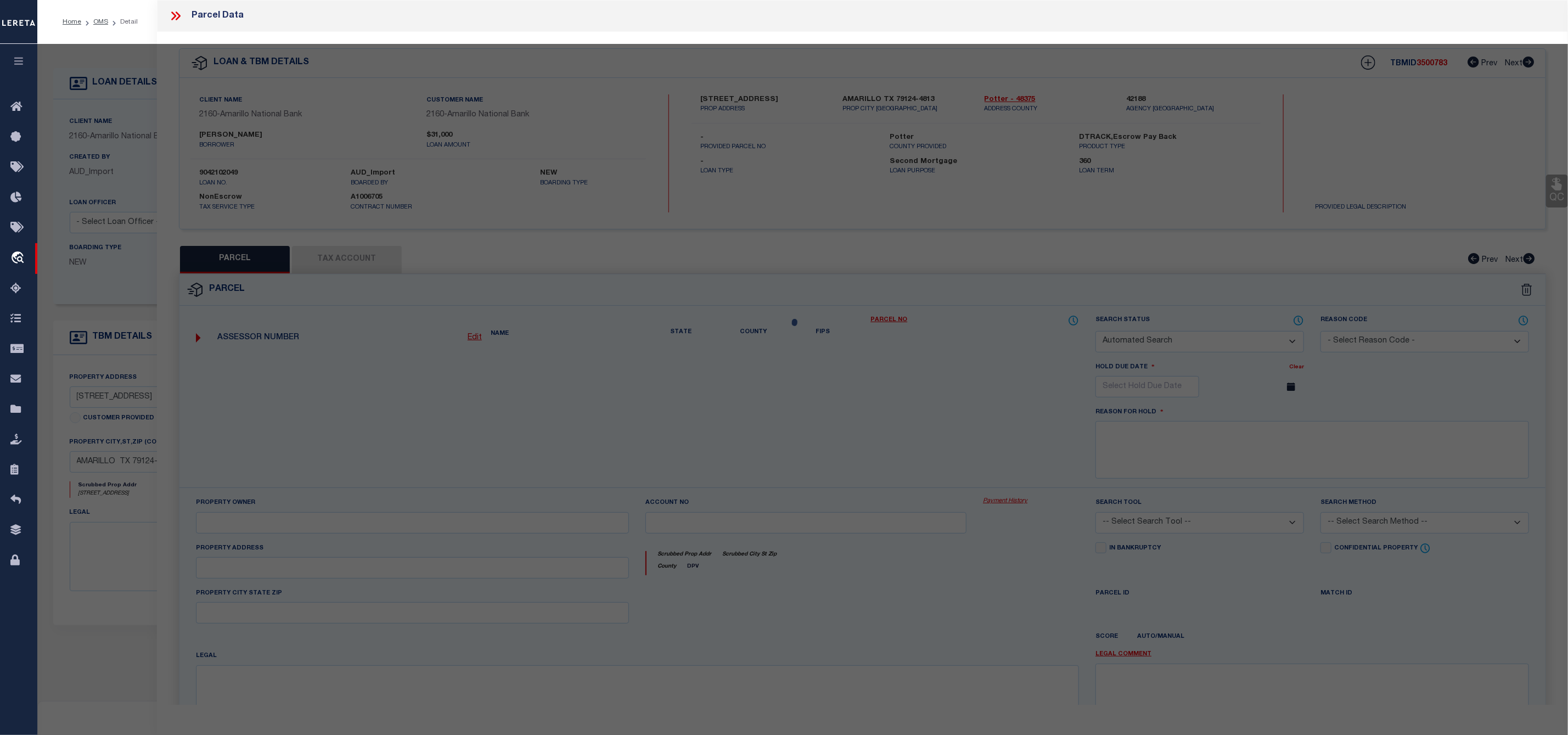
select select "CP"
type input "SNELSON WALTER"
select select "AGW"
select select
type input "8321 CLIFFSIDE RD"
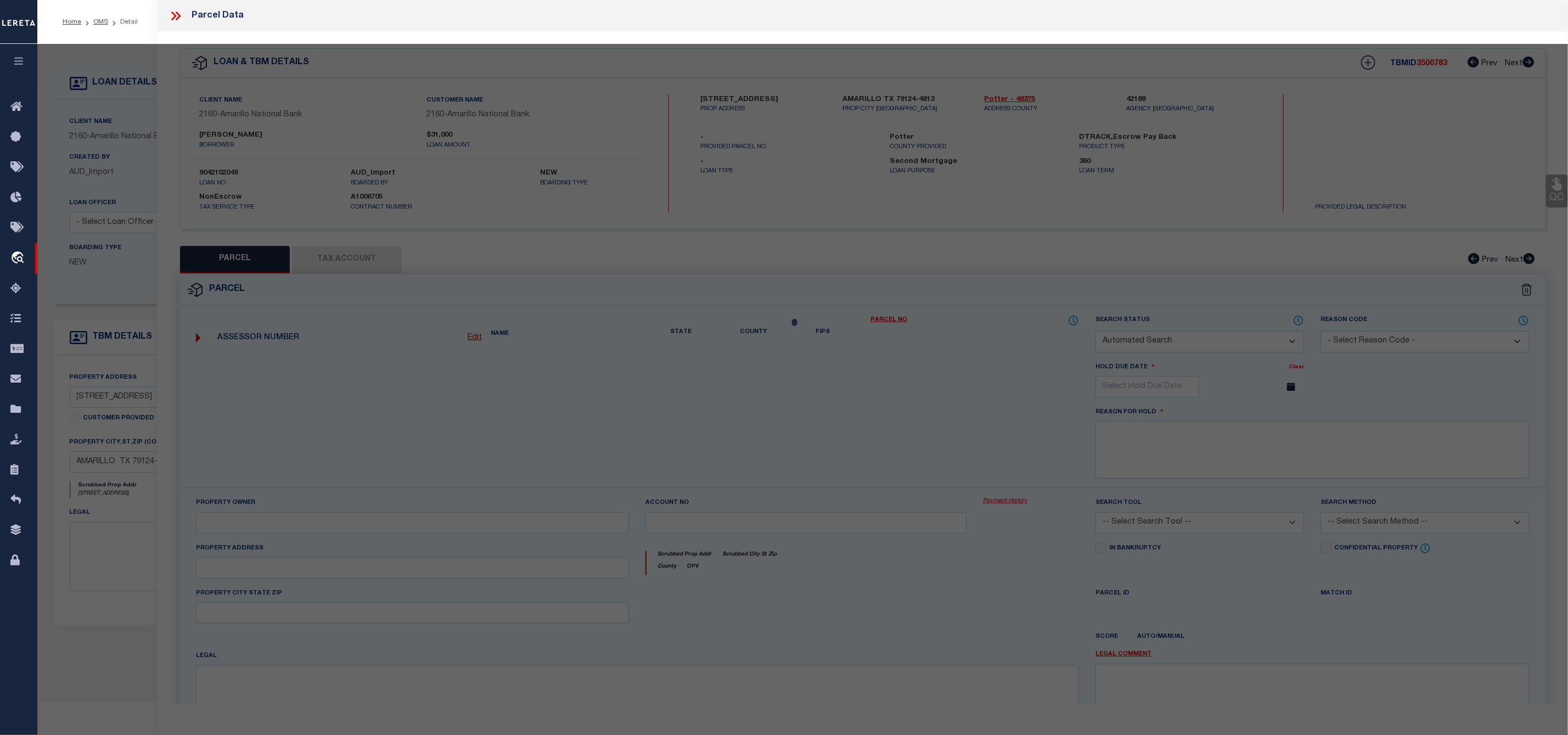
checkbox input "false"
type input "TX 79124"
type textarea "M N TWADDELL'S, W 2 ACS OF TR 1, 2.0000 ACRES"
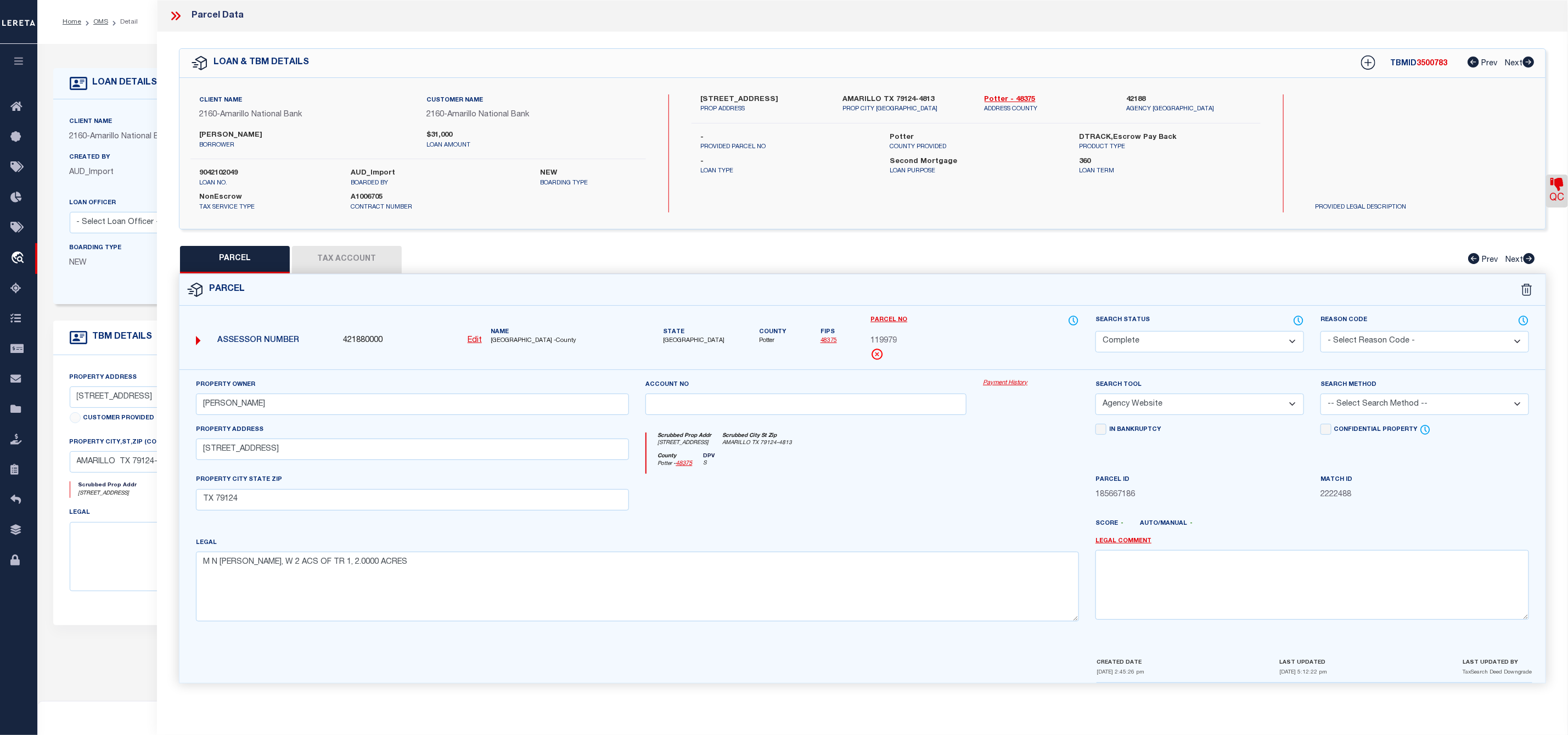
click at [222, 173] on label "9042102049" at bounding box center [267, 174] width 135 height 11
copy label "9042102049"
click at [1423, 63] on span "3500783" at bounding box center [1432, 63] width 31 height 8
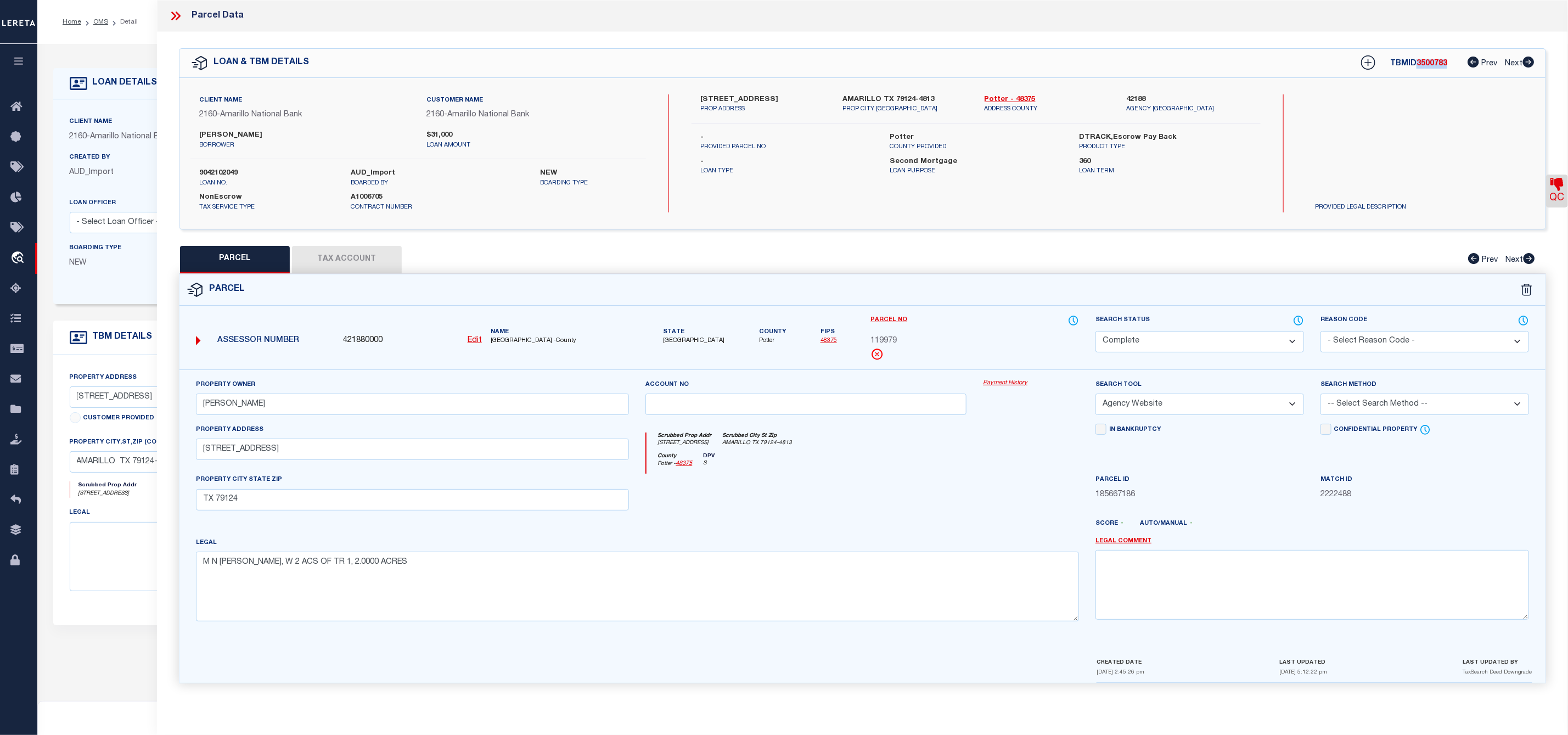
copy span "3500783"
click at [507, 341] on span "POTTER COUNTY -County" at bounding box center [560, 341] width 139 height 9
click at [543, 349] on div "Assessor Number 421880000 Edit Name POTTER COUNTY -County" at bounding box center [412, 337] width 442 height 36
click at [759, 341] on span "Potter" at bounding box center [773, 341] width 27 height 9
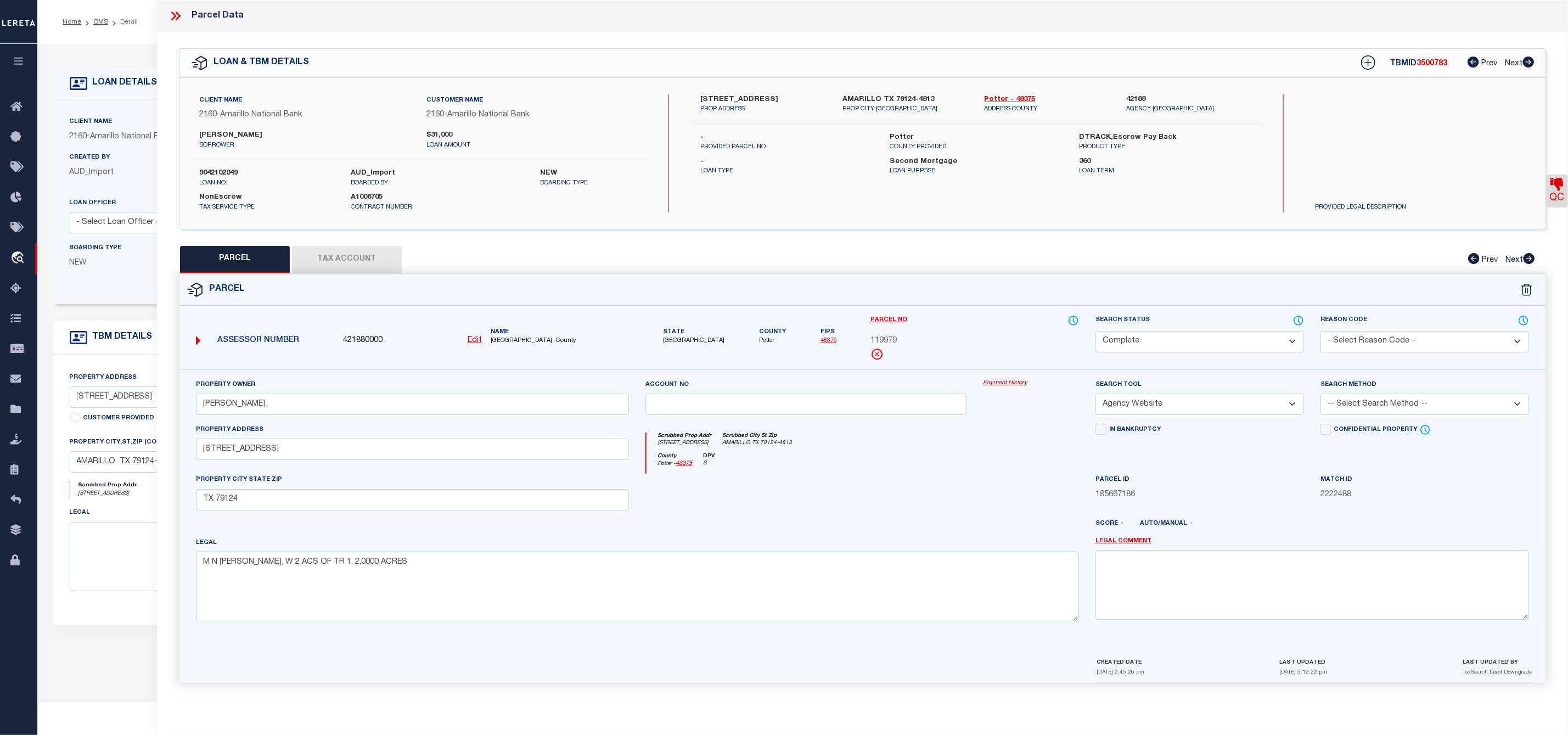
click at [759, 341] on span "Potter" at bounding box center [773, 341] width 27 height 9
copy span "Potter"
click at [1558, 183] on icon at bounding box center [1557, 184] width 13 height 13
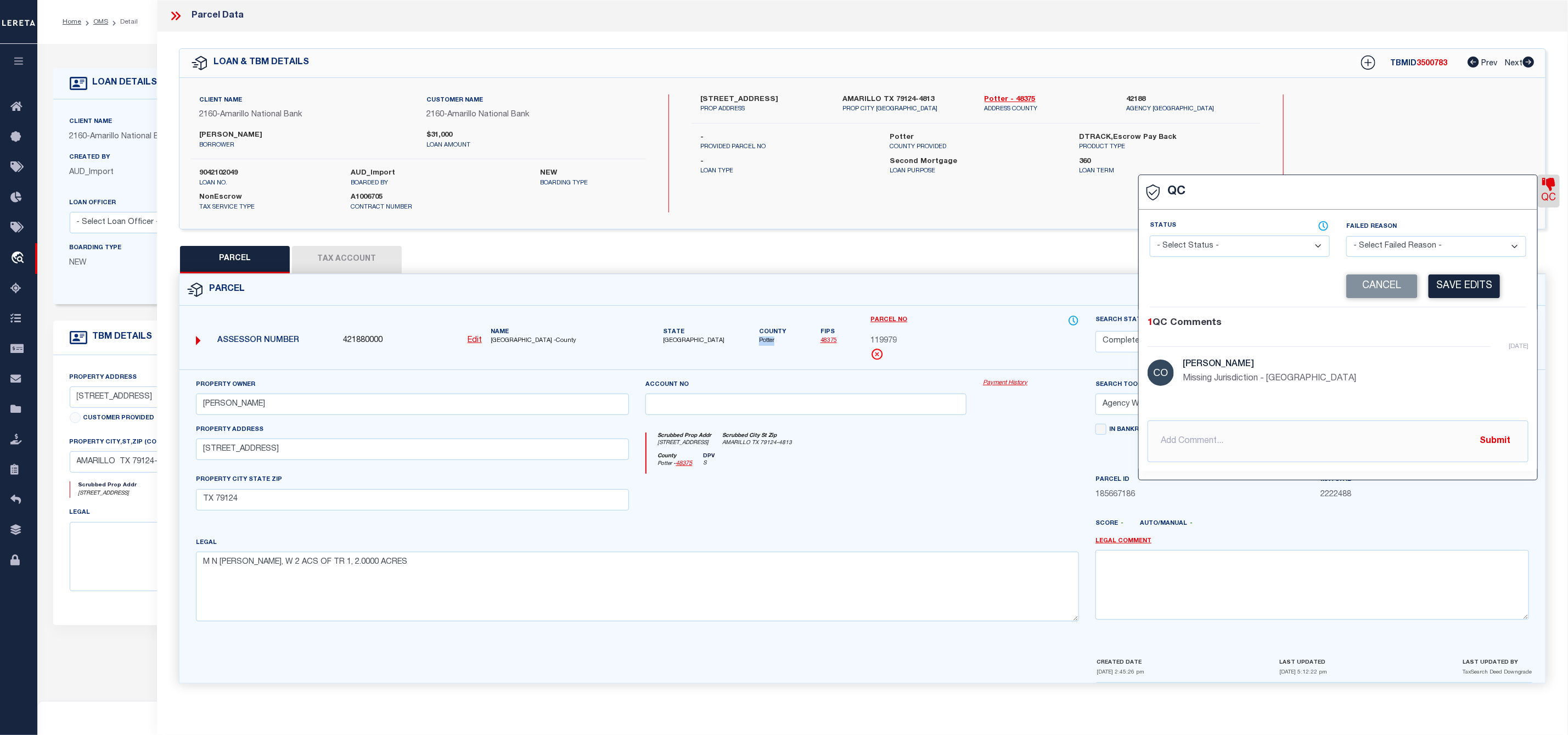
select select "INC"
select select "JUR"
drag, startPoint x: 1339, startPoint y: 387, endPoint x: 1179, endPoint y: 389, distance: 160.0
click at [1179, 389] on div "6 days ago Covarrubias, Melissa Missing Jurisdiction - Randall County" at bounding box center [1338, 376] width 381 height 61
copy p "Missing Jurisdiction - Randall County"
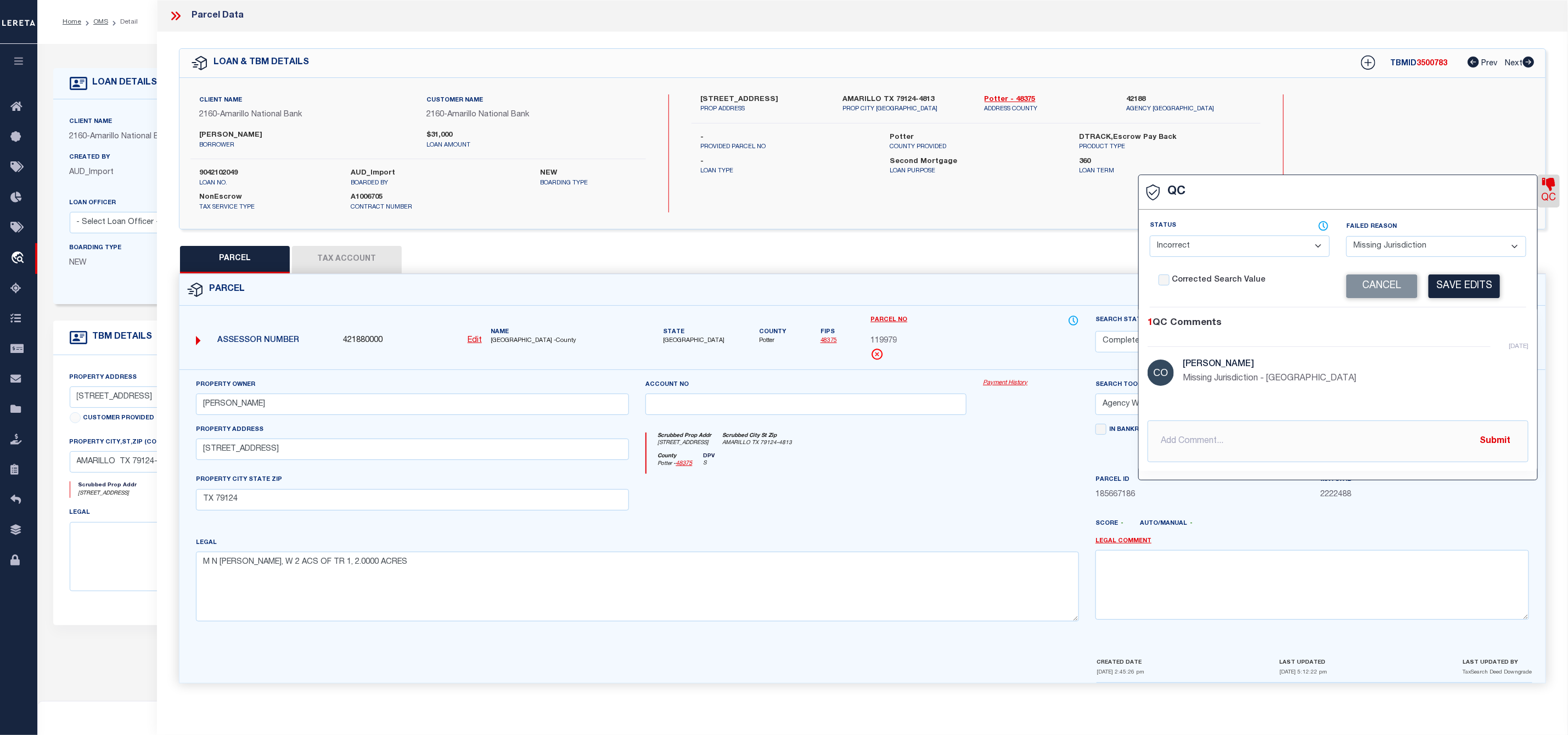
drag, startPoint x: 1417, startPoint y: 142, endPoint x: 1408, endPoint y: 163, distance: 22.8
click at [1417, 142] on div "Search by Legal Customer" at bounding box center [1383, 130] width 152 height 72
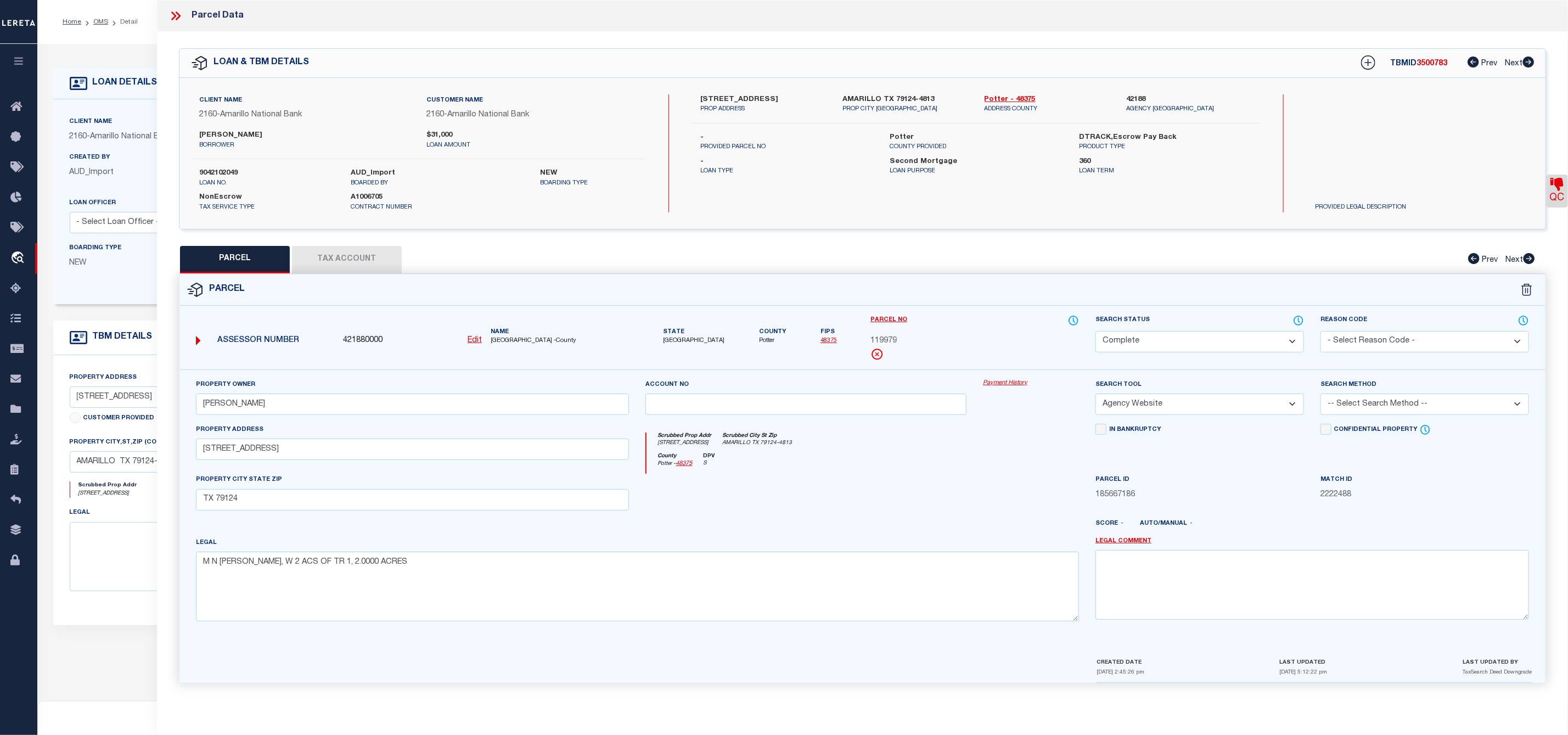
click at [340, 263] on button "Tax Account" at bounding box center [347, 260] width 110 height 28
select select "100"
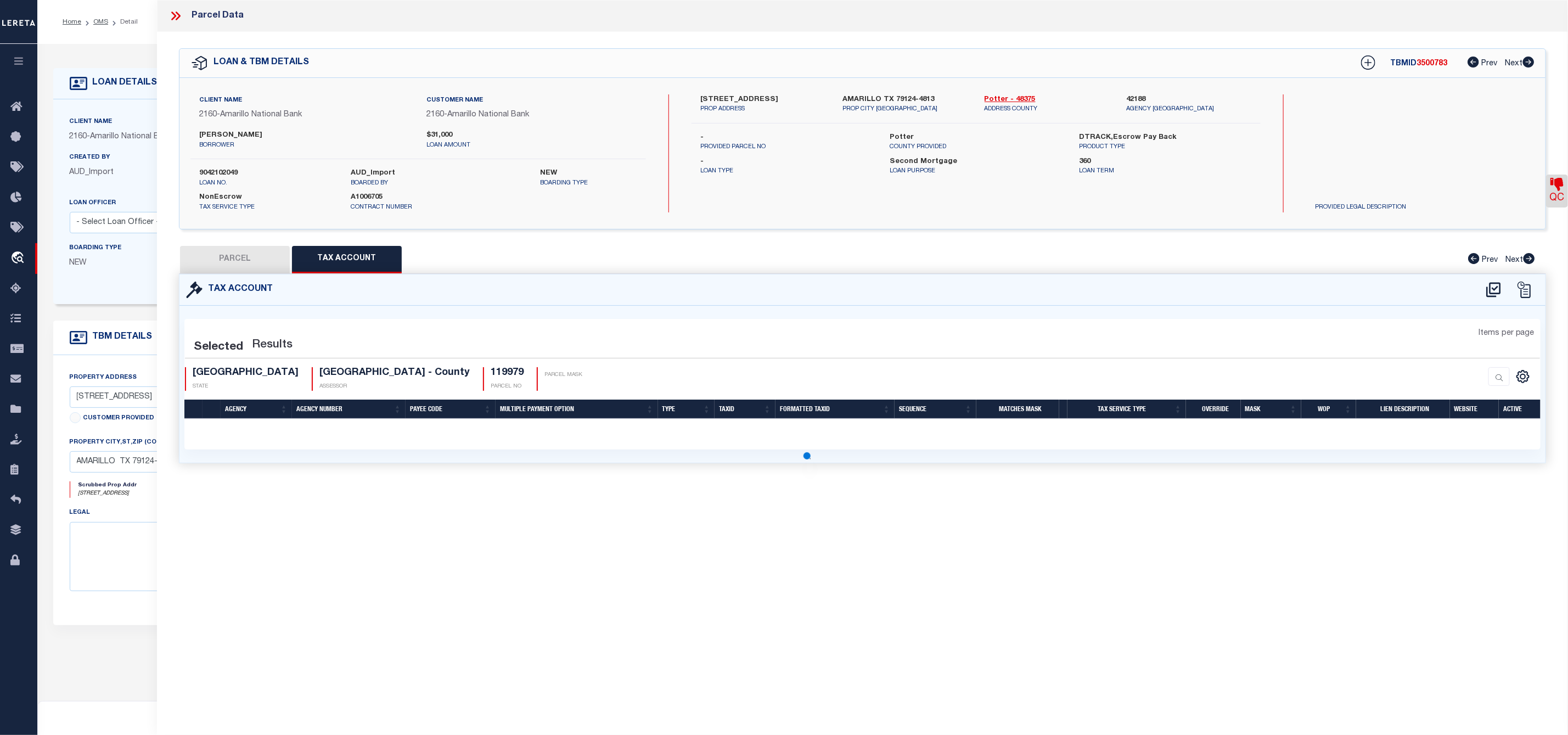
select select "100"
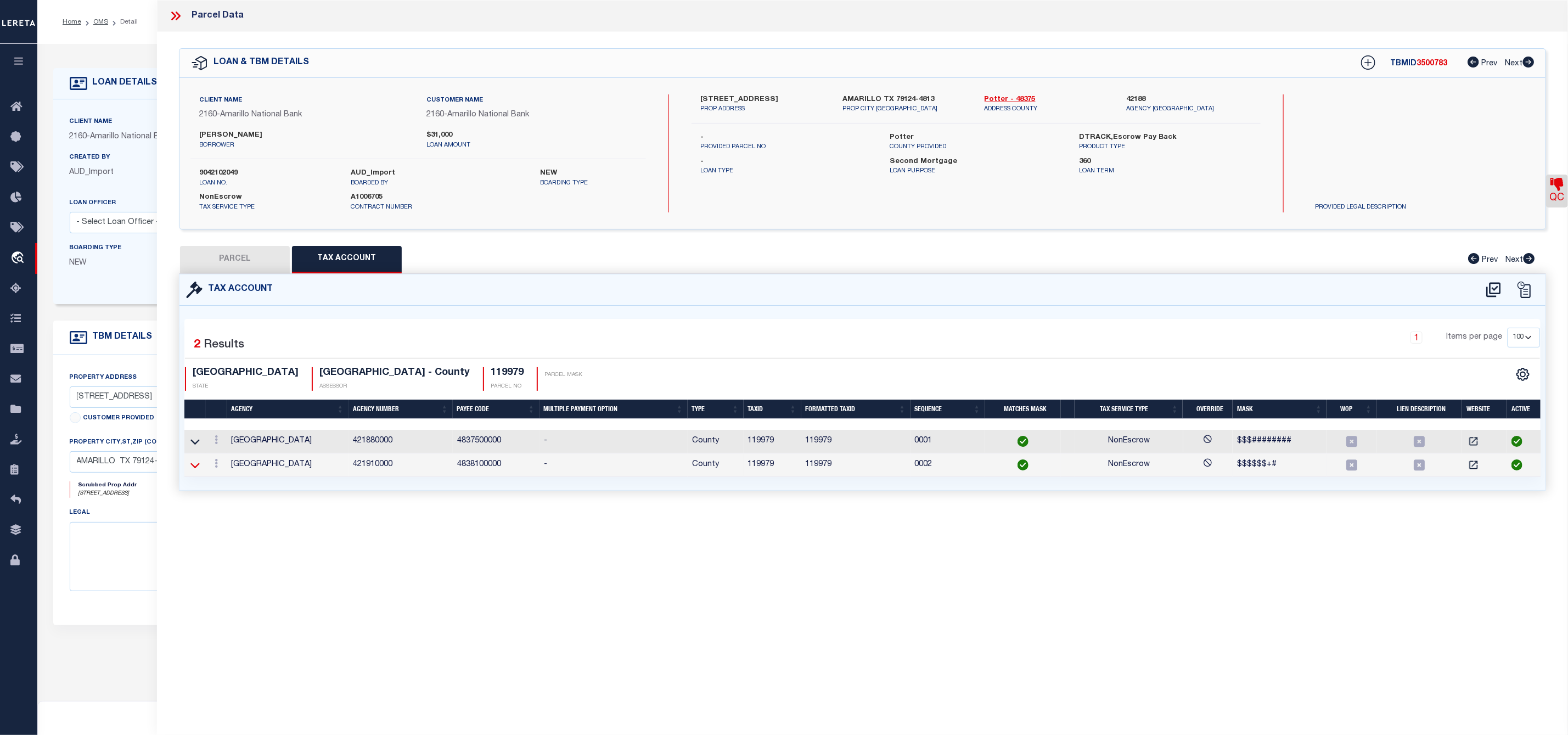
click at [191, 469] on icon at bounding box center [195, 465] width 9 height 12
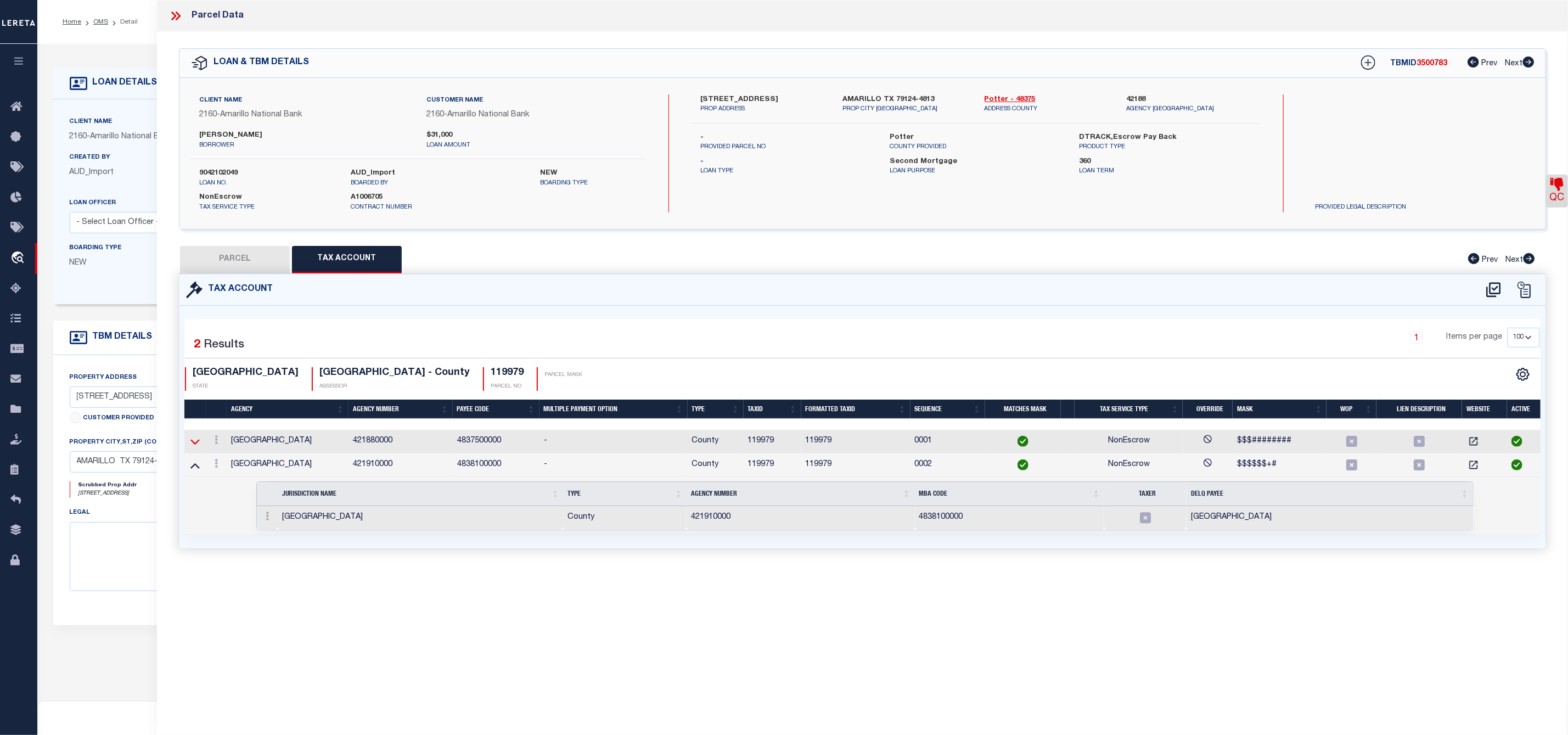
click at [195, 445] on icon at bounding box center [195, 441] width 9 height 12
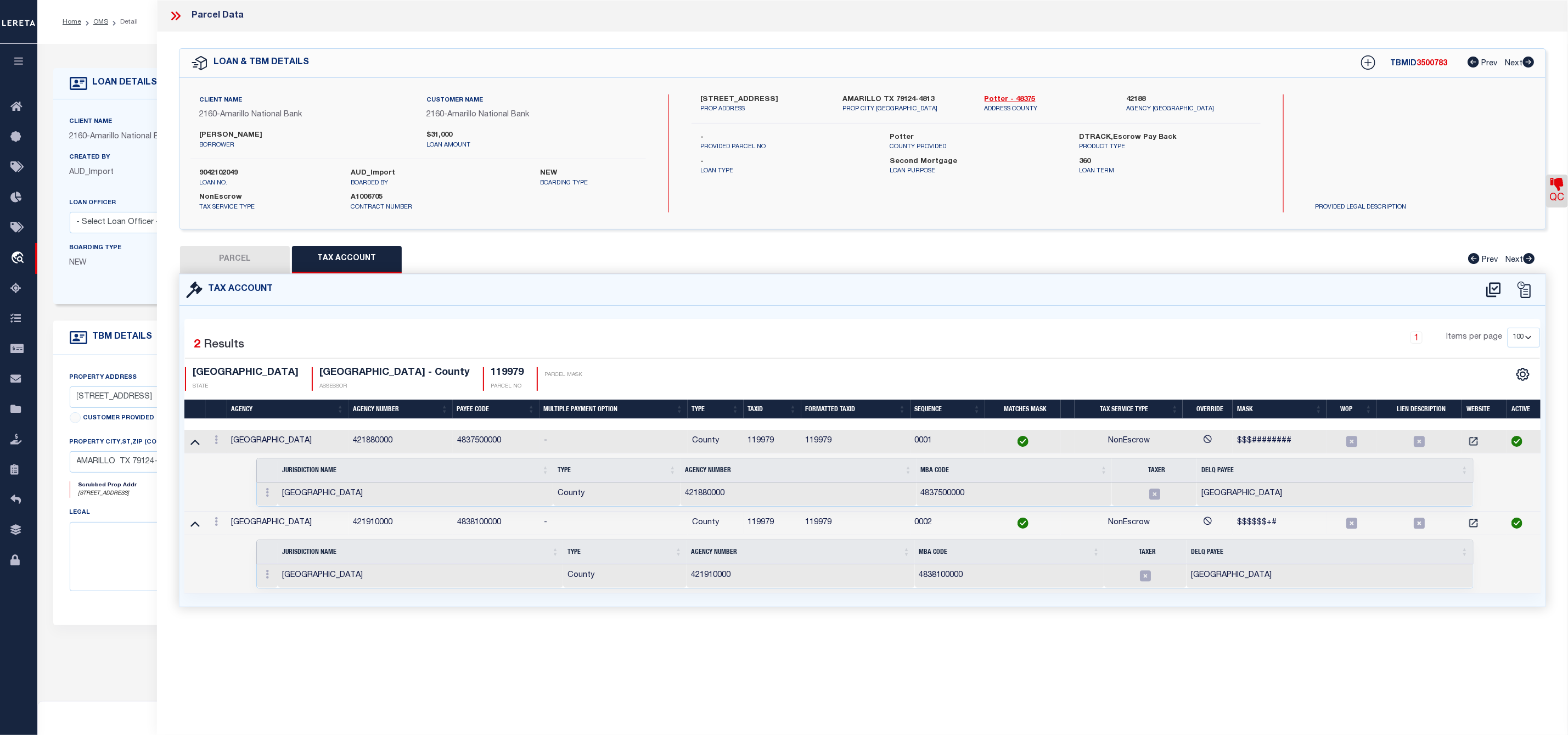
click at [195, 445] on icon at bounding box center [195, 442] width 9 height 6
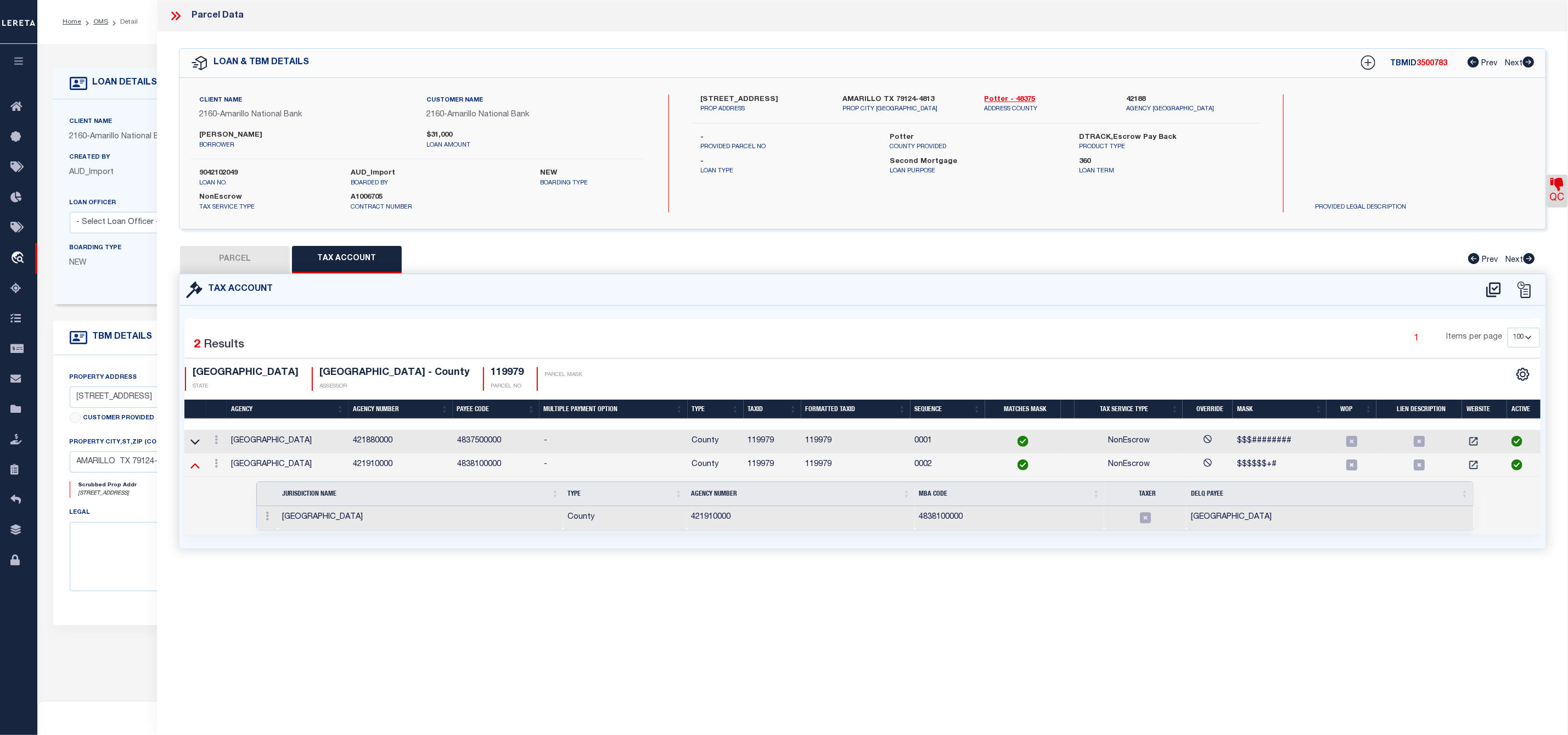
click at [191, 471] on icon at bounding box center [195, 465] width 9 height 12
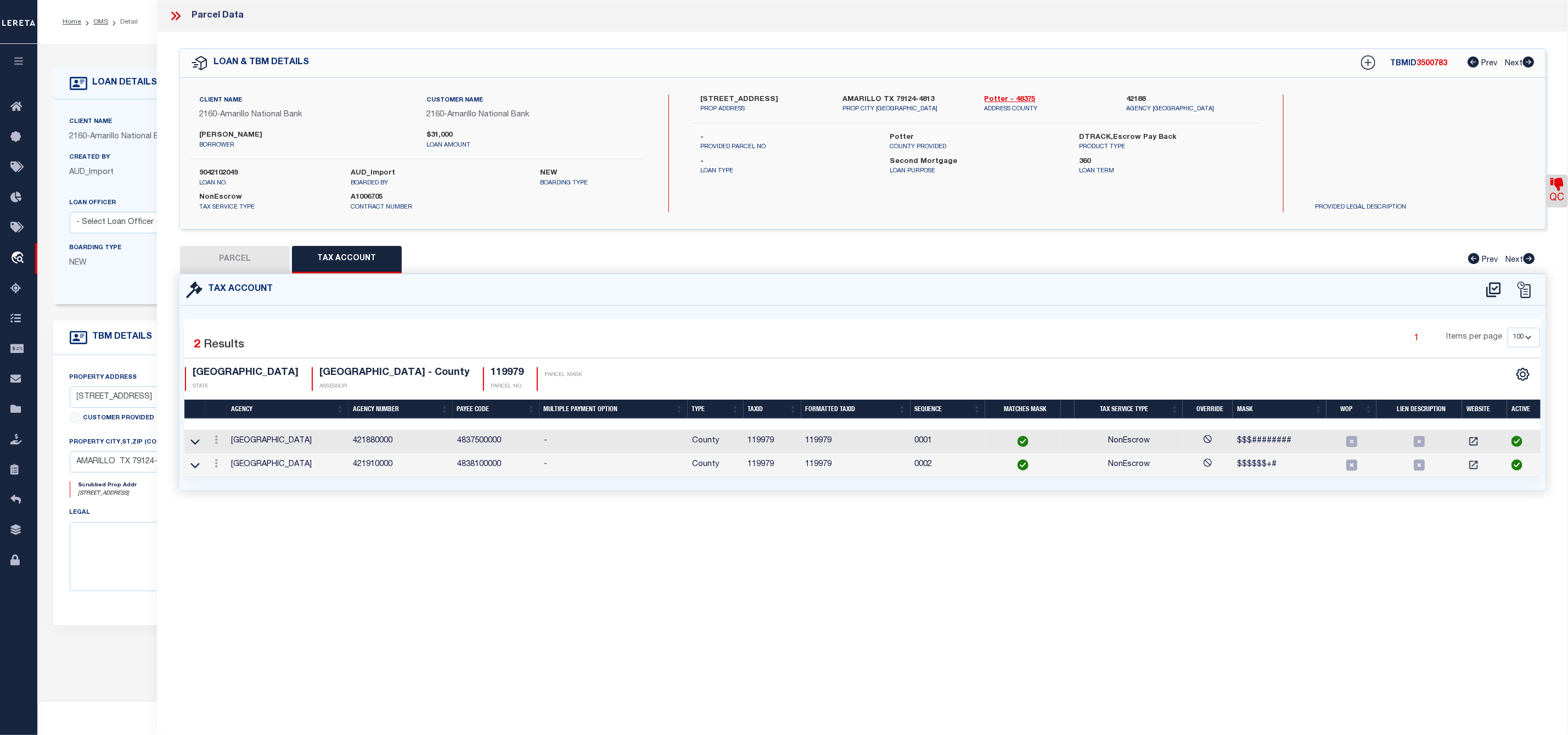
click at [1337, 140] on div "Search by Legal Customer" at bounding box center [1383, 130] width 152 height 72
click at [182, 21] on icon at bounding box center [176, 15] width 14 height 14
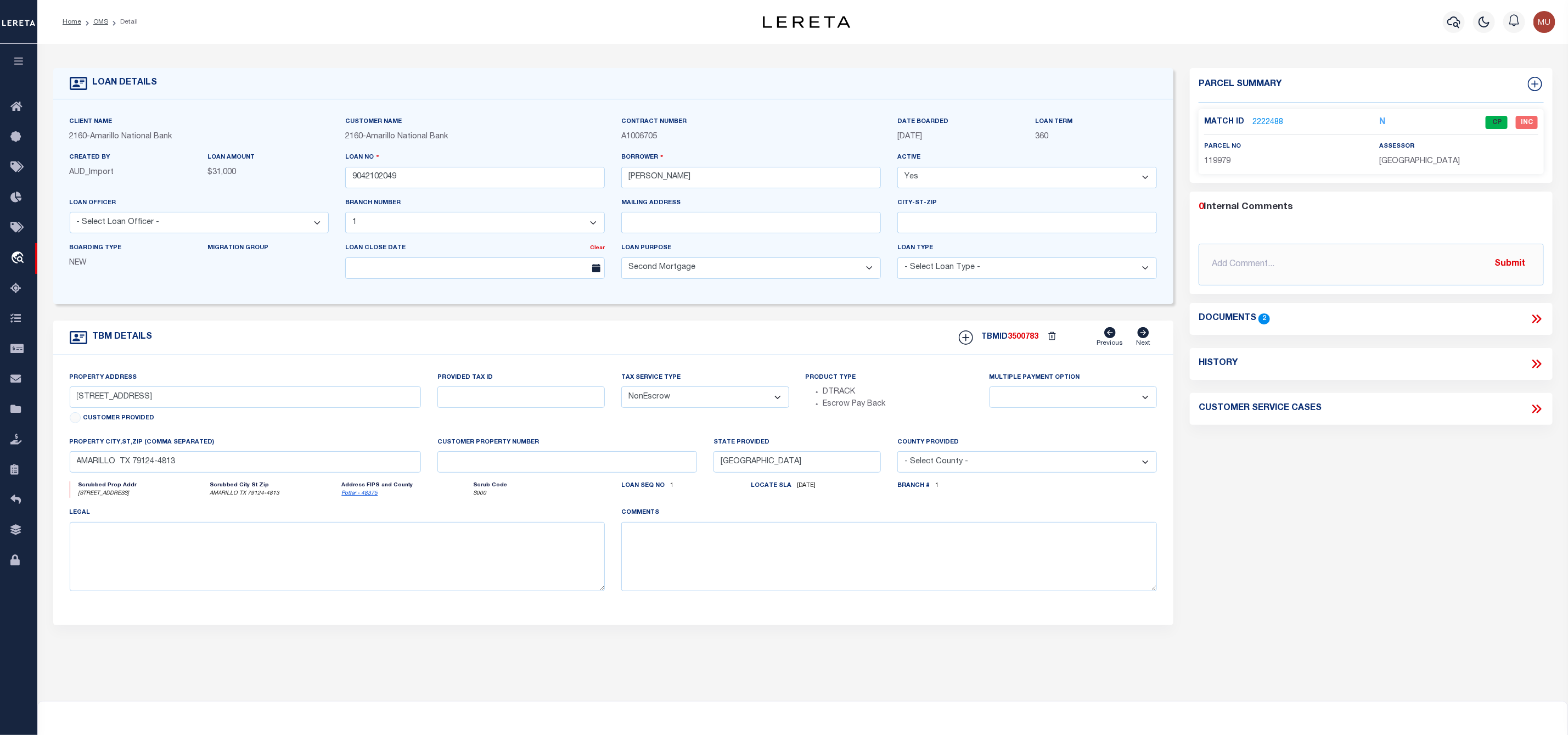
click at [175, 17] on div "Home OMS Detail" at bounding box center [368, 22] width 627 height 23
click at [96, 21] on link "OMS" at bounding box center [101, 21] width 15 height 7
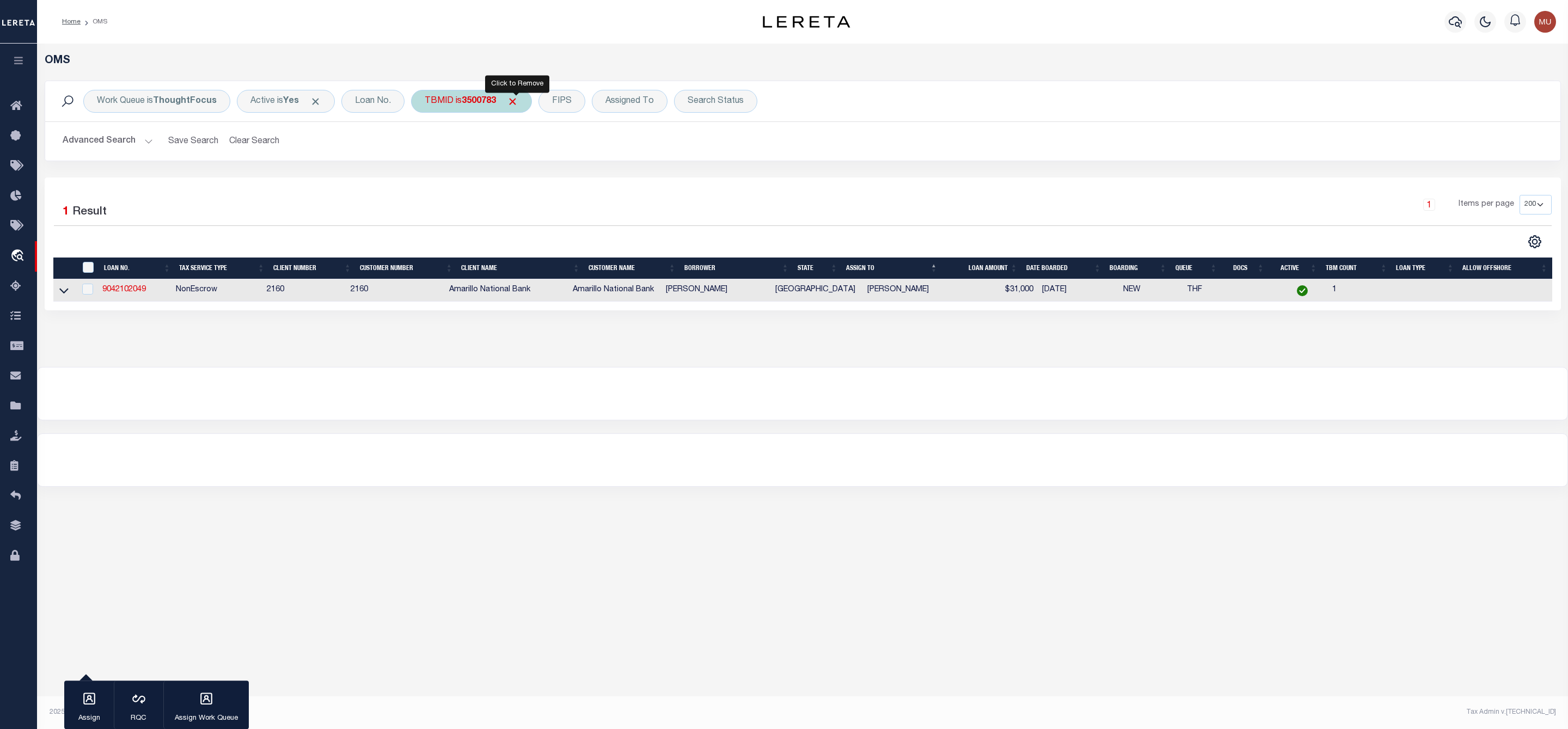
click at [518, 102] on span "Click to Remove" at bounding box center [513, 101] width 12 height 12
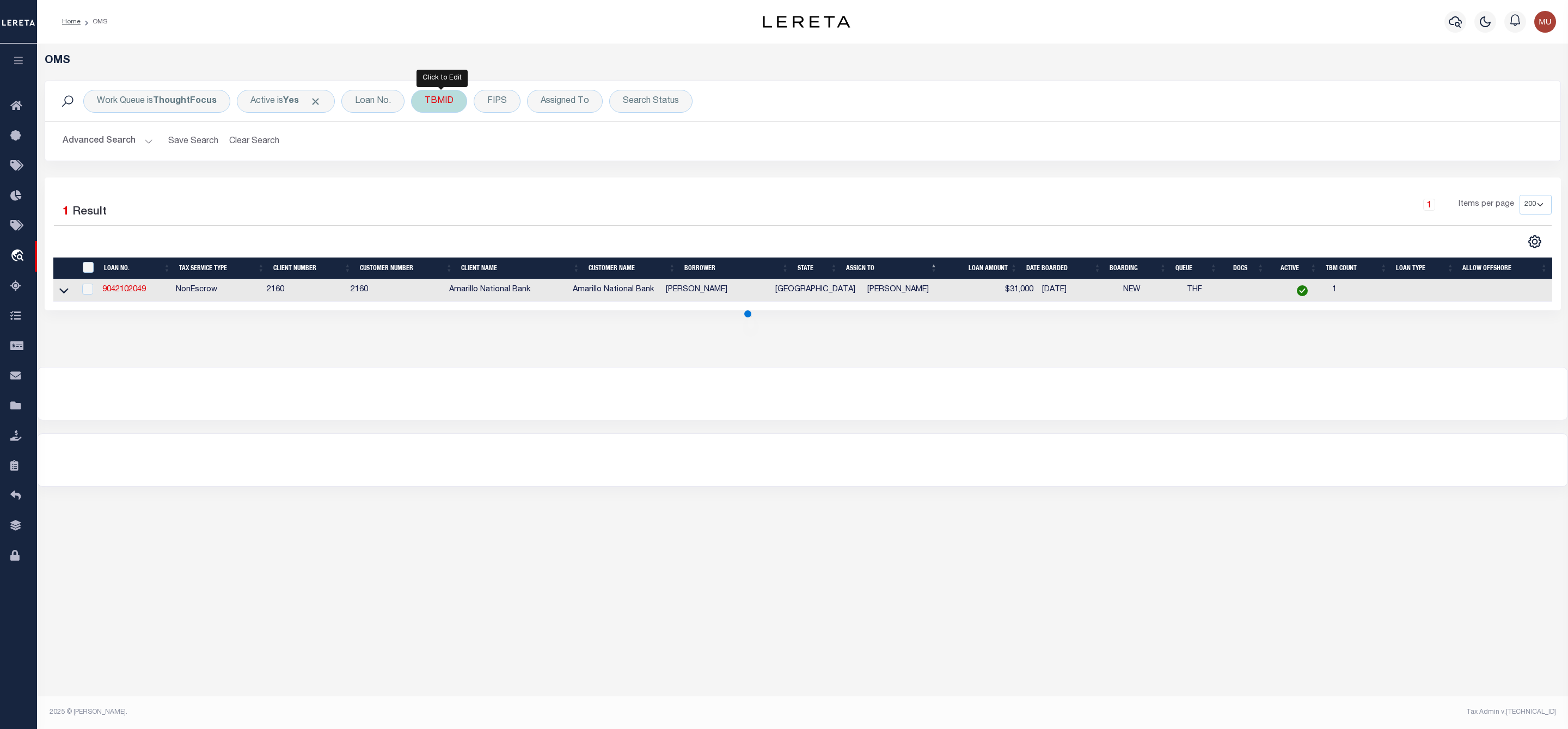
click at [450, 103] on div "TBMID" at bounding box center [439, 102] width 56 height 23
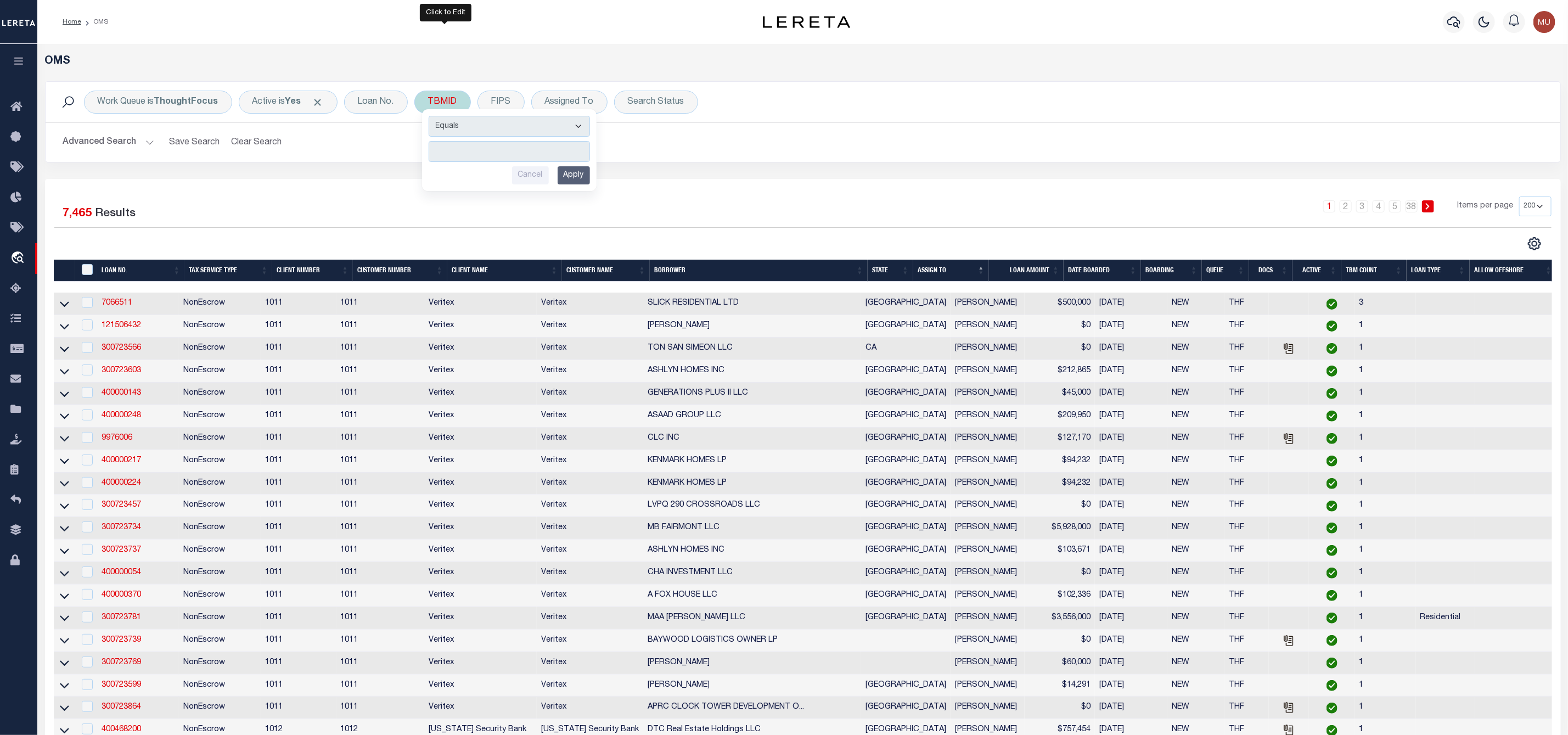
click at [455, 148] on input "number" at bounding box center [509, 152] width 161 height 21
type input "3500783"
click at [579, 179] on input "Apply" at bounding box center [574, 175] width 33 height 18
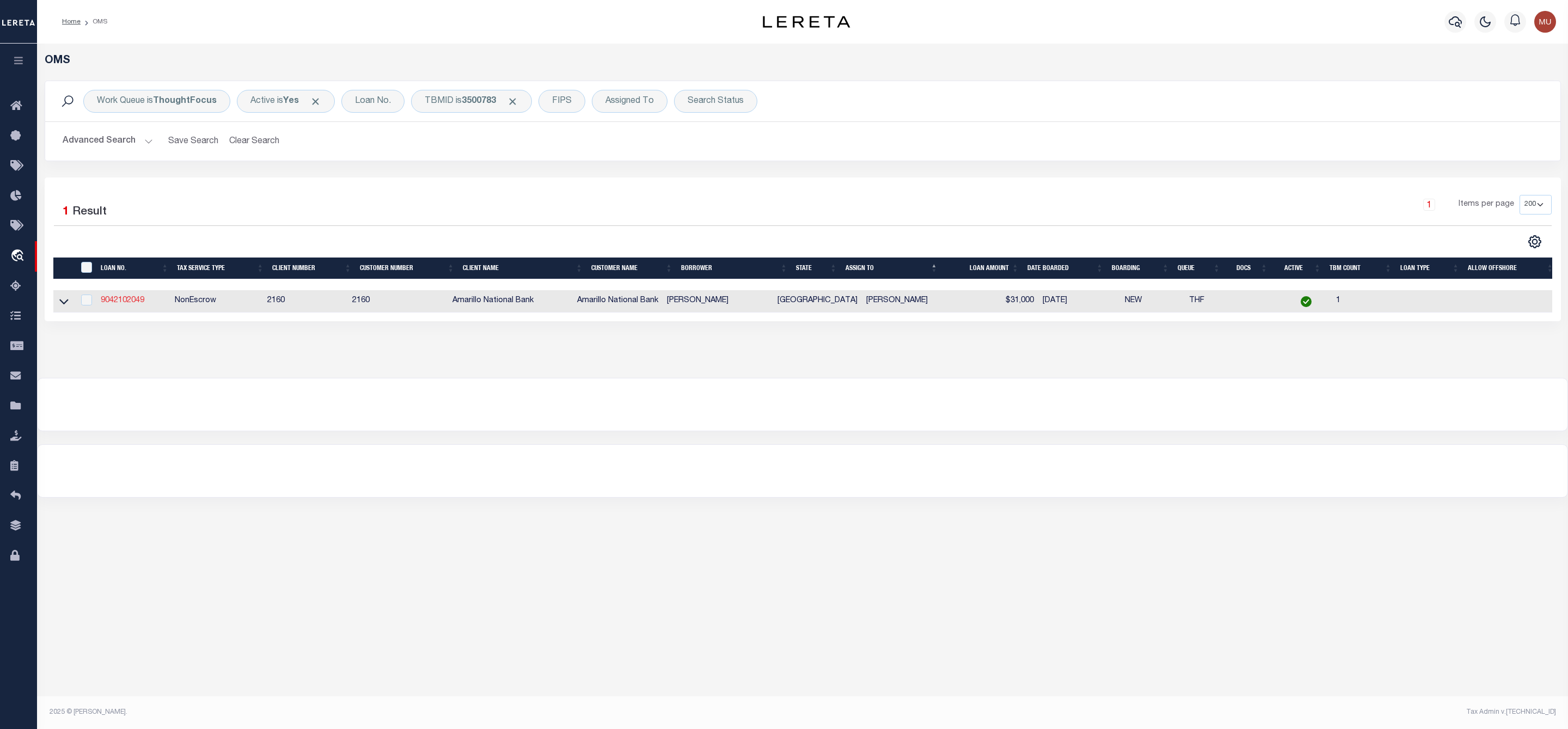
click at [110, 301] on link "9042102049" at bounding box center [122, 300] width 44 height 8
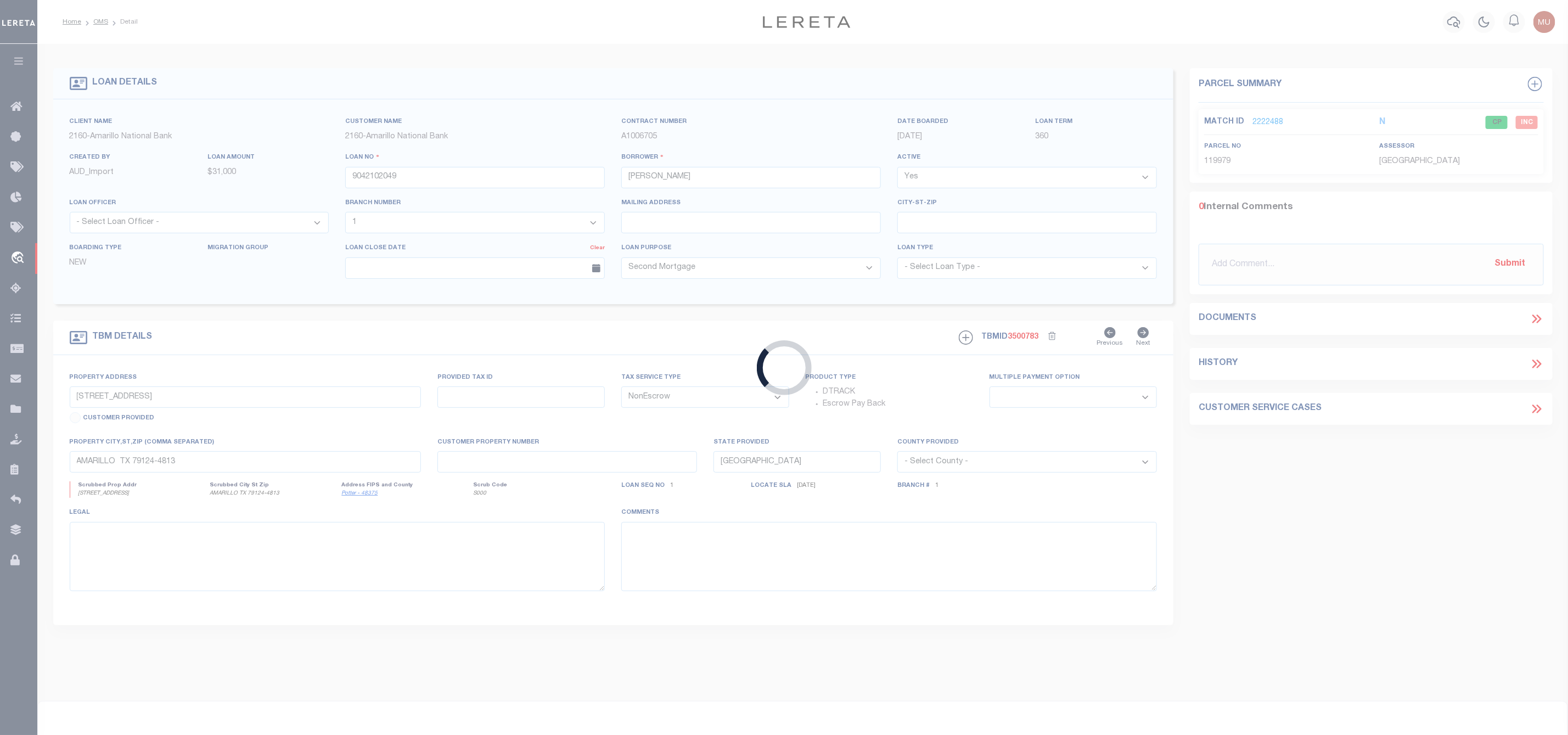
select select
select select "10826"
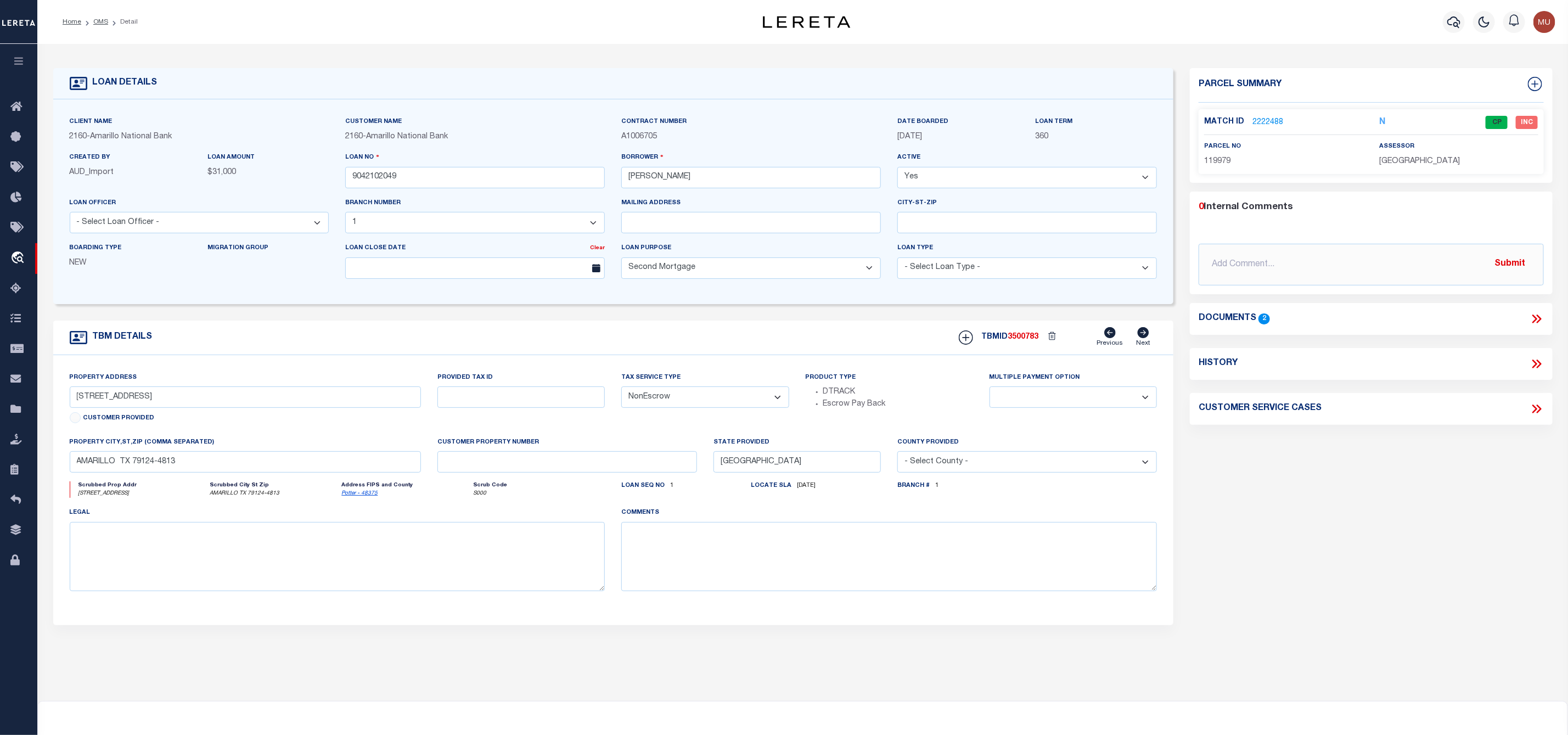
click at [1273, 121] on link "2222488" at bounding box center [1268, 123] width 31 height 12
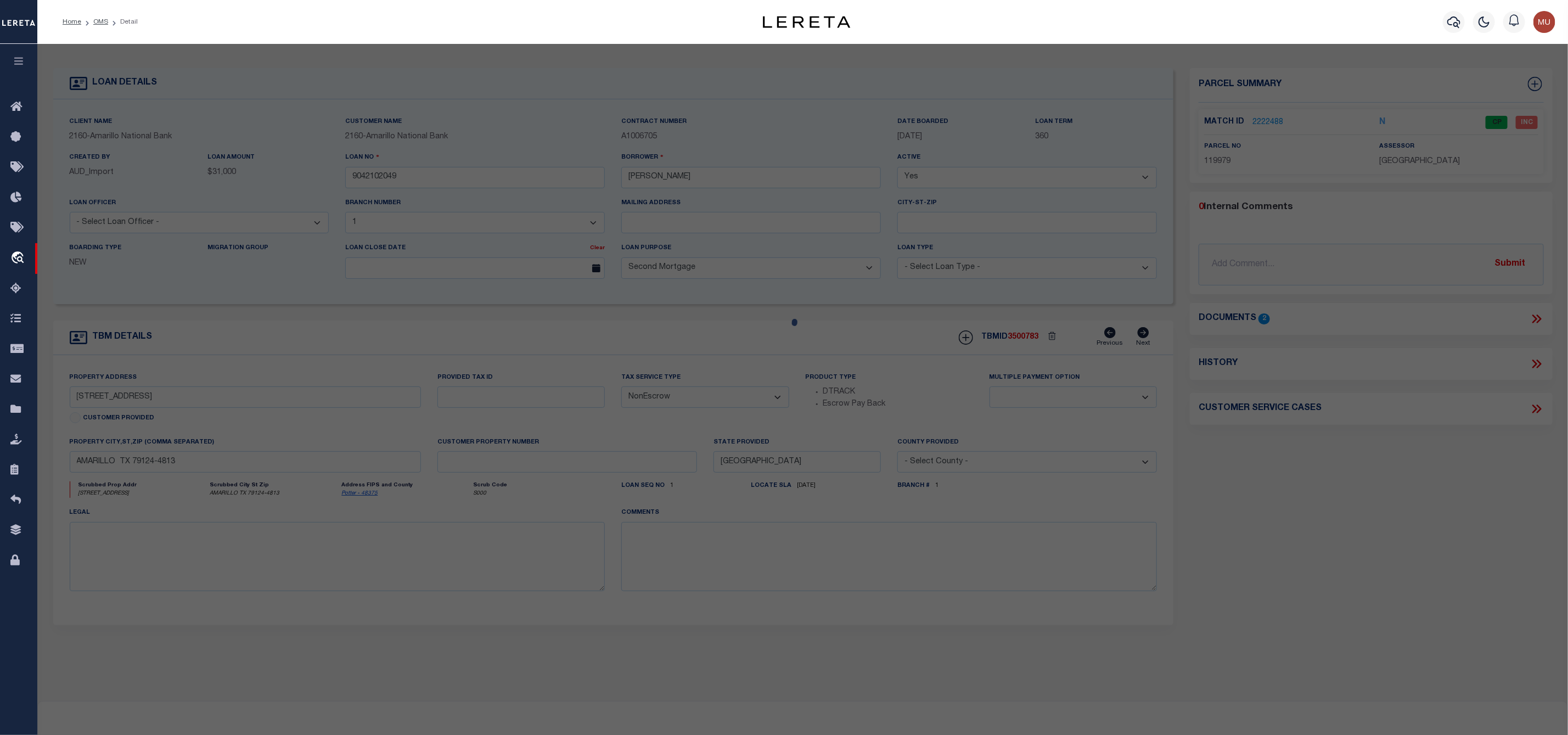
select select "AS"
select select
checkbox input "false"
select select "CP"
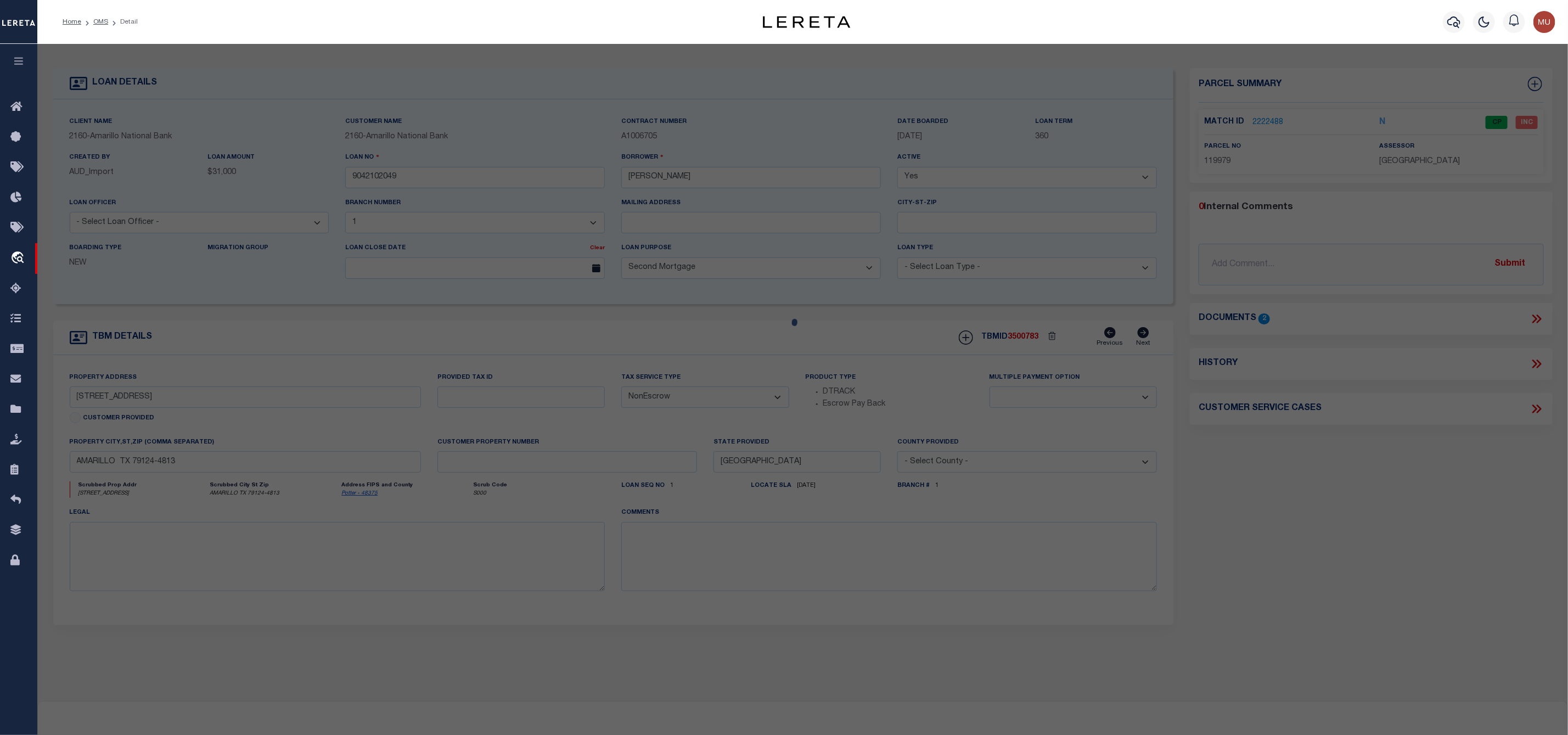
type input "SNELSON WALTER"
select select "AGW"
select select
type input "8321 CLIFFSIDE RD"
checkbox input "false"
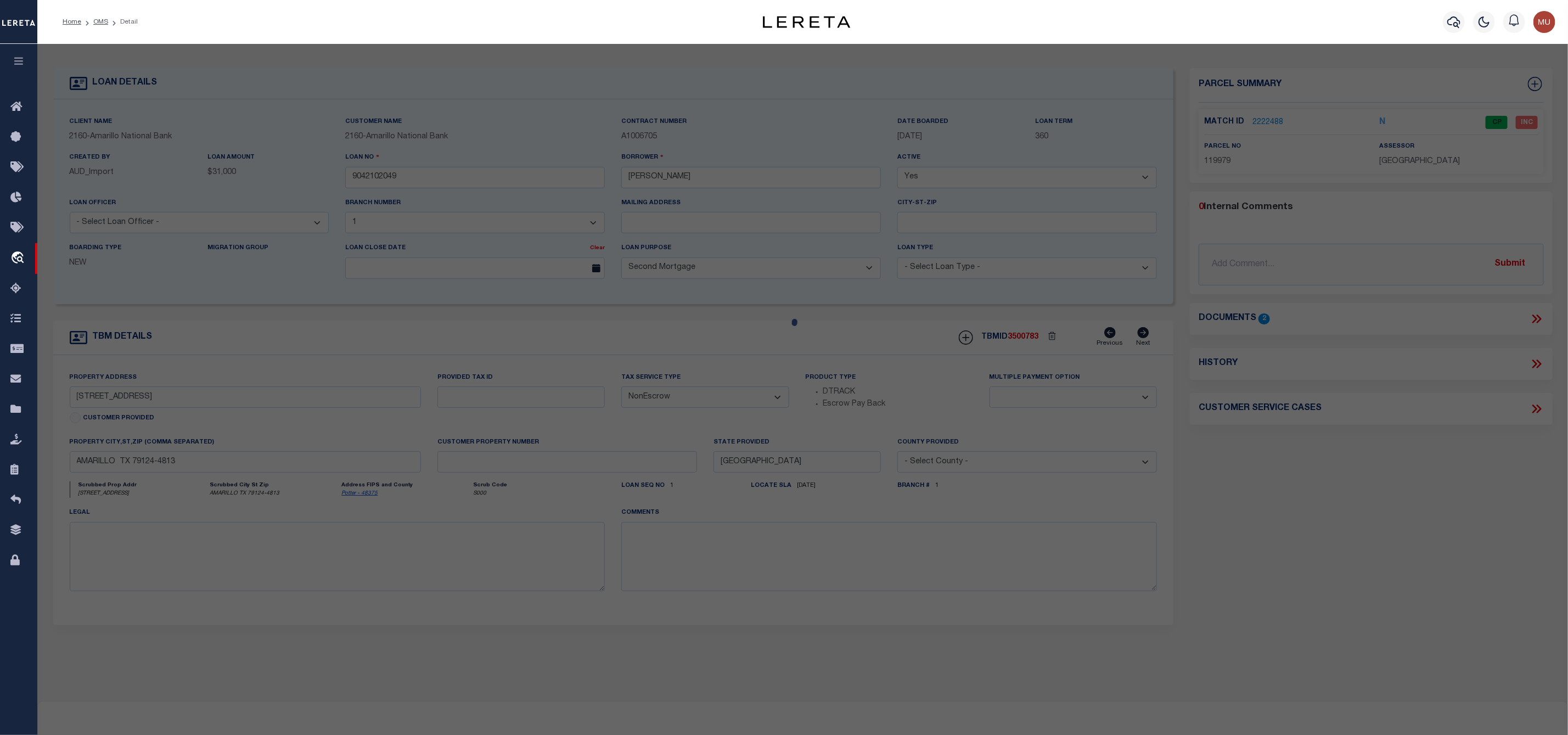
type input "TX 79124"
type textarea "M N TWADDELL'S, W 2 ACS OF TR 1, 2.0000 ACRES"
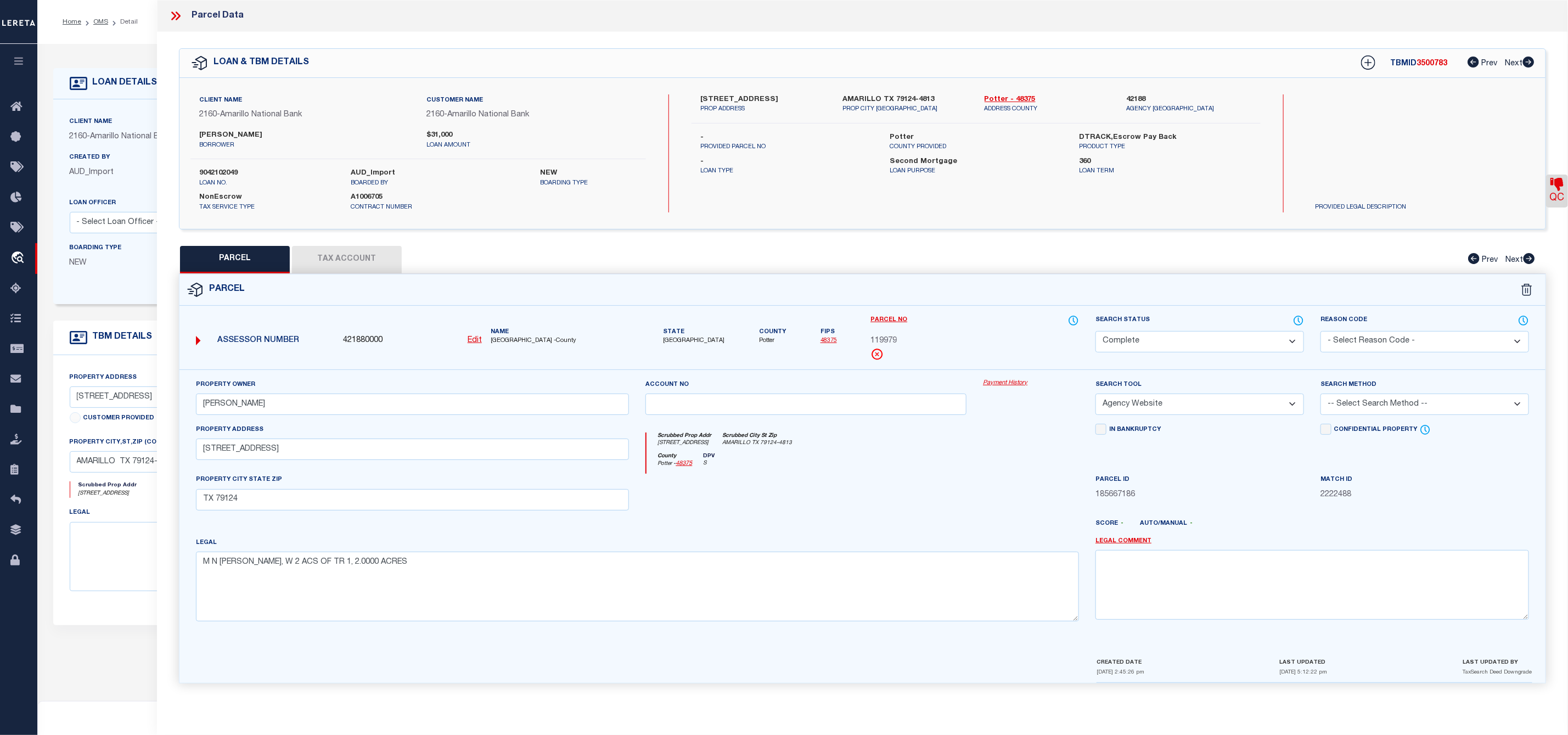
click at [886, 344] on span "119979" at bounding box center [884, 342] width 26 height 12
copy span "119979"
click at [1489, 164] on div "Search by Legal Customer Access to Client Imaging System" at bounding box center [1421, 153] width 228 height 118
click at [1564, 198] on link "QC" at bounding box center [1558, 191] width 22 height 33
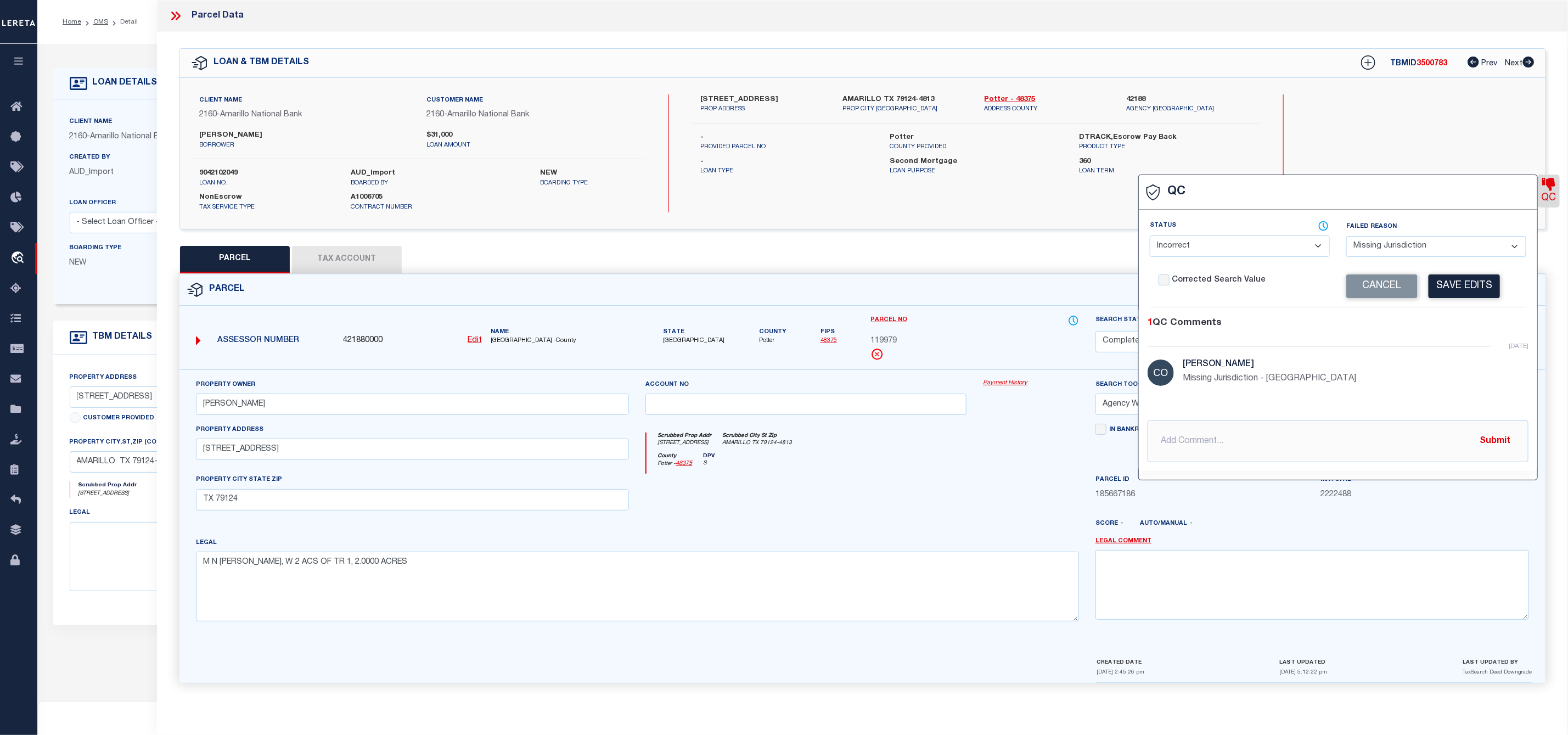
click at [173, 15] on icon at bounding box center [176, 15] width 14 height 14
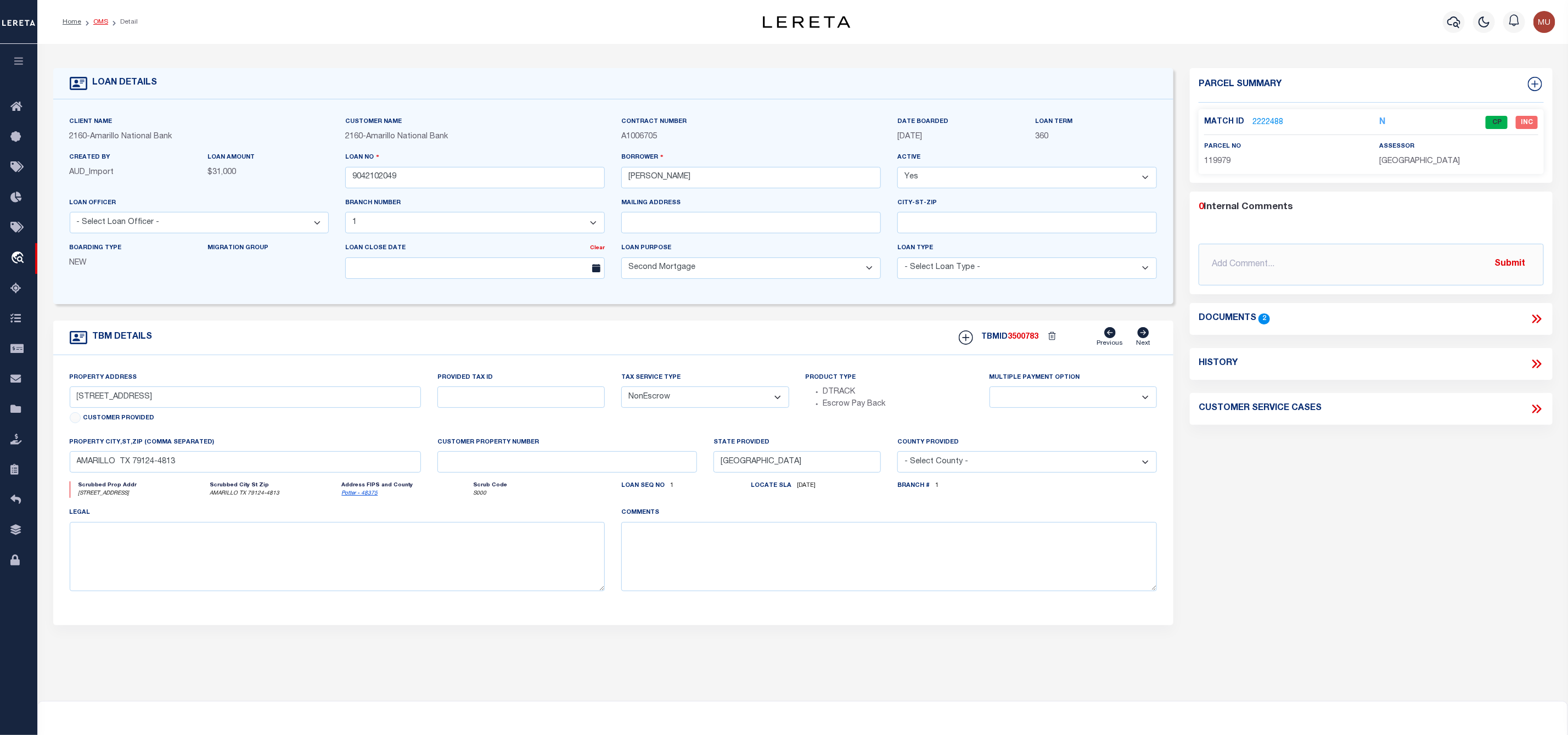
click at [98, 23] on link "OMS" at bounding box center [101, 21] width 15 height 7
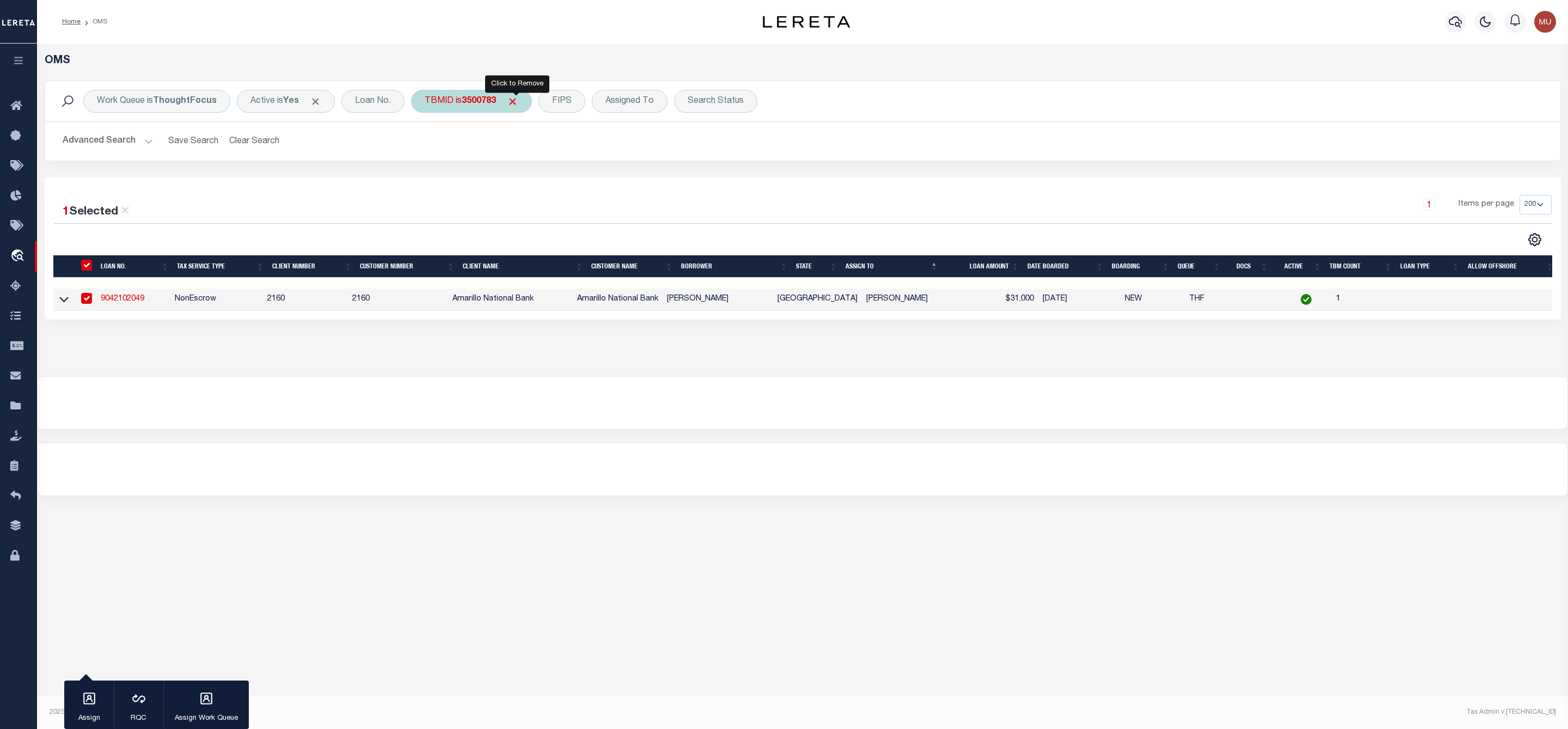
click at [519, 105] on span "Click to Remove" at bounding box center [513, 101] width 12 height 12
click at [654, 105] on div "Search Status" at bounding box center [651, 102] width 83 height 23
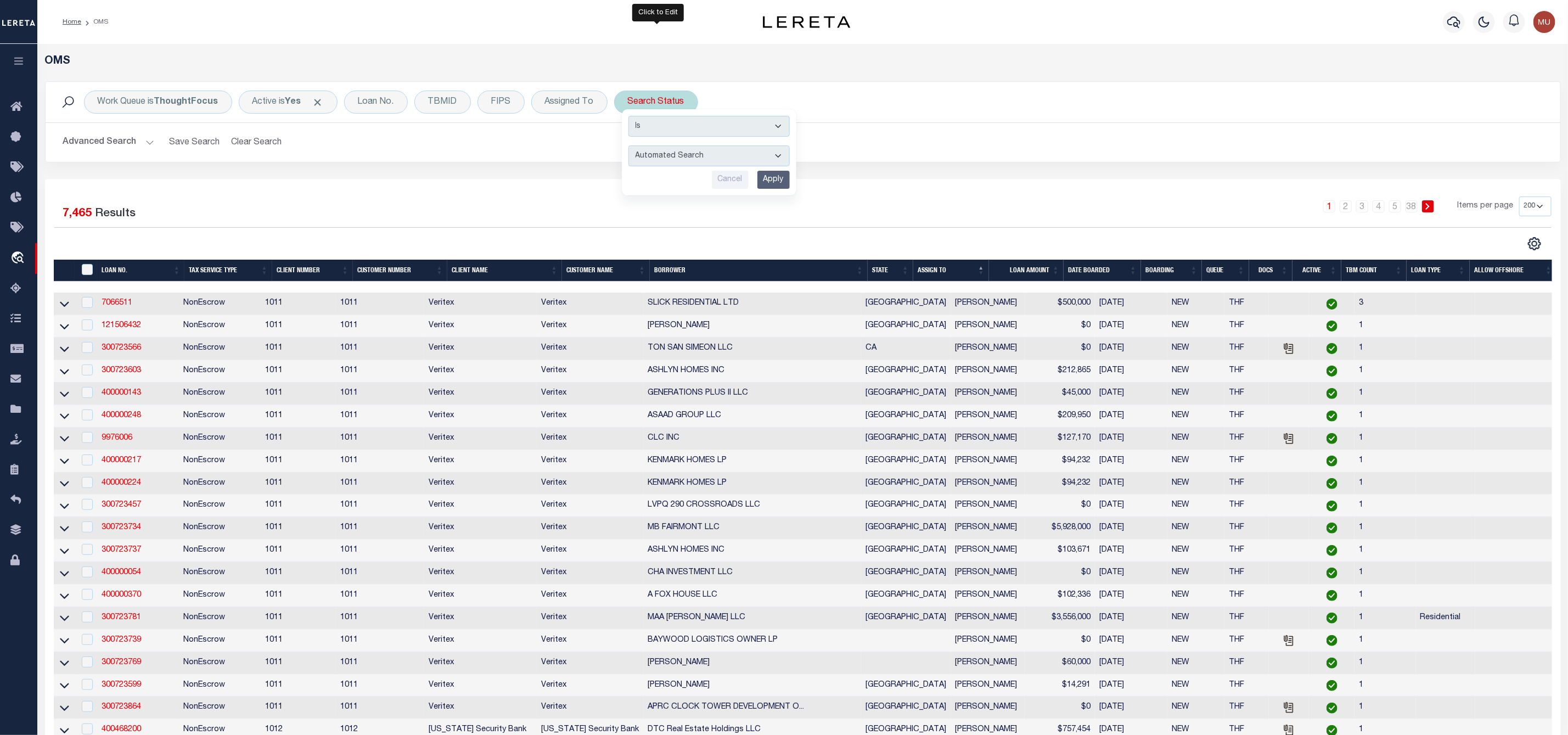
click at [673, 163] on select "Automated Search Bad Parcel Complete Duplicate Parcel High Dollar Reporting In …" at bounding box center [709, 156] width 161 height 21
select select "IP"
click at [631, 147] on select "Automated Search Bad Parcel Complete Duplicate Parcel High Dollar Reporting In …" at bounding box center [709, 156] width 161 height 21
click at [778, 179] on input "Apply" at bounding box center [773, 180] width 33 height 18
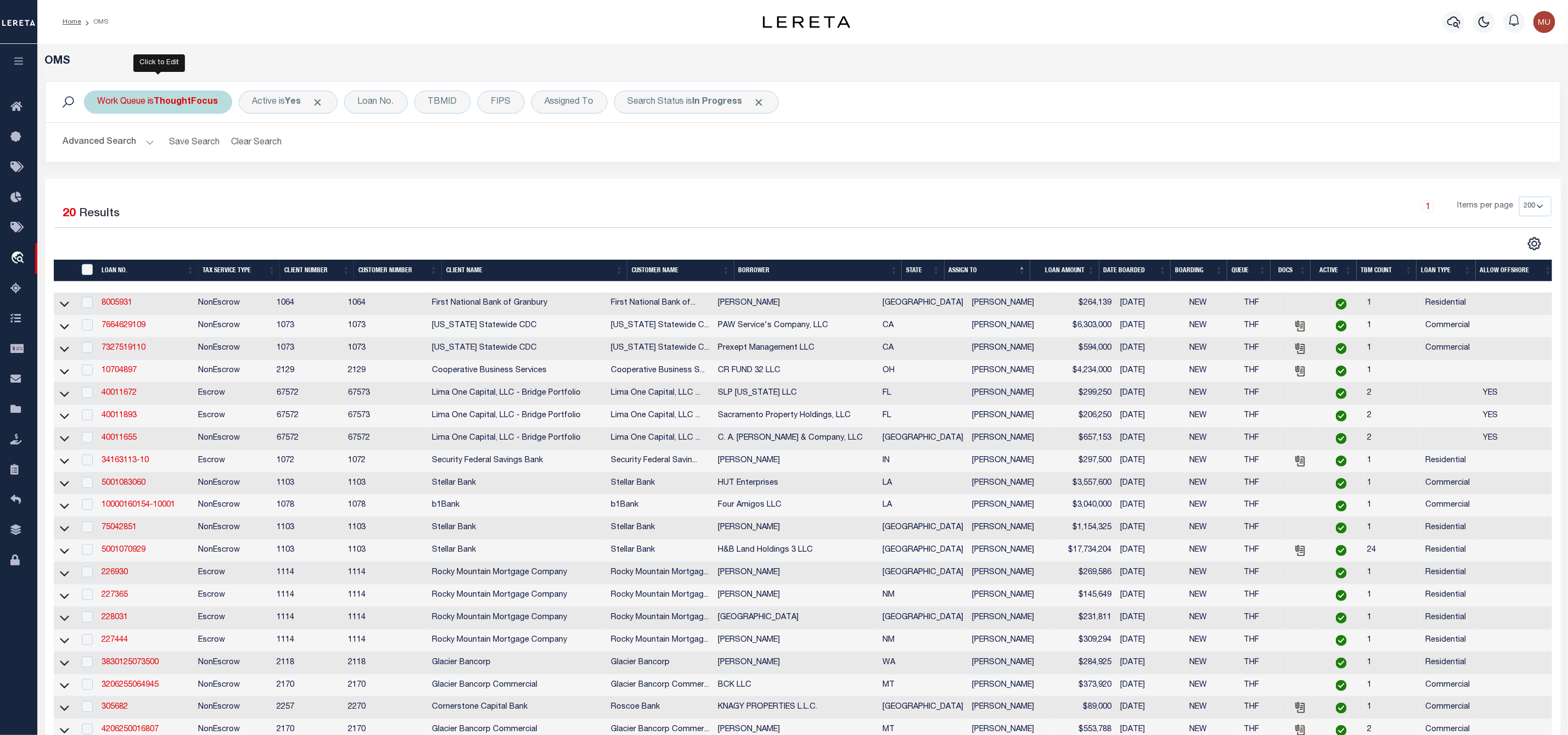
click at [172, 94] on div "Work Queue is ThoughtFocus" at bounding box center [158, 102] width 149 height 23
click at [142, 150] on select "--ALL-- General ThoughtFocus" at bounding box center [179, 156] width 161 height 21
select select "GEN"
click at [98, 147] on select "--ALL-- General ThoughtFocus" at bounding box center [179, 156] width 161 height 21
click at [238, 186] on input "Apply" at bounding box center [243, 180] width 33 height 18
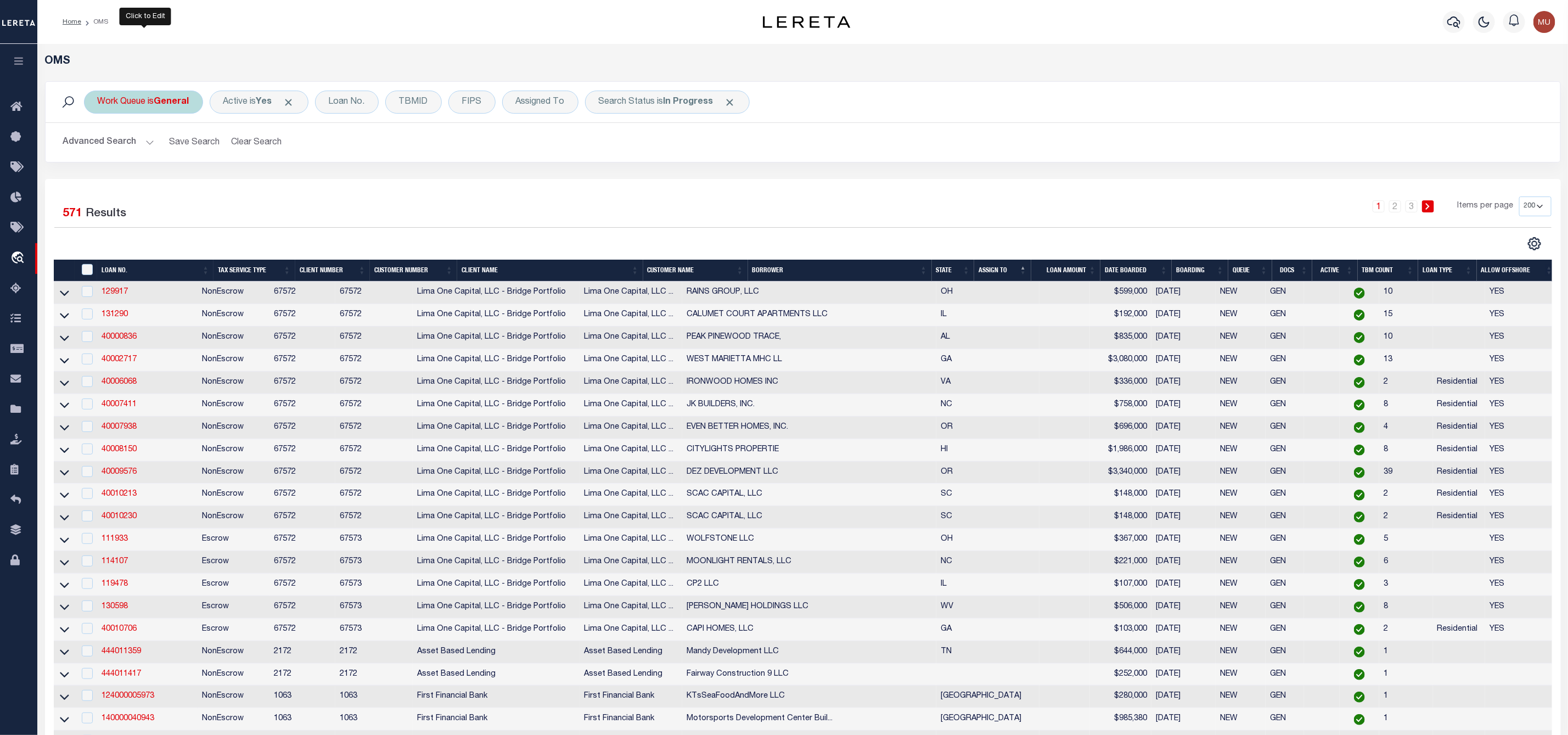
click at [153, 102] on div "Work Queue is General" at bounding box center [144, 102] width 119 height 23
click at [150, 156] on select "--ALL-- General ThoughtFocus" at bounding box center [179, 156] width 161 height 21
select select "THF"
click at [98, 147] on select "--ALL-- General ThoughtFocus" at bounding box center [179, 156] width 161 height 21
click at [234, 186] on input "Apply" at bounding box center [243, 180] width 33 height 18
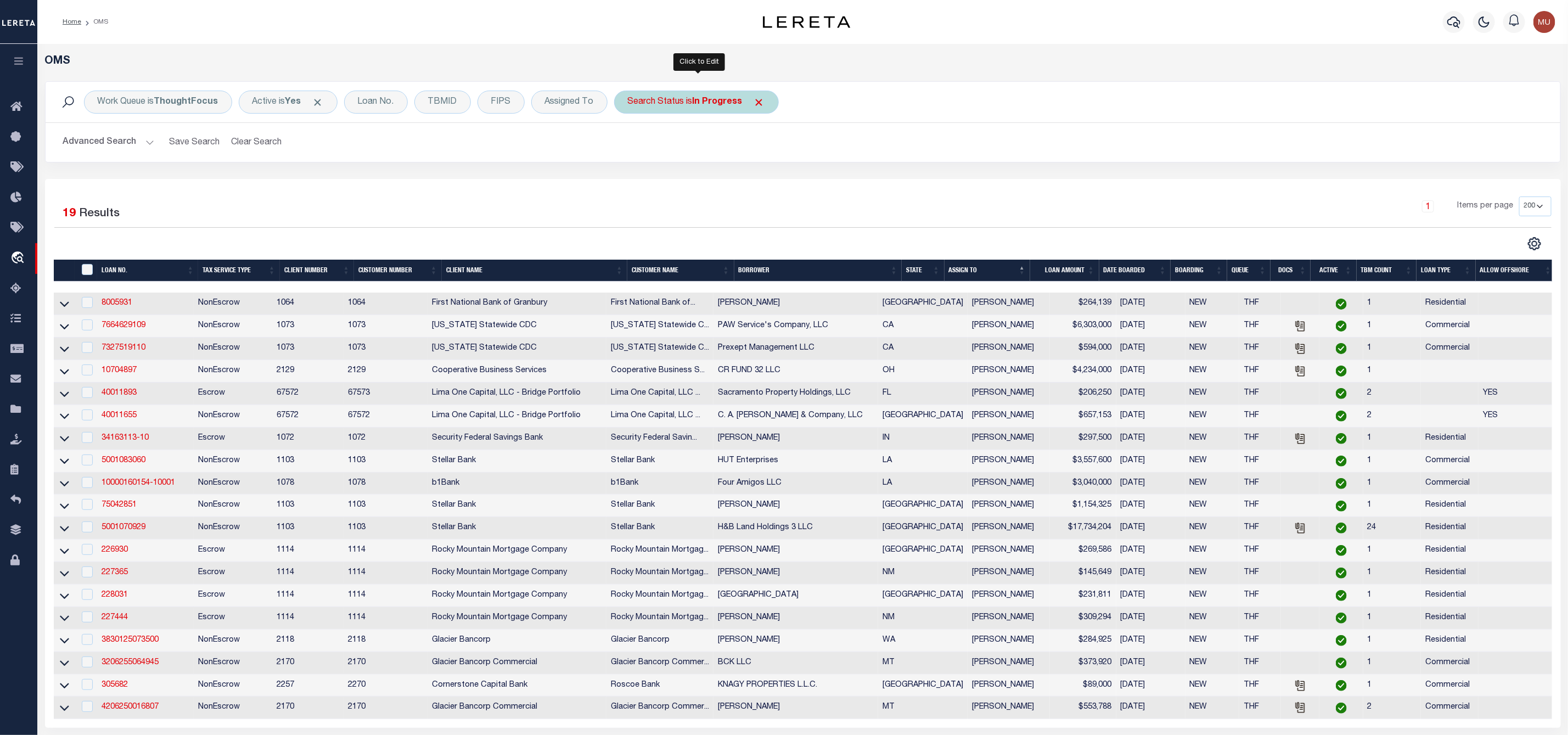
click at [681, 99] on div "Search Status is In Progress" at bounding box center [697, 102] width 164 height 23
click at [668, 155] on select "Automated Search Bad Parcel Complete Duplicate Parcel High Dollar Reporting In …" at bounding box center [709, 156] width 161 height 21
select select "RD"
click at [631, 147] on select "Automated Search Bad Parcel Complete Duplicate Parcel High Dollar Reporting In …" at bounding box center [709, 156] width 161 height 21
click at [767, 188] on input "Apply" at bounding box center [773, 180] width 33 height 18
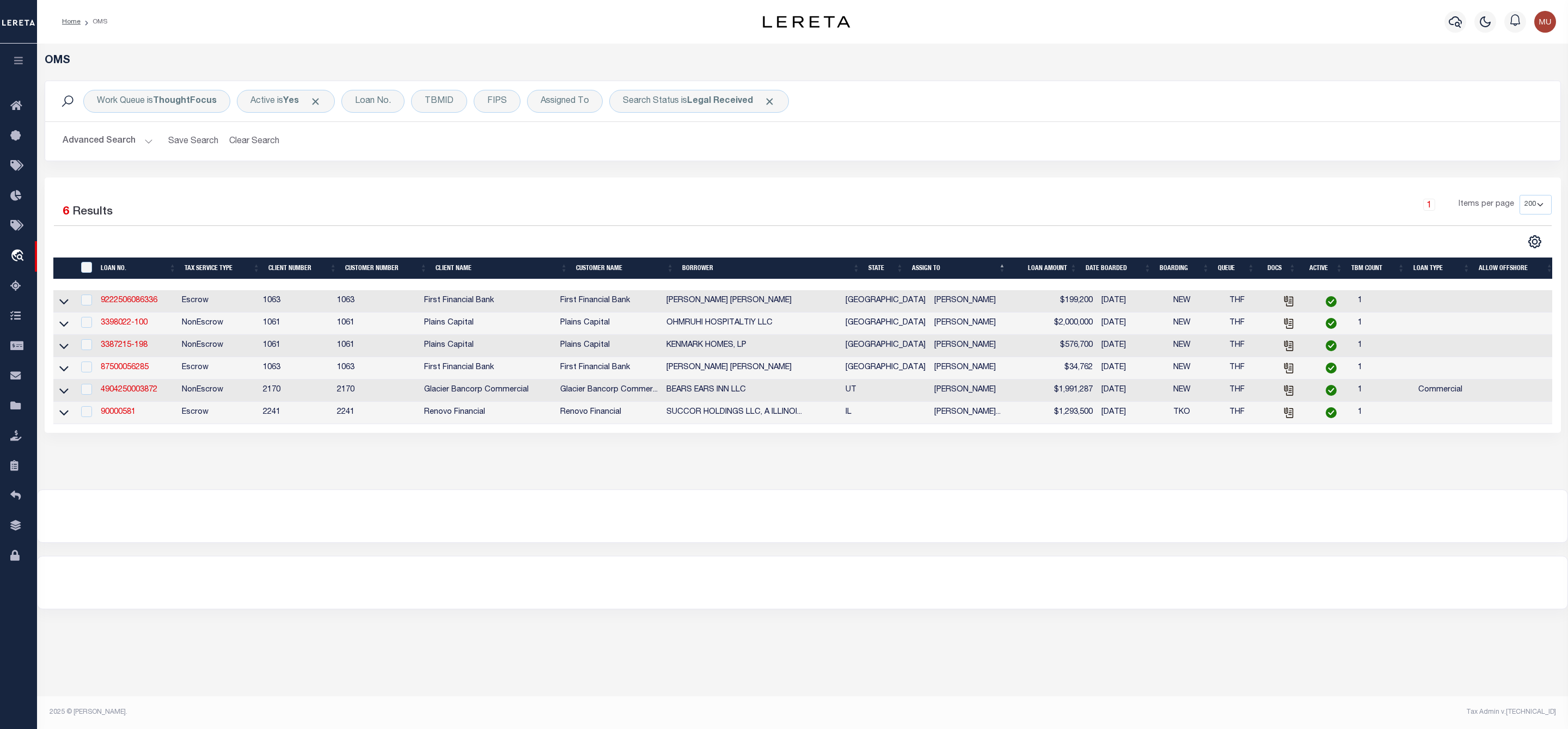
click at [147, 399] on td "4904250003872" at bounding box center [136, 390] width 80 height 23
checkbox input "true"
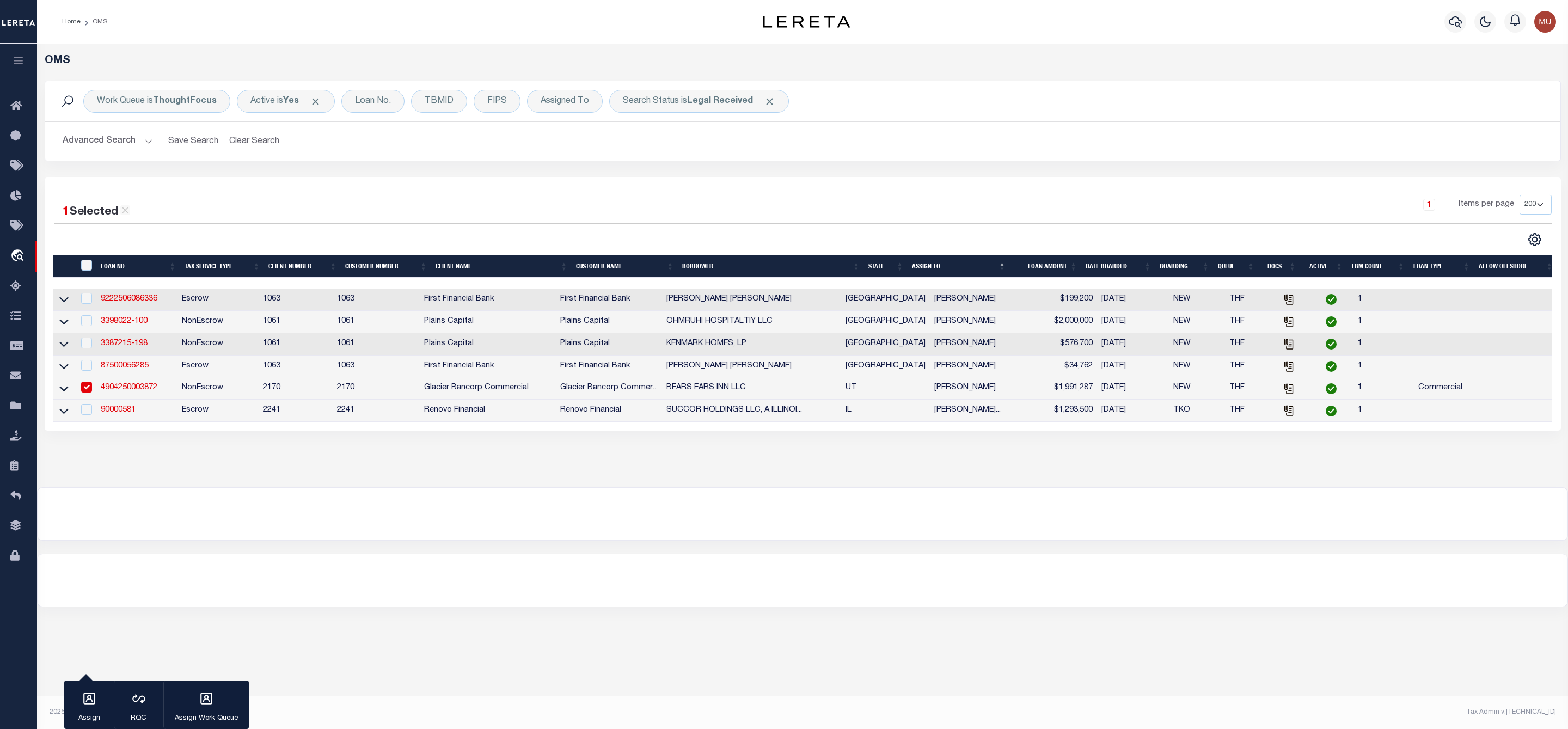
click at [142, 391] on link "4904250003872" at bounding box center [128, 388] width 57 height 8
type input "4904250003872"
type input "BEARS EARS INN LLC"
select select
type input "301 S MAIN ST"
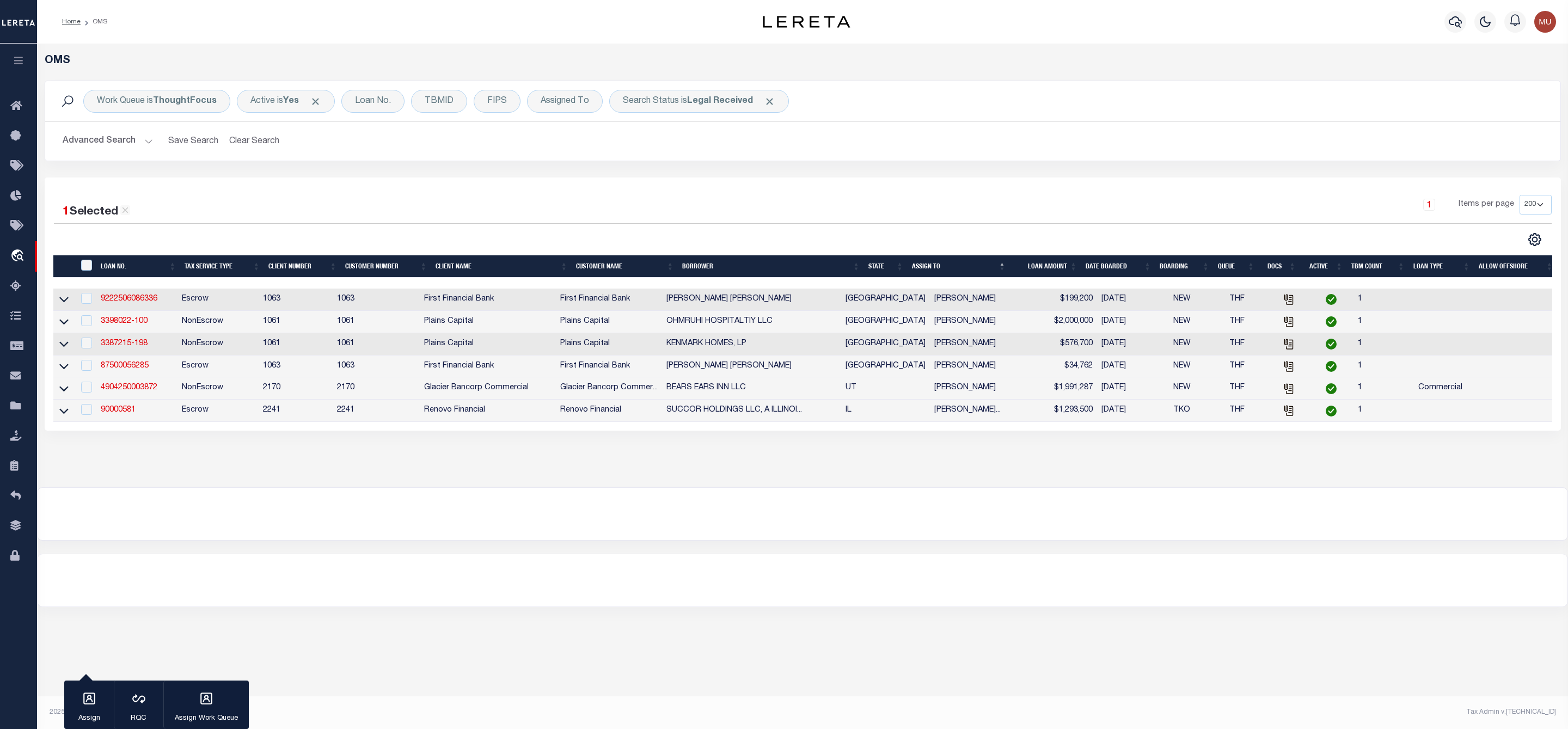
type input "BLANDING UT 84511-3831"
type input "07/31/2025"
select select "10"
select select "20"
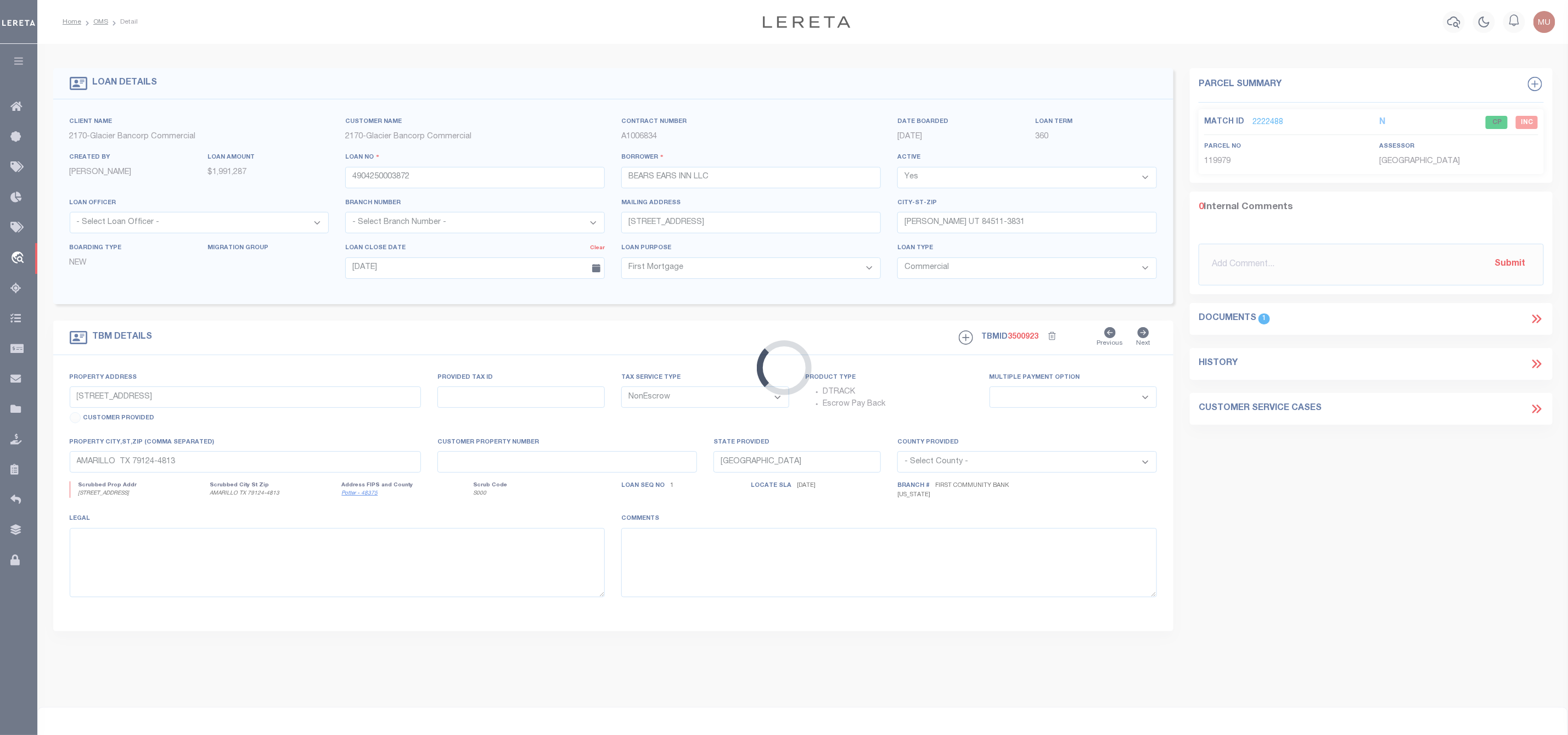
type input "88 E CENTER ST"
type input "B00000200010, B0000020003A"
select select
type input "BLANDING UT 84511-2900"
type input "UT"
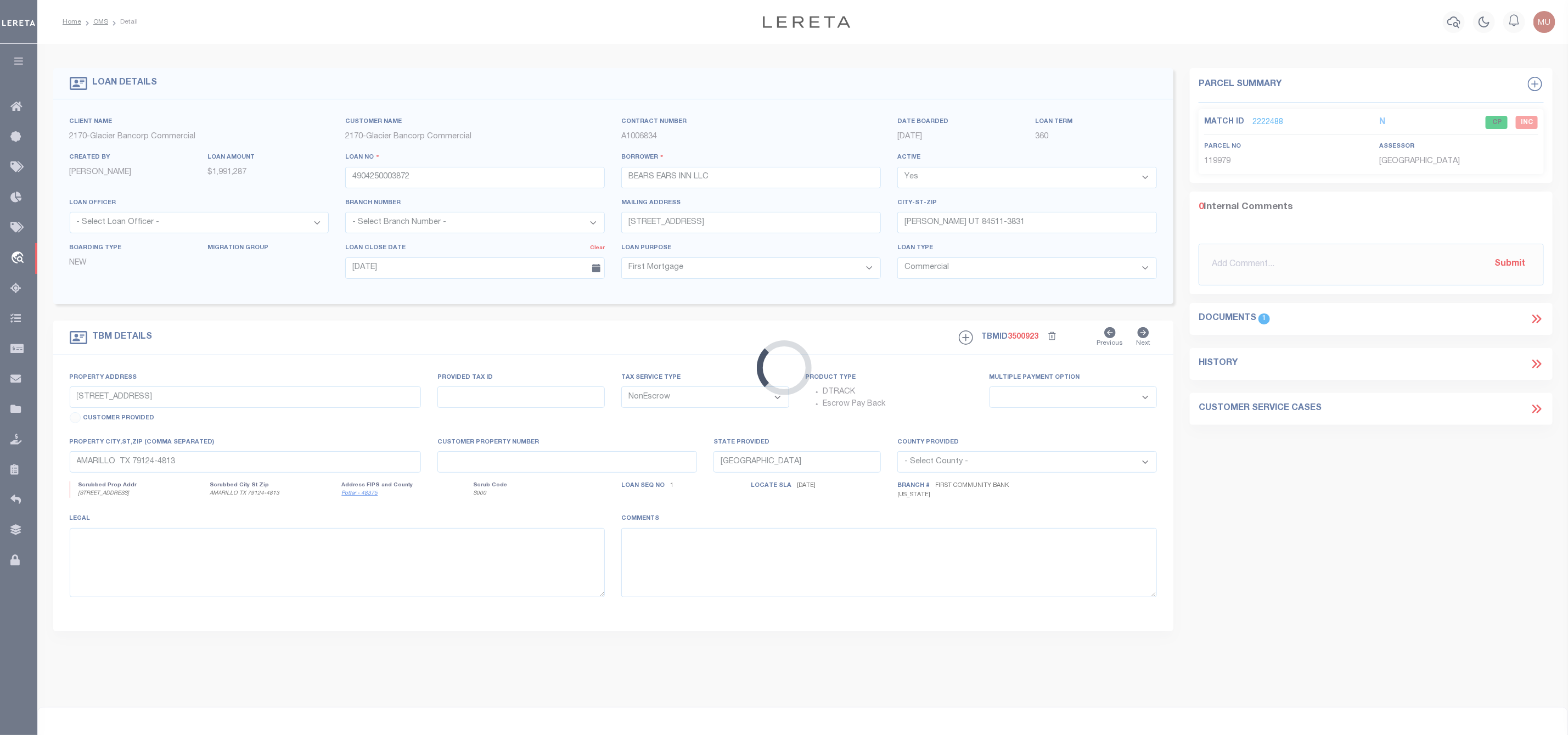
type textarea "PARCEL 1 BEGINNING AT THE NORTHEAST CORNER OF LOT 1, BLOCK 20, BLANDING TOWNSIT…"
select select "4583"
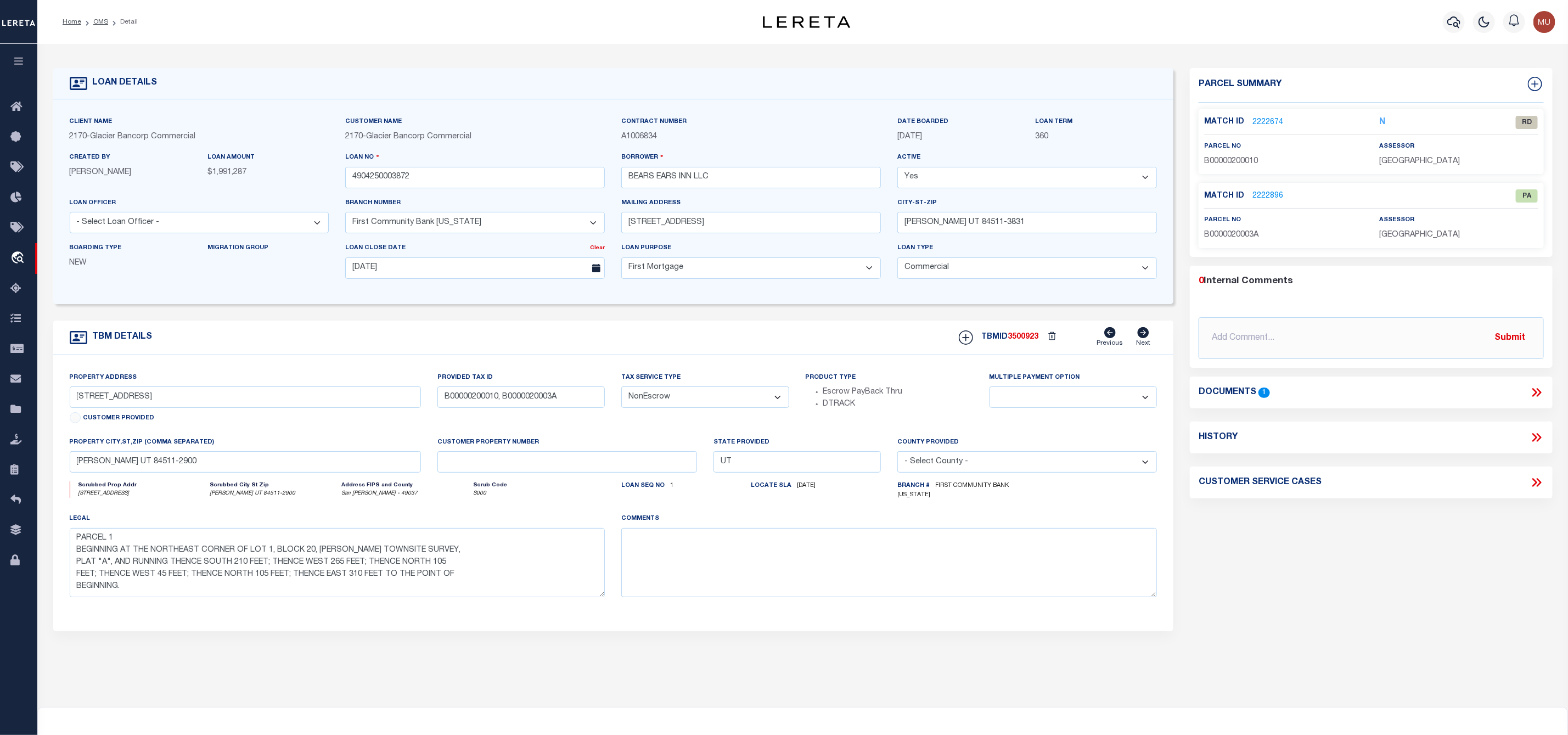
click at [1272, 118] on link "2222674" at bounding box center [1268, 123] width 31 height 12
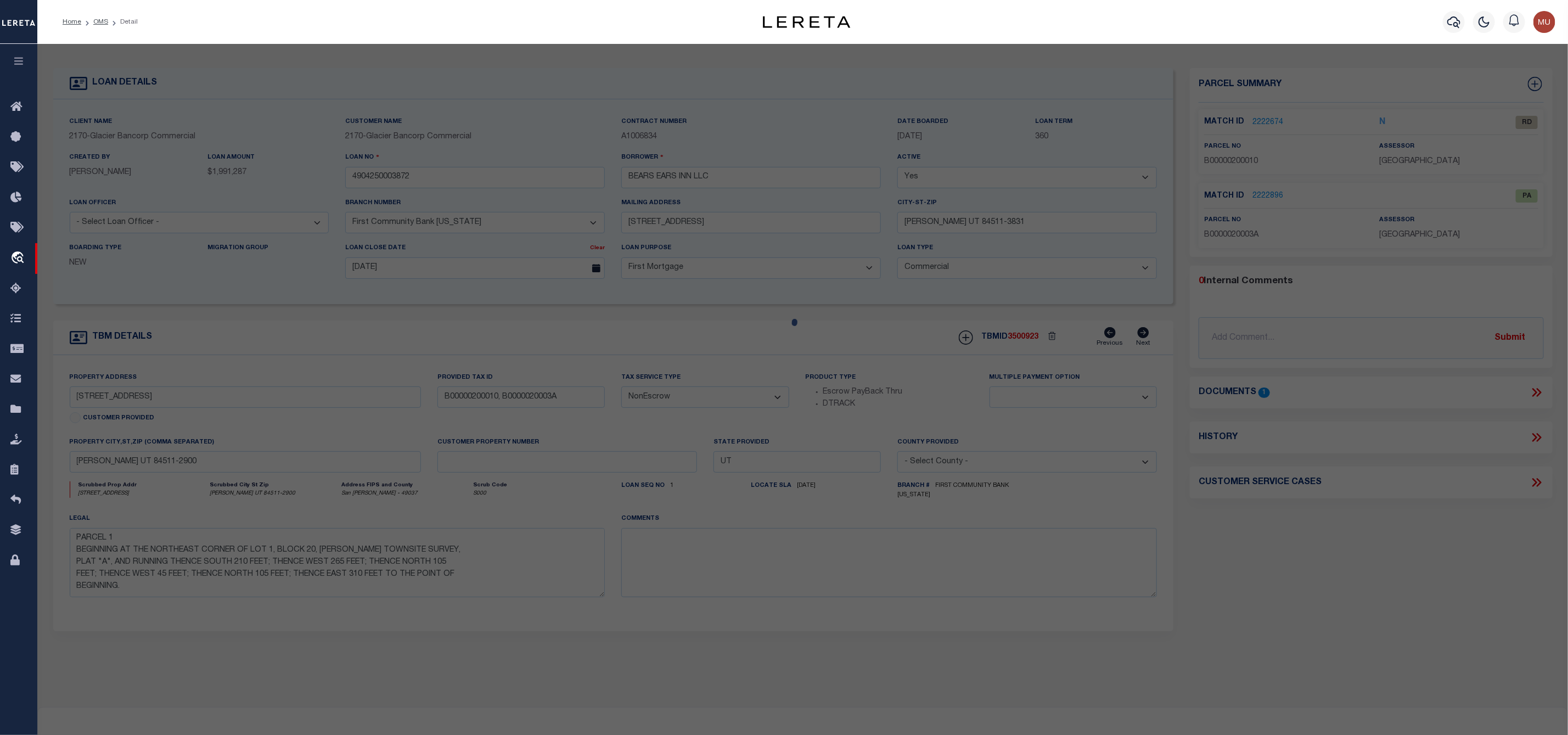
select select "AS"
select select
checkbox input "false"
select select "RD"
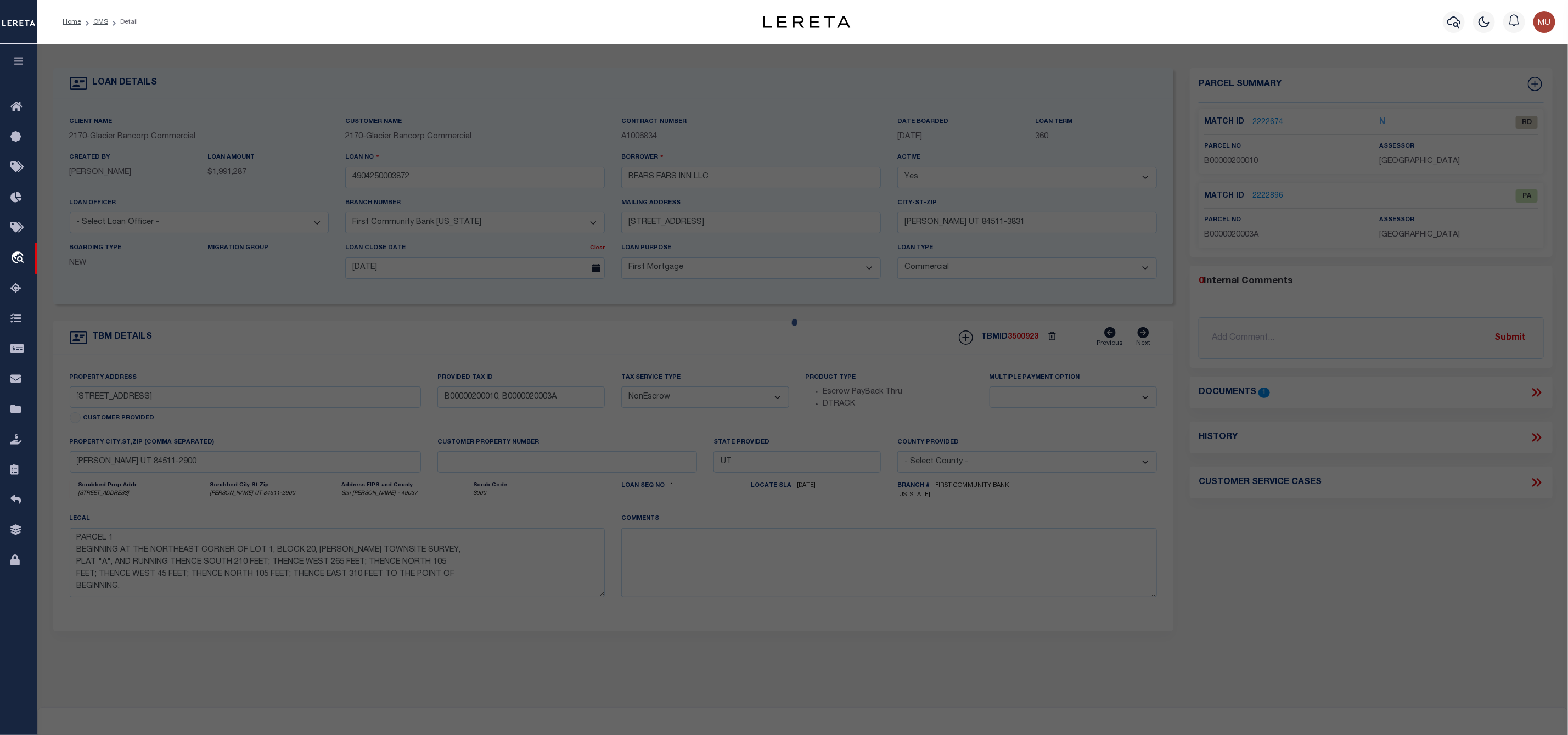
type input "BEARS EARS INN LLC"
select select "ATL"
select select "ADD"
type input "88 EAST CENTER"
checkbox input "false"
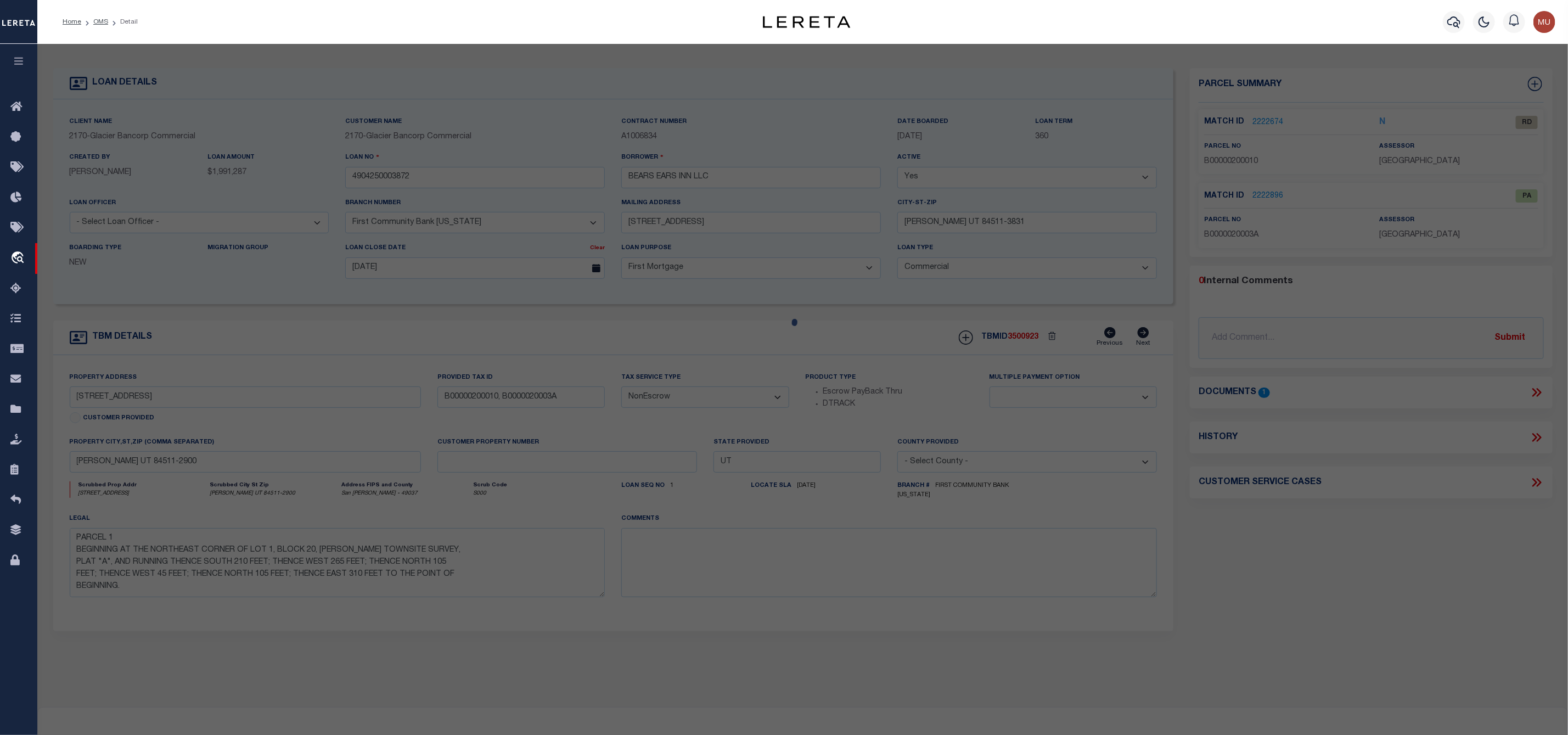
type input "BLANDING UT 84511"
type textarea "BLANDING TOWNSITE SURVEY BLOCK 20 LOT 1-2: BEG AT THE NE COR LOT 1 BLOCK 20 BLA…"
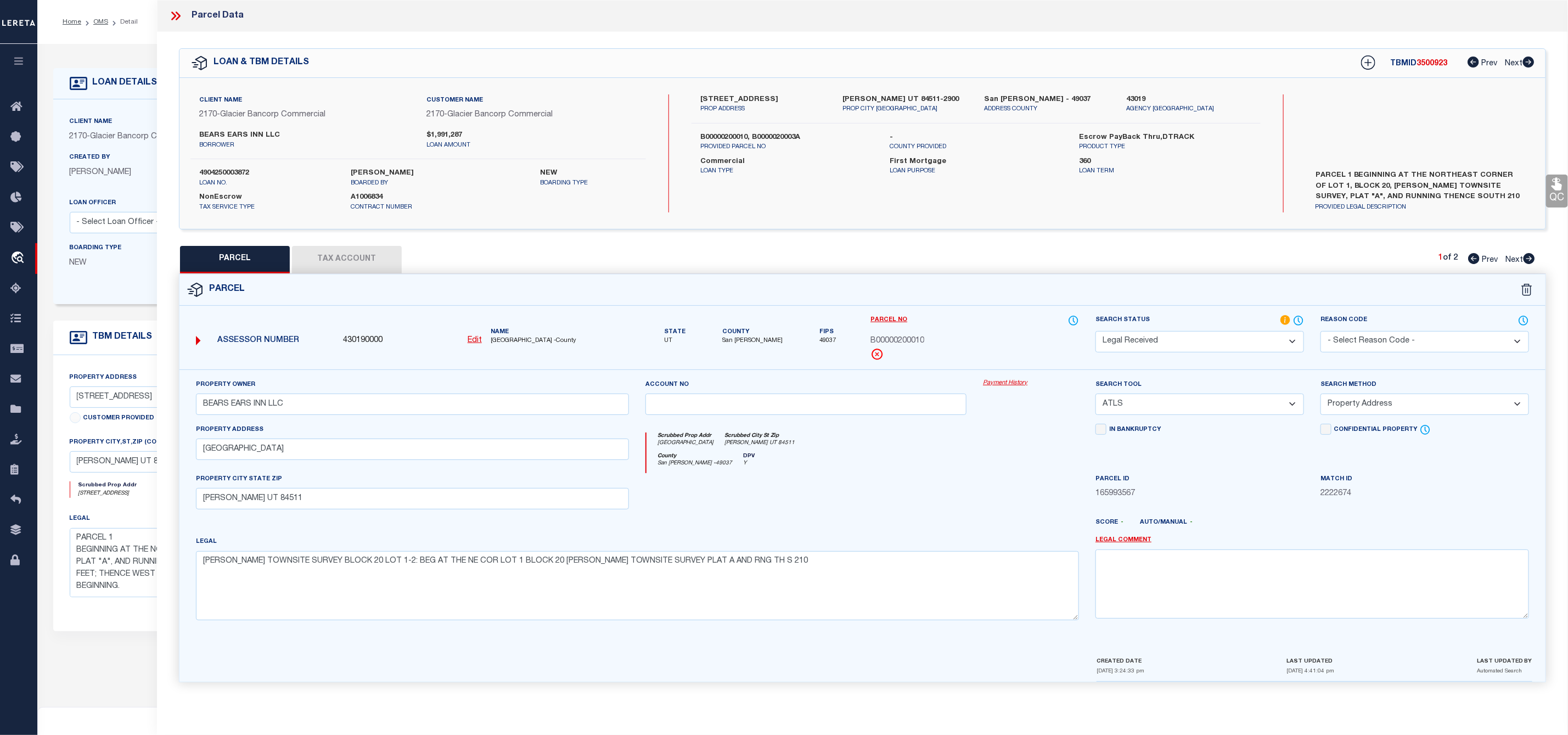
click at [1068, 194] on div "88 E CENTER ST PROP ADDRESS BLANDING UT 84511-2900 PROP CITY ST ZIP San Juan - …" at bounding box center [976, 153] width 570 height 118
click at [1159, 201] on div "88 E CENTER ST PROP ADDRESS BLANDING UT 84511-2900 PROP CITY ST ZIP San Juan - …" at bounding box center [976, 153] width 570 height 118
click at [1175, 198] on div "88 E CENTER ST PROP ADDRESS BLANDING UT 84511-2900 PROP CITY ST ZIP San Juan - …" at bounding box center [976, 153] width 570 height 118
click at [1180, 186] on div "88 E CENTER ST PROP ADDRESS BLANDING UT 84511-2900 PROP CITY ST ZIP San Juan - …" at bounding box center [976, 153] width 570 height 118
click at [374, 267] on button "Tax Account" at bounding box center [347, 260] width 110 height 28
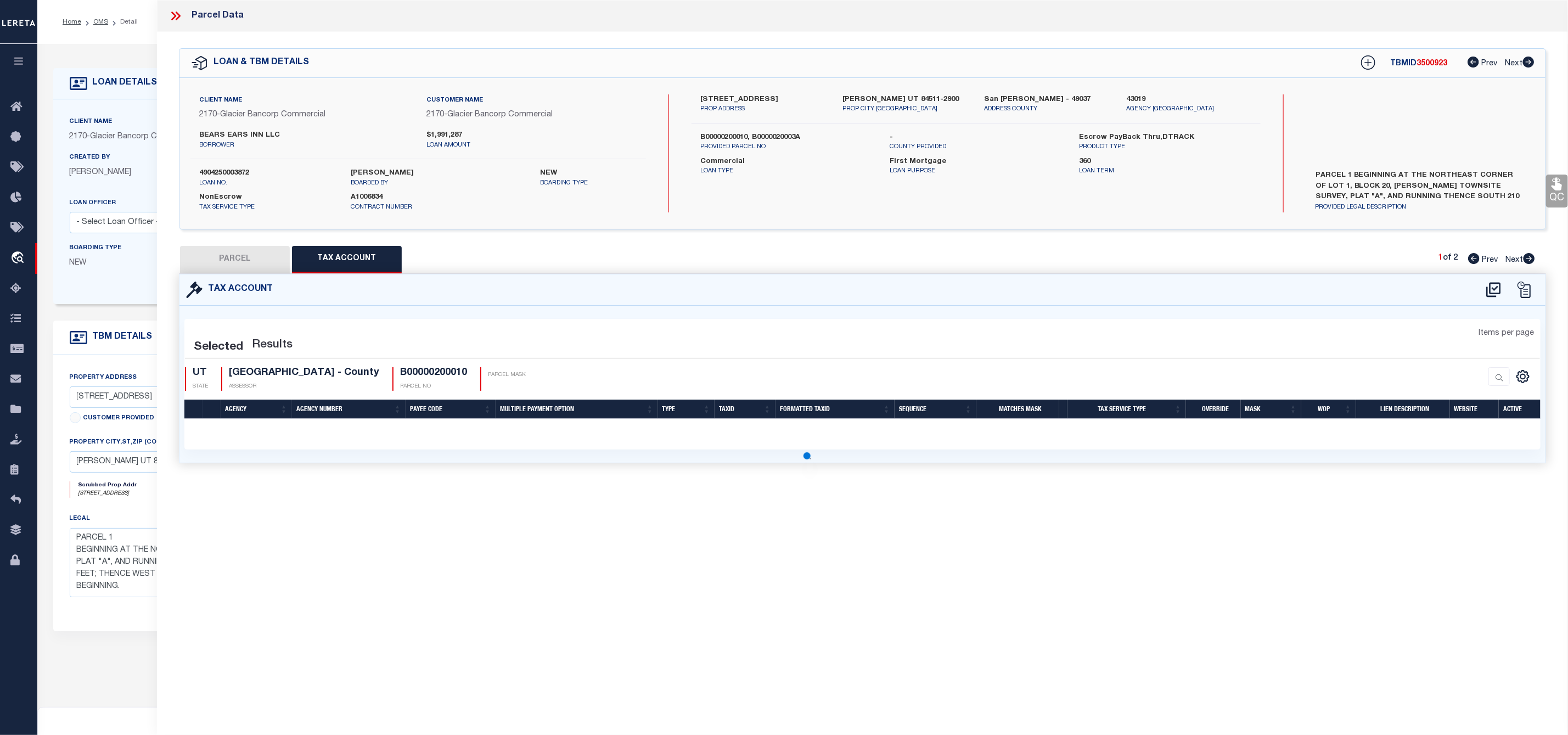
select select "100"
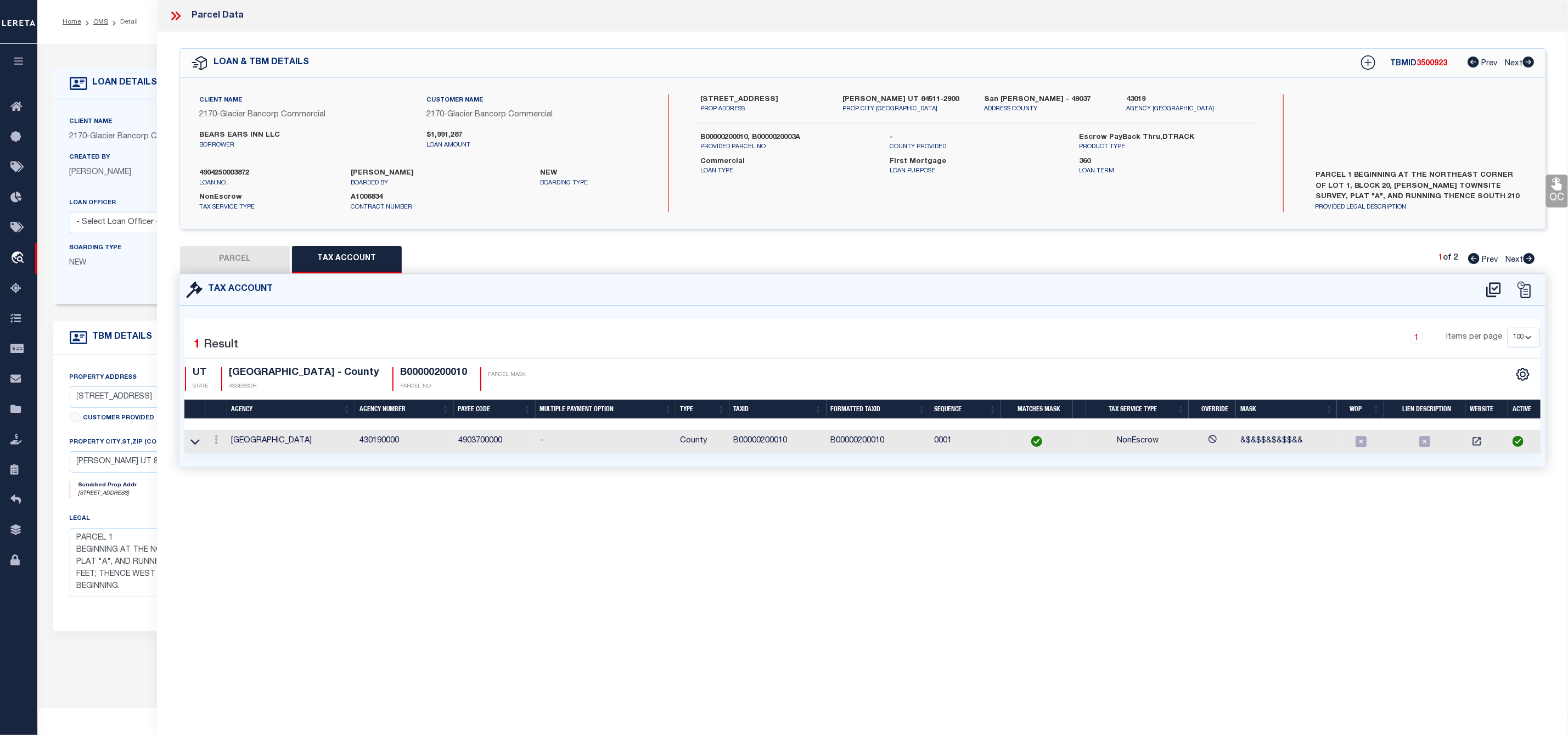
click at [234, 262] on button "PARCEL" at bounding box center [234, 260] width 110 height 28
select select "AS"
select select
checkbox input "false"
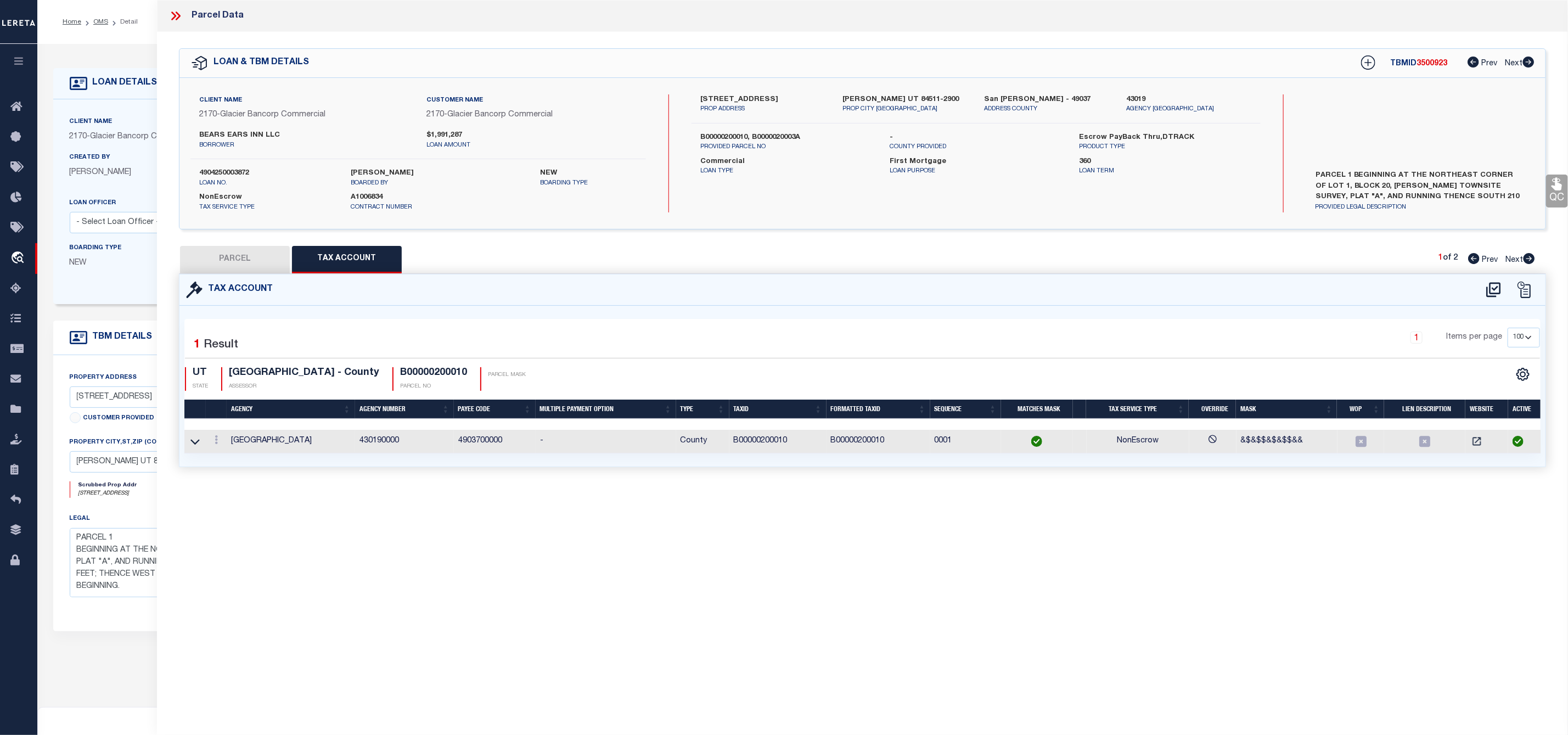
checkbox input "false"
select select "RD"
type input "BEARS EARS INN LLC"
select select "ATL"
select select "ADD"
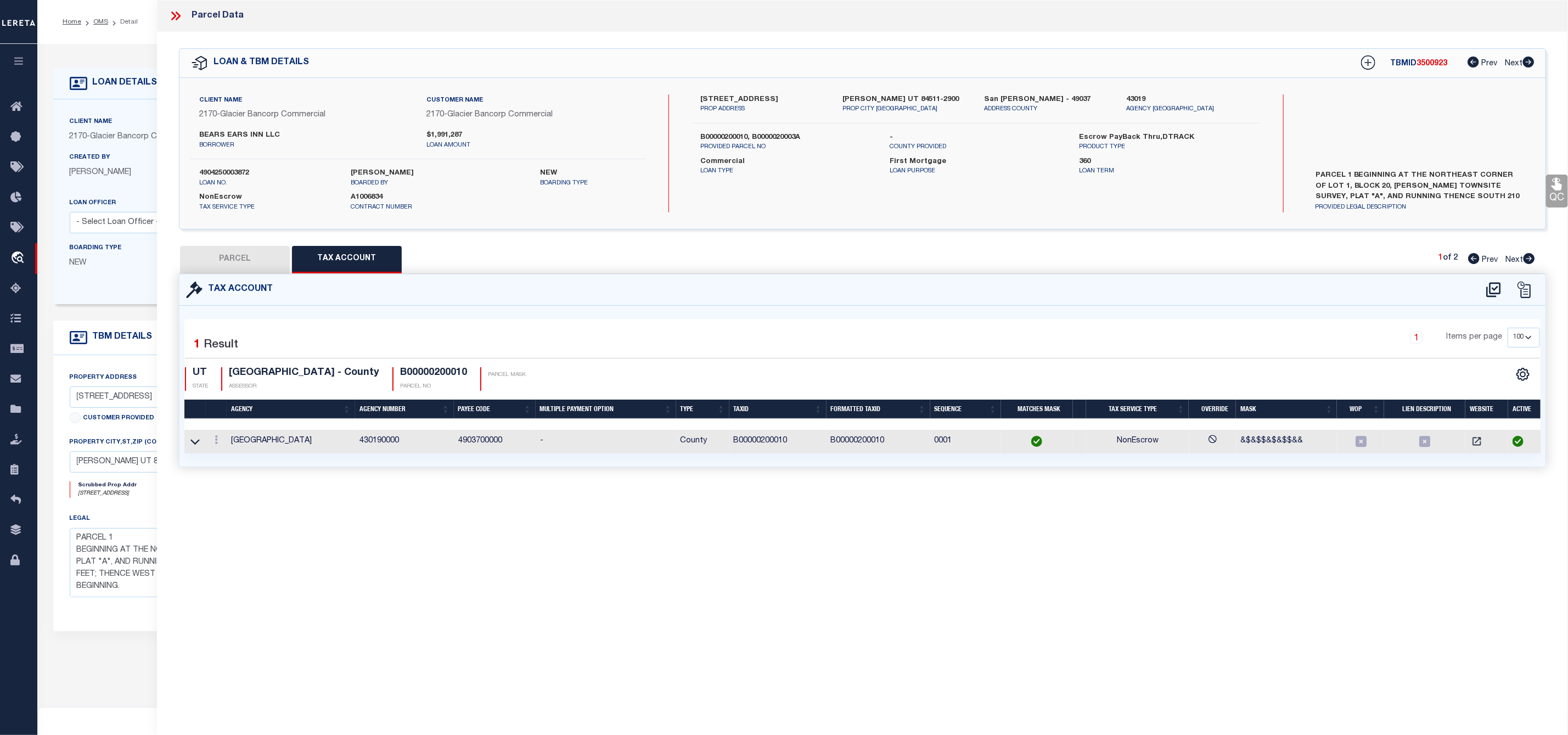
type input "88 EAST CENTER"
checkbox input "false"
type input "BLANDING UT 84511"
type textarea "BLANDING TOWNSITE SURVEY BLOCK 20 LOT 1-2: BEG AT THE NE COR LOT 1 BLOCK 20 BLA…"
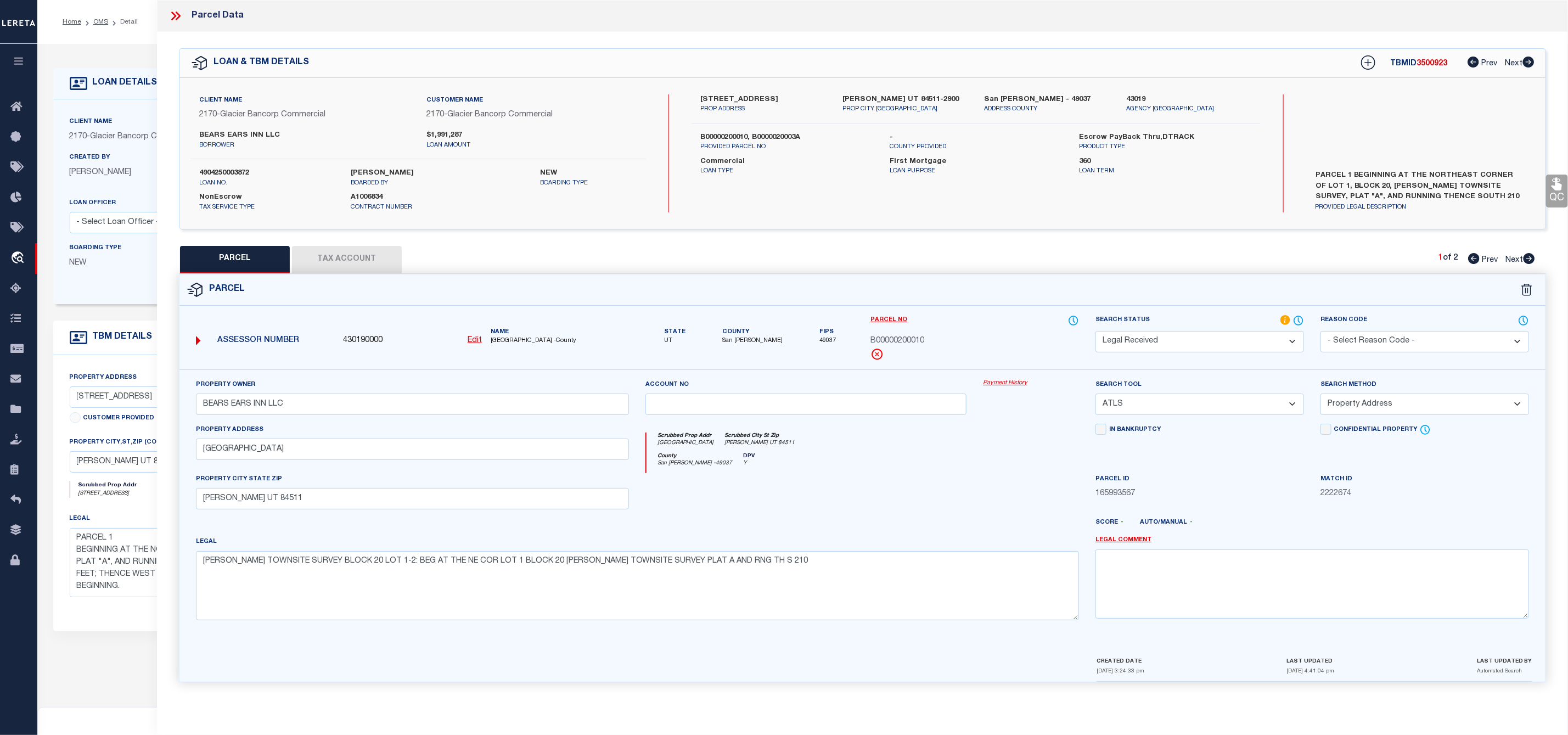
click at [1126, 346] on select "Automated Search Bad Parcel Complete Duplicate Parcel High Dollar Reporting In …" at bounding box center [1200, 341] width 209 height 21
select select "PC"
click at [1095, 332] on select "Automated Search Bad Parcel Complete Duplicate Parcel High Dollar Reporting In …" at bounding box center [1200, 341] width 209 height 21
click at [1188, 405] on select "-- Select Search Tool -- 3rd Party Website Agency File Agency Website ATLS CNV-…" at bounding box center [1200, 404] width 209 height 21
select select "PHN"
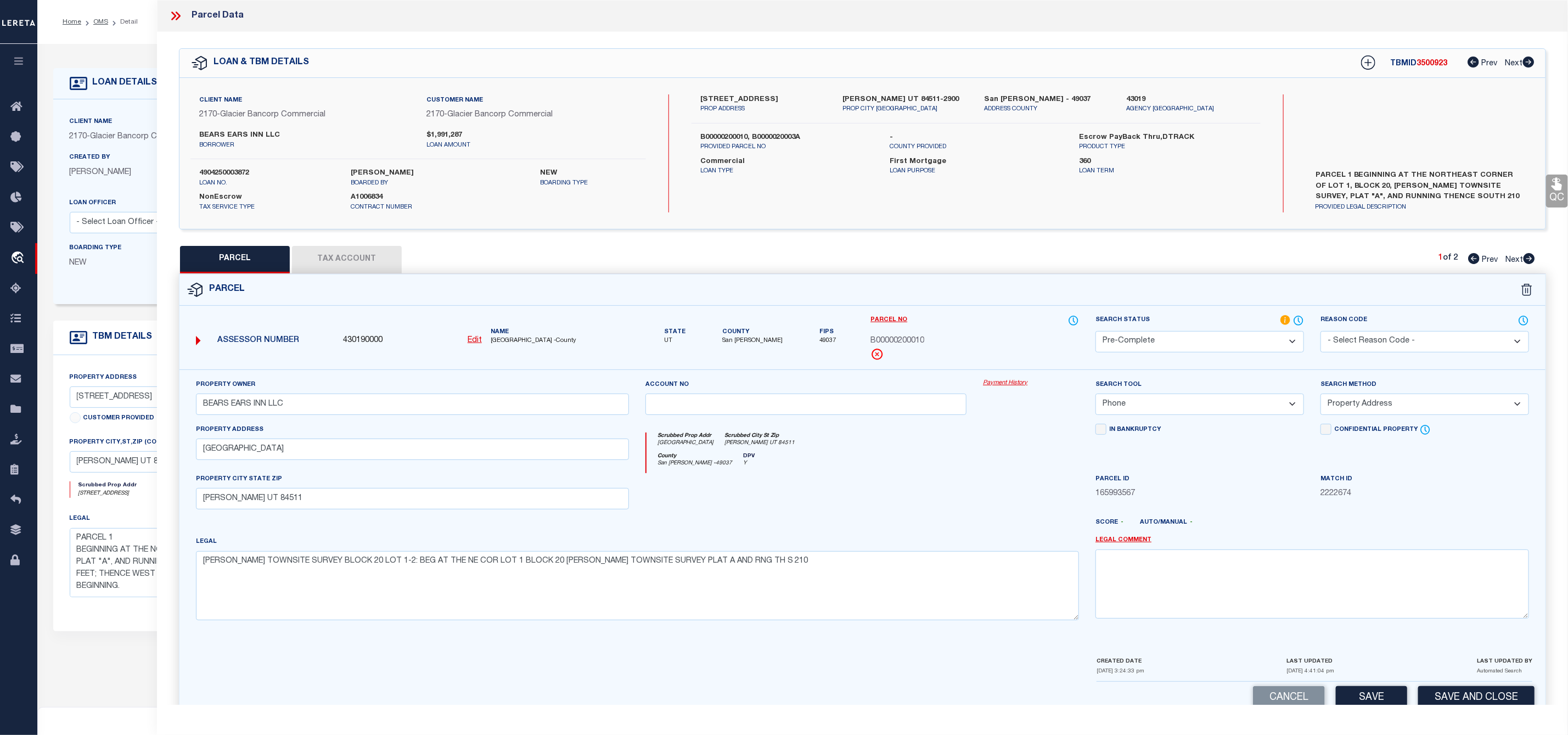
click at [1095, 397] on select "-- Select Search Tool -- 3rd Party Website Agency File Agency Website ATLS CNV-…" at bounding box center [1200, 404] width 209 height 21
click at [1381, 414] on select "-- Select Search Method -- Property Address Legal Liability Info Provided" at bounding box center [1425, 404] width 209 height 21
select select "LEG"
click at [1321, 397] on select "-- Select Search Method -- Property Address Legal Liability Info Provided" at bounding box center [1425, 404] width 209 height 21
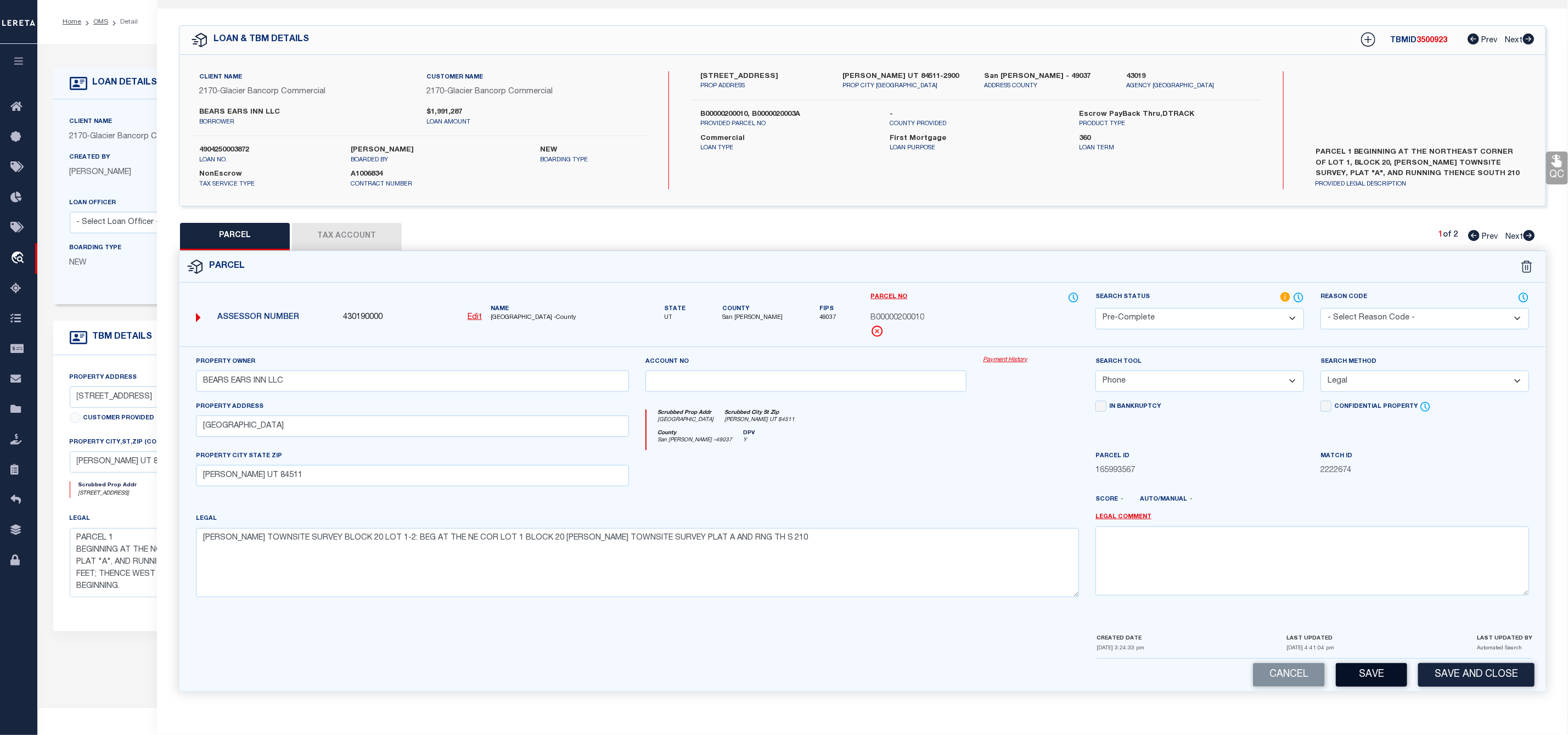
click at [1375, 672] on button "Save" at bounding box center [1372, 674] width 71 height 23
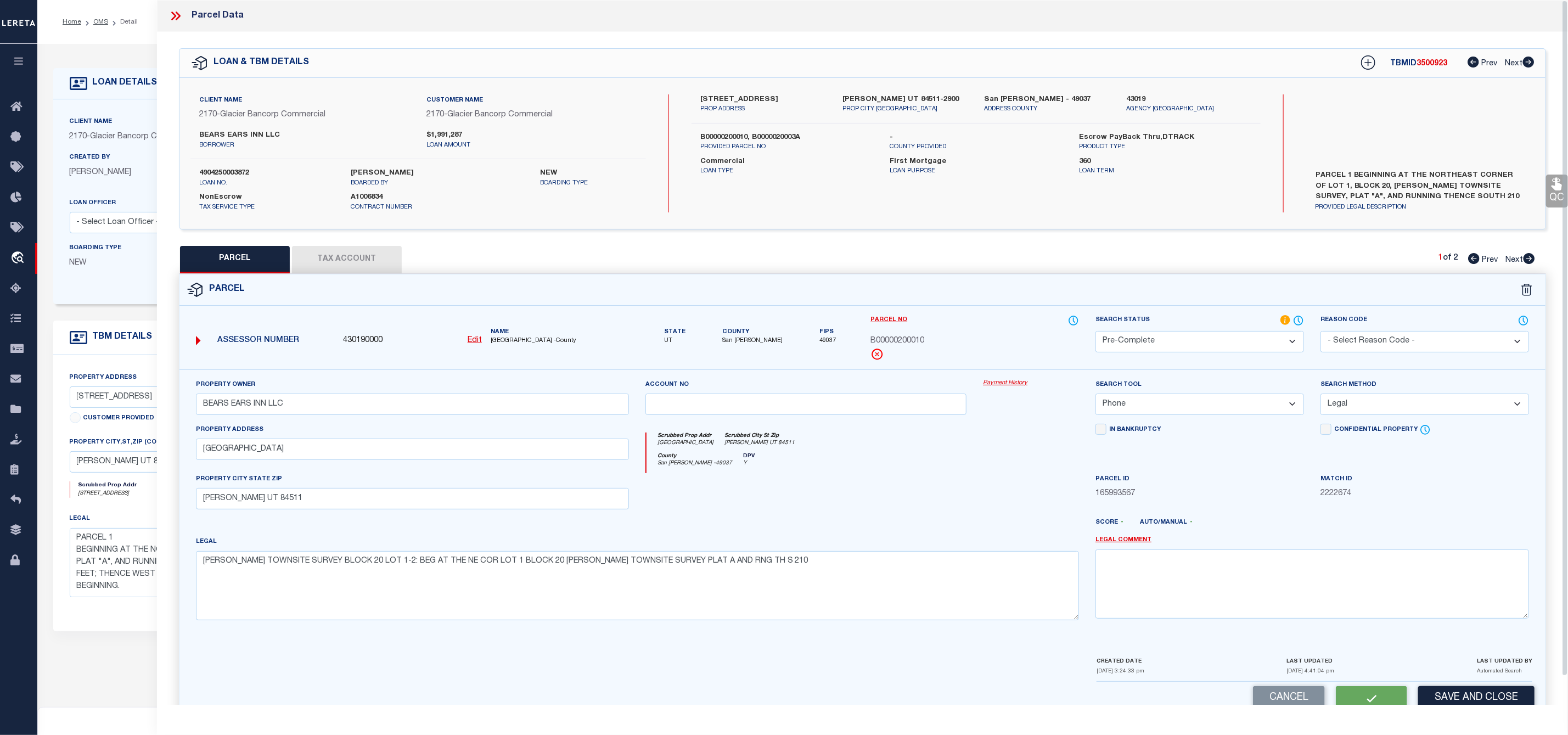
select select "AS"
select select
checkbox input "false"
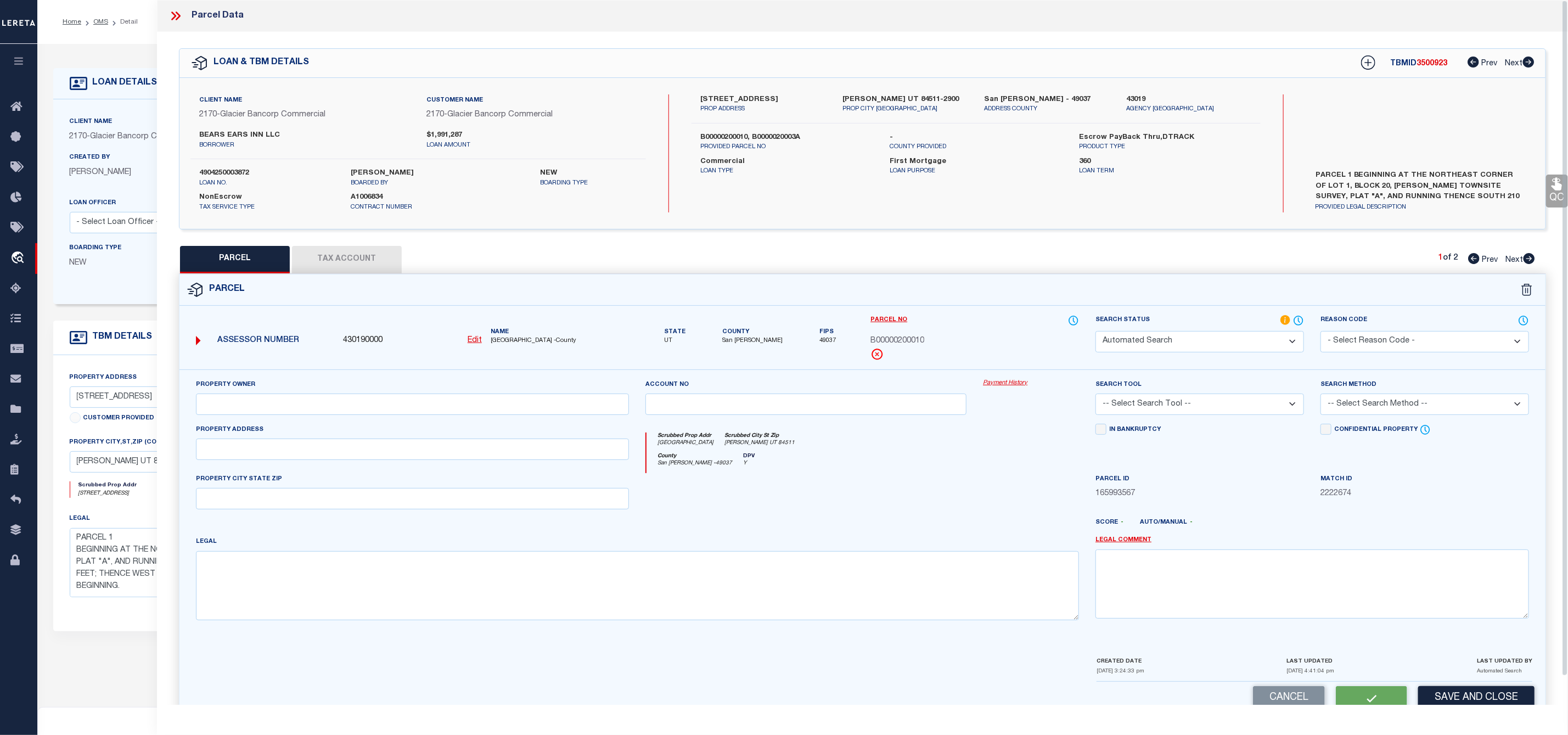
select select "PC"
type input "BEARS EARS INN LLC"
select select "PHN"
select select "LEG"
type input "88 EAST CENTER"
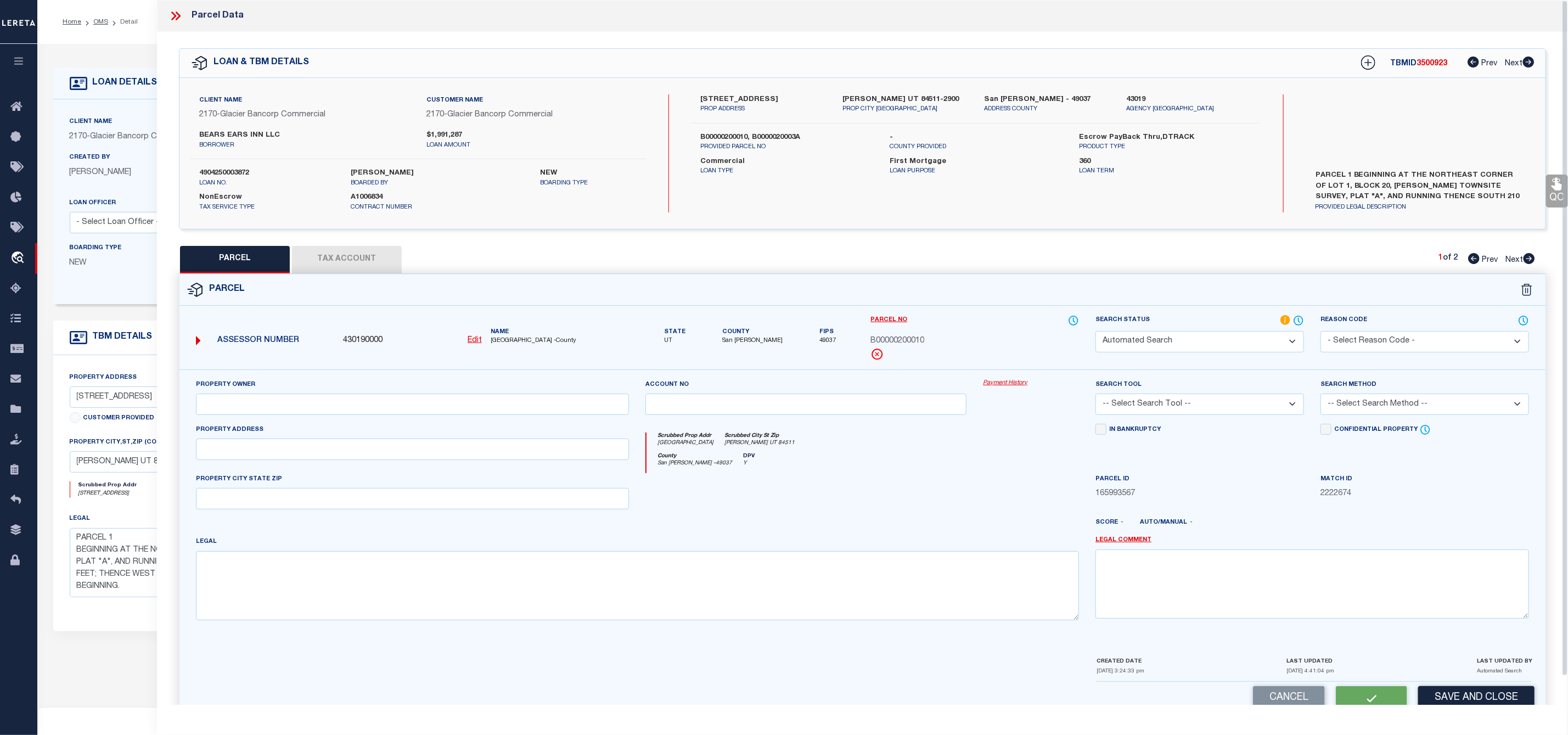
type input "BLANDING UT 84511"
type textarea "BLANDING TOWNSITE SURVEY BLOCK 20 LOT 1-2: BEG AT THE NE COR LOT 1 BLOCK 20 BLA…"
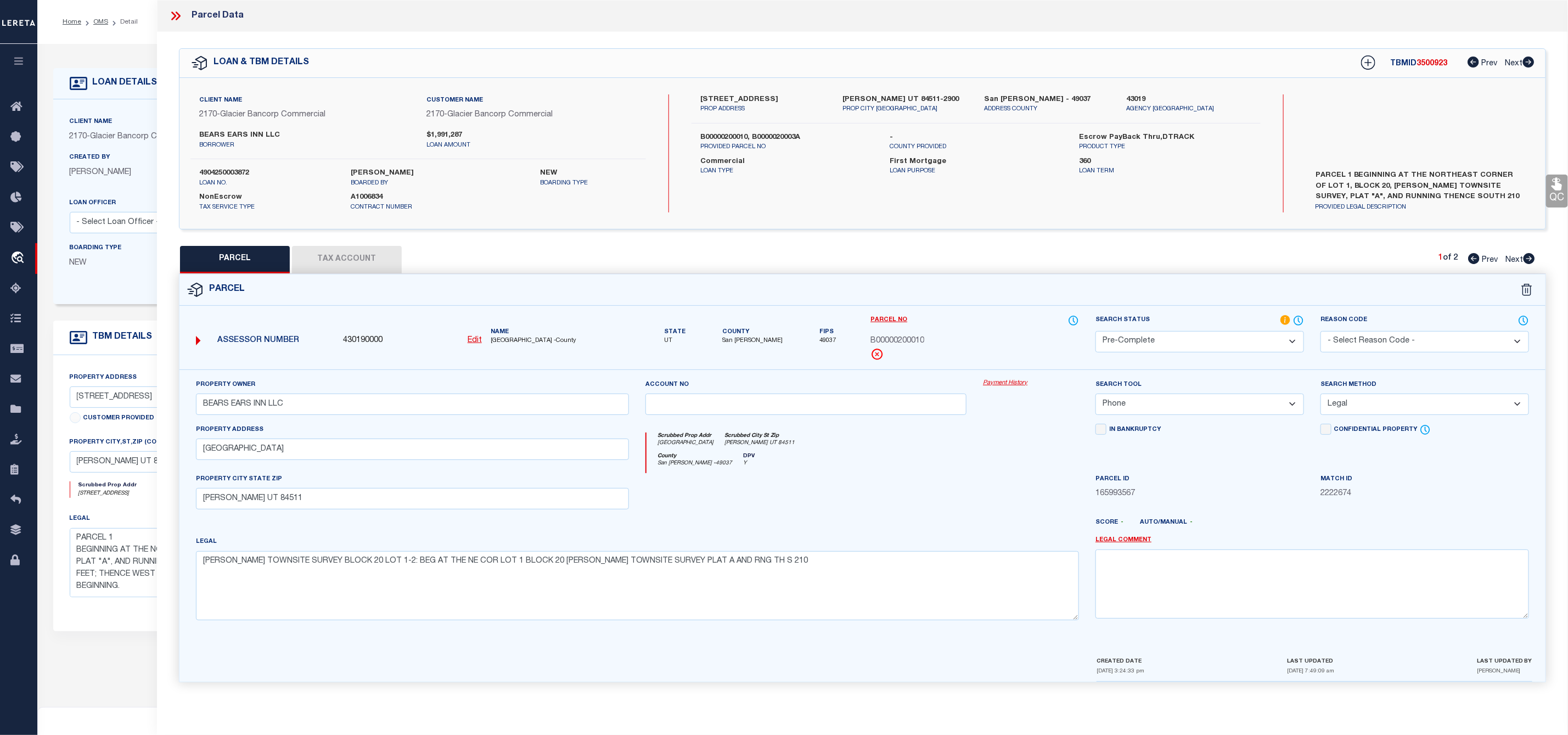
click at [1428, 65] on span "3500923" at bounding box center [1432, 63] width 31 height 8
copy span "3500923"
click at [217, 169] on label "4904250003872" at bounding box center [267, 174] width 135 height 11
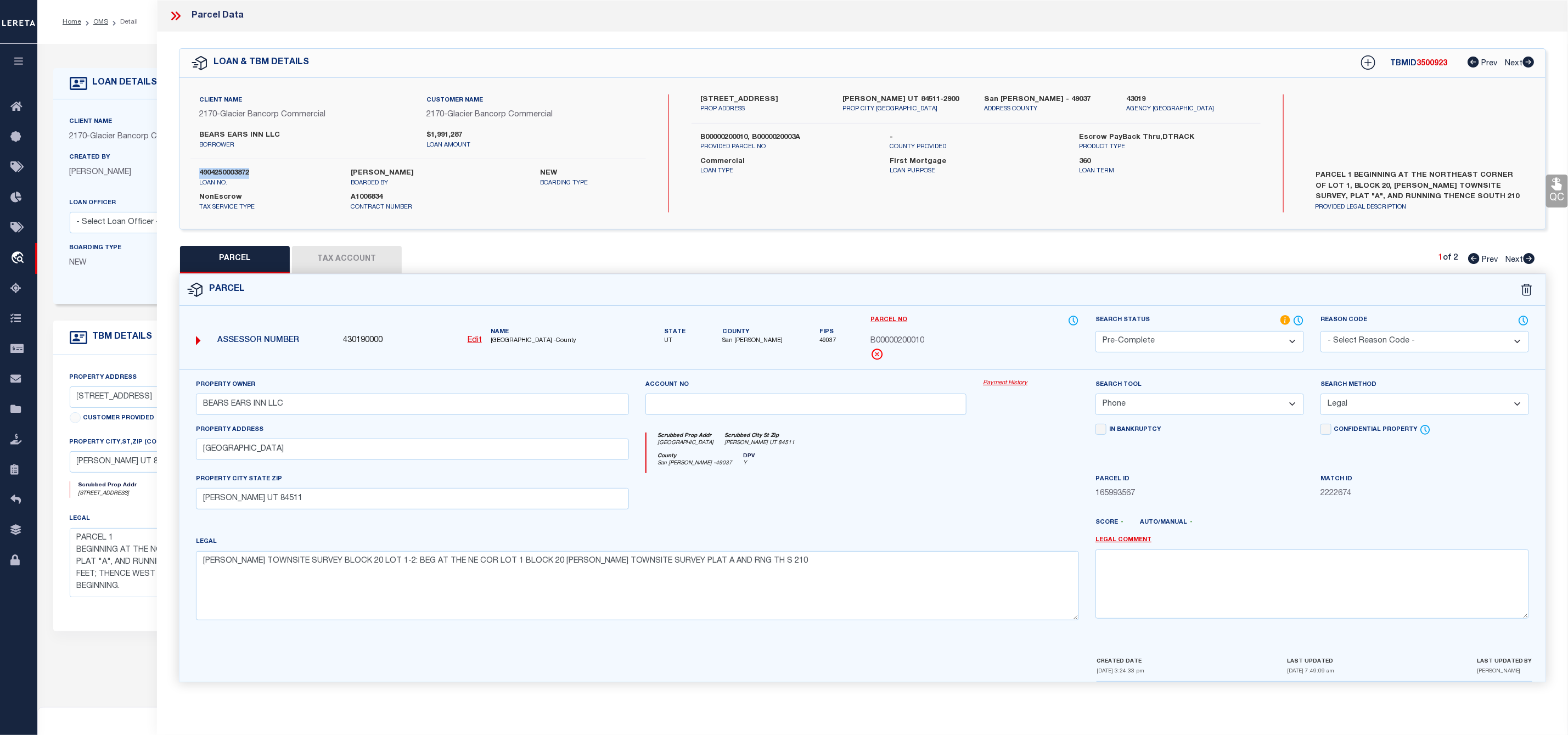
copy label "4904250003872"
click at [221, 174] on label "4904250003872" at bounding box center [267, 174] width 135 height 11
click at [753, 339] on span "San [PERSON_NAME]" at bounding box center [752, 341] width 60 height 9
click at [752, 339] on span "San [PERSON_NAME]" at bounding box center [752, 341] width 60 height 9
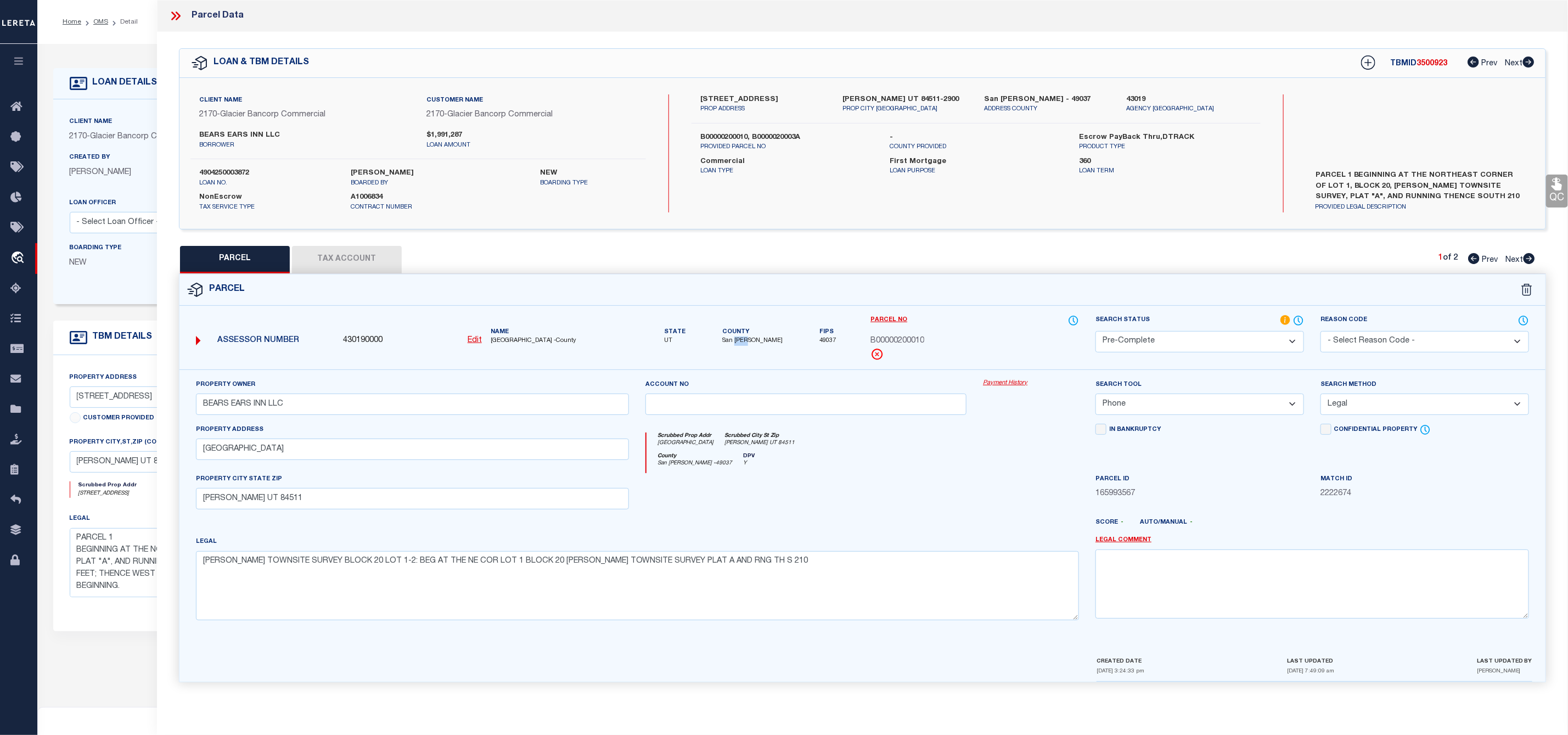
click at [762, 342] on span "San [PERSON_NAME]" at bounding box center [752, 341] width 60 height 9
drag, startPoint x: 769, startPoint y: 340, endPoint x: 736, endPoint y: 345, distance: 33.4
click at [736, 345] on div "State UT County San Juan Fips 49037" at bounding box center [750, 330] width 209 height 31
copy span "San [PERSON_NAME]"
drag, startPoint x: 533, startPoint y: 374, endPoint x: 526, endPoint y: 361, distance: 14.8
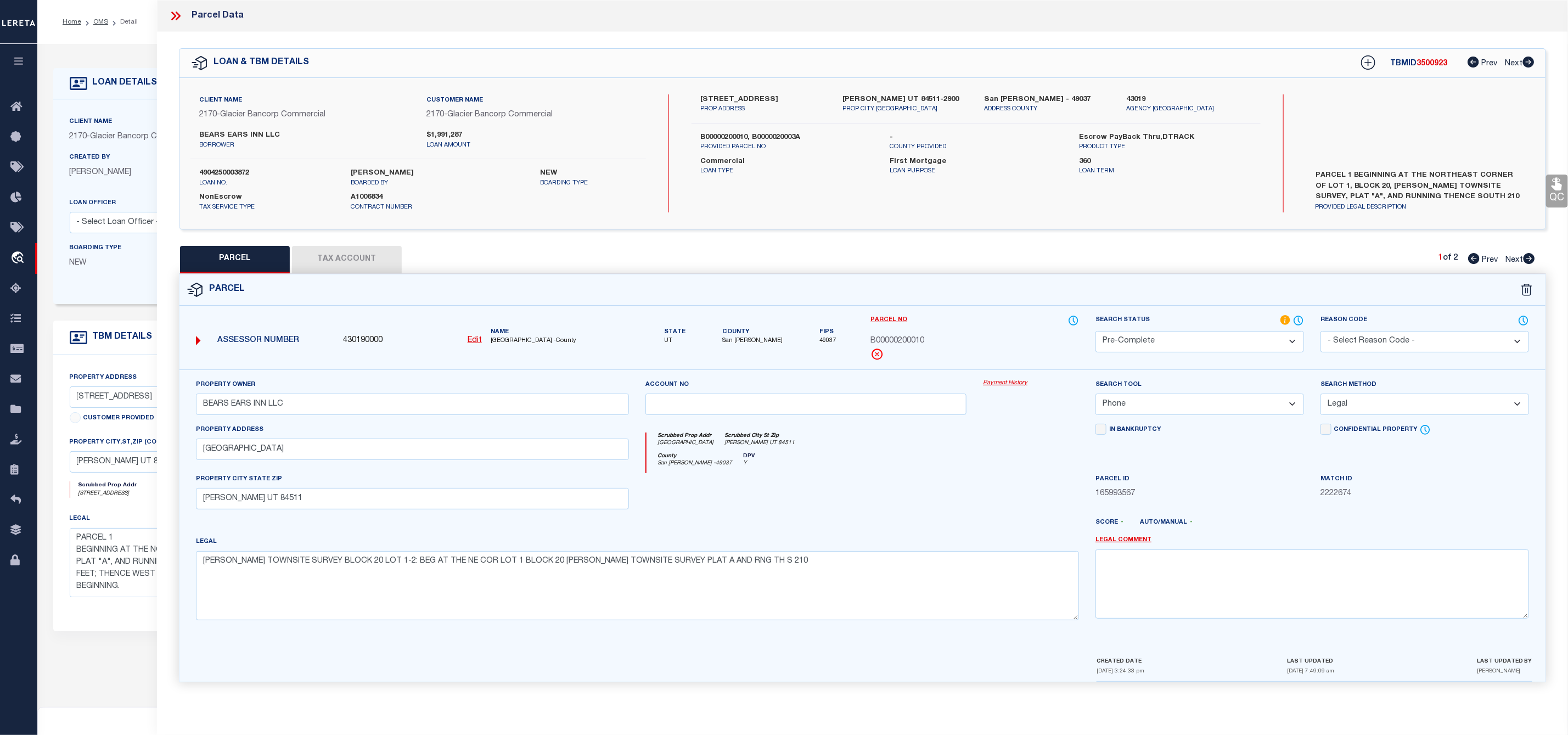
click at [533, 374] on div "Property Owner BEARS EARS INN LLC Account no Payment History Search Tool -- Sel…" at bounding box center [862, 512] width 1366 height 287
drag, startPoint x: 519, startPoint y: 340, endPoint x: 490, endPoint y: 342, distance: 29.1
click at [490, 342] on div "Name SAN JUAN COUNTY -County" at bounding box center [560, 337] width 148 height 18
copy span "SAN JUAN"
click at [899, 340] on span "B00000200010" at bounding box center [898, 342] width 54 height 12
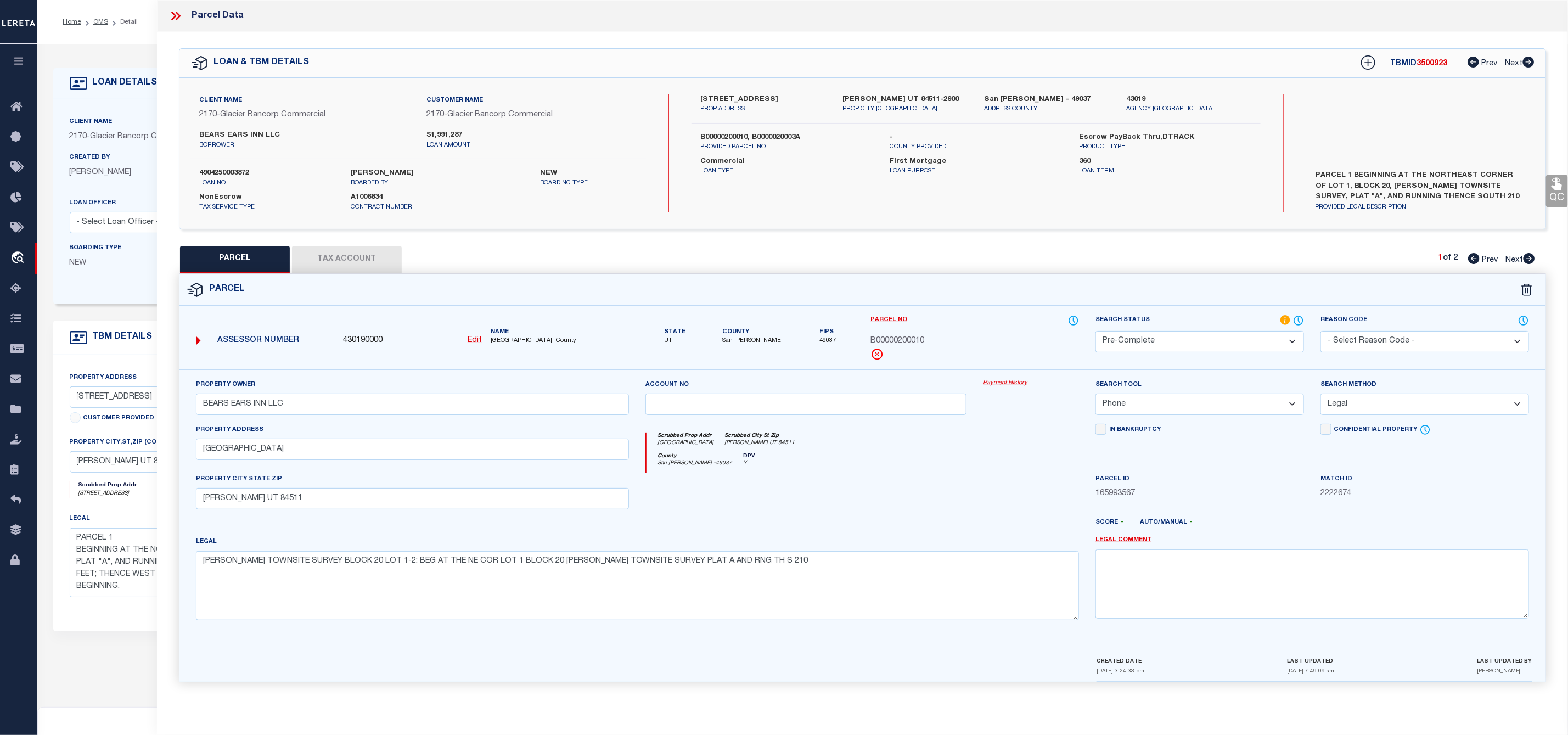
click at [899, 340] on span "B00000200010" at bounding box center [898, 342] width 54 height 12
copy span "B00000200010"
drag, startPoint x: 835, startPoint y: 446, endPoint x: 819, endPoint y: 446, distance: 16.0
click at [832, 448] on div "Scrubbed Prop Addr 88 EAST CENTER Scrubbed City St Zip BLANDING UT 84511" at bounding box center [863, 442] width 433 height 20
click at [1533, 257] on icon at bounding box center [1529, 258] width 12 height 11
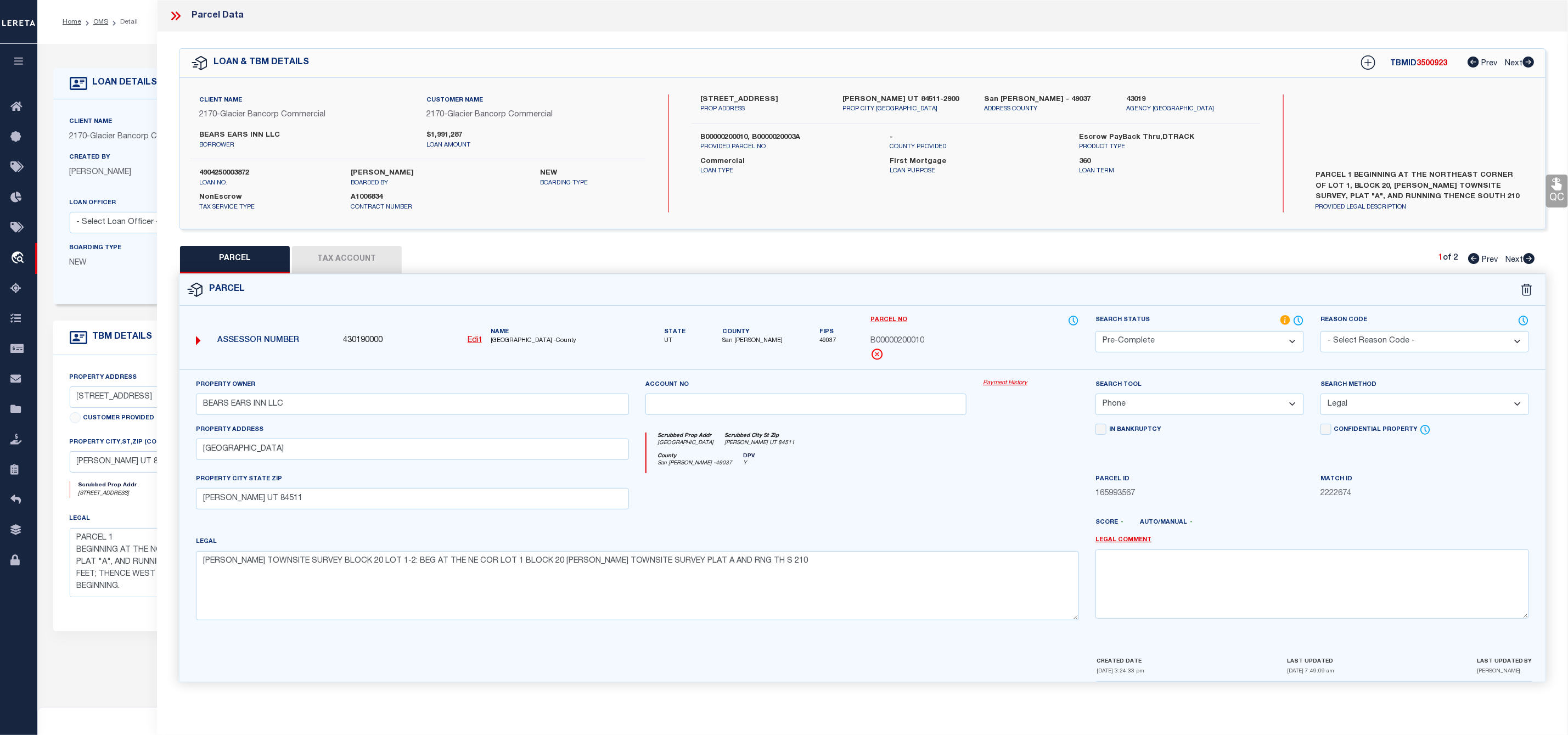
select select "AS"
select select
checkbox input "false"
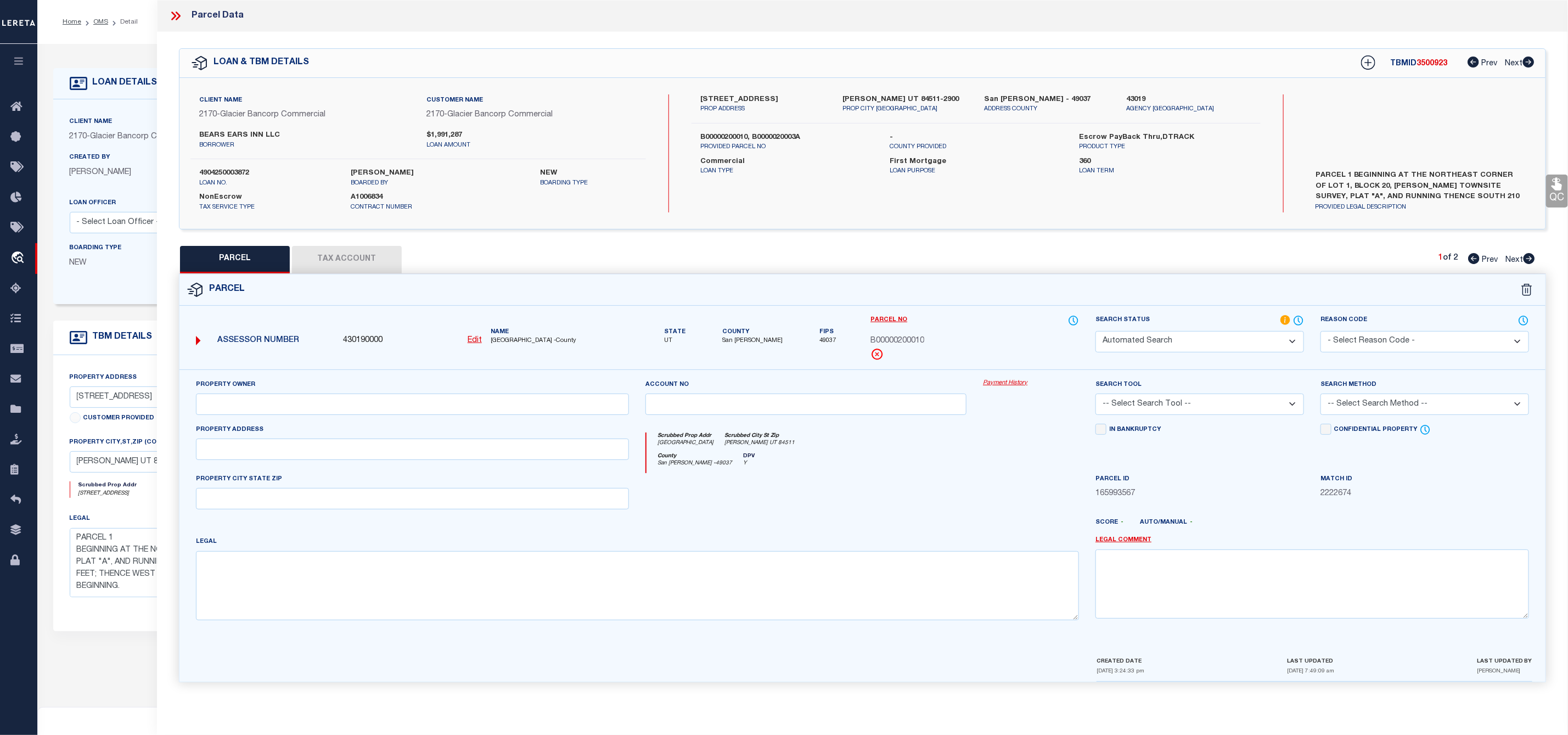
select select "PA"
type input "BEARS EARS INN LLC"
select select "ATL"
select select "ADD"
checkbox input "false"
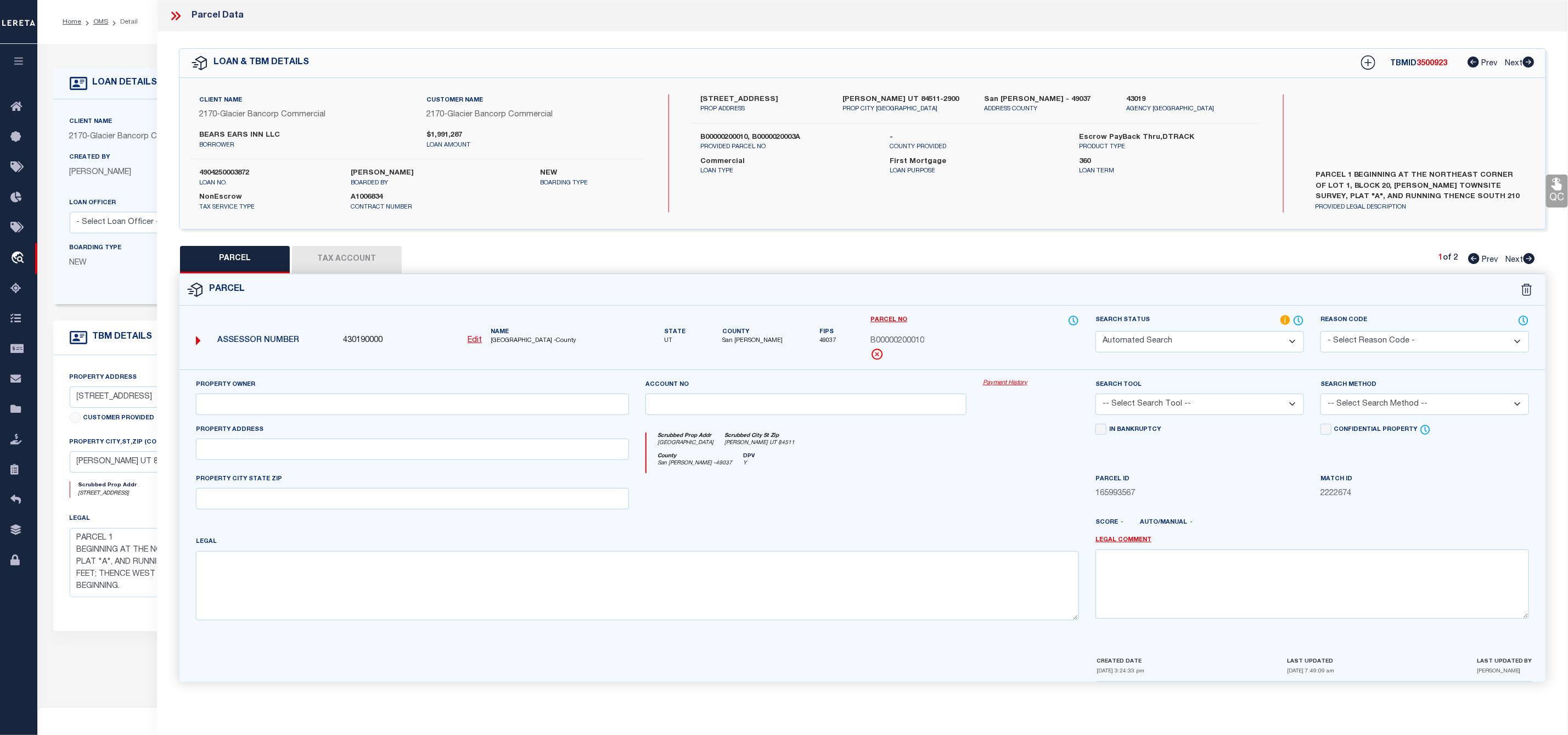
type input "UT"
type textarea "BLANDING TOWNSITE SURVEY BLOCK 20 LOT 3: BEG 170 FT N AND 155 FT E OF SW COR BL…"
click at [1162, 338] on select "Automated Search Bad Parcel Complete Duplicate Parcel High Dollar Reporting In …" at bounding box center [1200, 341] width 209 height 21
select select "PC"
click at [1095, 332] on select "Automated Search Bad Parcel Complete Duplicate Parcel High Dollar Reporting In …" at bounding box center [1200, 341] width 209 height 21
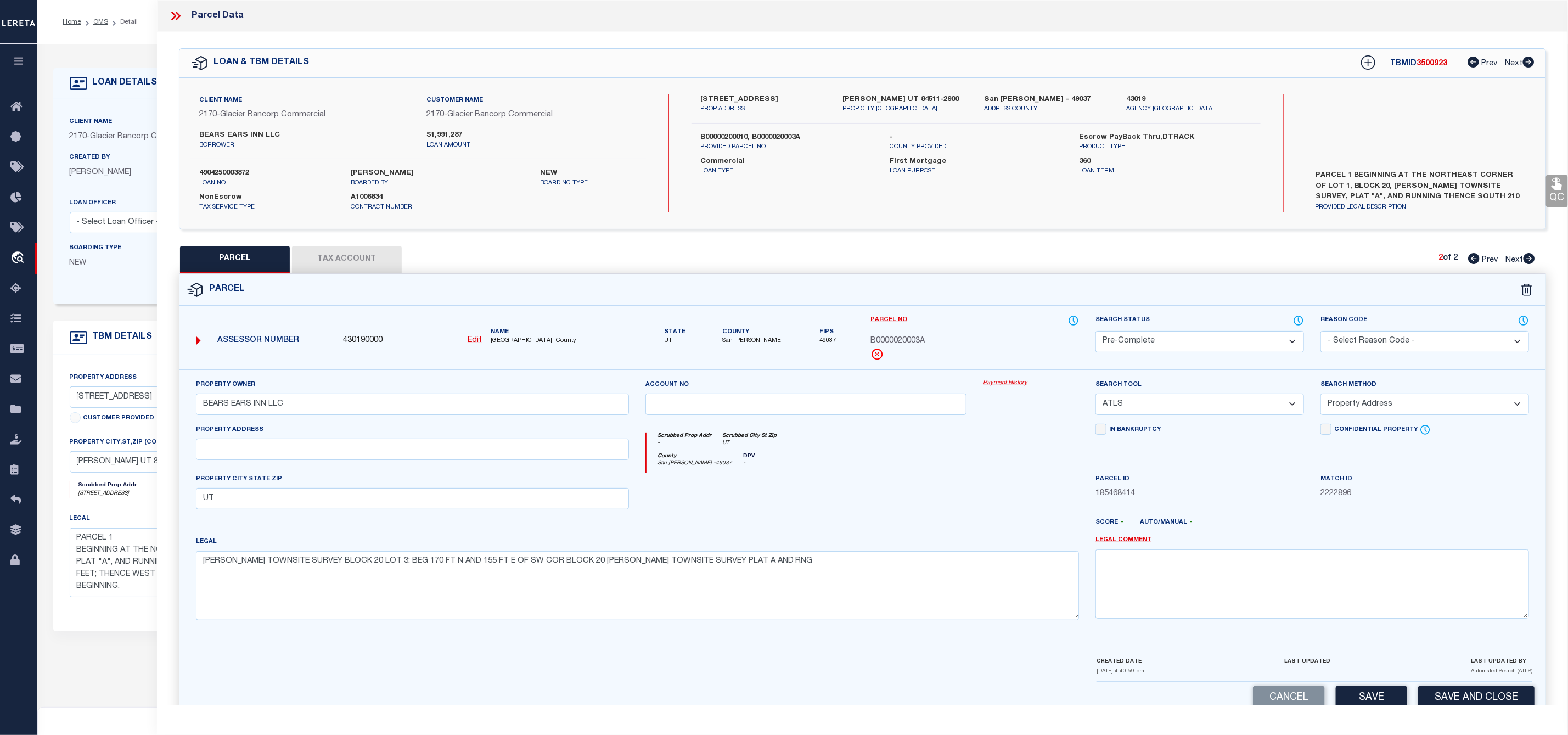
click at [1171, 406] on select "-- Select Search Tool -- 3rd Party Website Agency File Agency Website ATLS CNV-…" at bounding box center [1200, 404] width 209 height 21
select select "PHN"
click at [1095, 397] on select "-- Select Search Tool -- 3rd Party Website Agency File Agency Website ATLS CNV-…" at bounding box center [1200, 404] width 209 height 21
click at [1361, 410] on select "-- Select Search Method -- Property Address Legal Liability Info Provided" at bounding box center [1425, 404] width 209 height 21
select select "LEG"
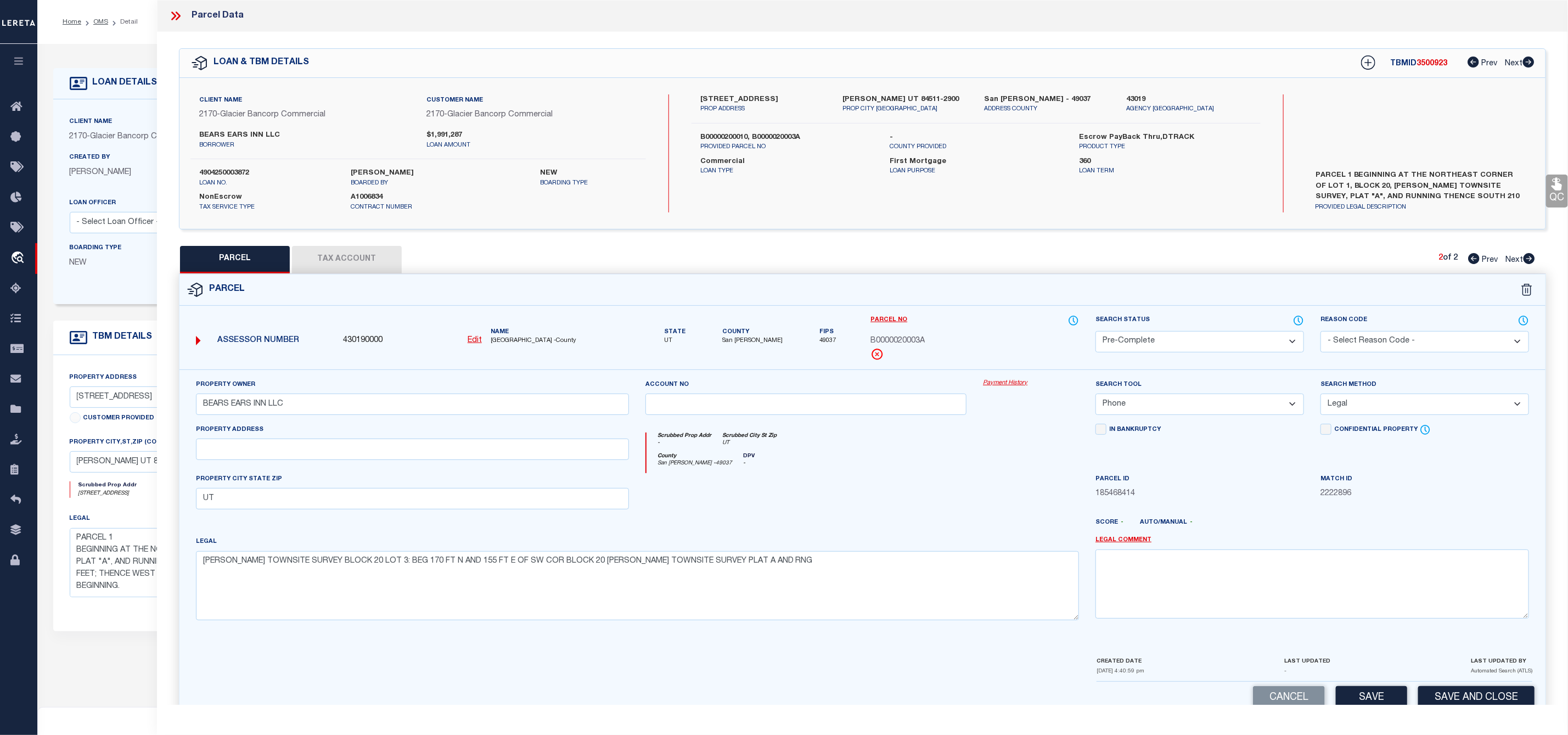
click at [1321, 397] on select "-- Select Search Method -- Property Address Legal Liability Info Provided" at bounding box center [1425, 404] width 209 height 21
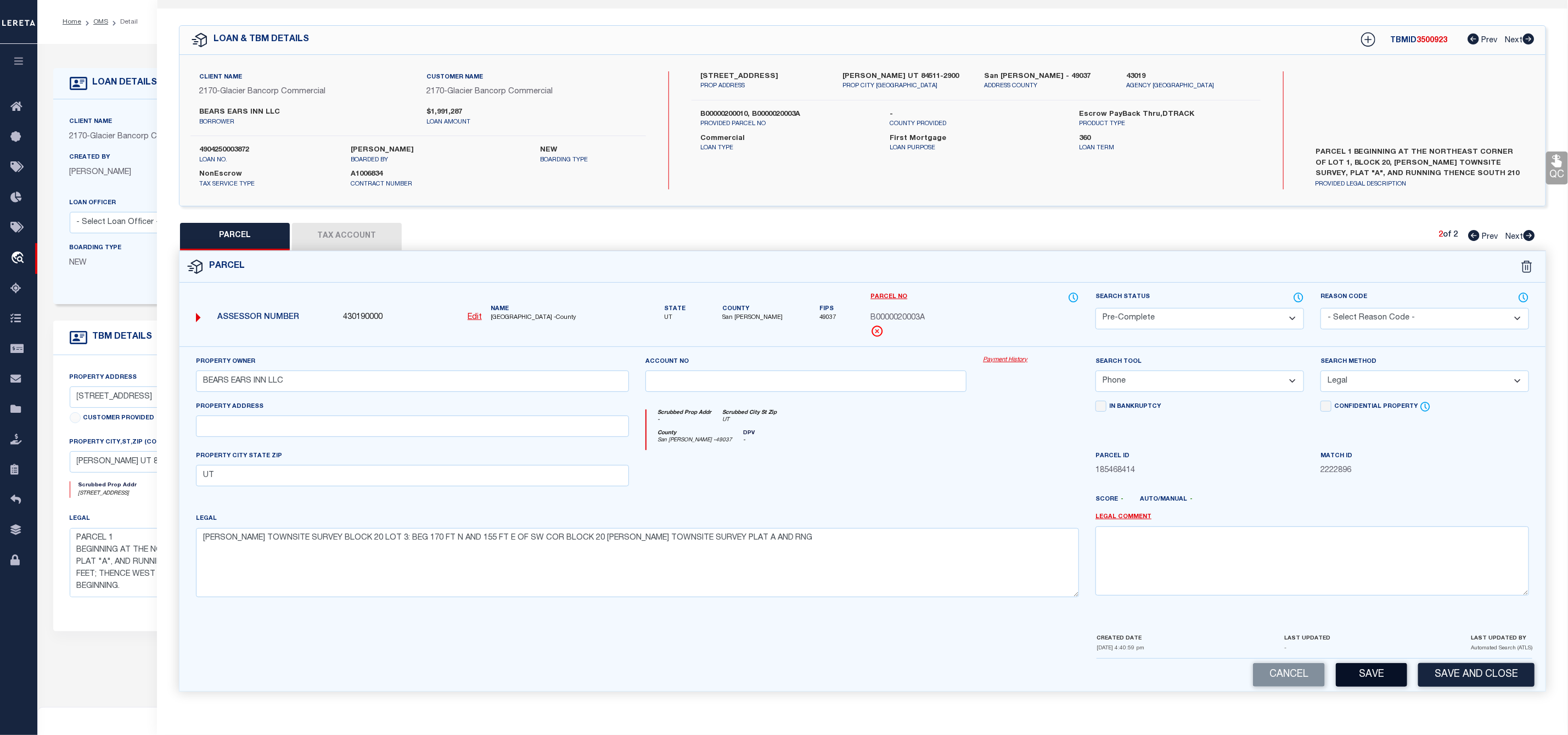
click at [1375, 669] on button "Save" at bounding box center [1372, 674] width 71 height 23
select select "AS"
select select
checkbox input "false"
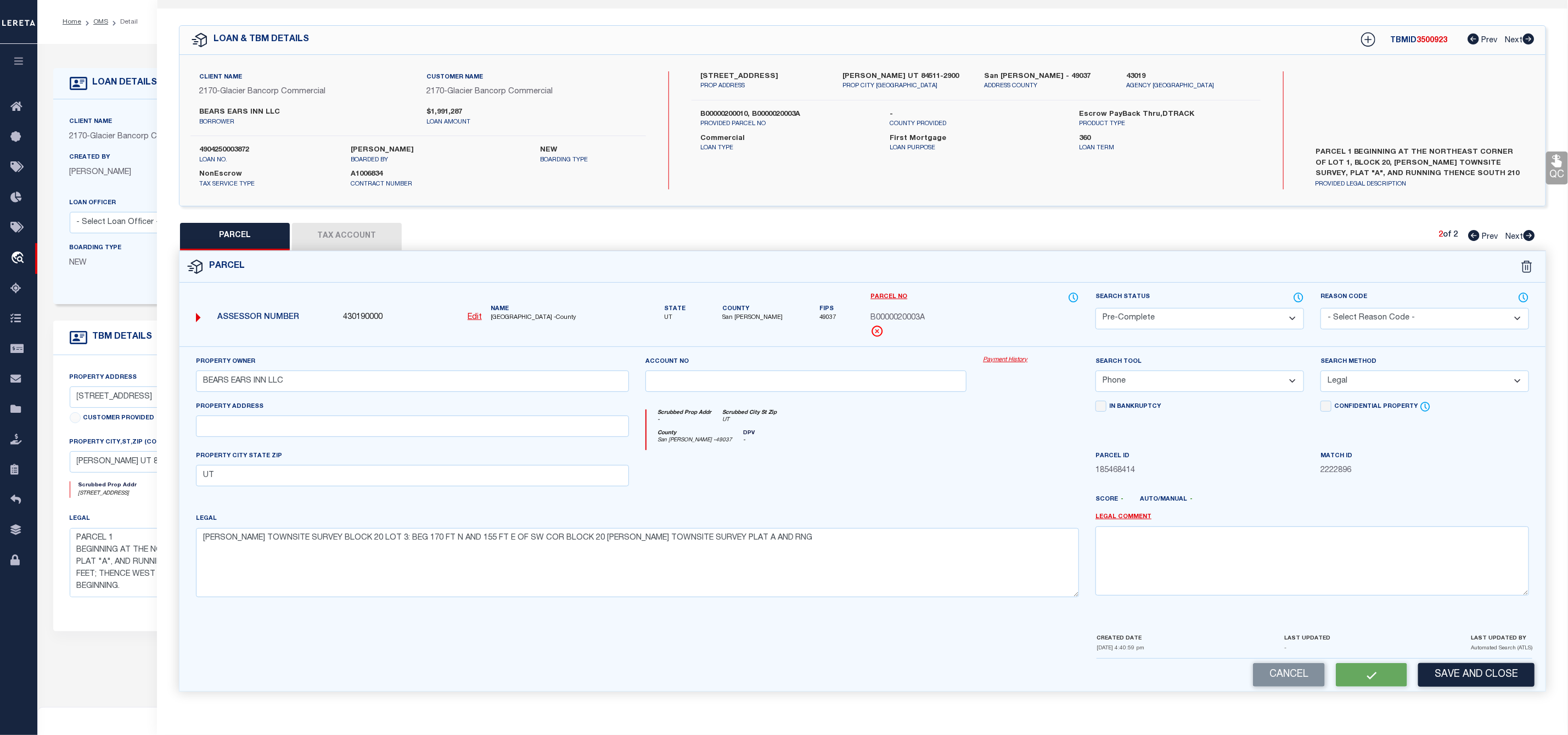
checkbox input "false"
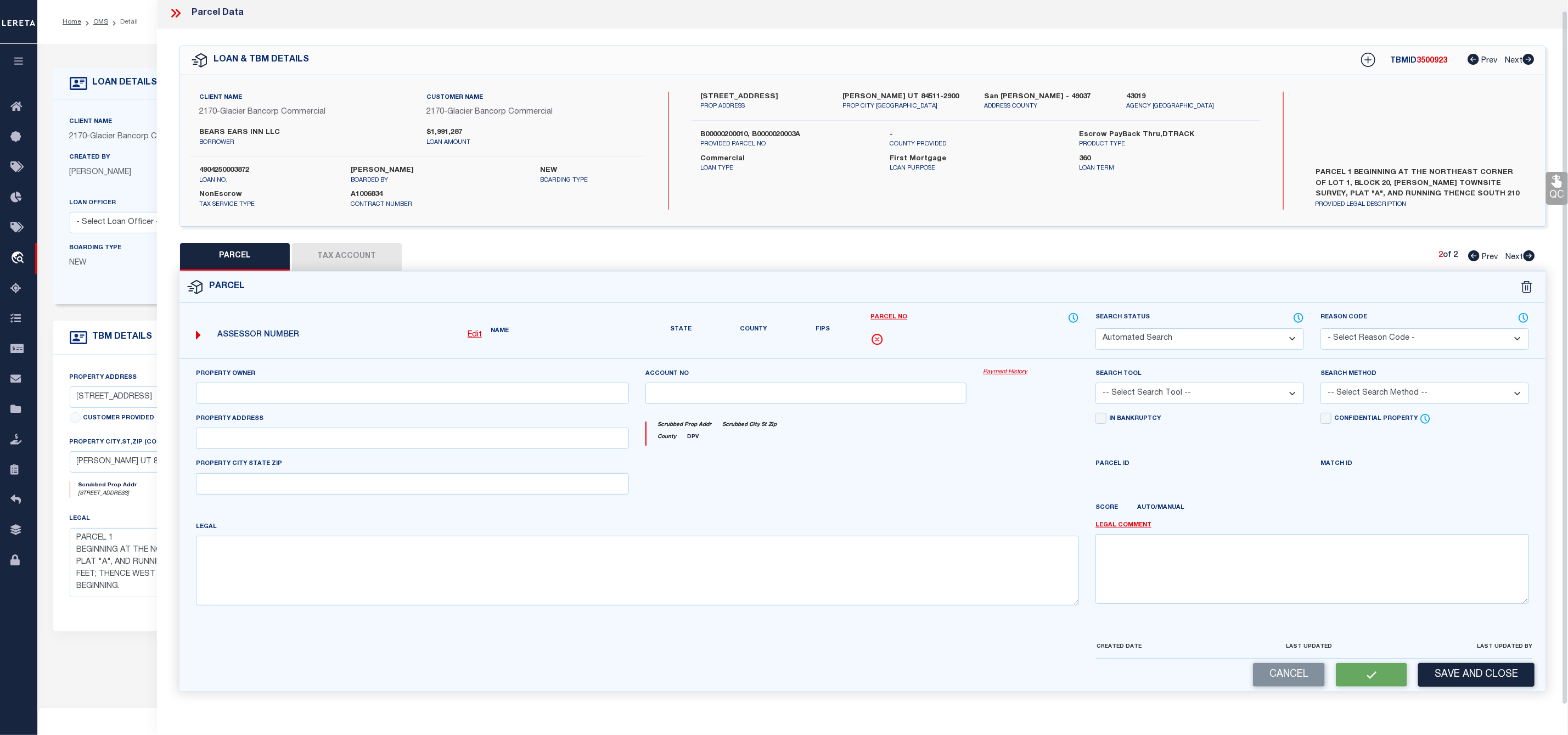
select select "PC"
type input "BEARS EARS INN LLC"
select select "PHN"
select select "LEG"
type input "UT"
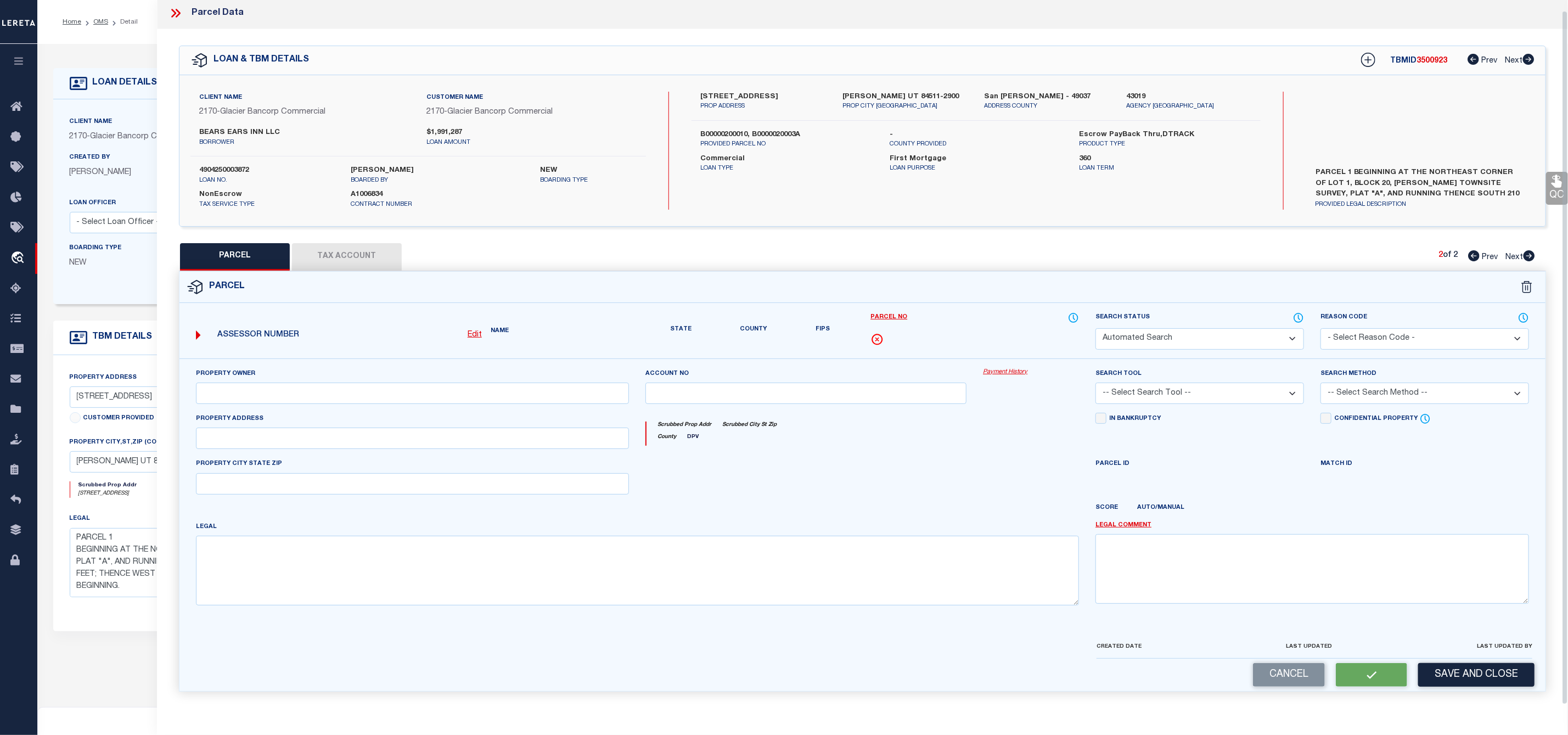
type textarea "BLANDING TOWNSITE SURVEY BLOCK 20 LOT 3: BEG 170 FT N AND 155 FT E OF SW COR BL…"
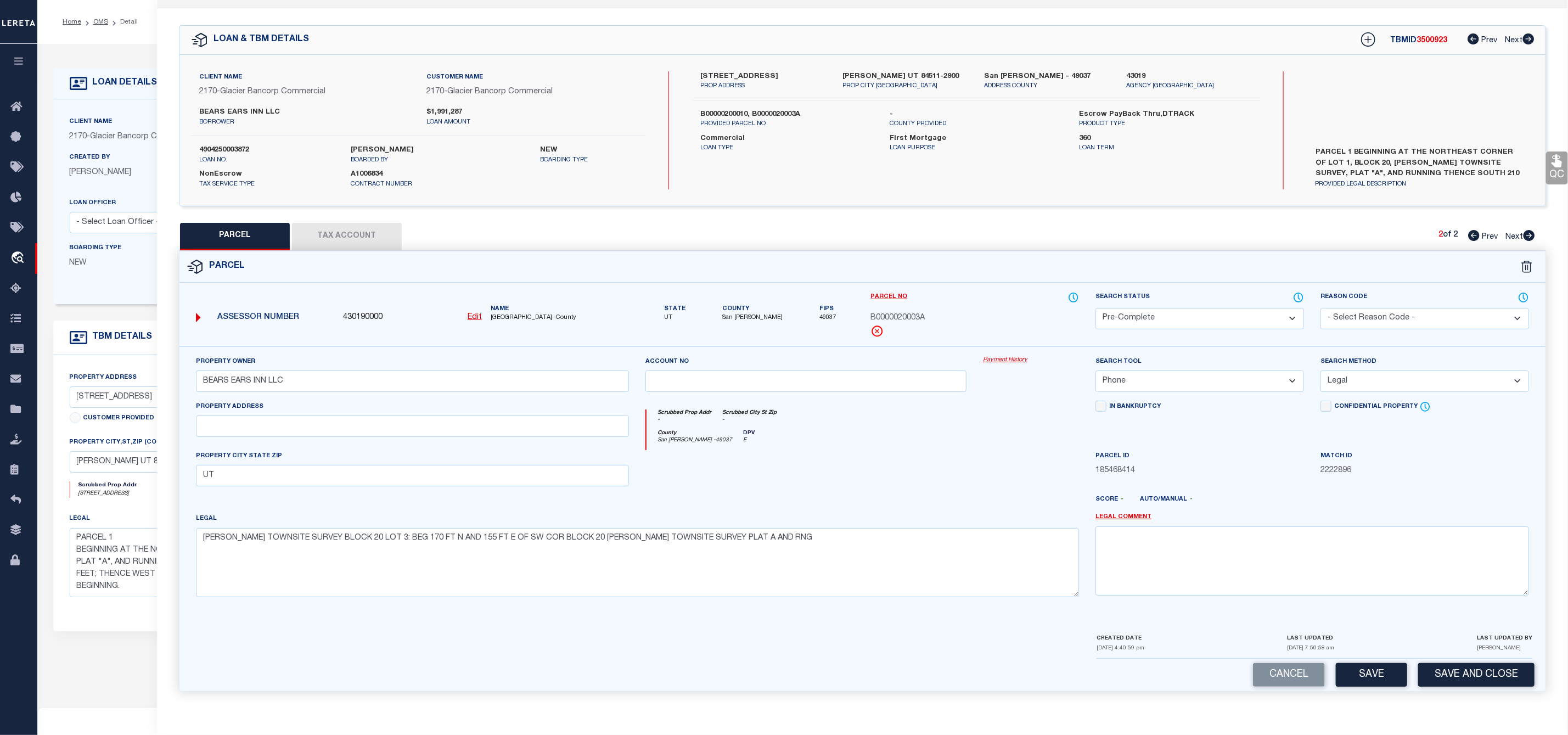
click at [906, 312] on span "B0000020003A" at bounding box center [898, 318] width 55 height 12
click at [902, 435] on div "County San Juan - 49037 DPV E" at bounding box center [863, 439] width 433 height 20
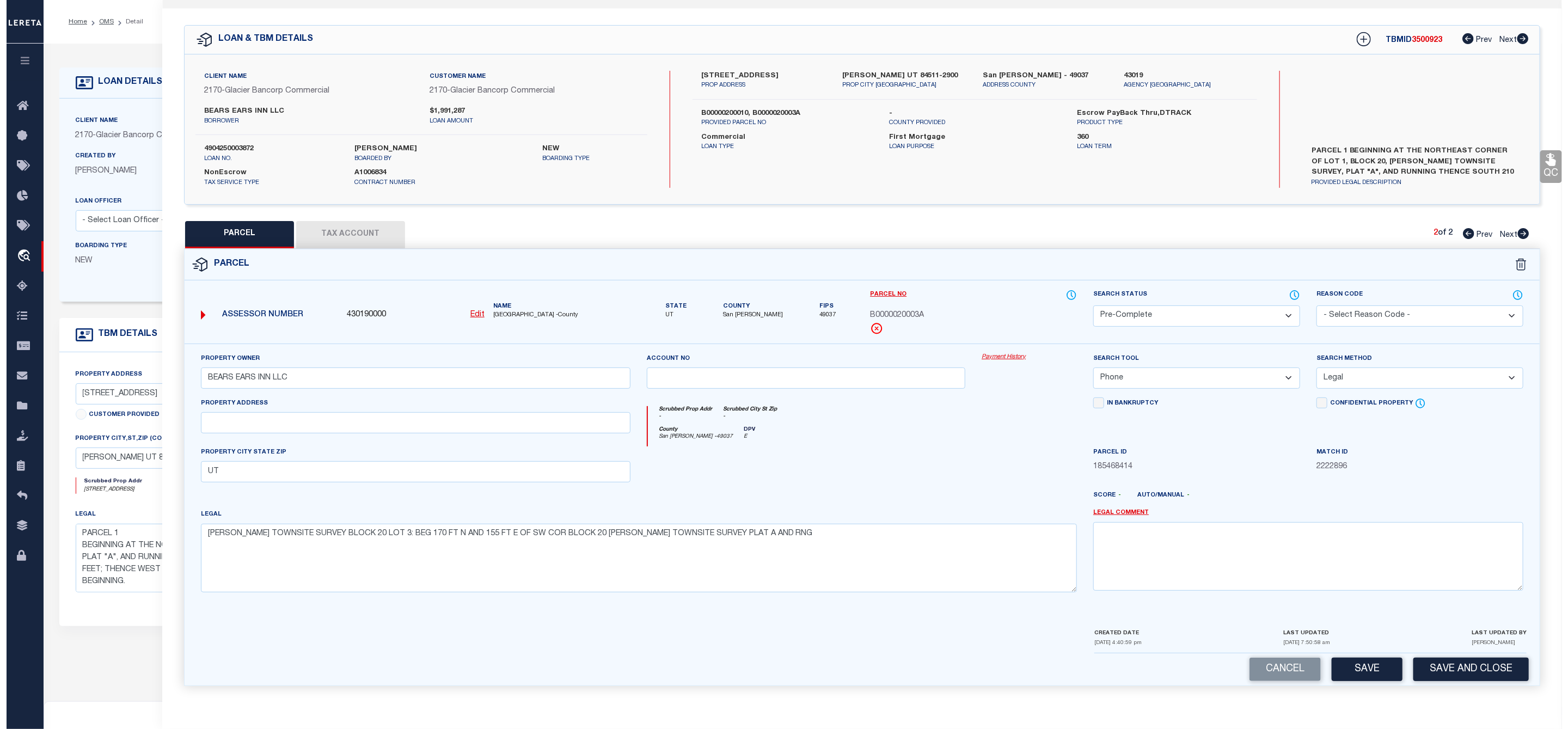
scroll to position [0, 0]
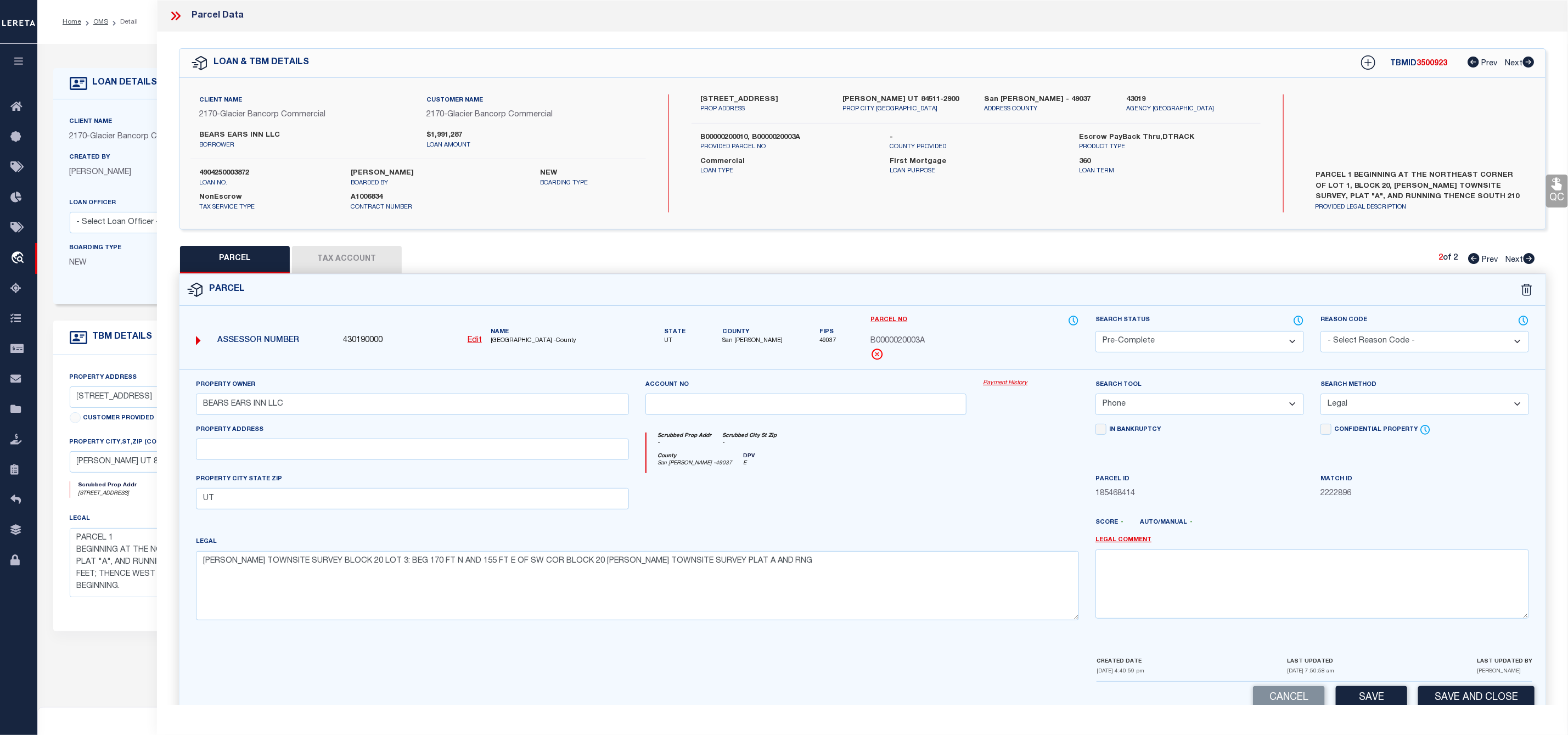
click at [178, 12] on icon at bounding box center [176, 15] width 14 height 14
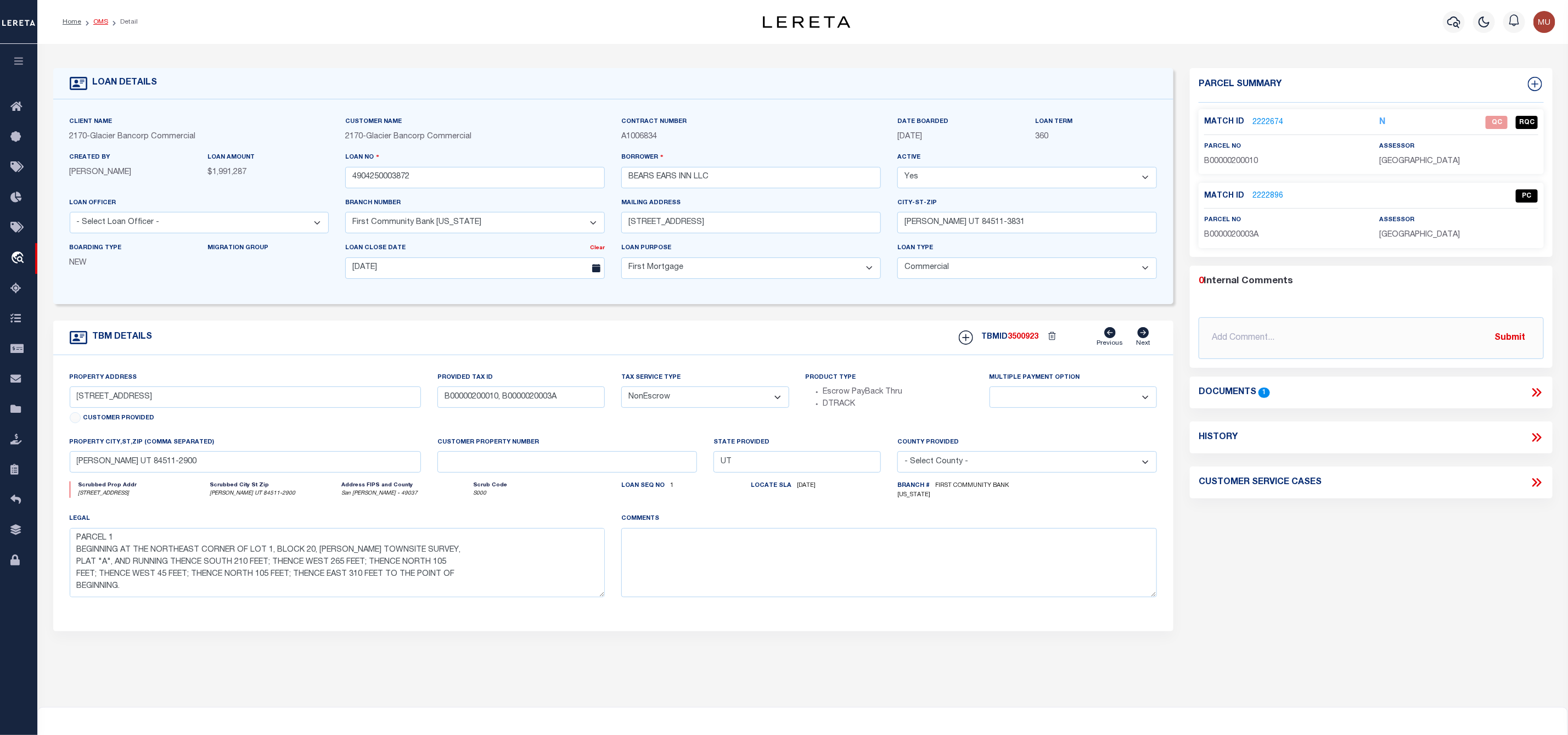
click at [99, 25] on link "OMS" at bounding box center [101, 21] width 15 height 7
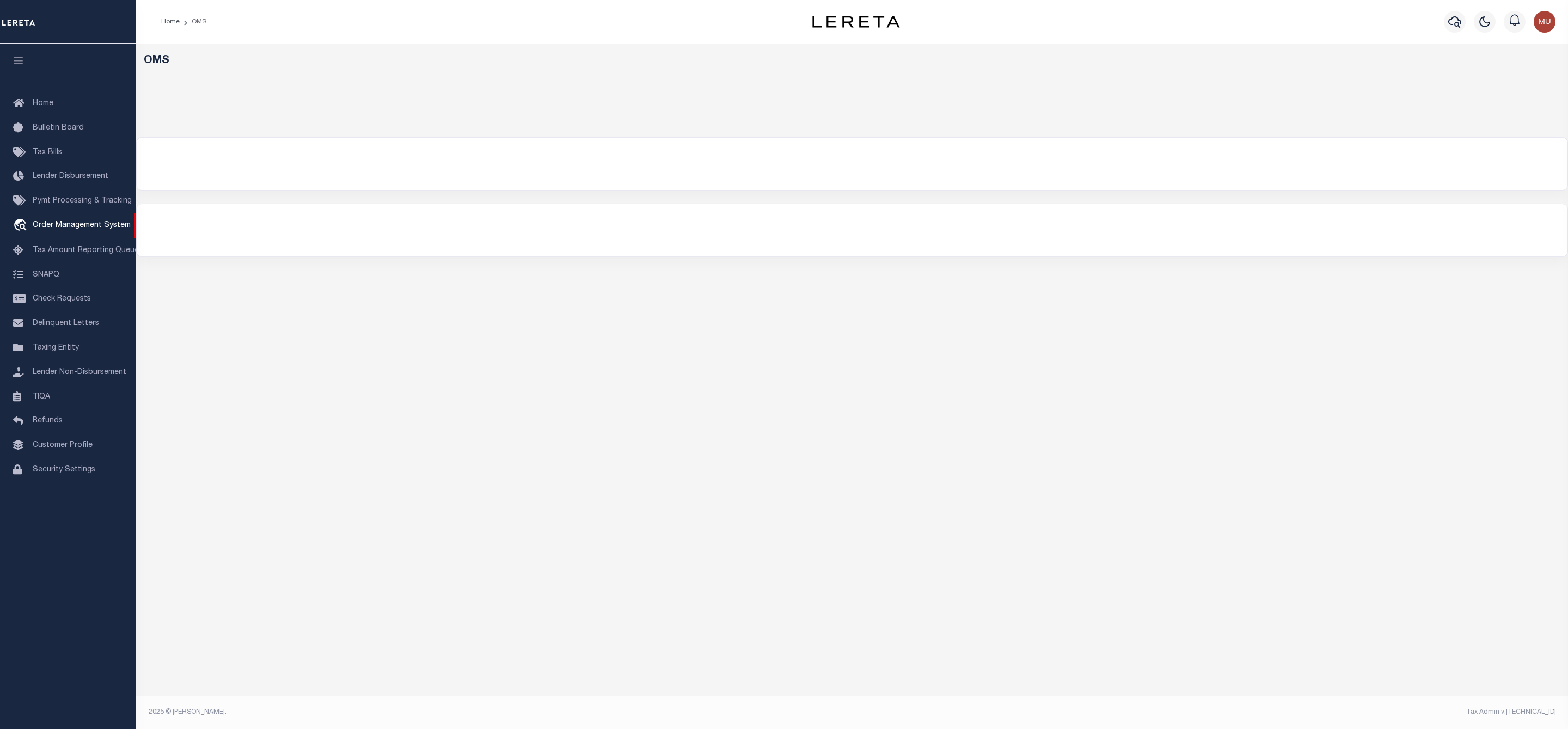
select select "200"
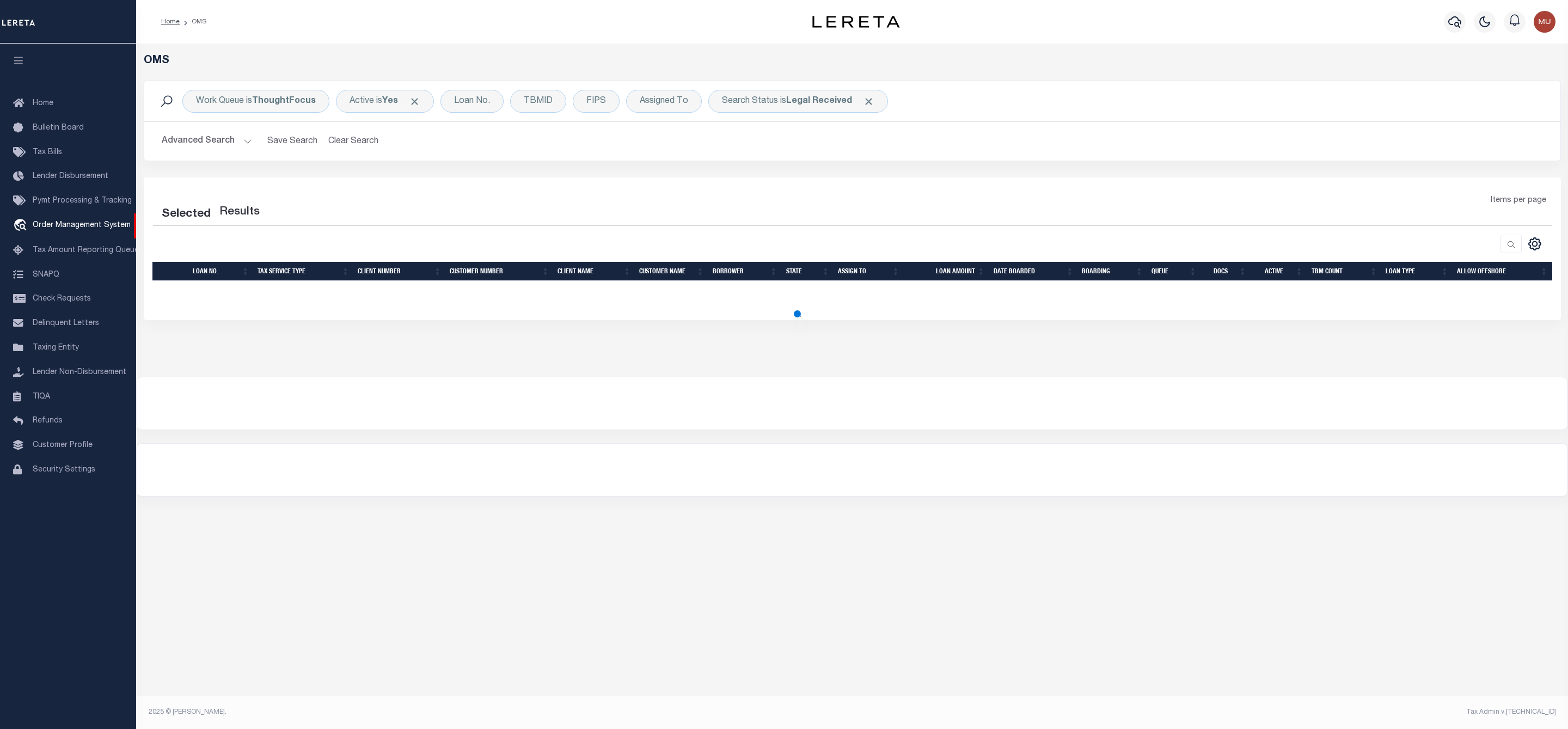
select select "200"
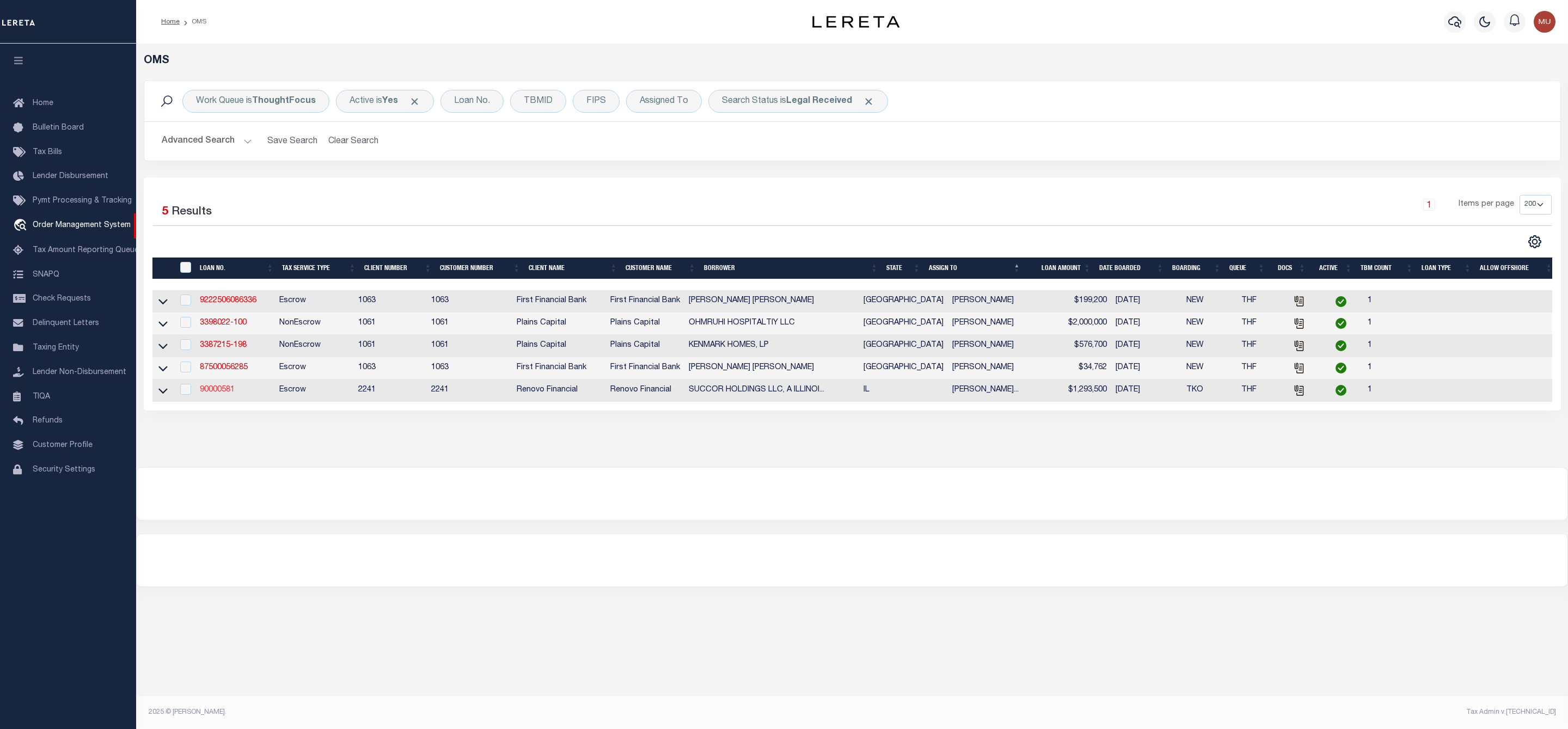
click at [223, 392] on link "90000581" at bounding box center [217, 389] width 35 height 8
type input "90000581"
type input "SUCCOR HOLDINGS LLC, A [US_STATE] LIMITED LIABILITY COMPANY"
select select
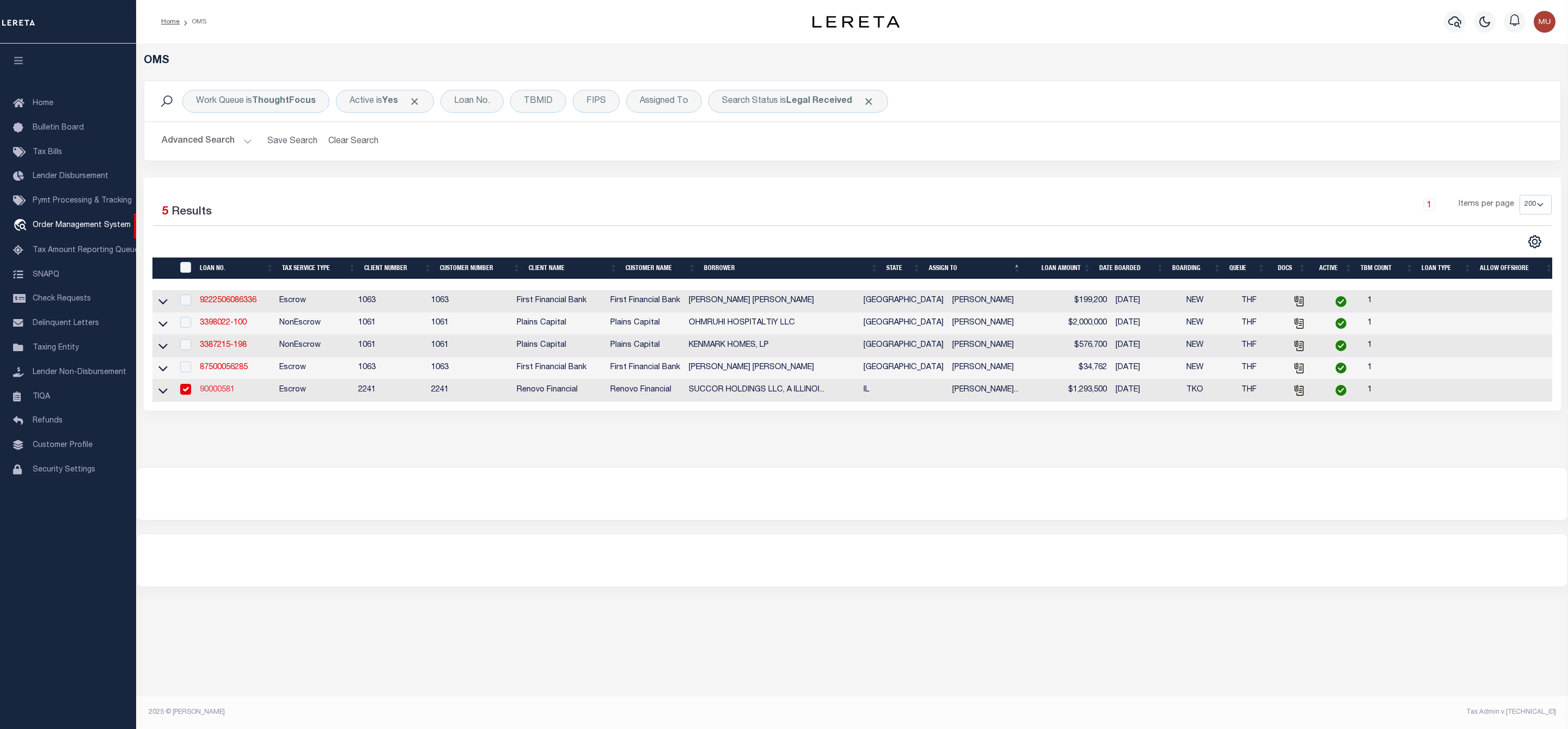
select select "400"
select select "Escrow"
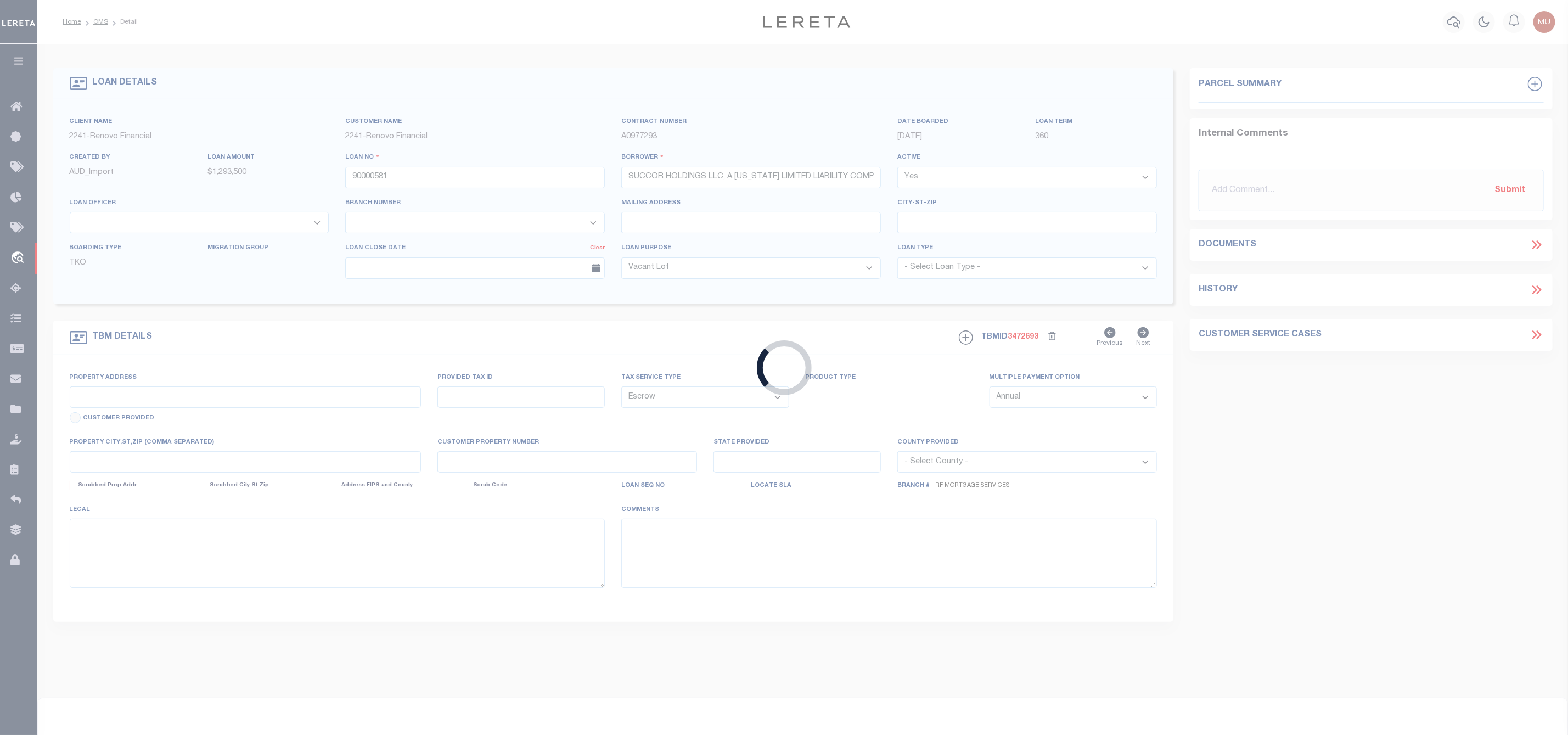
type input "[STREET_ADDRESS]"
select select
type input "[PERSON_NAME], IL 60472"
type input "a0kUS00000CK0WP"
type input "IL"
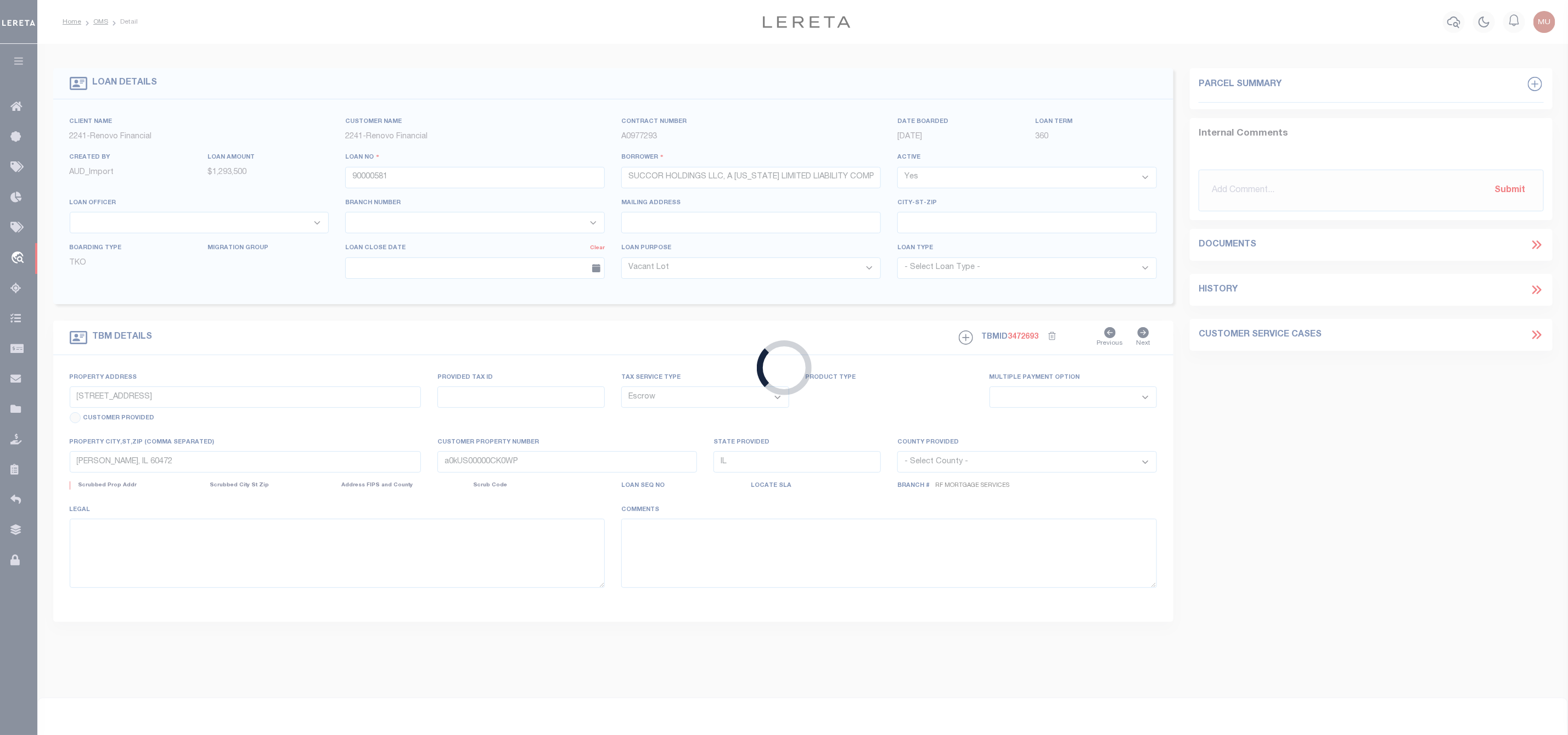
select select
select select "14701"
select select "25067"
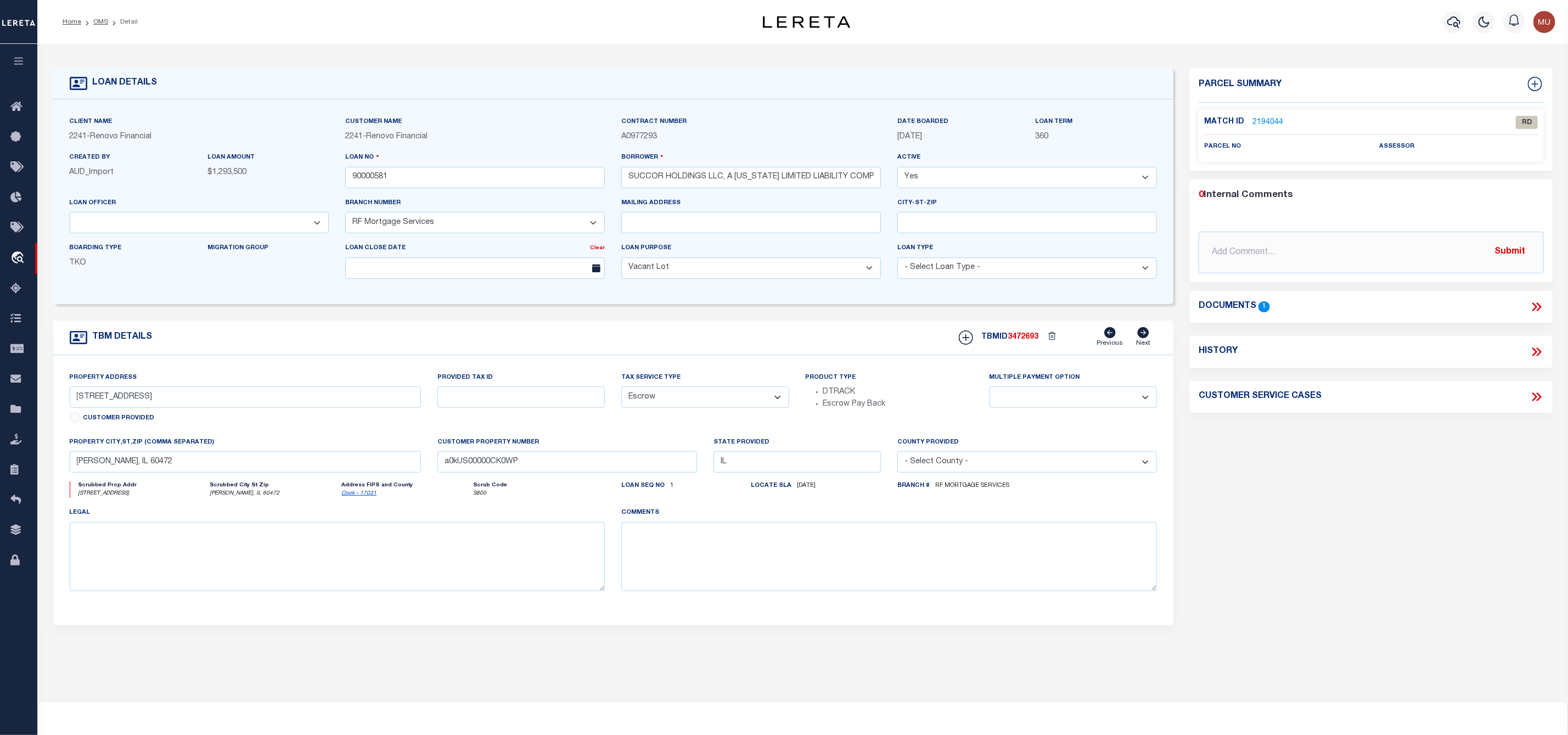
click at [1266, 122] on link "2194044" at bounding box center [1268, 123] width 31 height 12
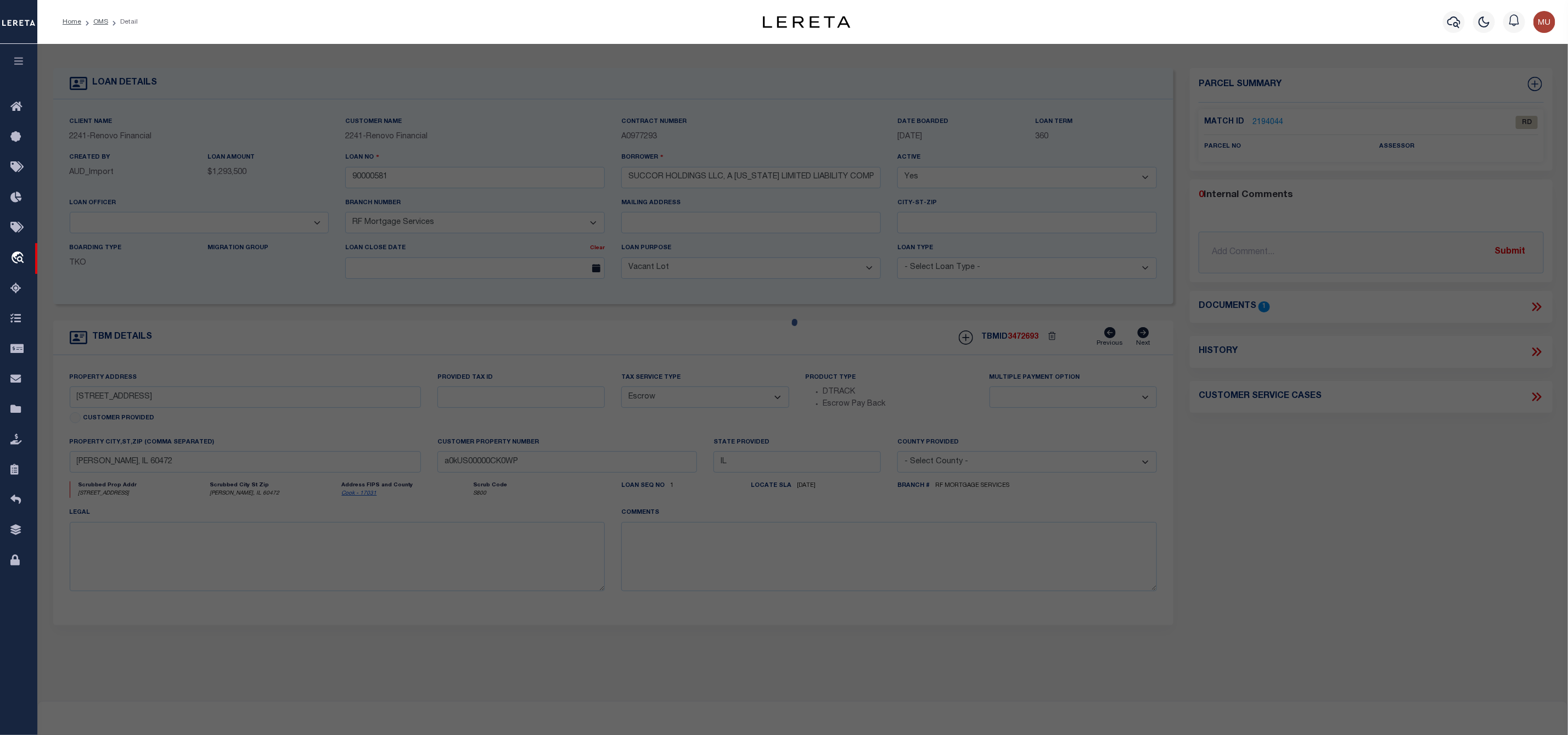
checkbox input "false"
select select "RD"
checkbox input "false"
type textarea "Document uploaded that satisfies a legal requirement, changing from [GEOGRAPHIC…"
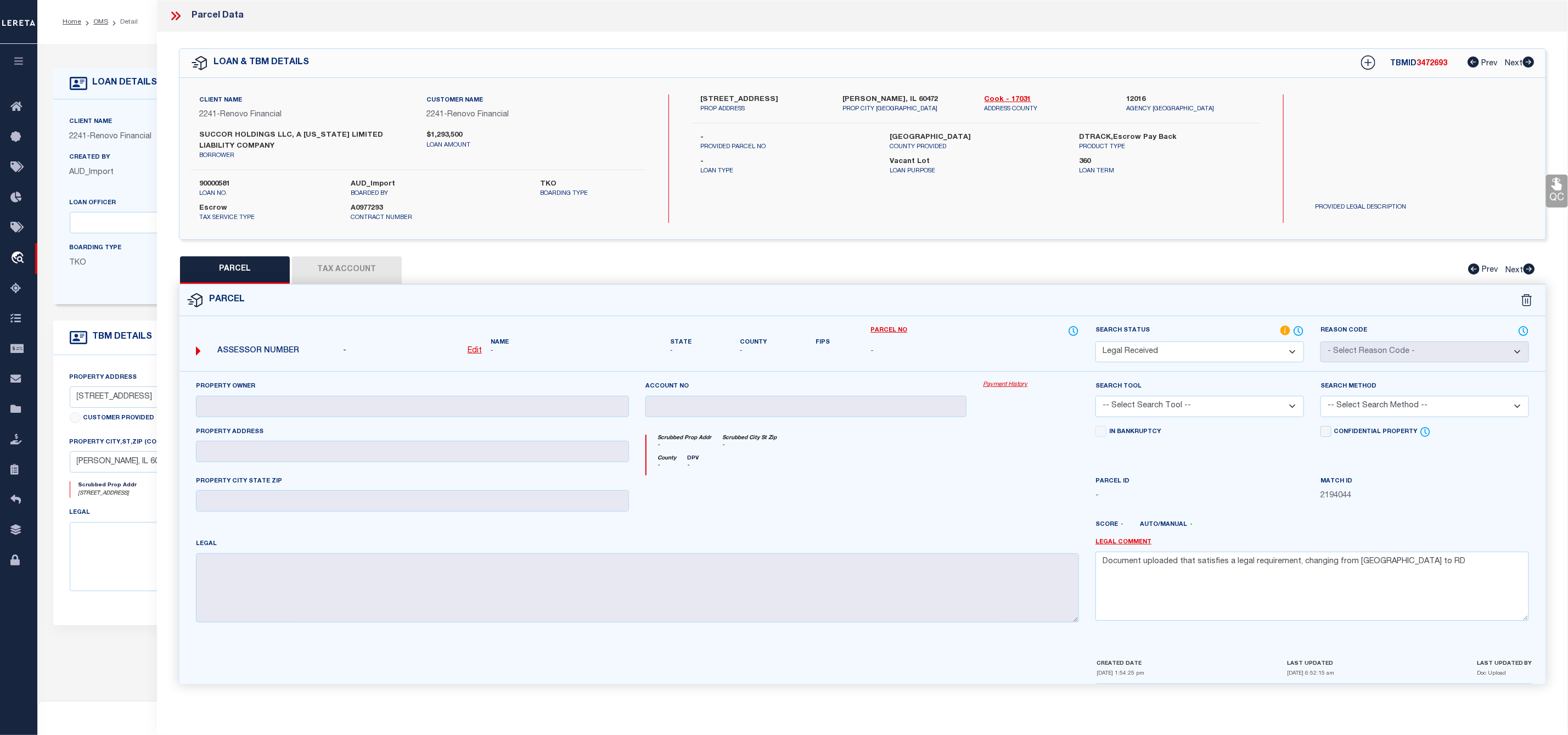
click at [341, 269] on div "PARCEL Tax Account Prev Next" at bounding box center [863, 270] width 1367 height 28
click at [179, 17] on icon at bounding box center [176, 15] width 14 height 14
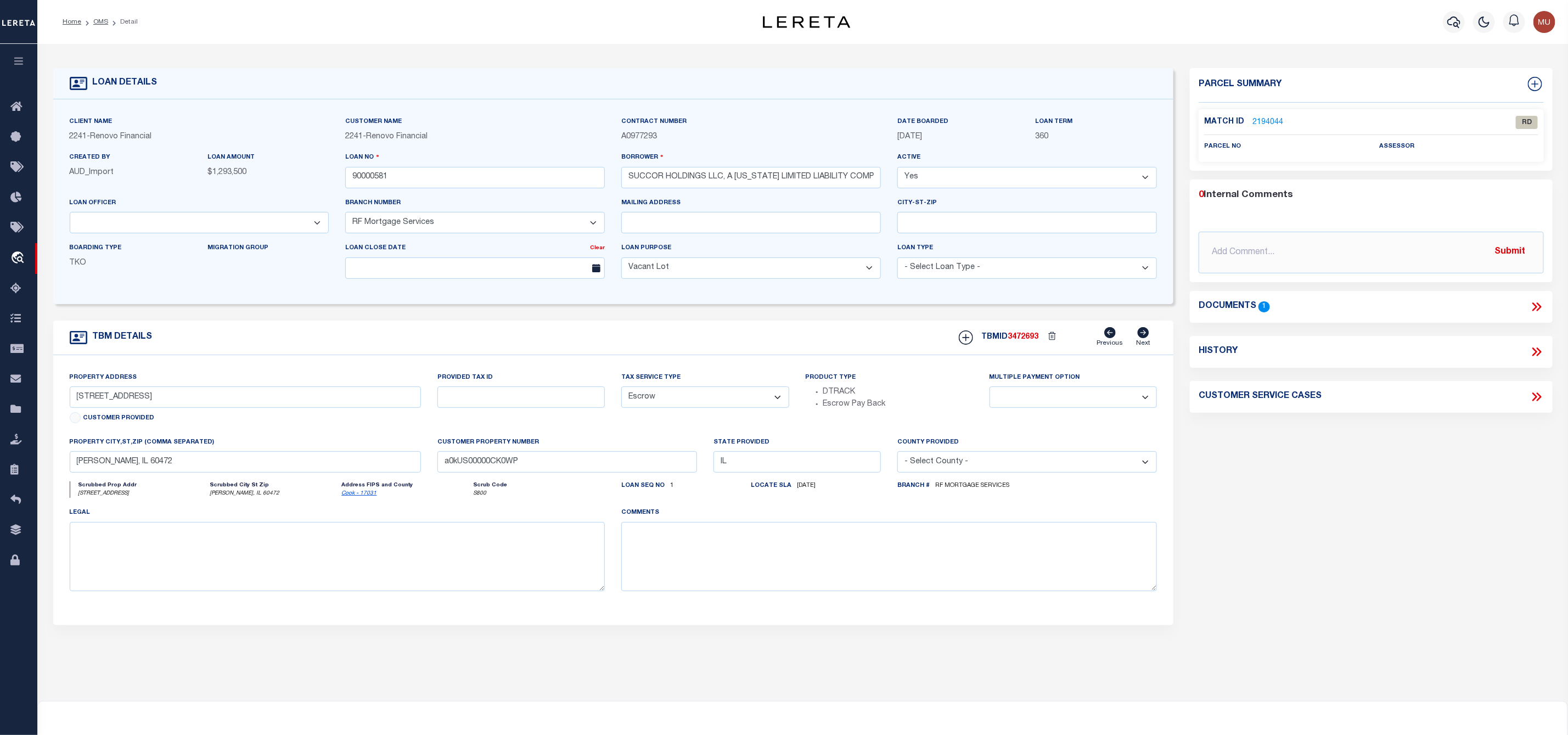
click at [1534, 304] on icon at bounding box center [1535, 307] width 5 height 9
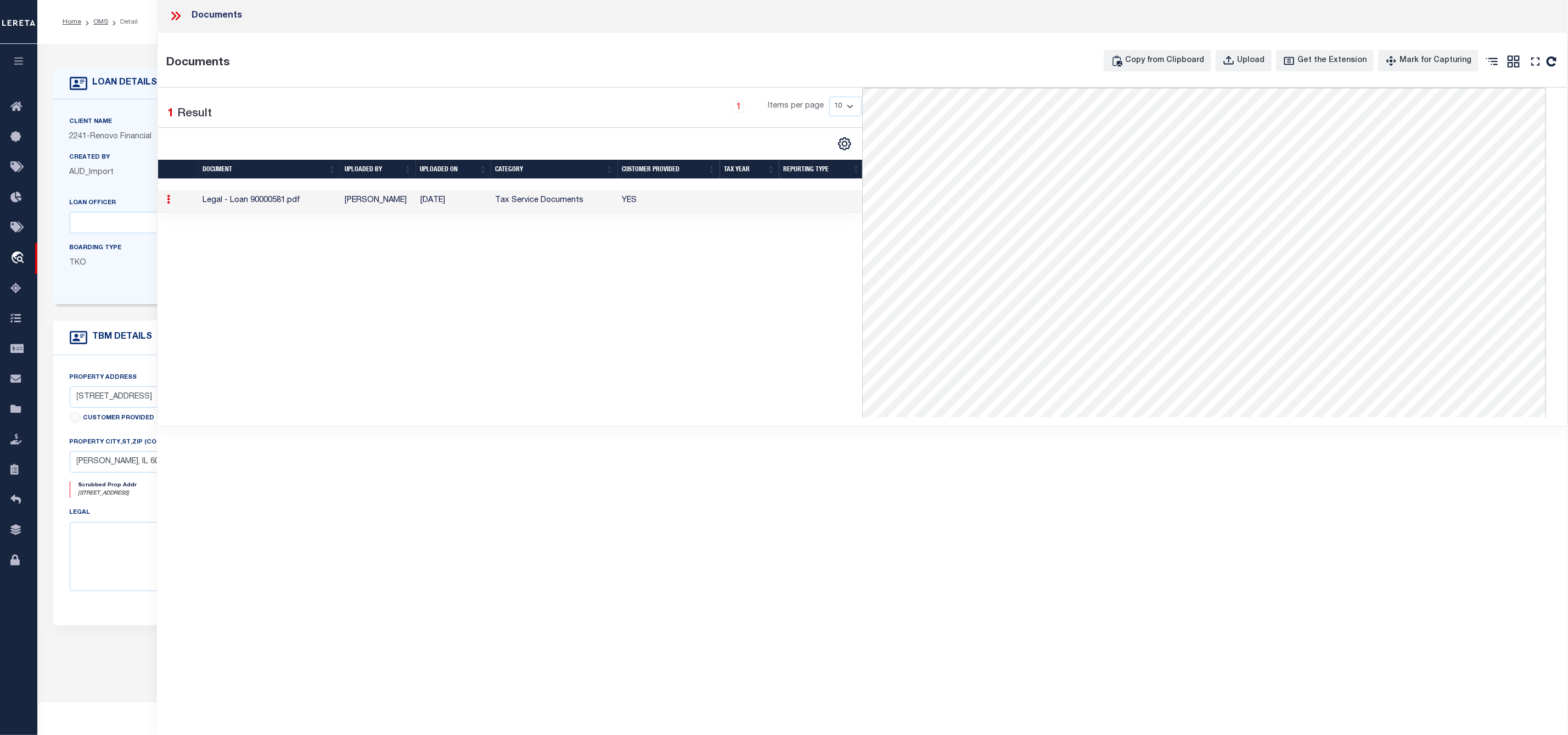
click at [179, 17] on icon at bounding box center [176, 15] width 14 height 14
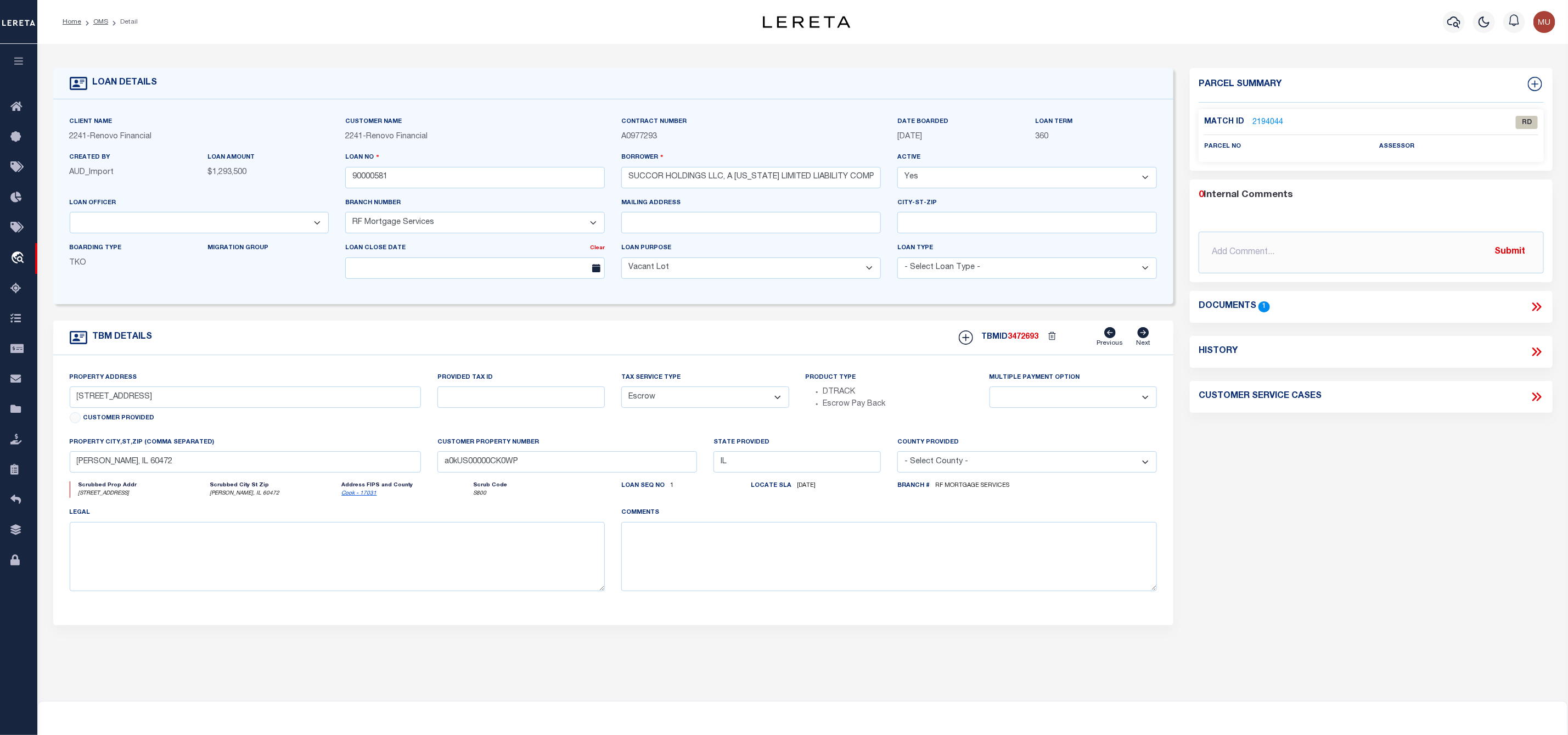
click at [1270, 117] on link "2194044" at bounding box center [1268, 123] width 31 height 12
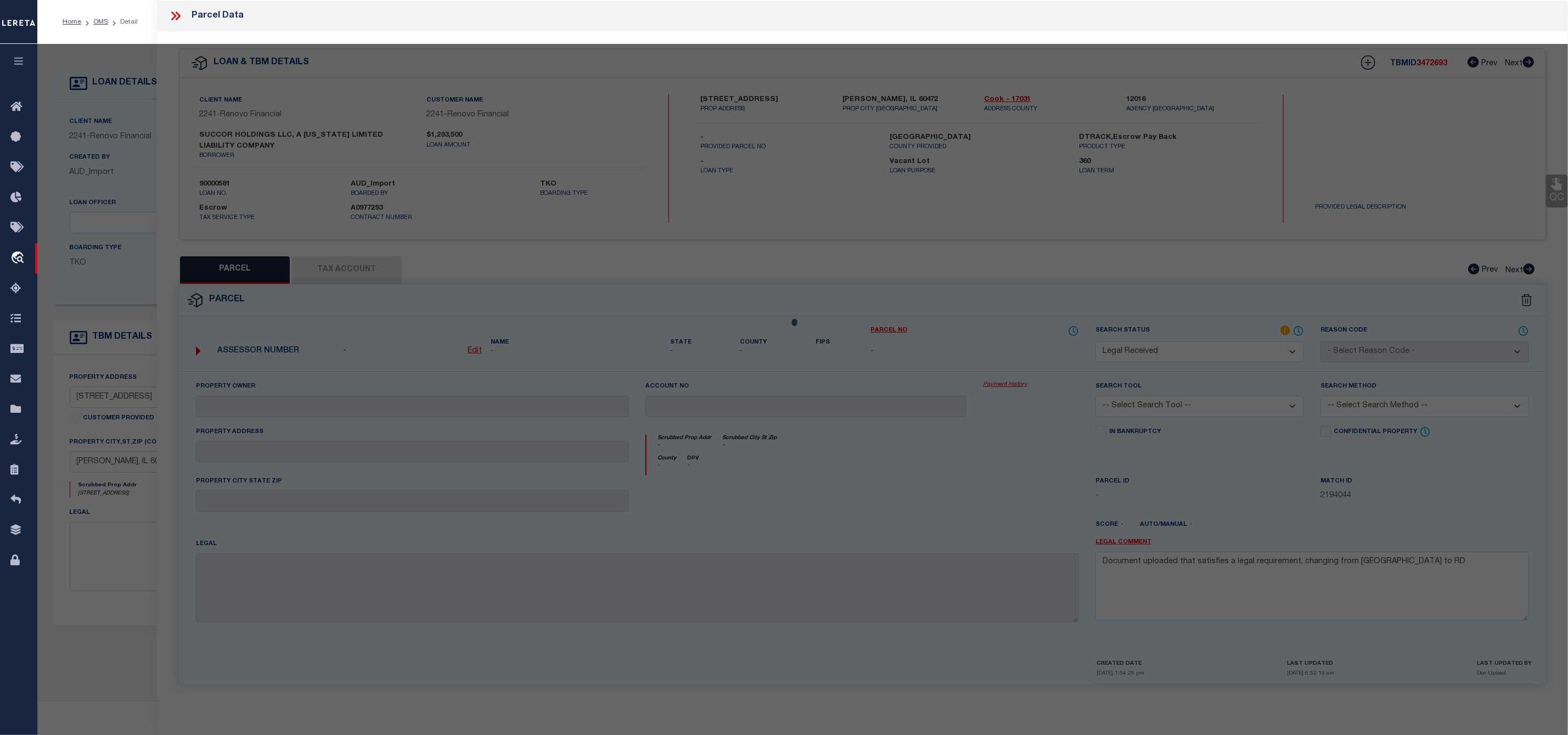
select select "AS"
checkbox input "false"
select select "RD"
checkbox input "false"
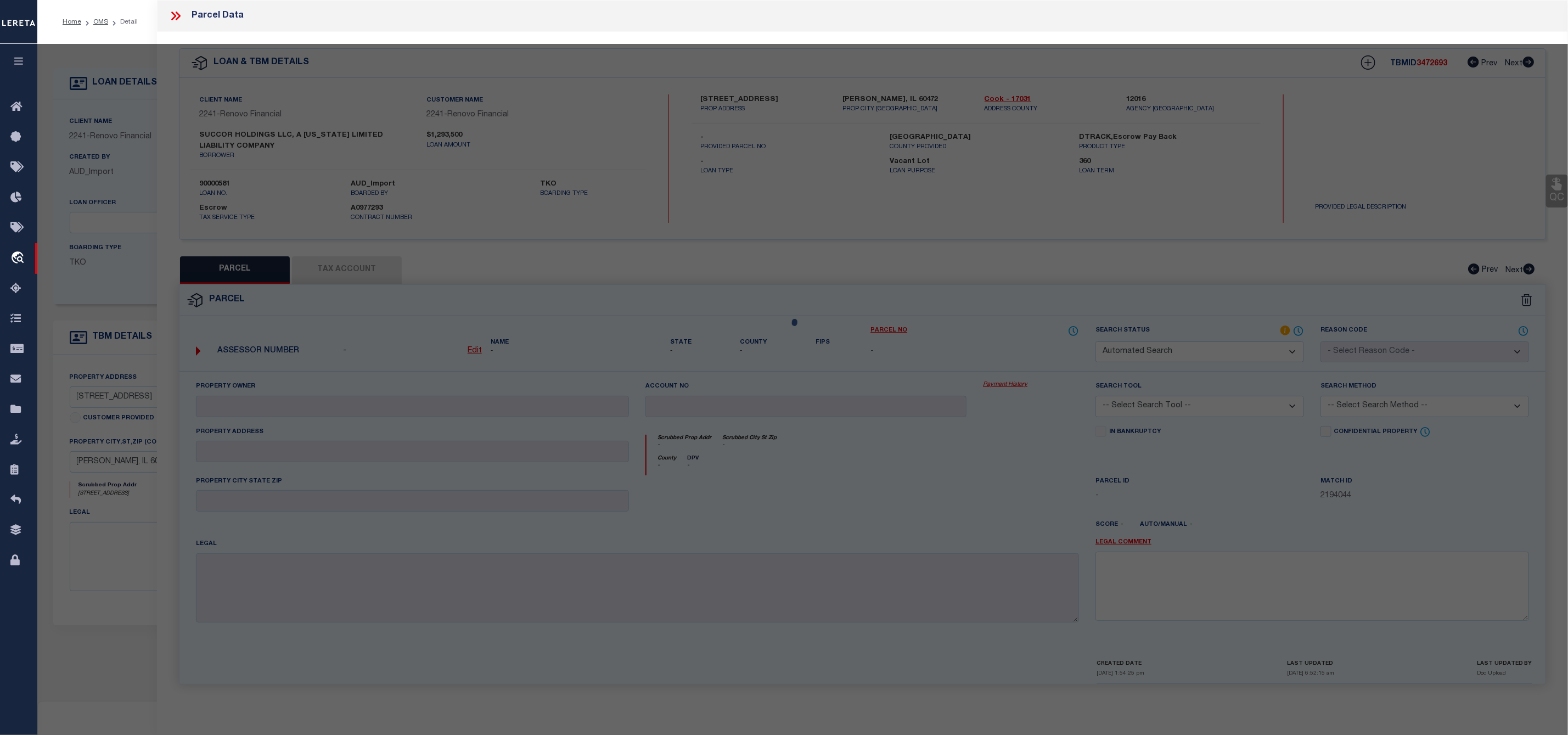
type textarea "Document uploaded that satisfies a legal requirement, changing from ND to RD"
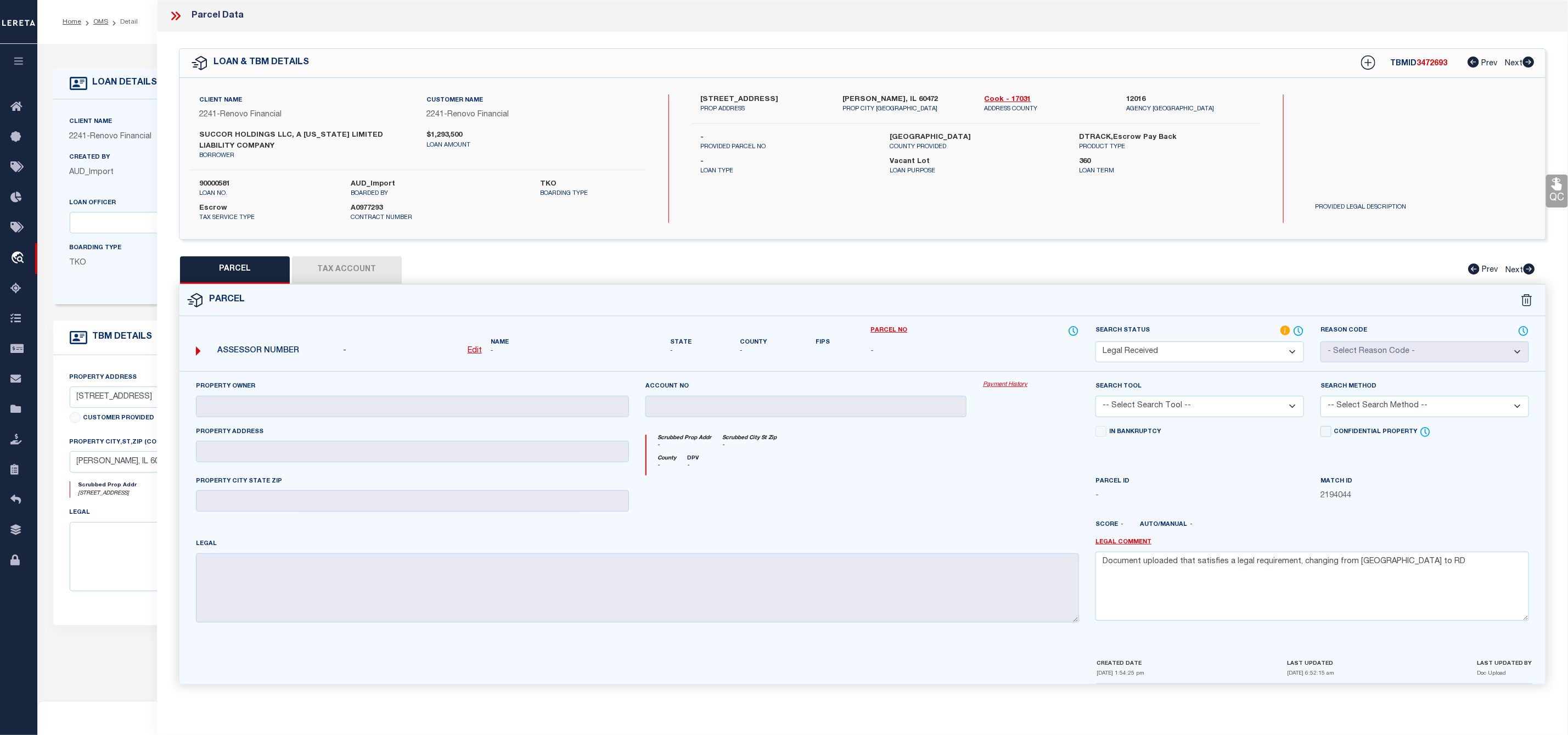
drag, startPoint x: 704, startPoint y: 97, endPoint x: 767, endPoint y: 98, distance: 63.0
click at [767, 98] on label "14004 Central Park Avenue" at bounding box center [763, 100] width 126 height 11
click at [765, 109] on p "PROP ADDRESS" at bounding box center [763, 109] width 126 height 9
drag, startPoint x: 756, startPoint y: 96, endPoint x: 686, endPoint y: 94, distance: 70.0
click at [686, 94] on div "14004 Central Park Avenue PROP ADDRESS Robbins, IL 60472 PROP CITY ST ZIP Cook …" at bounding box center [976, 104] width 585 height 20
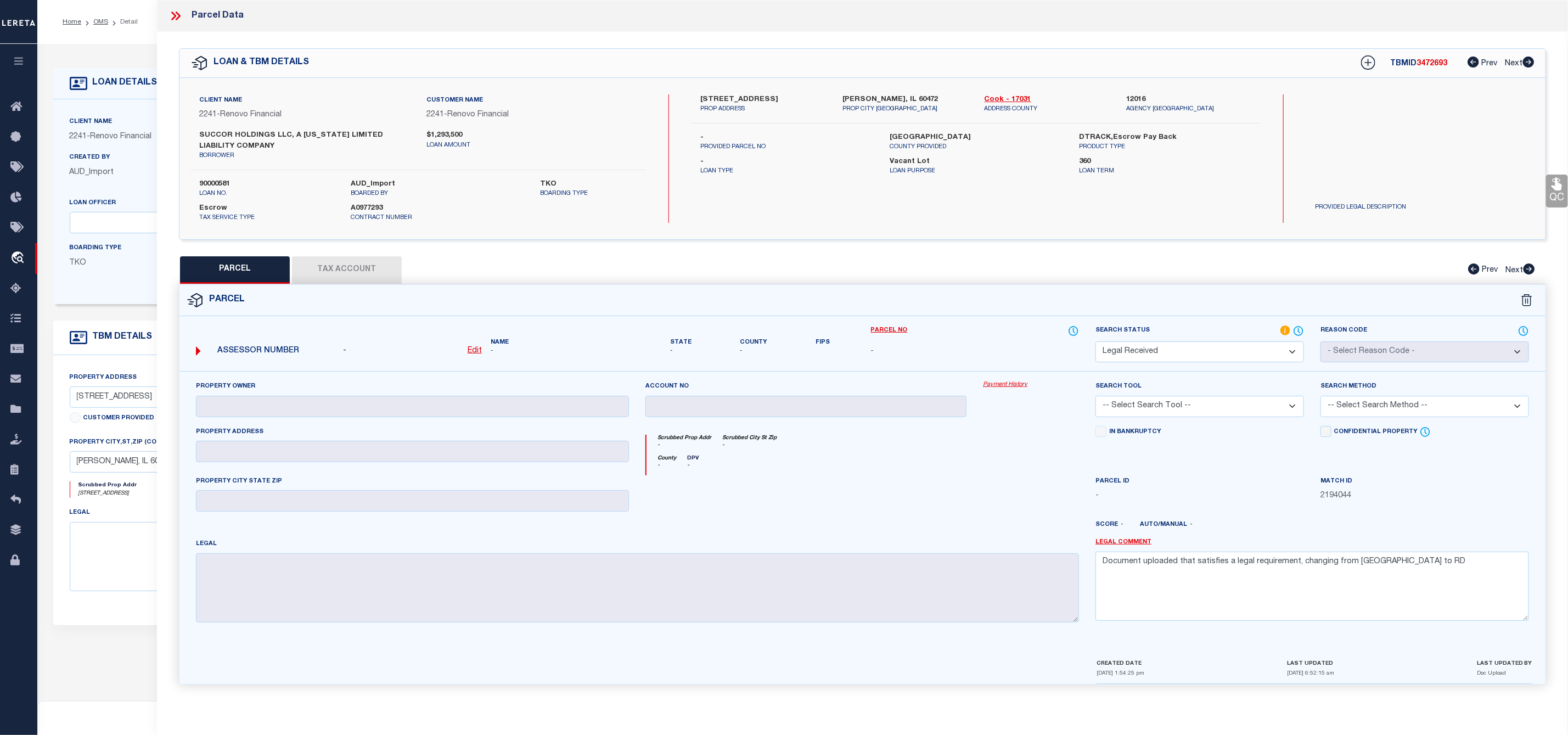
copy label "14004 Central Park"
click at [827, 167] on p "Loan Type" at bounding box center [787, 171] width 173 height 9
drag, startPoint x: 767, startPoint y: 98, endPoint x: 725, endPoint y: 99, distance: 42.0
click at [725, 99] on label "14004 Central Park Avenue" at bounding box center [763, 100] width 126 height 11
copy label "Central Park"
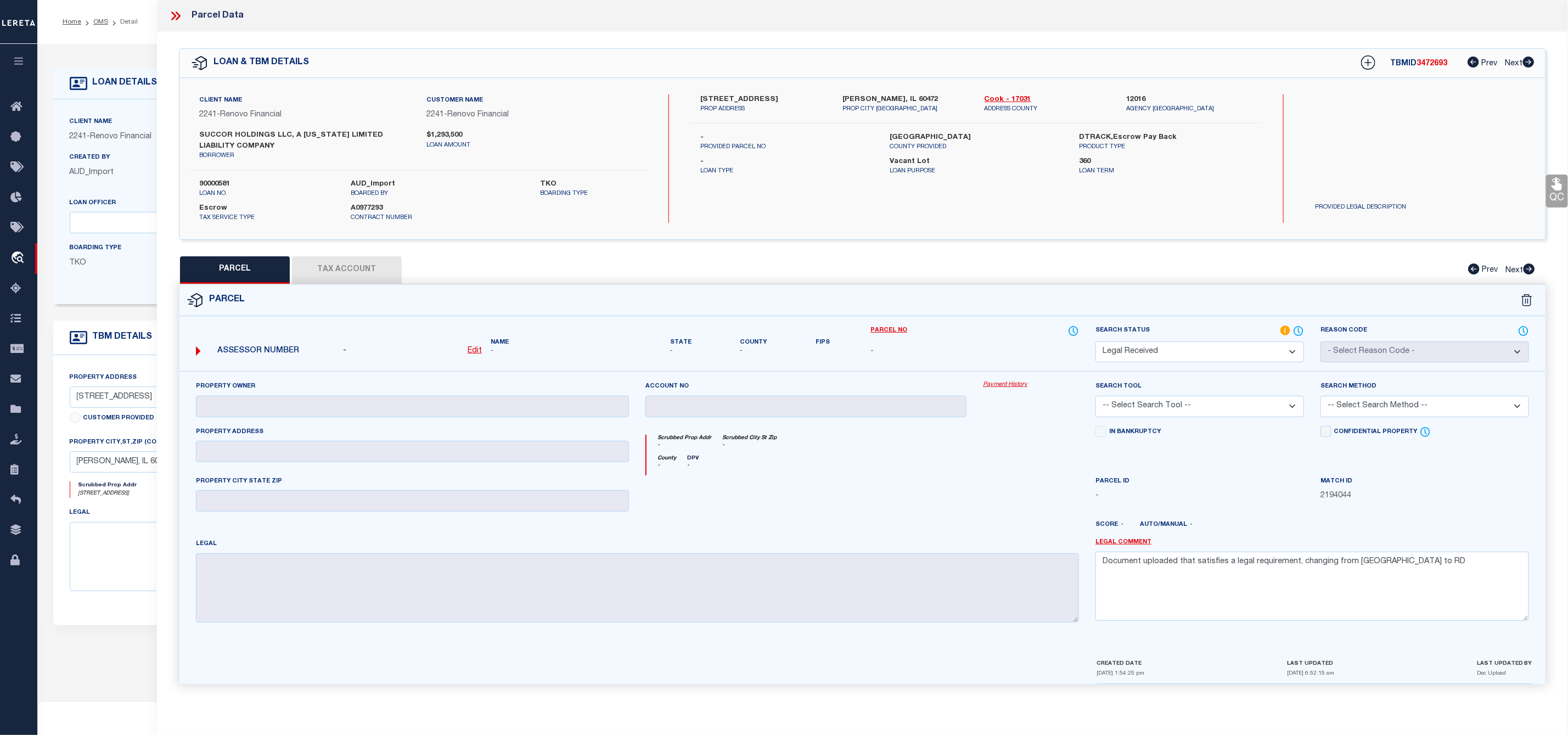
click at [860, 101] on label "Robbins, IL 60472" at bounding box center [905, 100] width 126 height 11
copy label "Robbins"
click at [897, 99] on label "Robbins, IL 60472" at bounding box center [905, 100] width 126 height 11
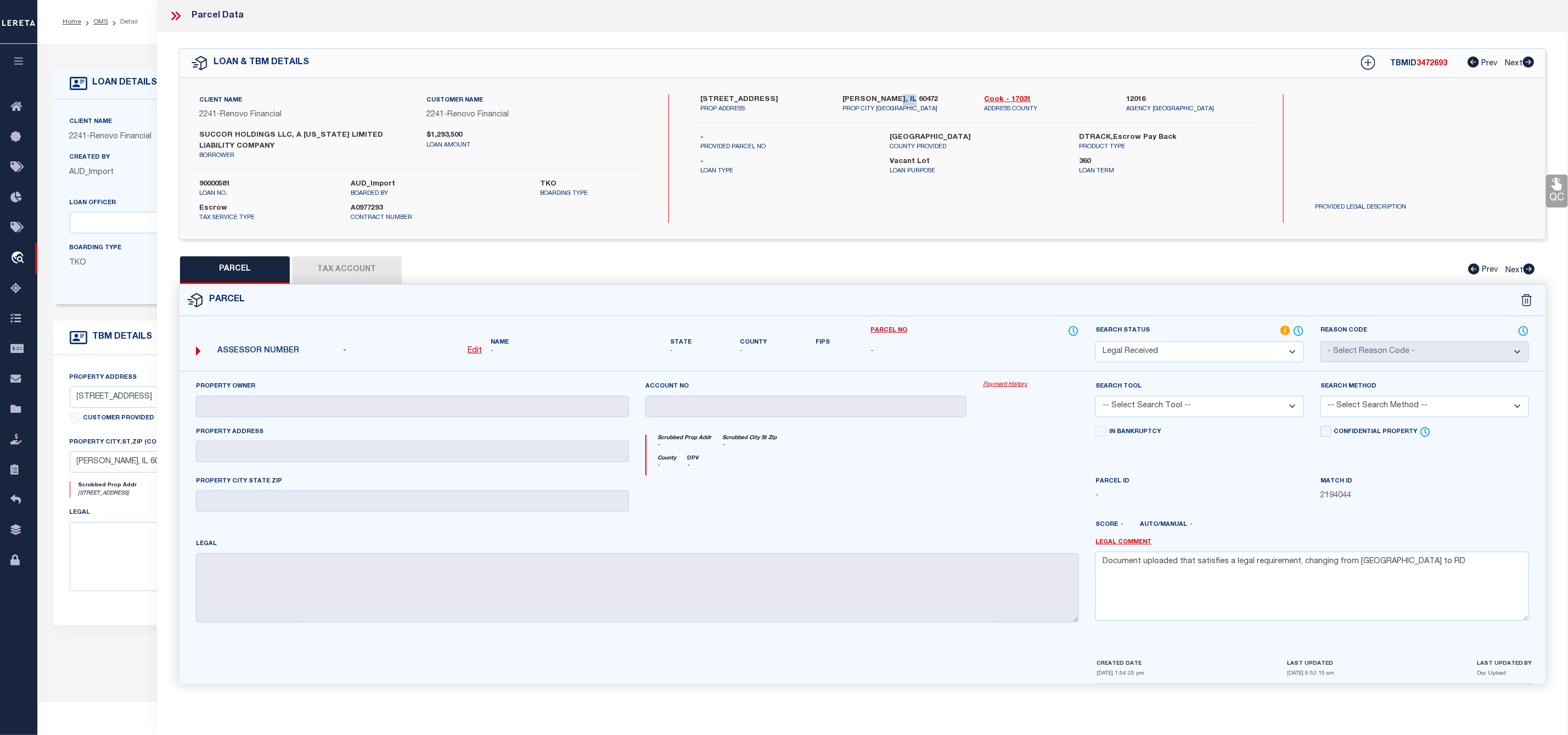
copy label "60472"
click at [173, 17] on icon at bounding box center [176, 15] width 14 height 14
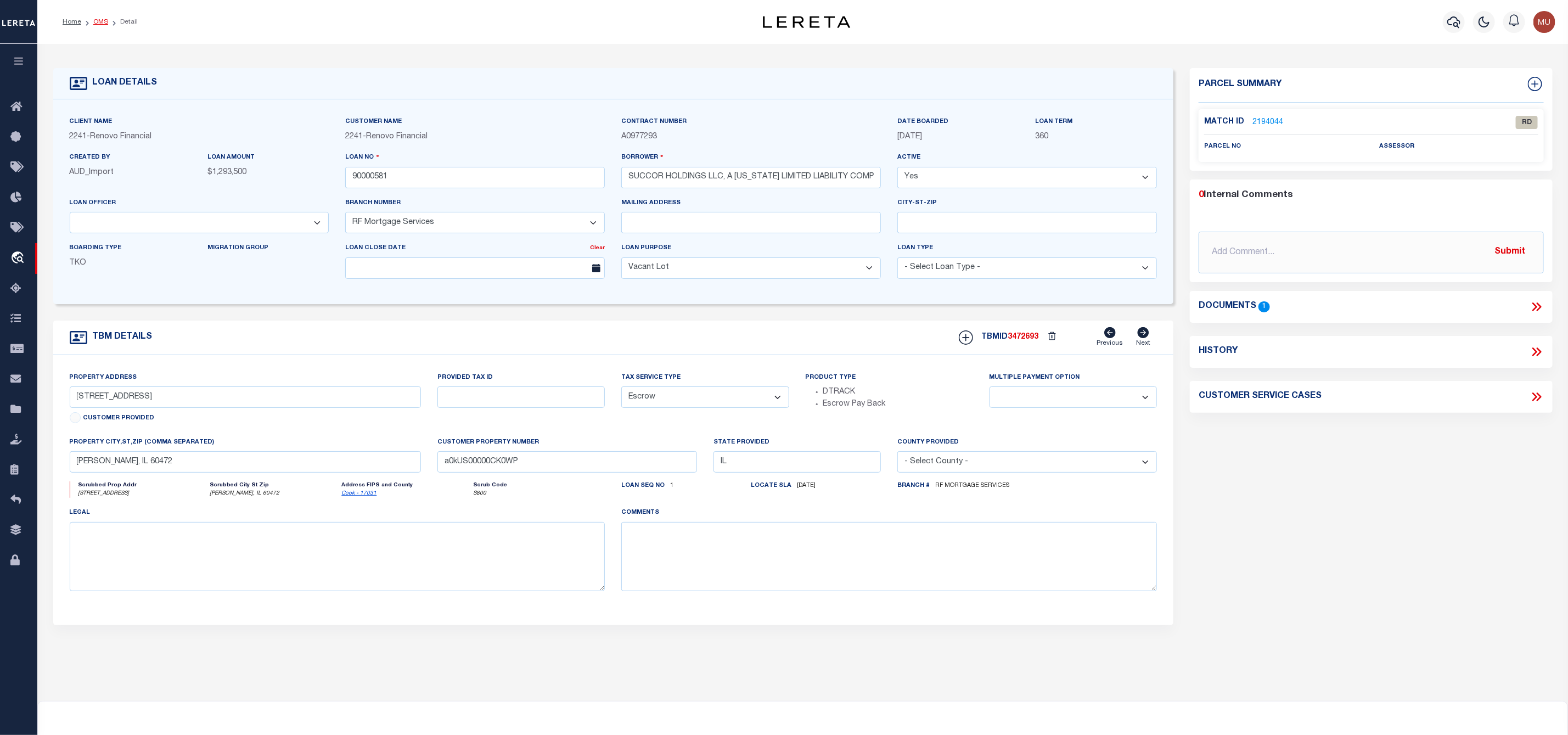
click at [98, 18] on link "OMS" at bounding box center [101, 21] width 15 height 7
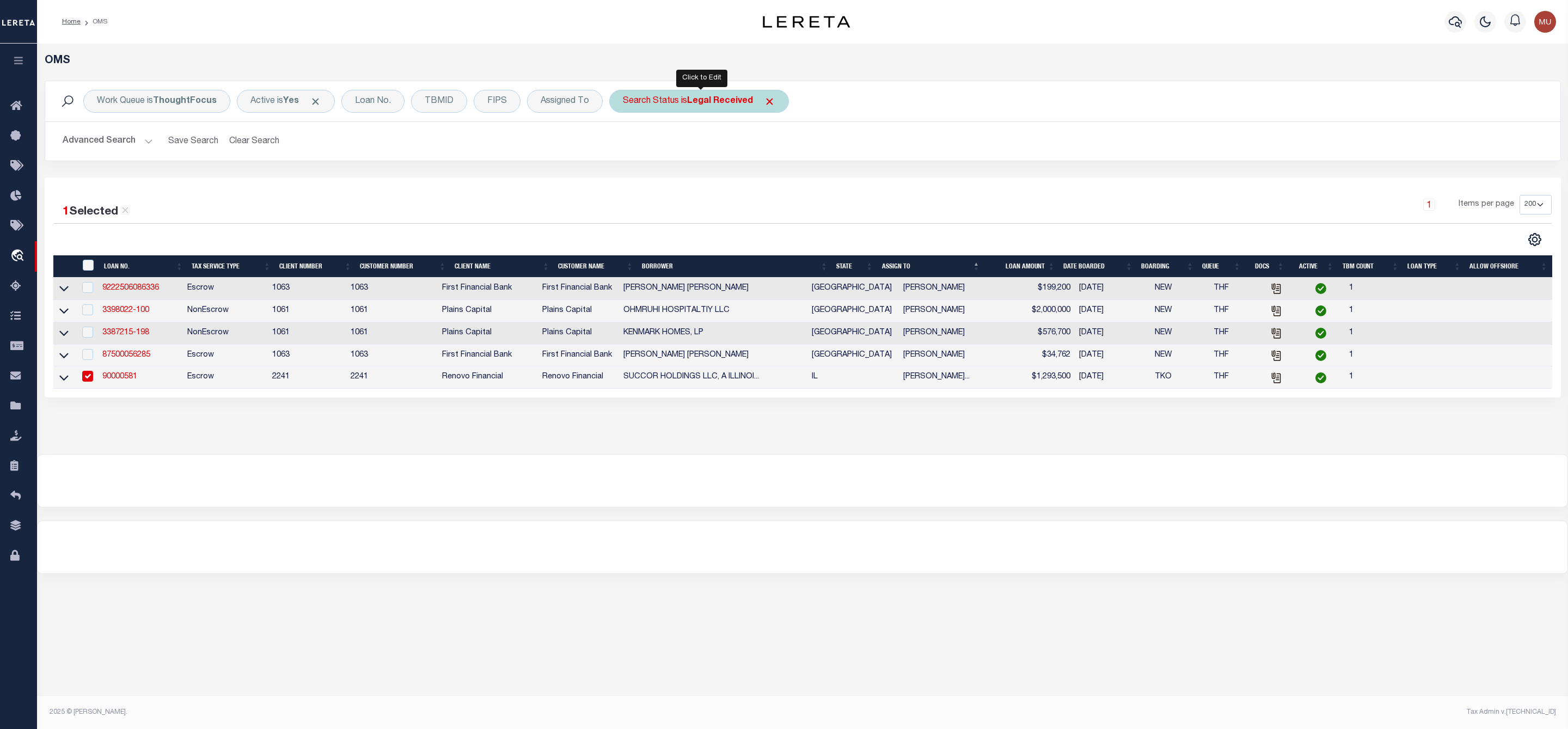
click at [701, 103] on b "Legal Received" at bounding box center [720, 101] width 66 height 9
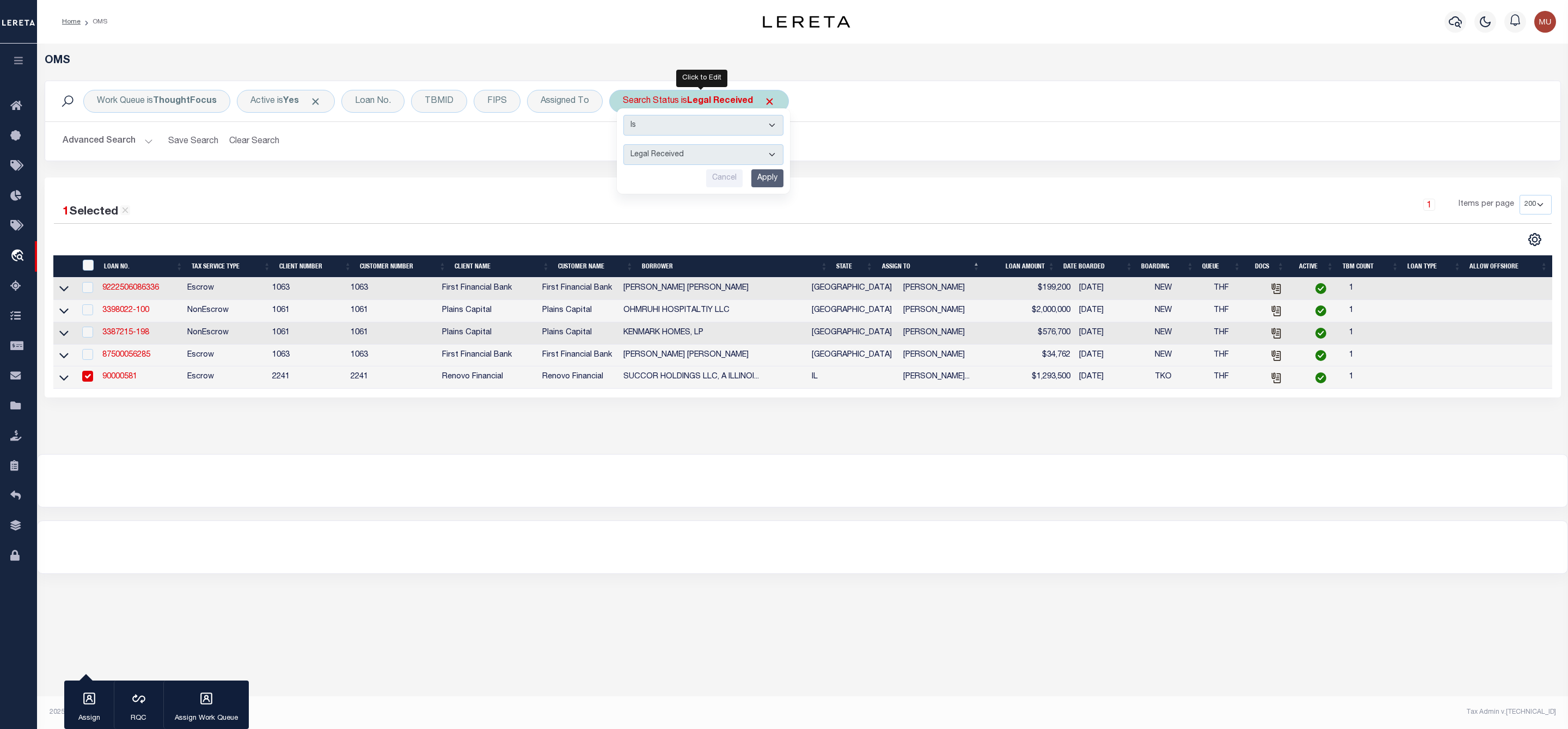
click at [665, 145] on select "Automated Search Bad Parcel Complete Duplicate Parcel High Dollar Reporting In …" at bounding box center [703, 155] width 160 height 21
select select "IP"
click at [626, 145] on select "Automated Search Bad Parcel Complete Duplicate Parcel High Dollar Reporting In …" at bounding box center [703, 155] width 160 height 21
click at [771, 182] on input "Apply" at bounding box center [767, 178] width 32 height 18
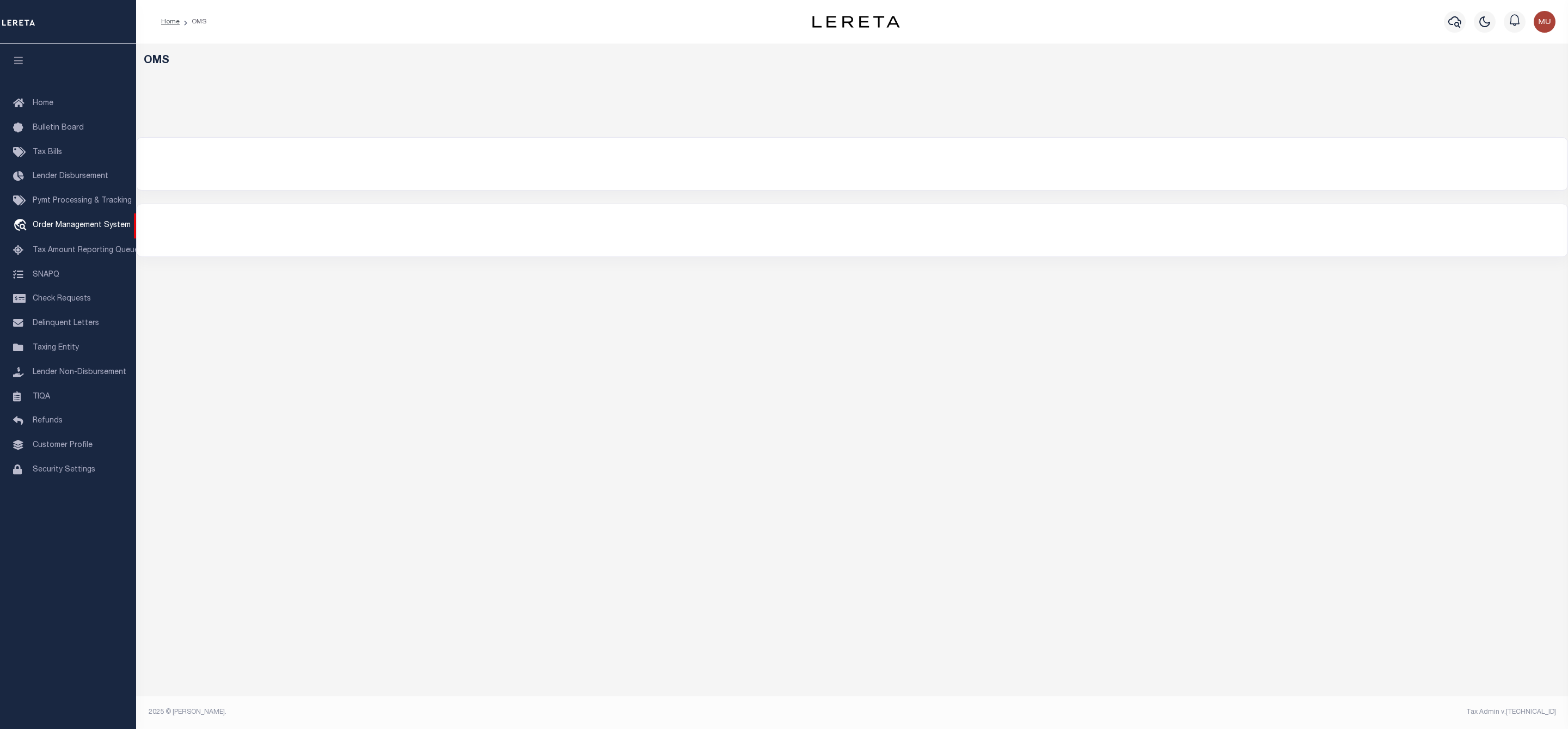
select select "200"
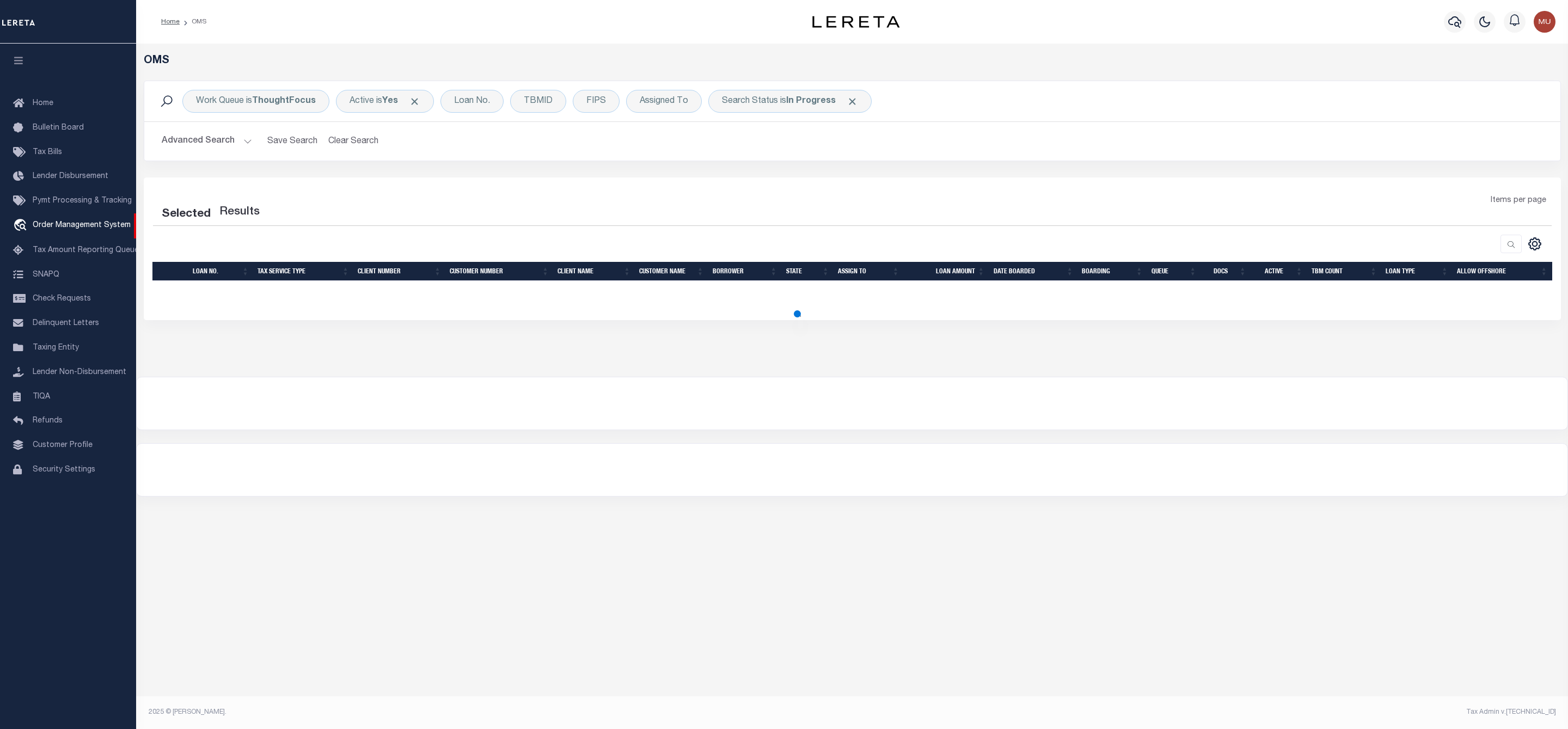
select select "200"
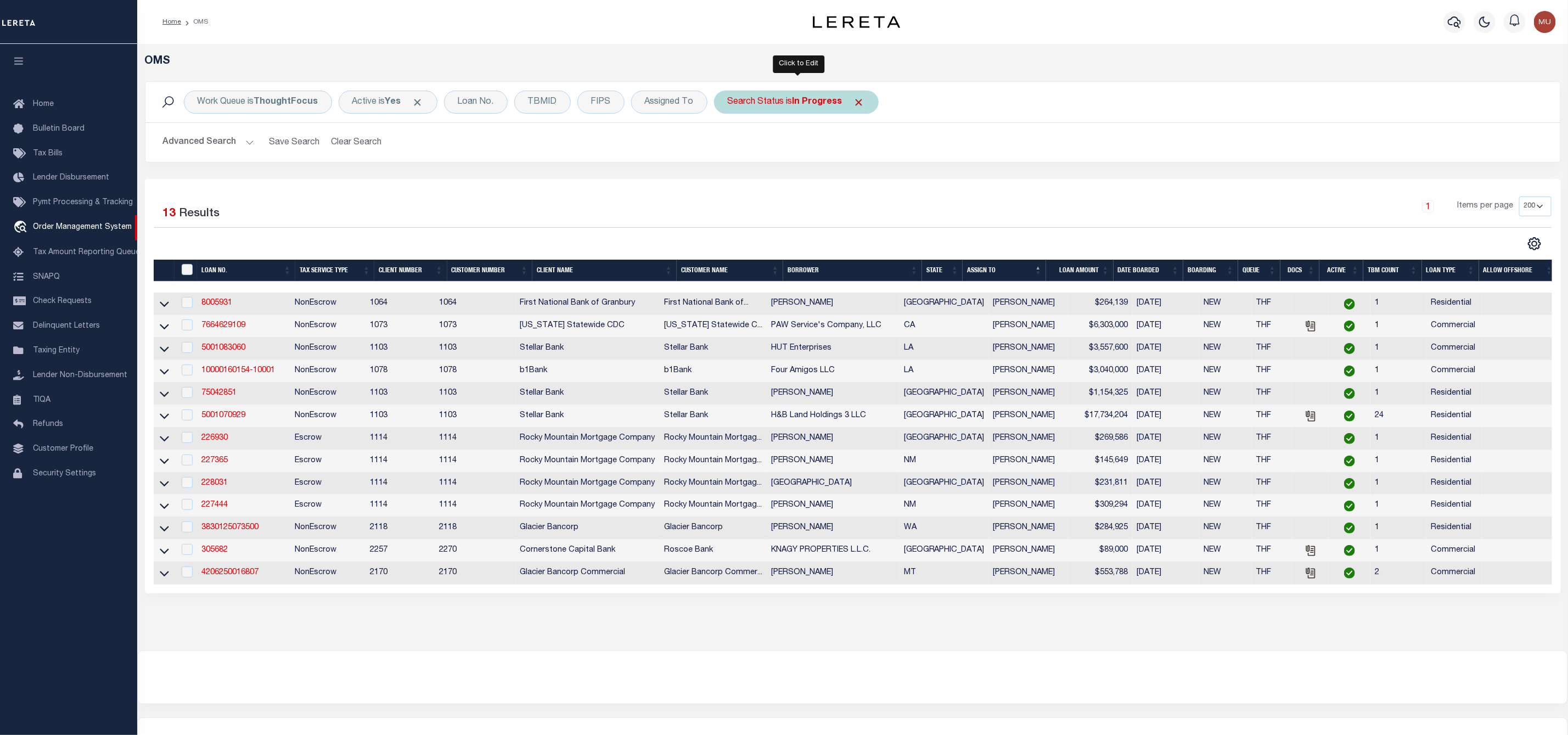
click at [767, 109] on div "Search Status is In Progress" at bounding box center [797, 102] width 164 height 23
click at [748, 152] on select "Automated Search Bad Parcel Complete Duplicate Parcel High Dollar Reporting In …" at bounding box center [809, 156] width 161 height 21
select select "RD"
click at [731, 147] on select "Automated Search Bad Parcel Complete Duplicate Parcel High Dollar Reporting In …" at bounding box center [809, 156] width 161 height 21
click at [878, 183] on input "Apply" at bounding box center [873, 180] width 33 height 18
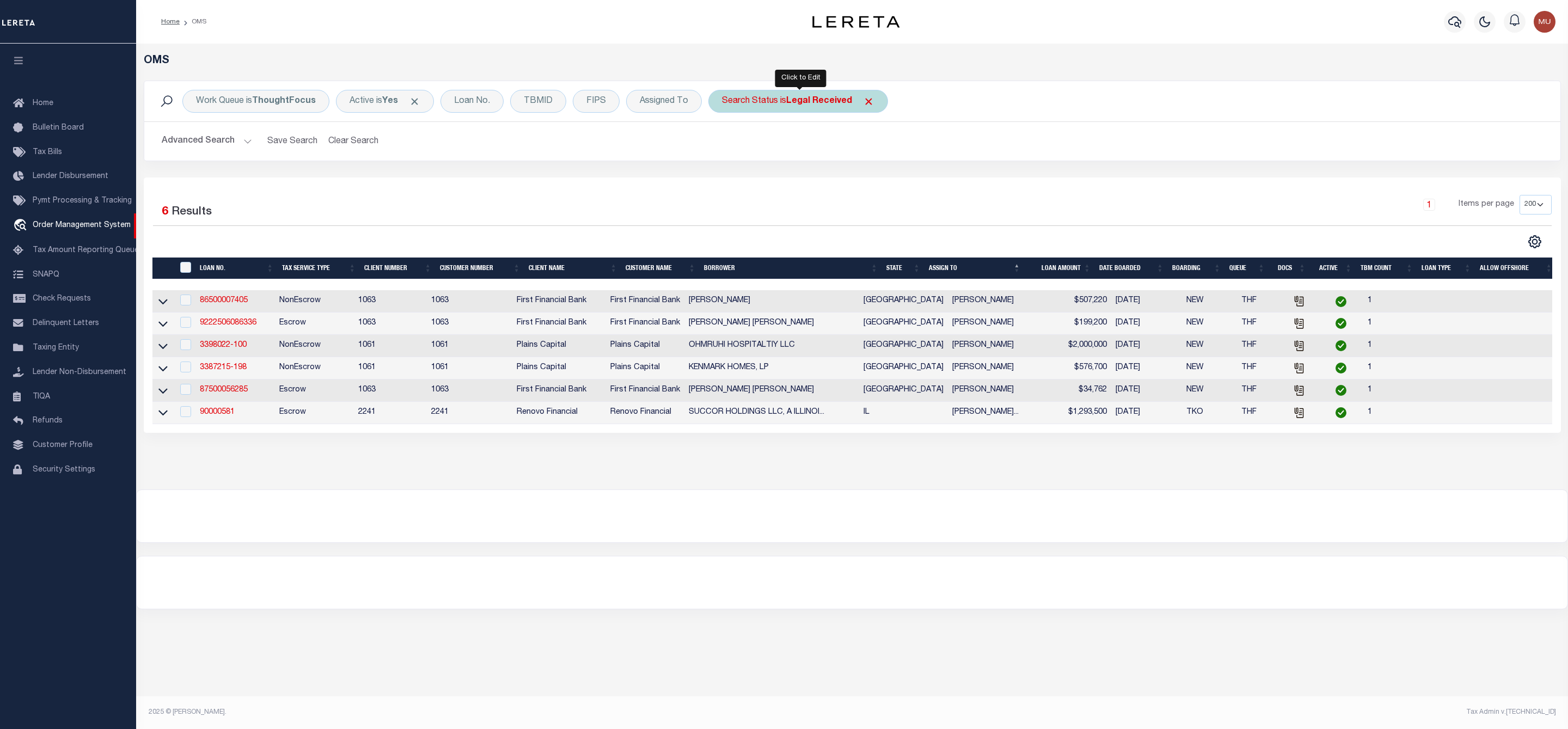
click at [812, 103] on b "Legal Received" at bounding box center [819, 101] width 66 height 9
click at [778, 156] on select "Automated Search Bad Parcel Complete Duplicate Parcel High Dollar Reporting In …" at bounding box center [802, 155] width 160 height 21
select select "IP"
click at [725, 145] on select "Automated Search Bad Parcel Complete Duplicate Parcel High Dollar Reporting In …" at bounding box center [802, 155] width 160 height 21
click at [859, 180] on input "Apply" at bounding box center [866, 178] width 32 height 18
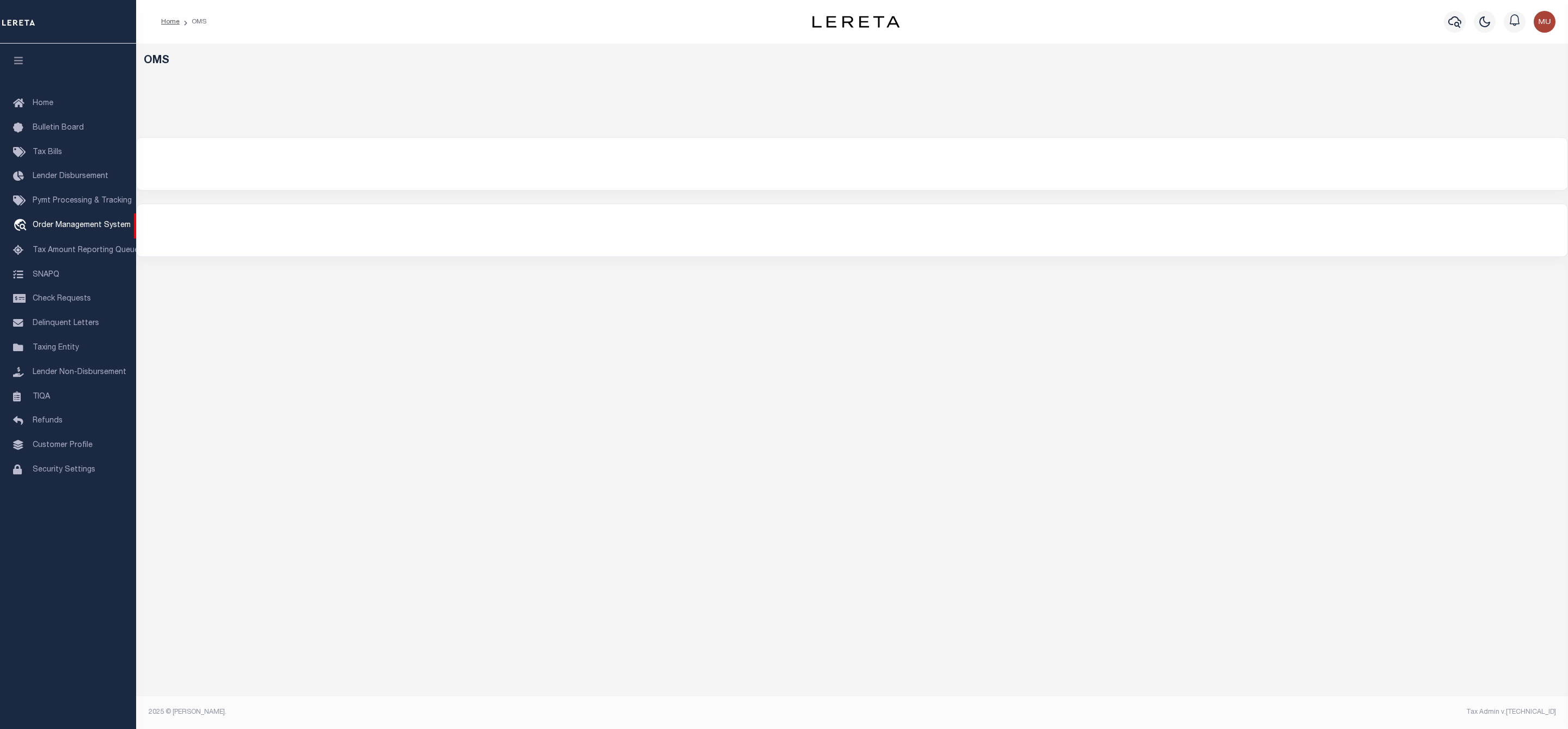
select select "200"
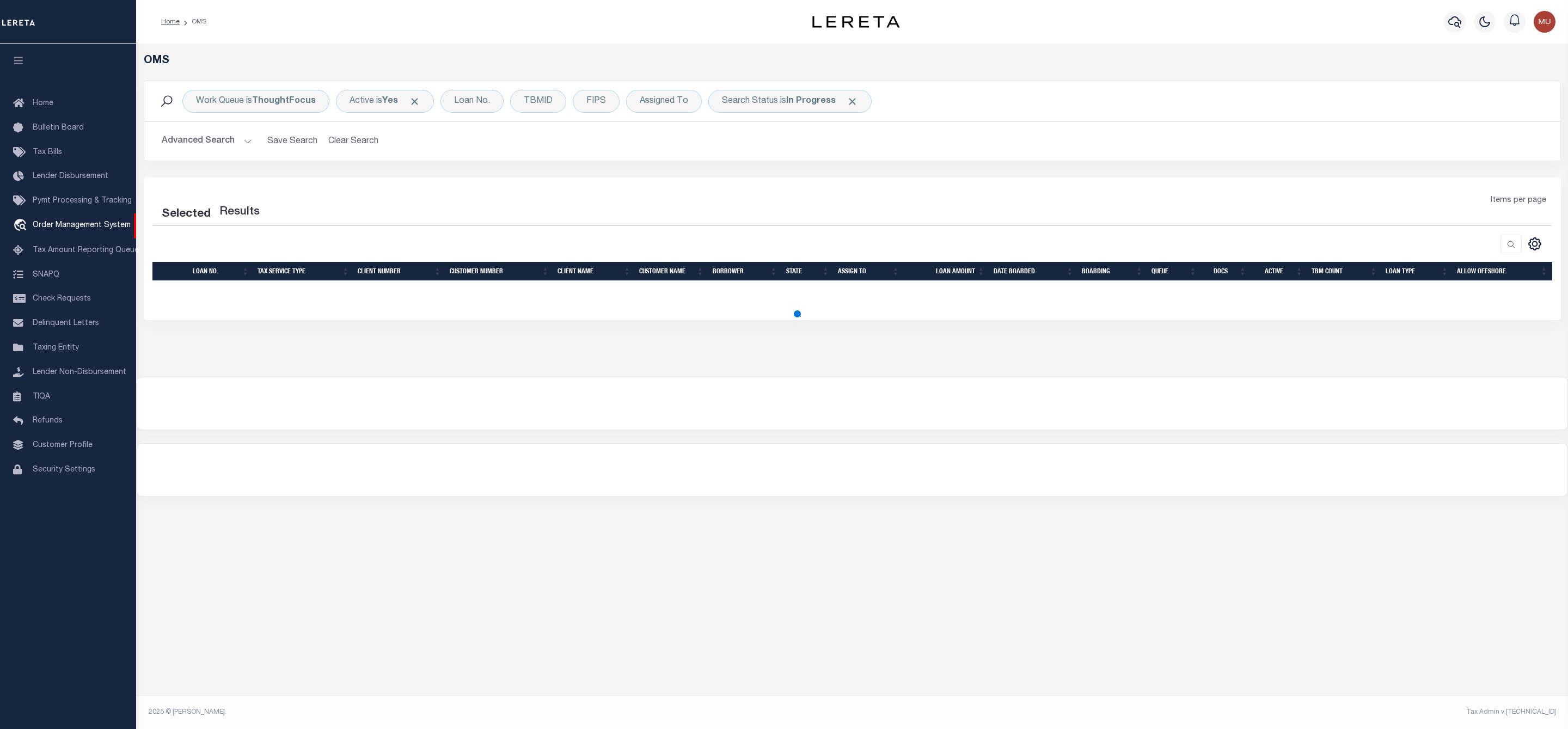
select select "200"
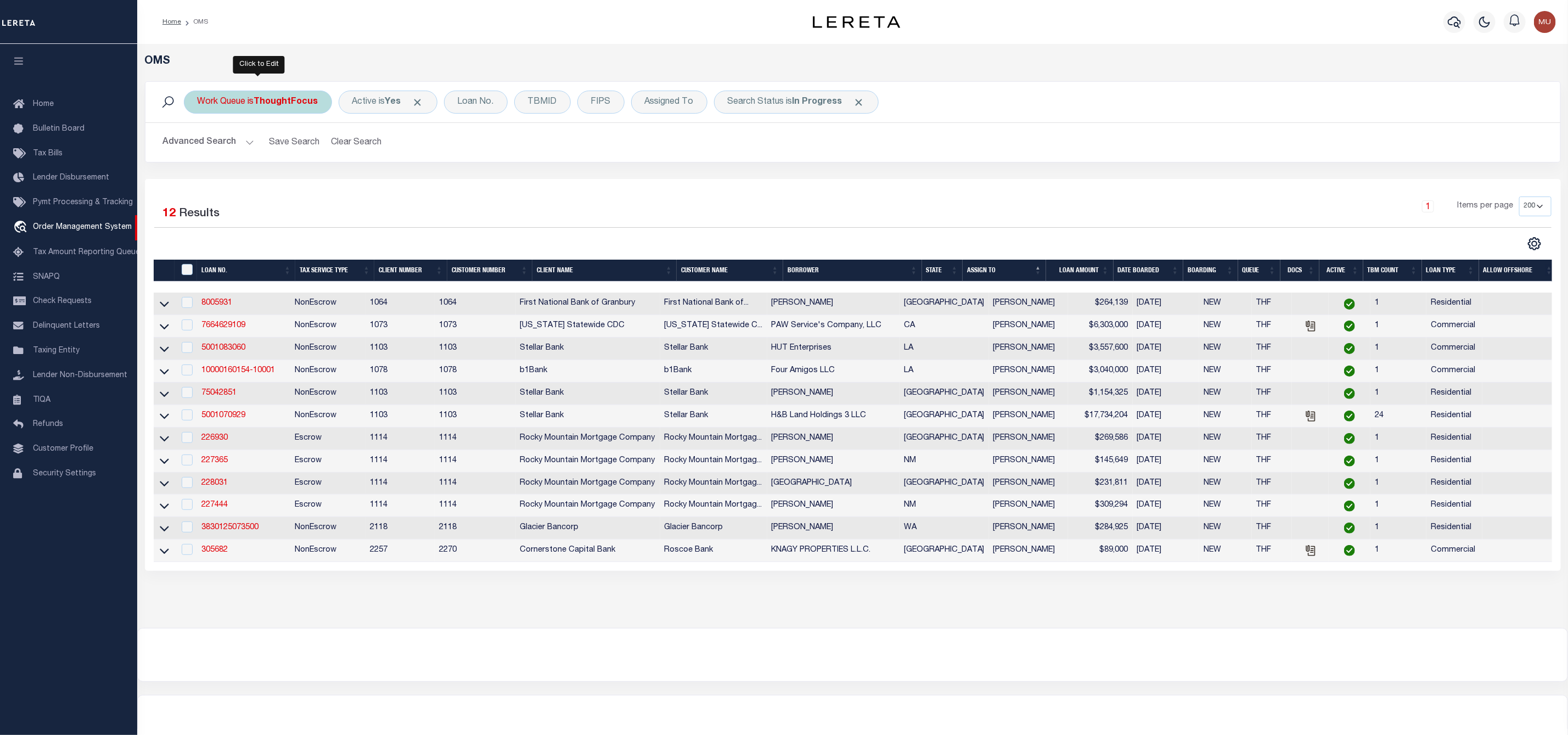
click at [263, 106] on b "ThoughtFocus" at bounding box center [286, 102] width 64 height 9
click at [233, 158] on select "--ALL-- General ThoughtFocus" at bounding box center [279, 156] width 161 height 21
select select "GEN"
click at [198, 147] on select "--ALL-- General ThoughtFocus" at bounding box center [279, 156] width 161 height 21
click at [351, 176] on input "Apply" at bounding box center [343, 180] width 33 height 18
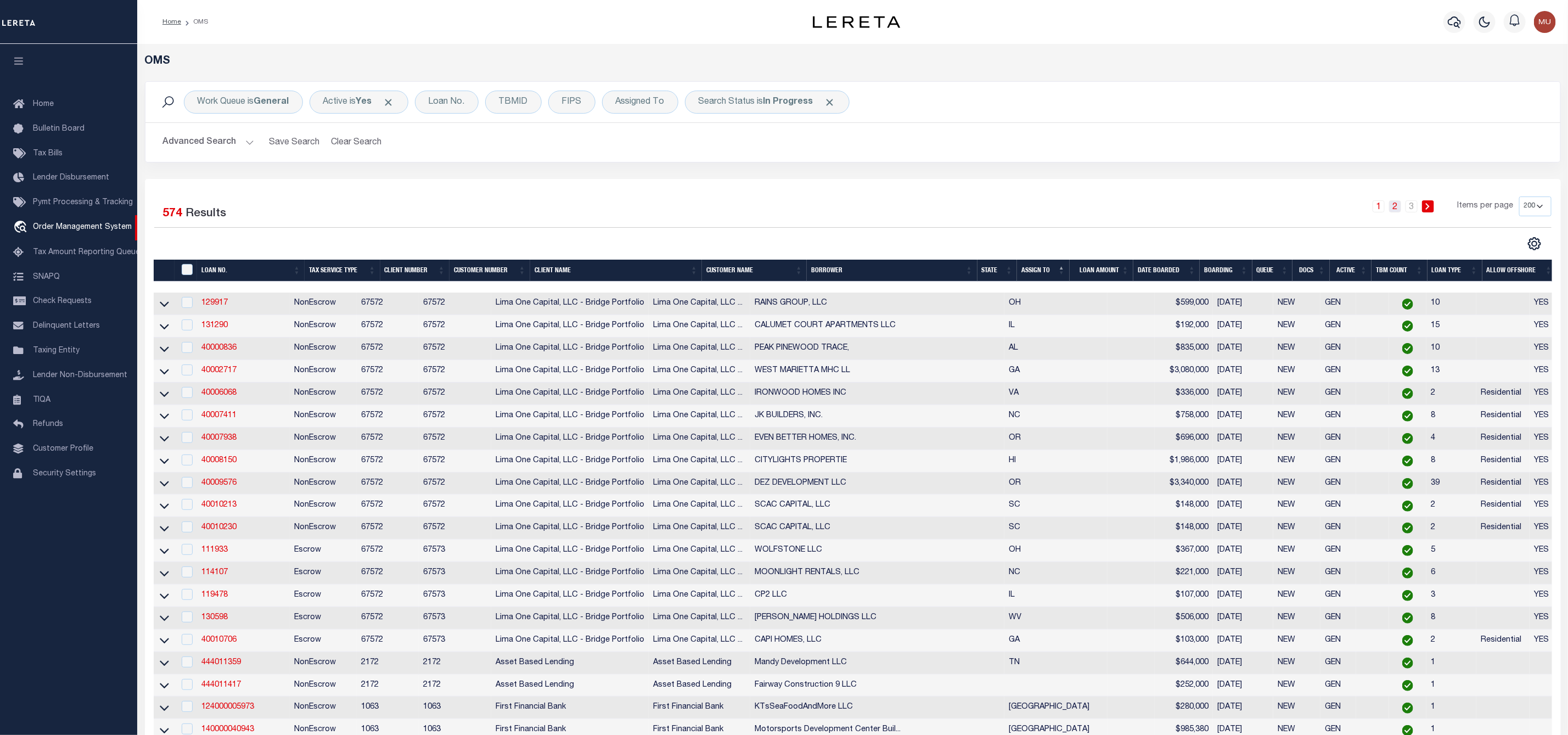
click at [1396, 204] on link "2" at bounding box center [1396, 206] width 12 height 12
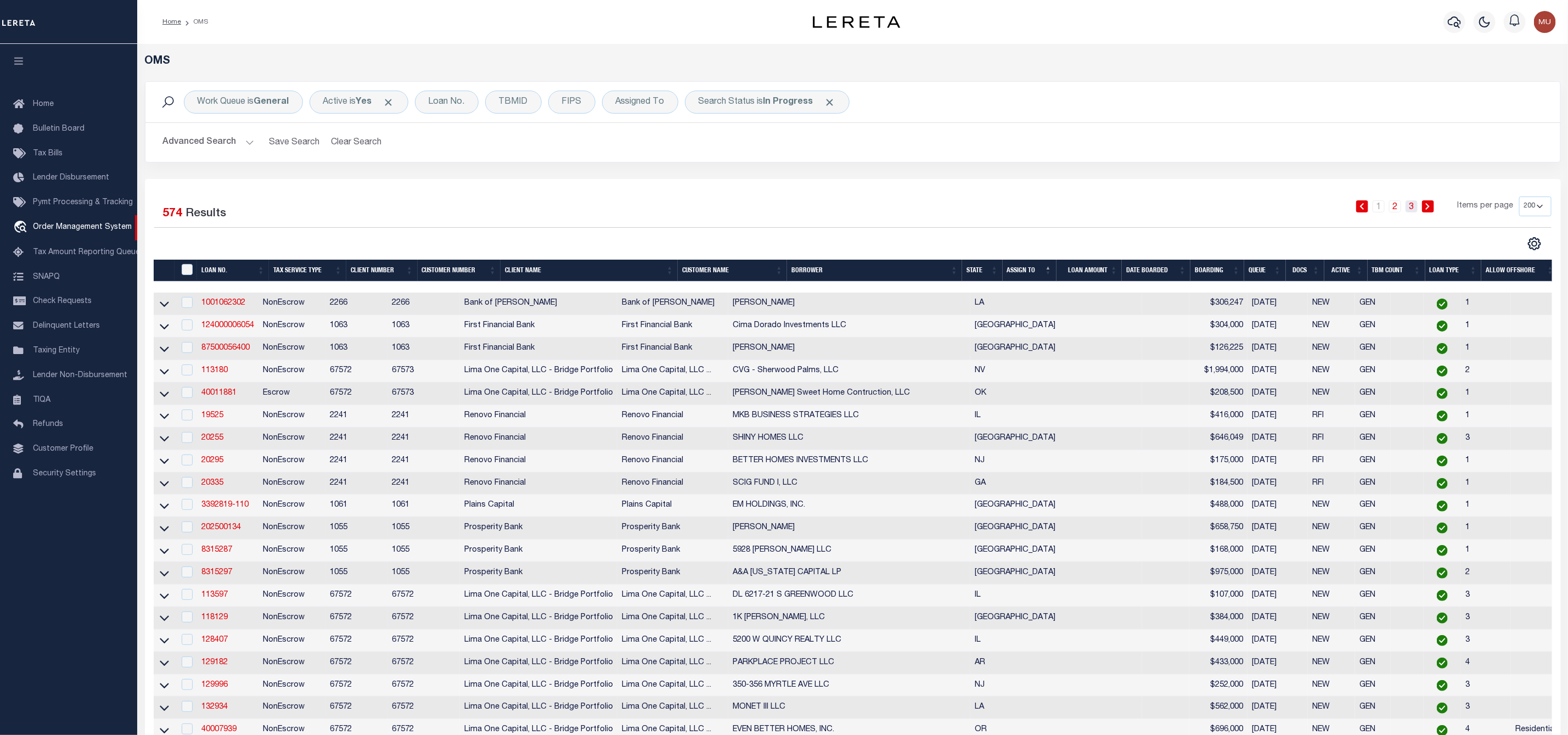
click at [1412, 207] on link "3" at bounding box center [1412, 206] width 12 height 12
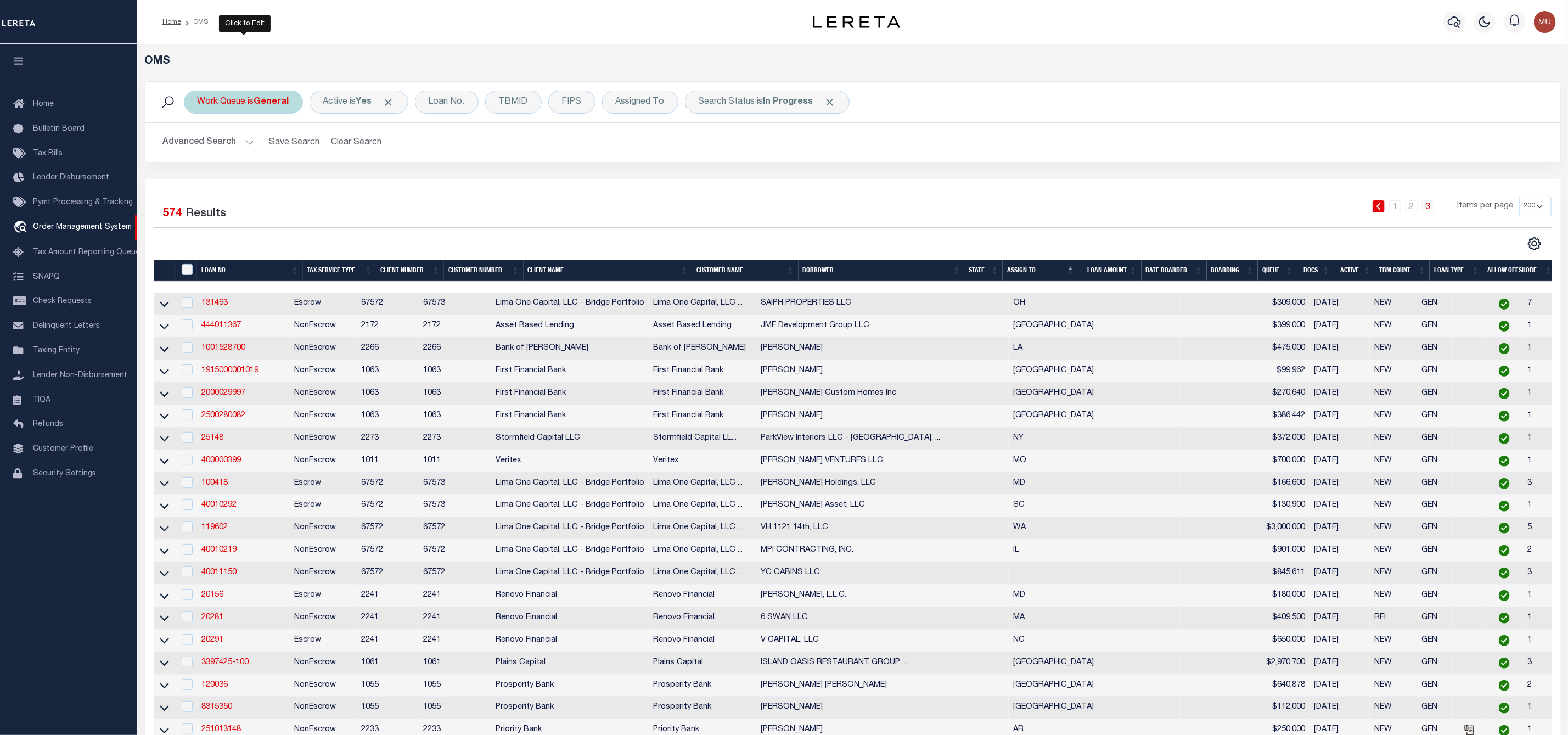
click at [225, 101] on div "Work Queue is General" at bounding box center [244, 102] width 119 height 23
click at [234, 147] on select "--ALL-- General ThoughtFocus" at bounding box center [279, 156] width 161 height 21
select select "THF"
click at [198, 147] on select "--ALL-- General ThoughtFocus" at bounding box center [279, 156] width 161 height 21
click at [331, 181] on input "Apply" at bounding box center [343, 180] width 33 height 18
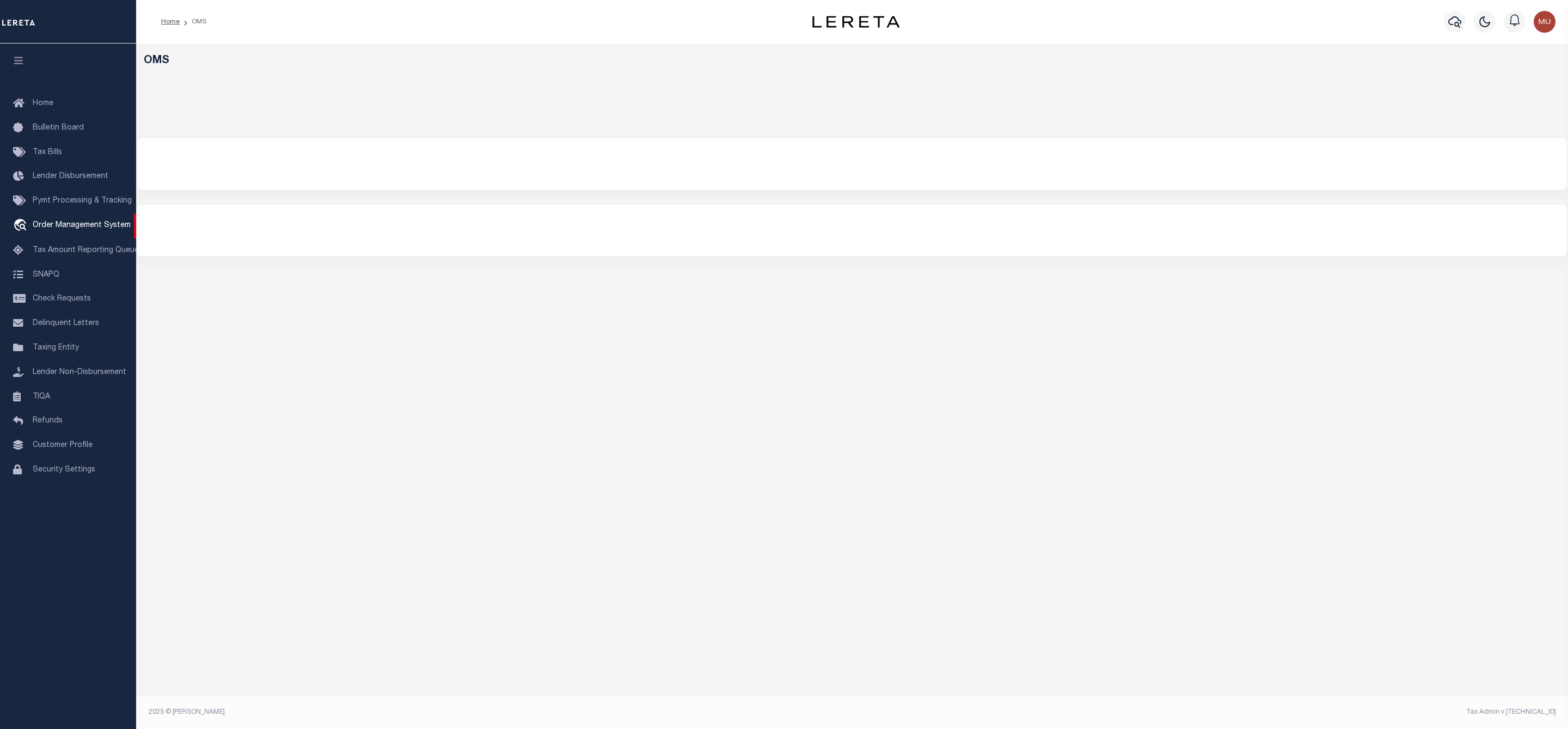
select select "200"
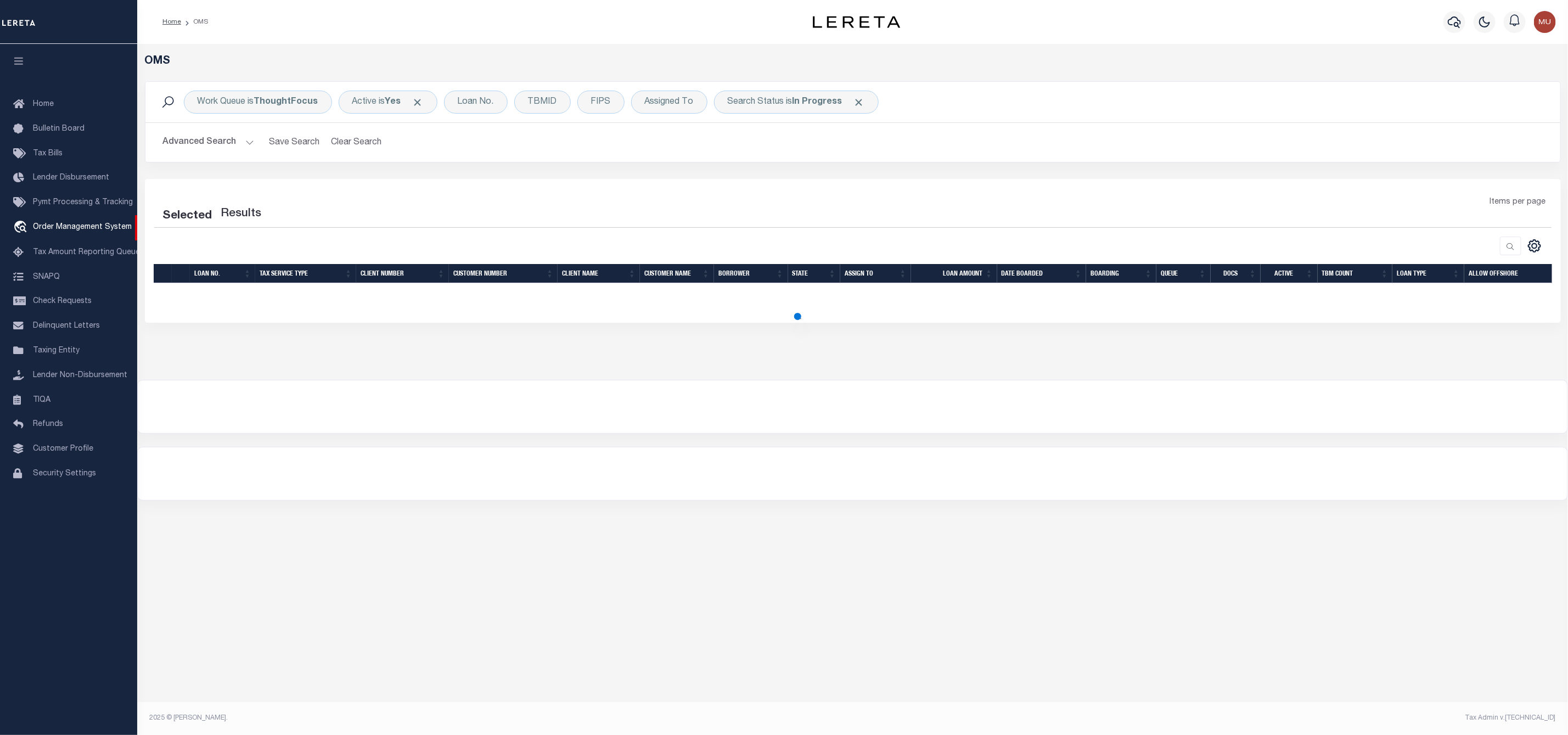
select select "200"
